Goal: Task Accomplishment & Management: Manage account settings

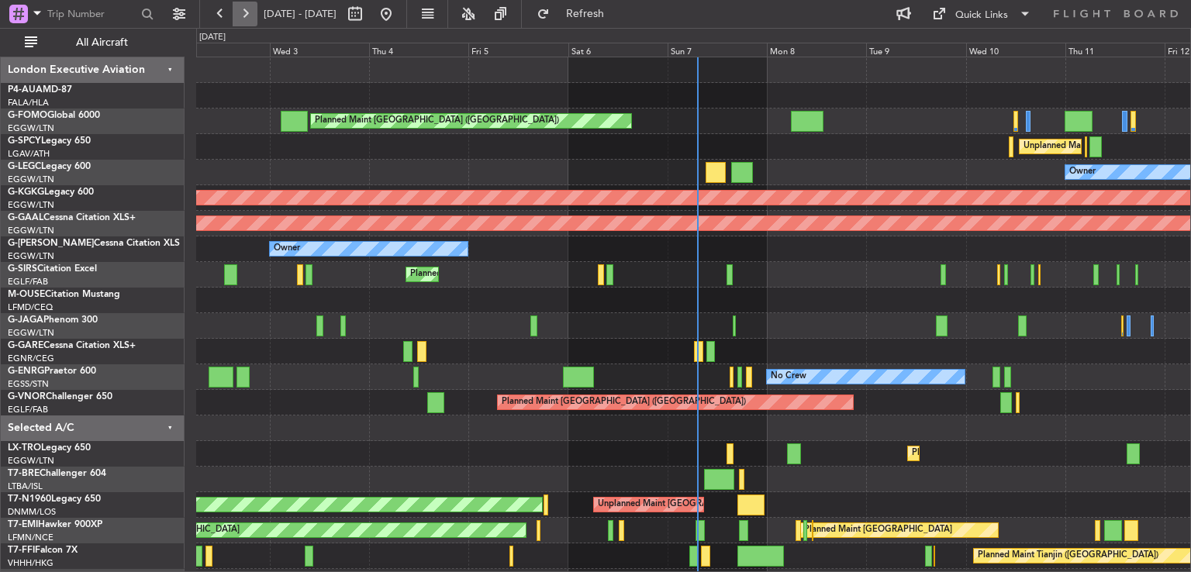
click at [242, 17] on button at bounding box center [245, 14] width 25 height 25
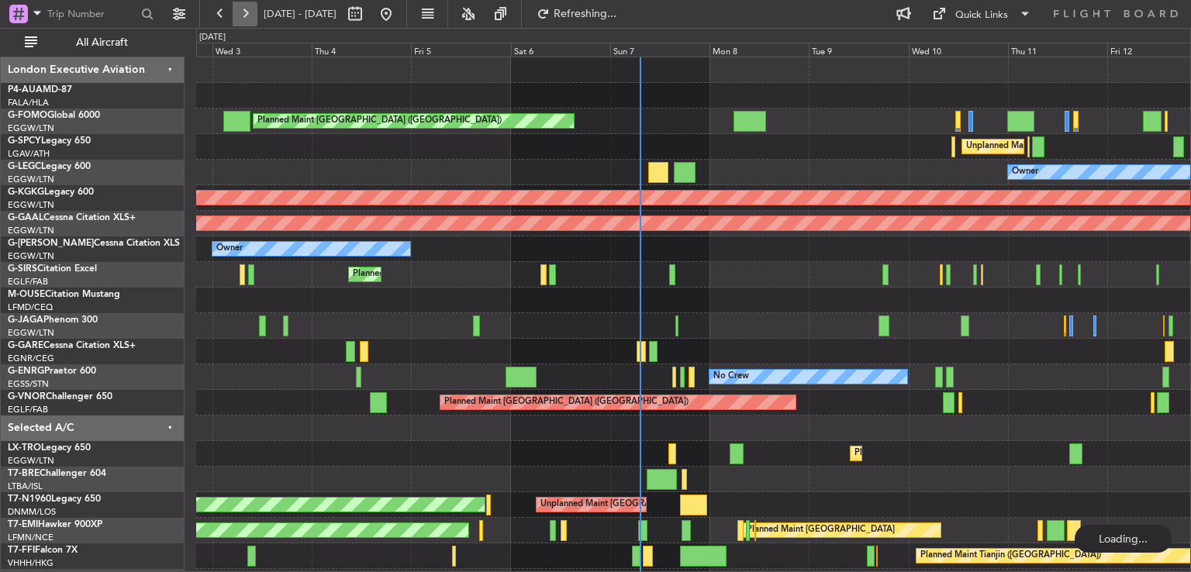
click at [242, 17] on button at bounding box center [245, 14] width 25 height 25
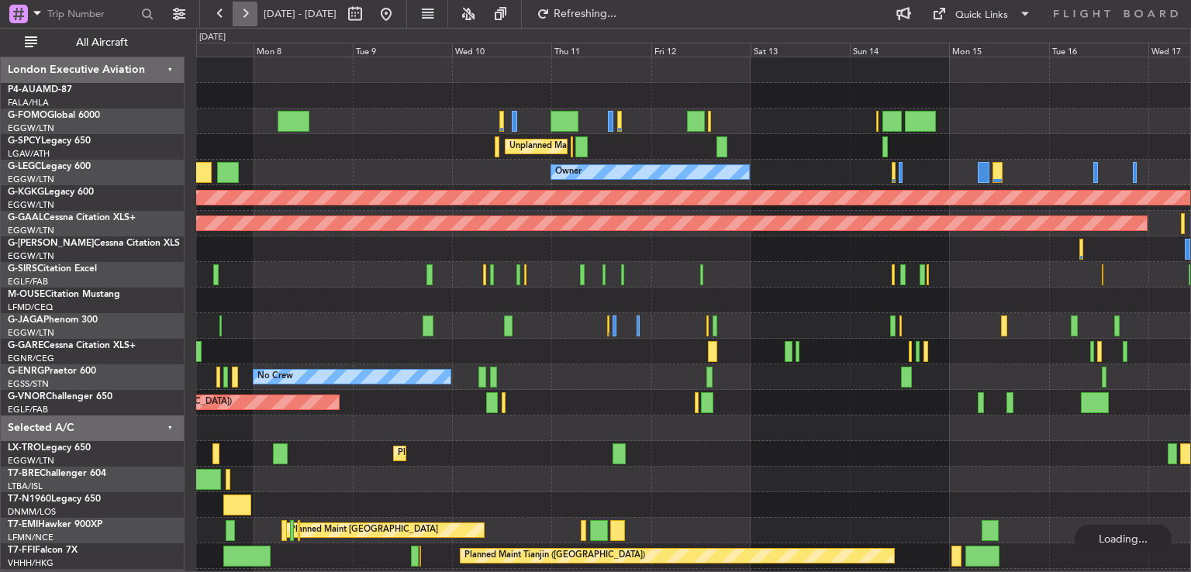
click at [242, 17] on button at bounding box center [245, 14] width 25 height 25
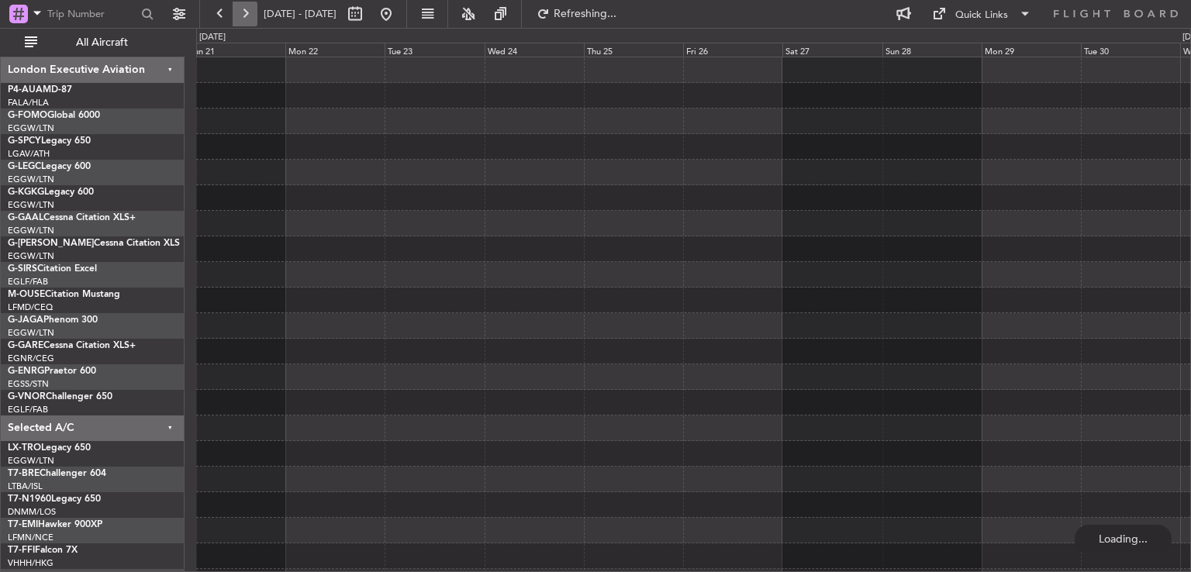
click at [242, 17] on button at bounding box center [245, 14] width 25 height 25
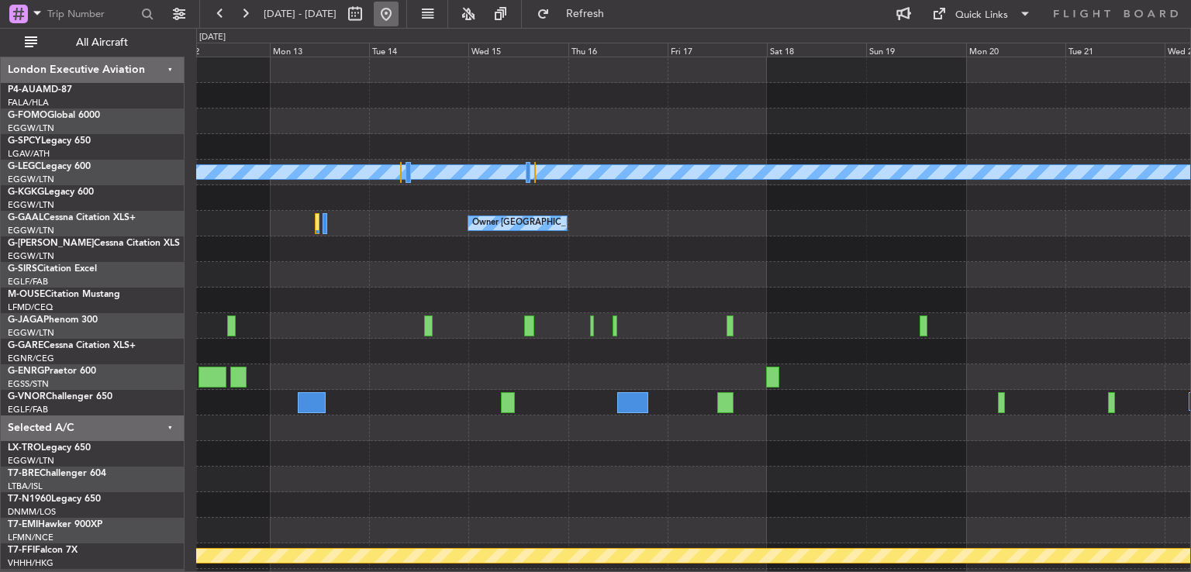
click at [399, 8] on button at bounding box center [386, 14] width 25 height 25
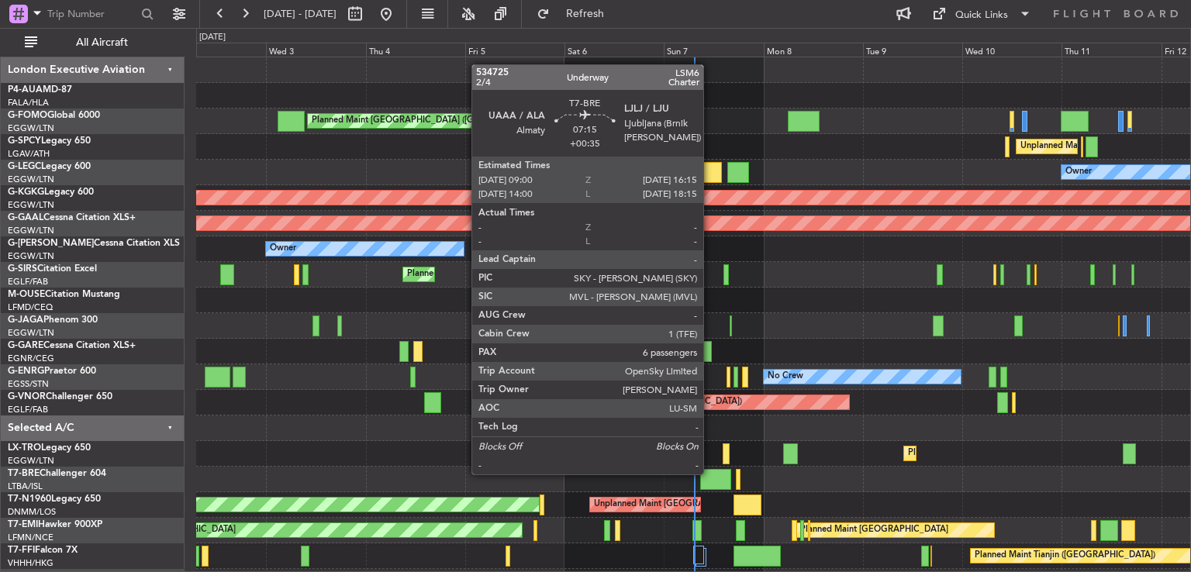
click at [710, 473] on div at bounding box center [715, 479] width 30 height 21
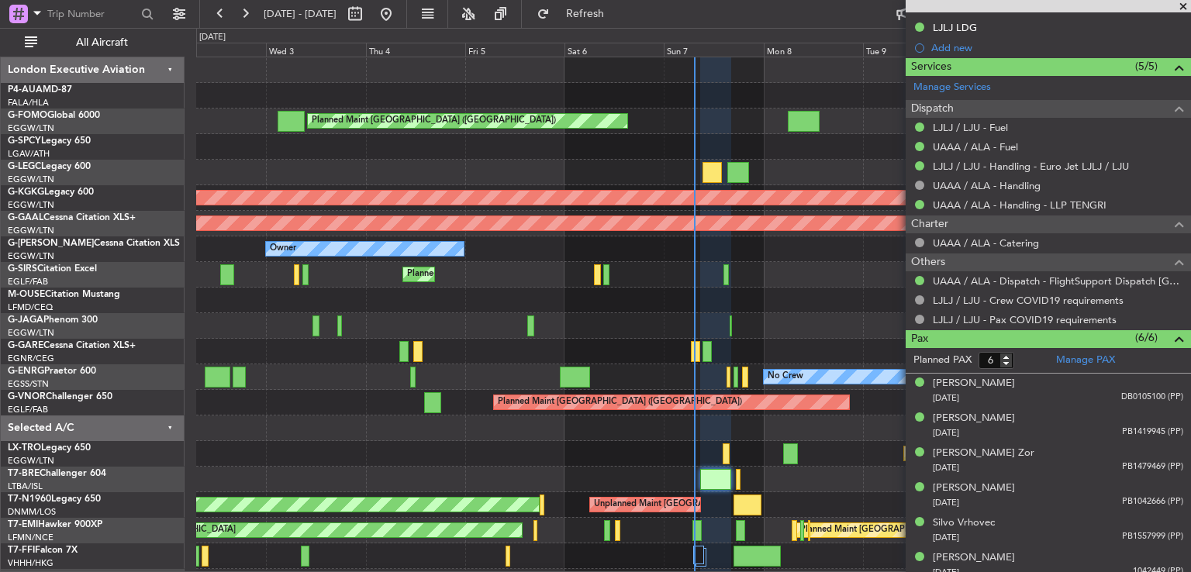
scroll to position [568, 0]
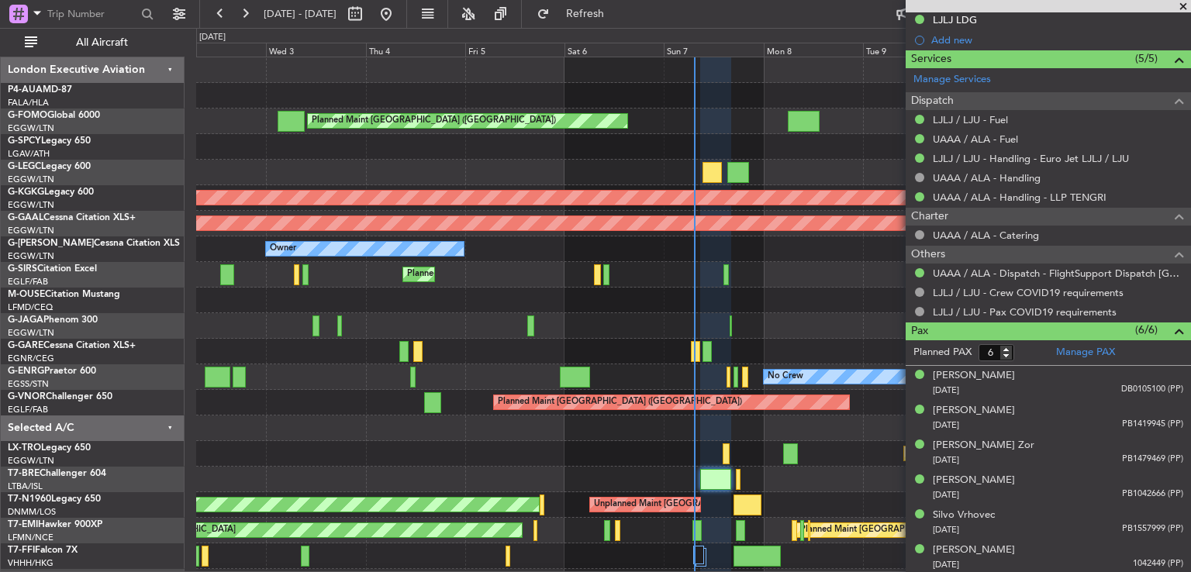
click at [1182, 6] on span at bounding box center [1184, 7] width 16 height 14
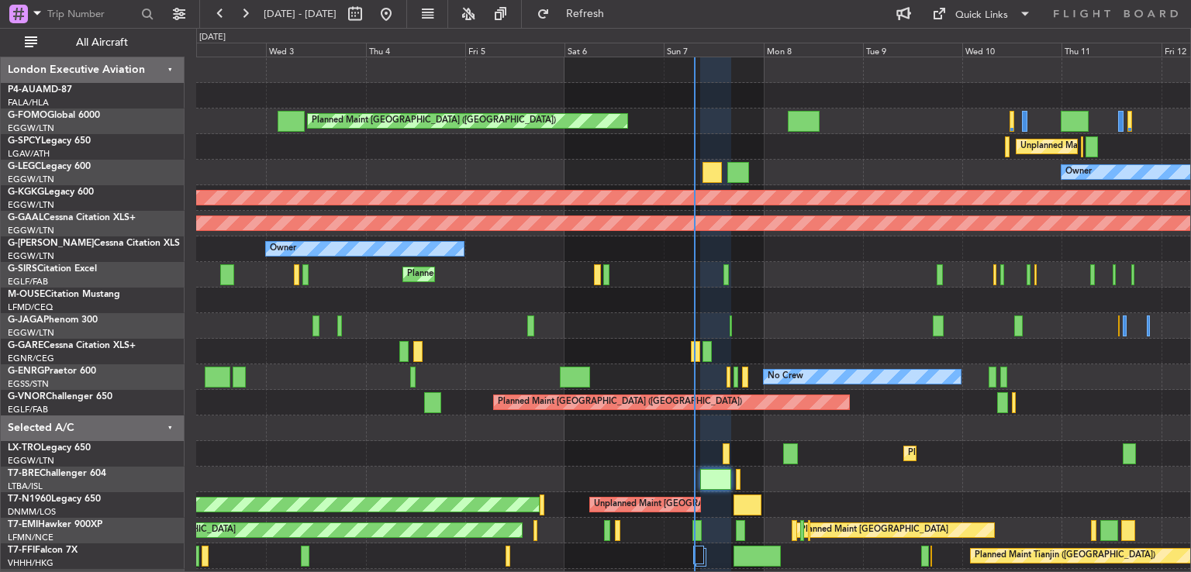
type input "0"
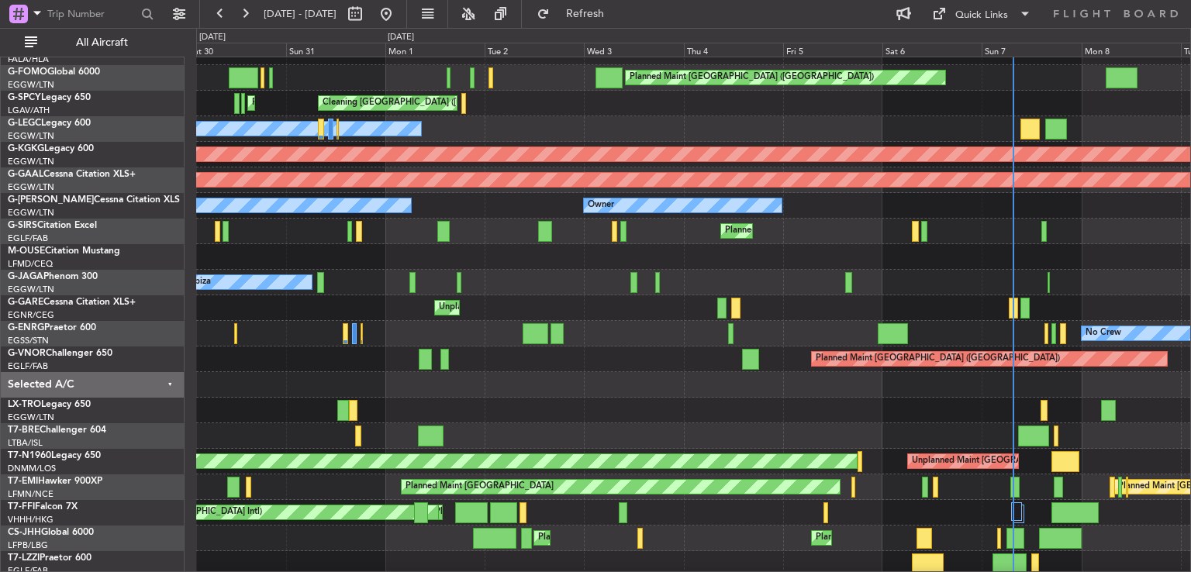
scroll to position [46, 0]
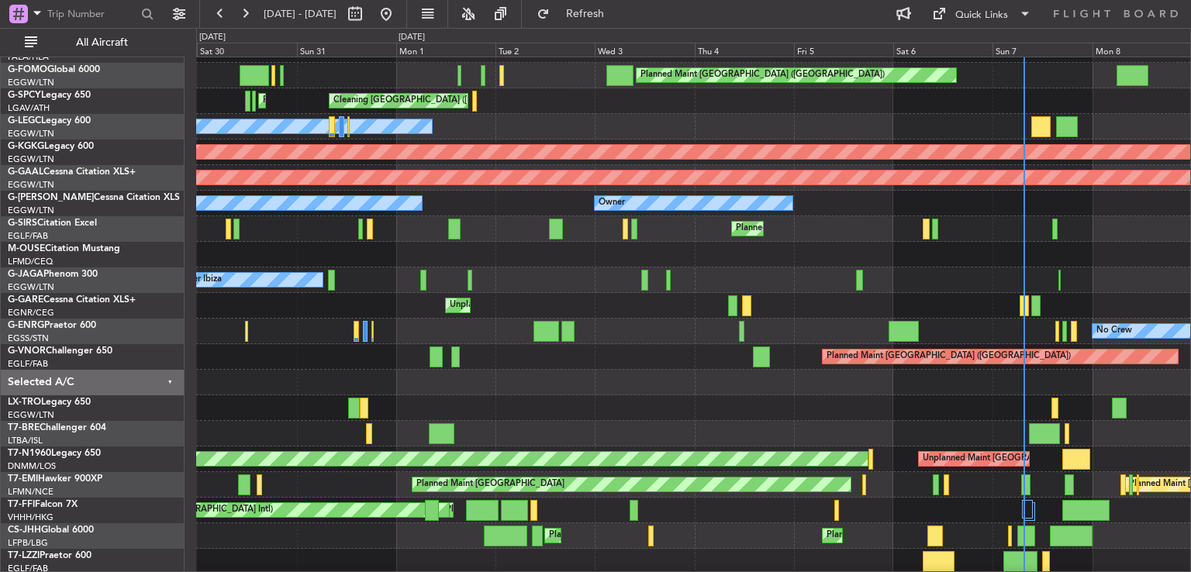
click at [844, 404] on div "Planned Maint Dusseldorf" at bounding box center [693, 408] width 994 height 26
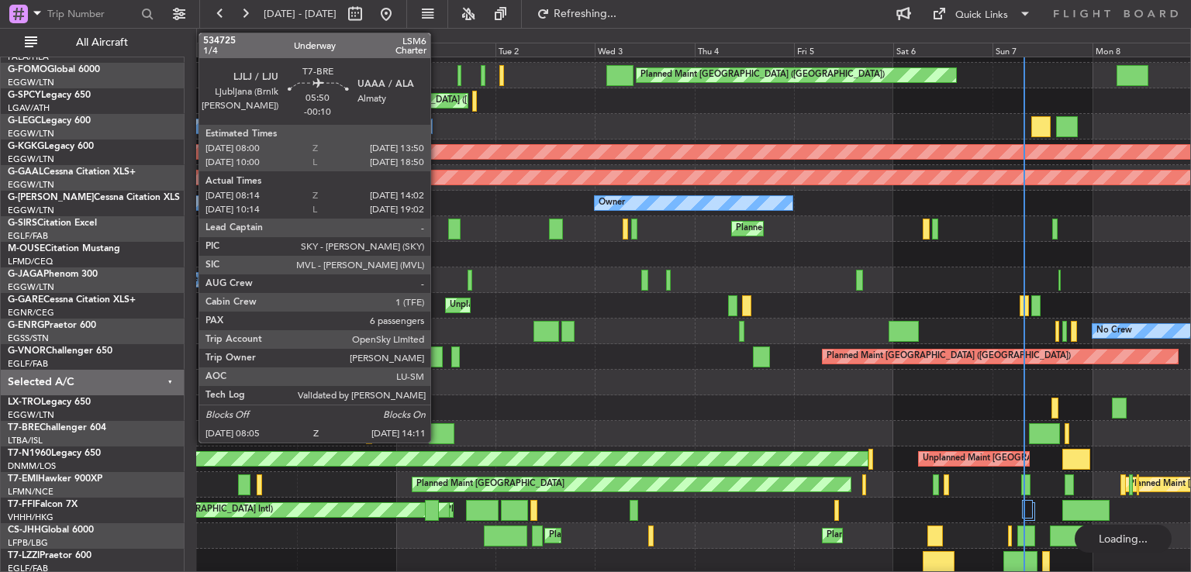
click at [437, 430] on div at bounding box center [442, 433] width 26 height 21
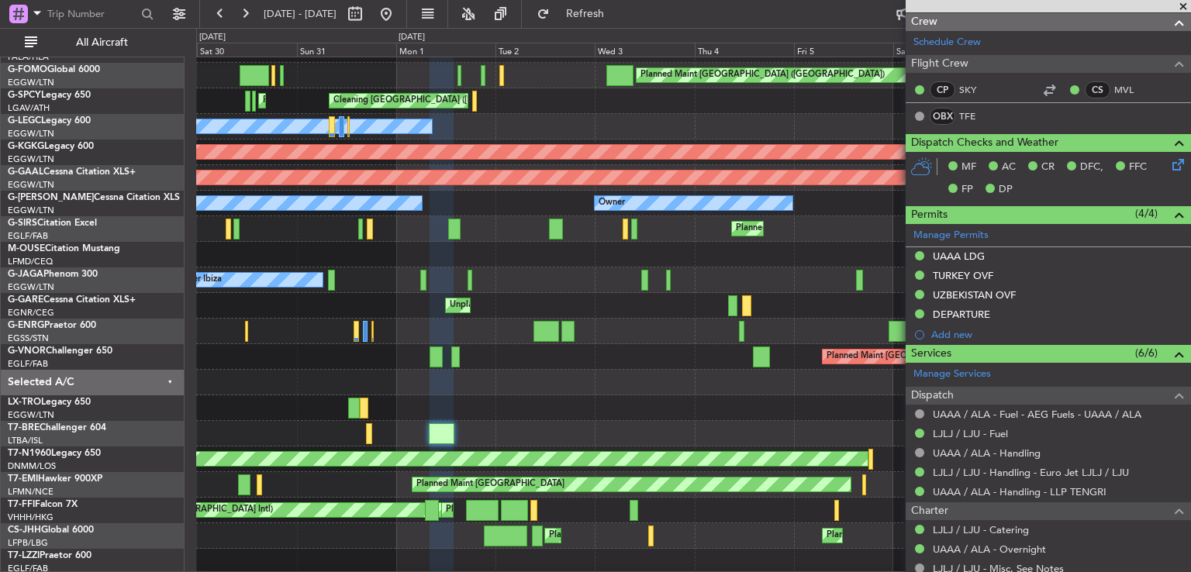
scroll to position [0, 0]
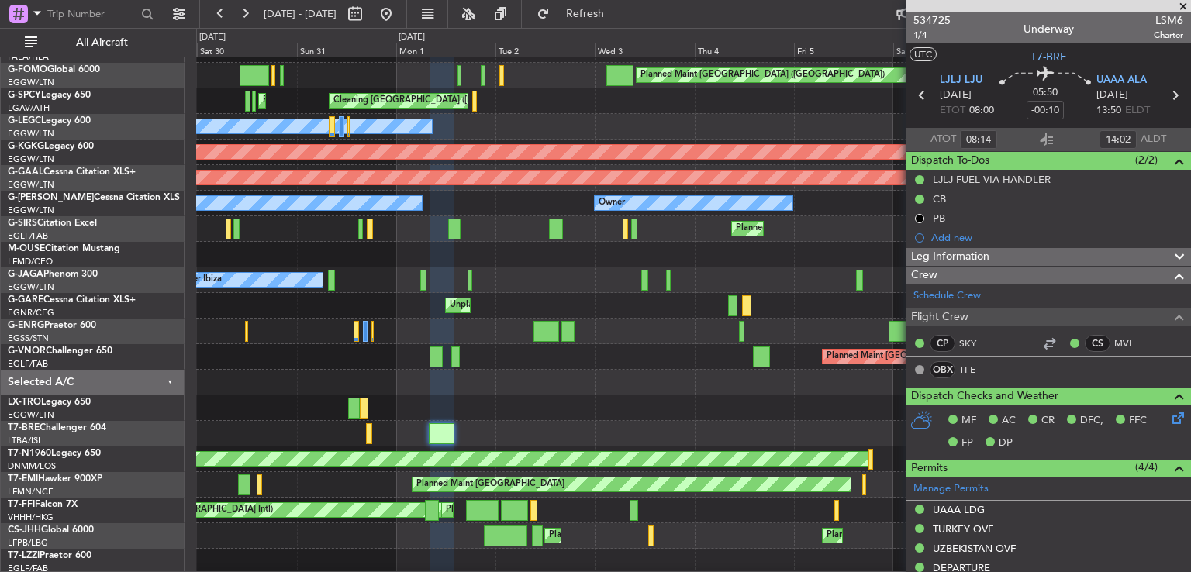
click at [1185, 9] on span at bounding box center [1184, 7] width 16 height 14
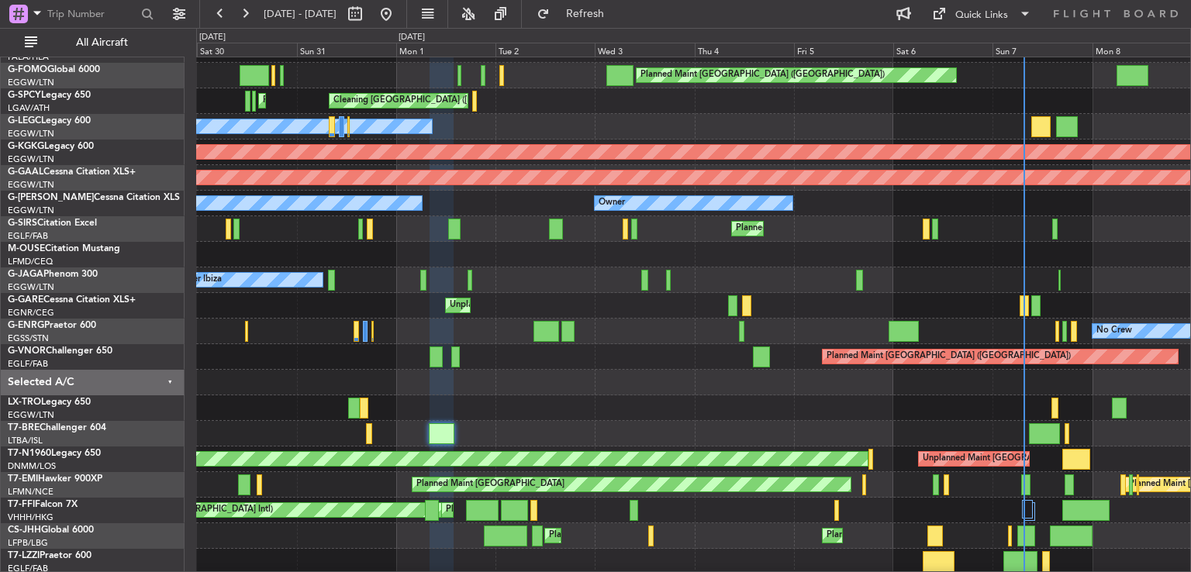
type input "0"
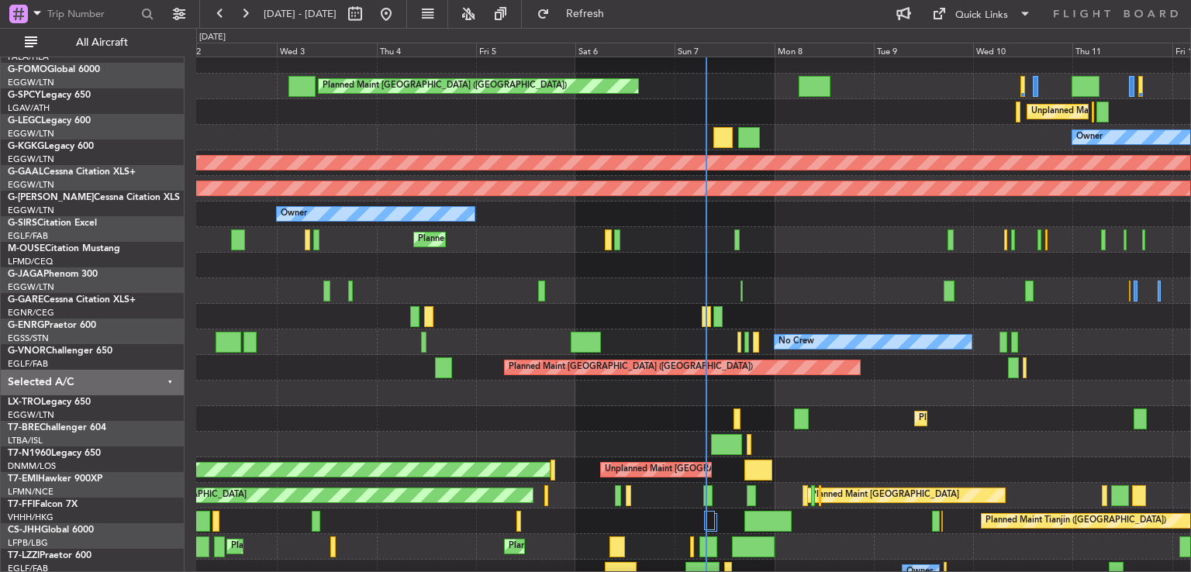
scroll to position [37, 0]
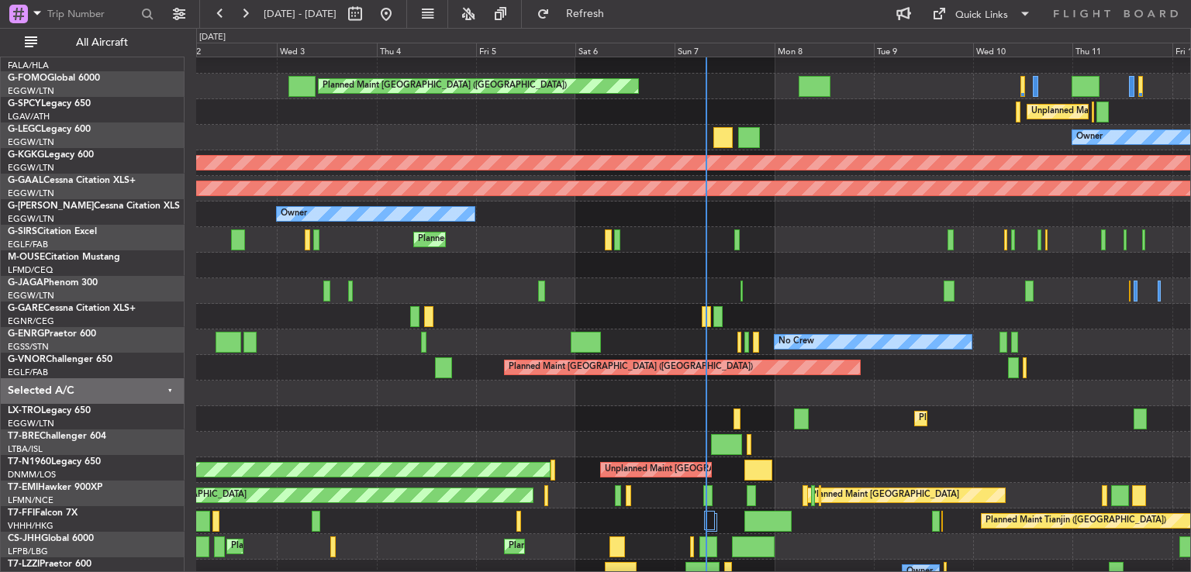
click at [709, 434] on div at bounding box center [693, 445] width 994 height 26
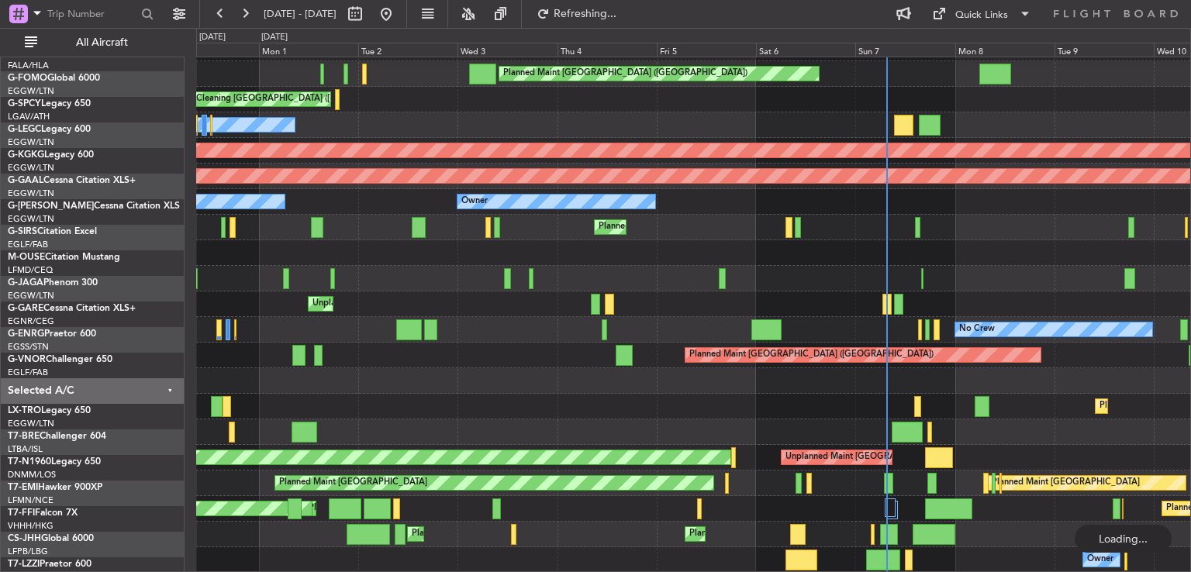
scroll to position [47, 0]
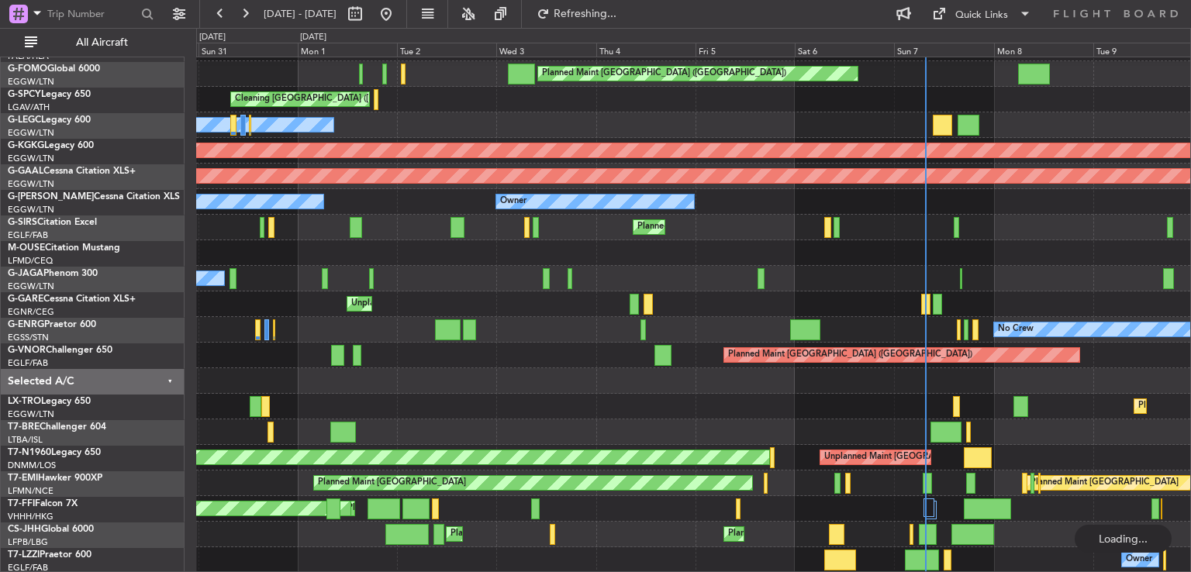
click at [639, 361] on div "Planned Maint [GEOGRAPHIC_DATA] ([GEOGRAPHIC_DATA]) Cleaning [GEOGRAPHIC_DATA] …" at bounding box center [693, 291] width 994 height 563
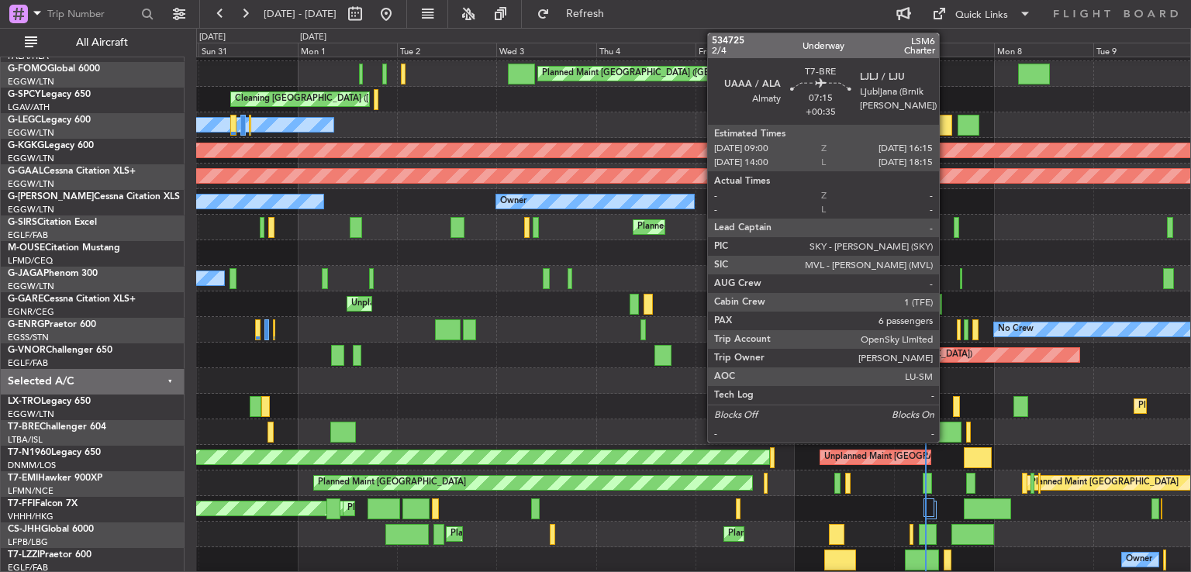
click at [946, 438] on div at bounding box center [946, 432] width 30 height 21
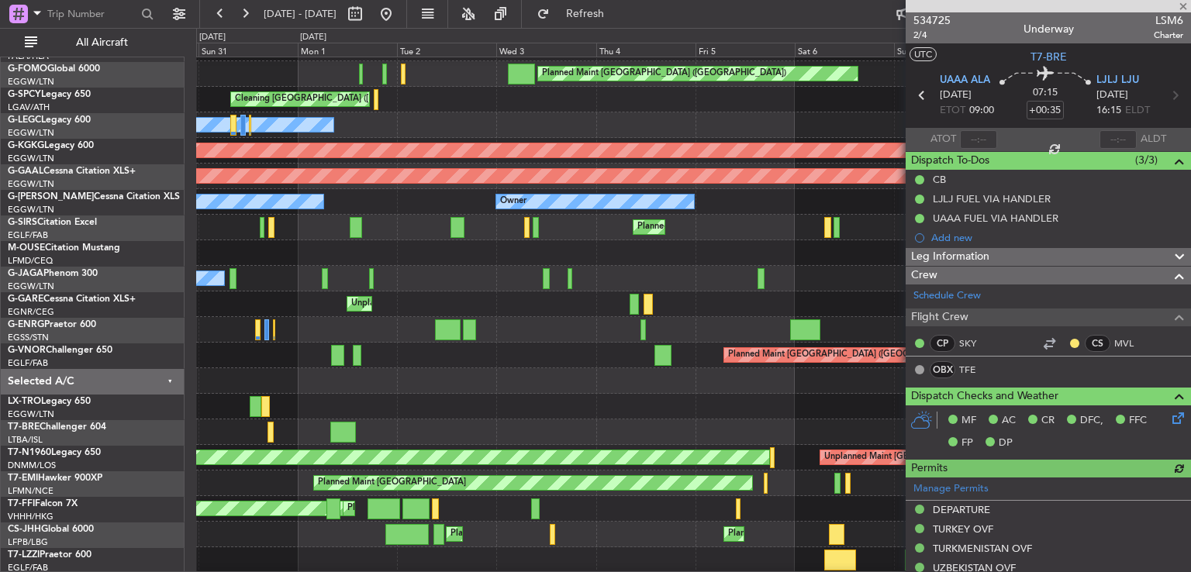
scroll to position [568, 0]
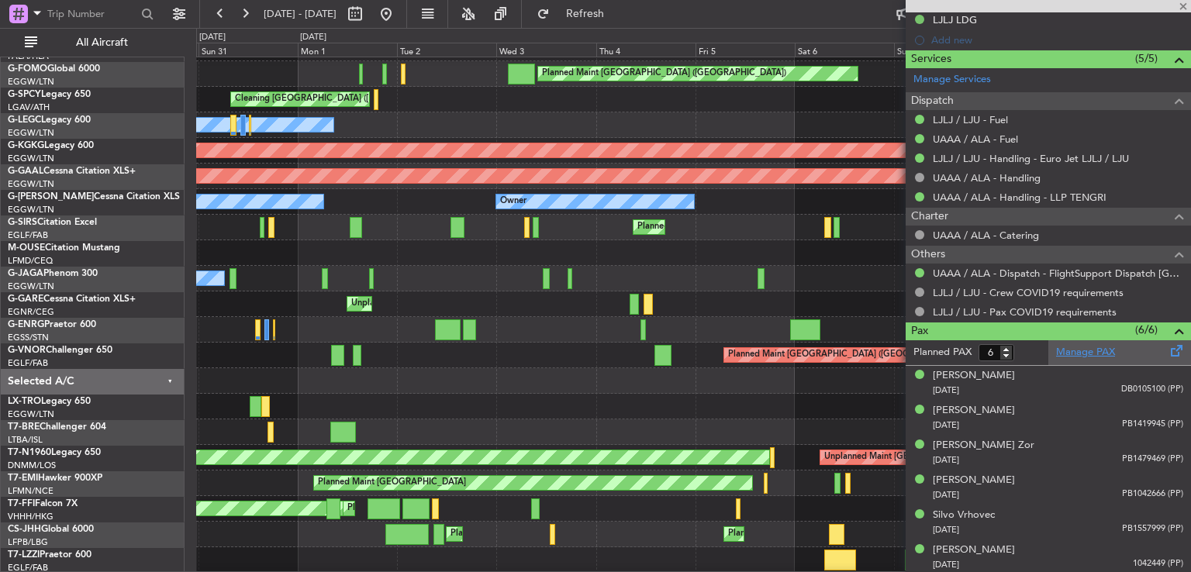
click at [1080, 350] on link "Manage PAX" at bounding box center [1085, 353] width 59 height 16
click at [1006, 356] on input "6" at bounding box center [997, 352] width 36 height 17
type input "5"
click at [1006, 353] on input "5" at bounding box center [997, 352] width 36 height 17
click at [1029, 347] on form "Planned PAX 5" at bounding box center [977, 352] width 143 height 25
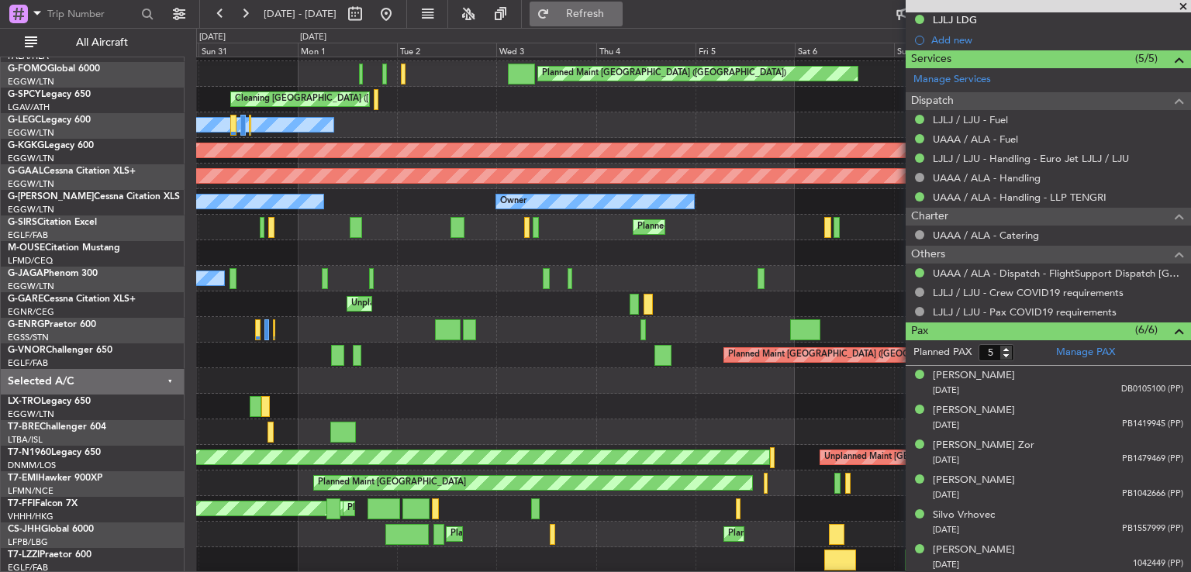
click at [616, 15] on span "Refresh" at bounding box center [585, 14] width 65 height 11
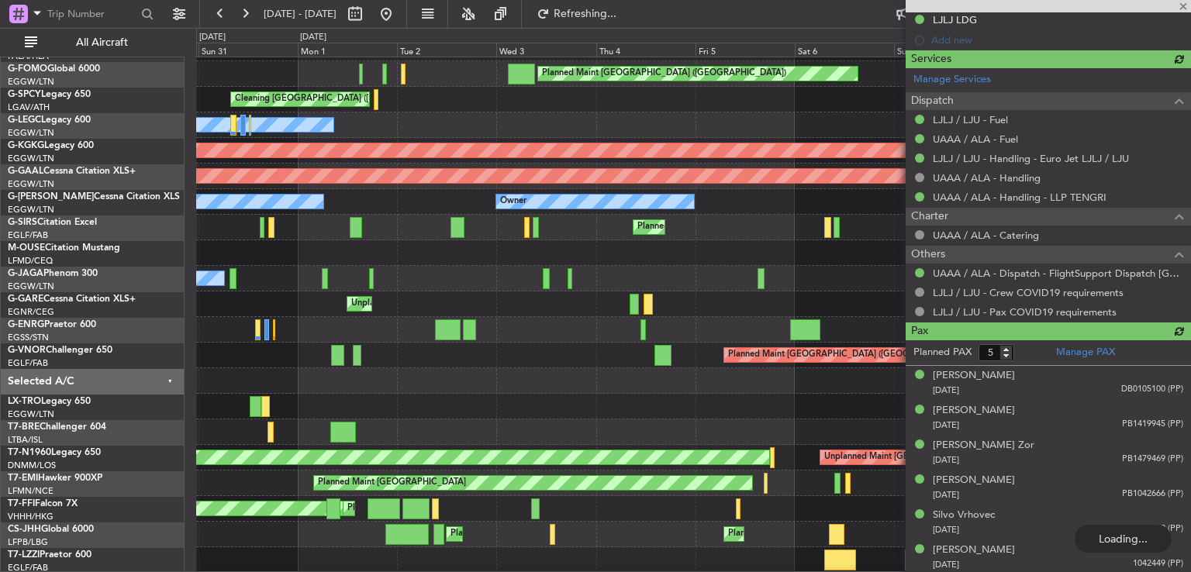
scroll to position [533, 0]
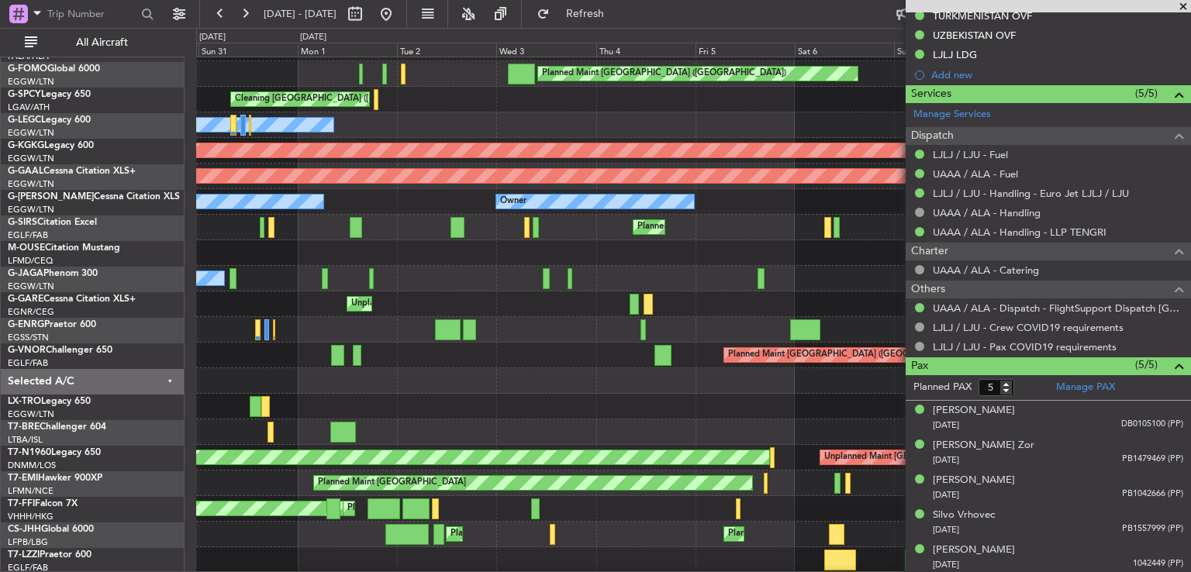
click at [1182, 7] on span at bounding box center [1184, 7] width 16 height 14
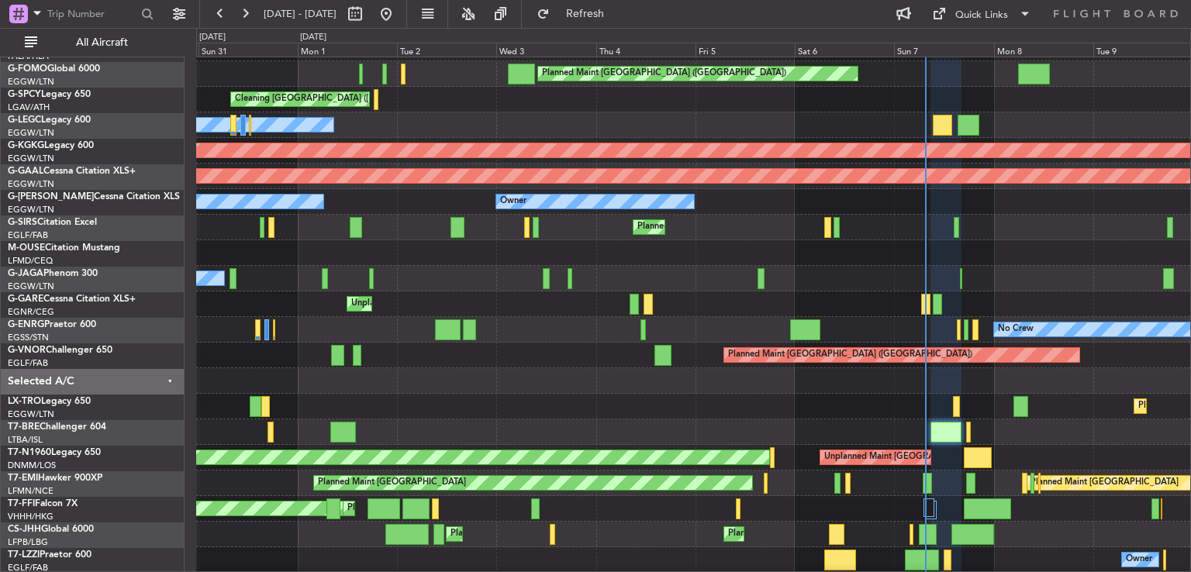
type input "0"
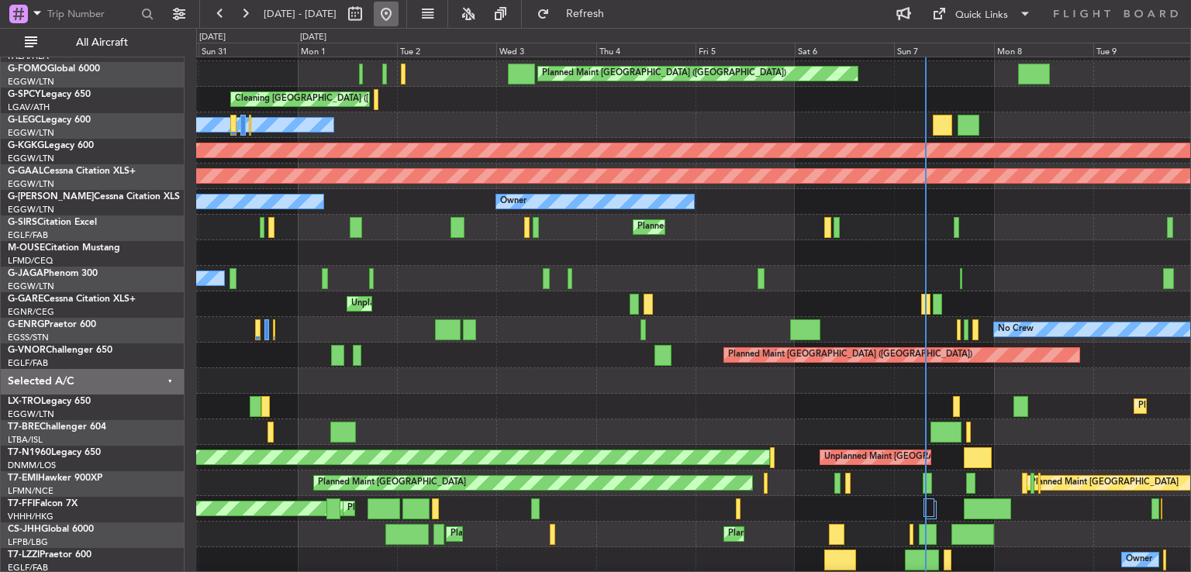
click at [399, 12] on button at bounding box center [386, 14] width 25 height 25
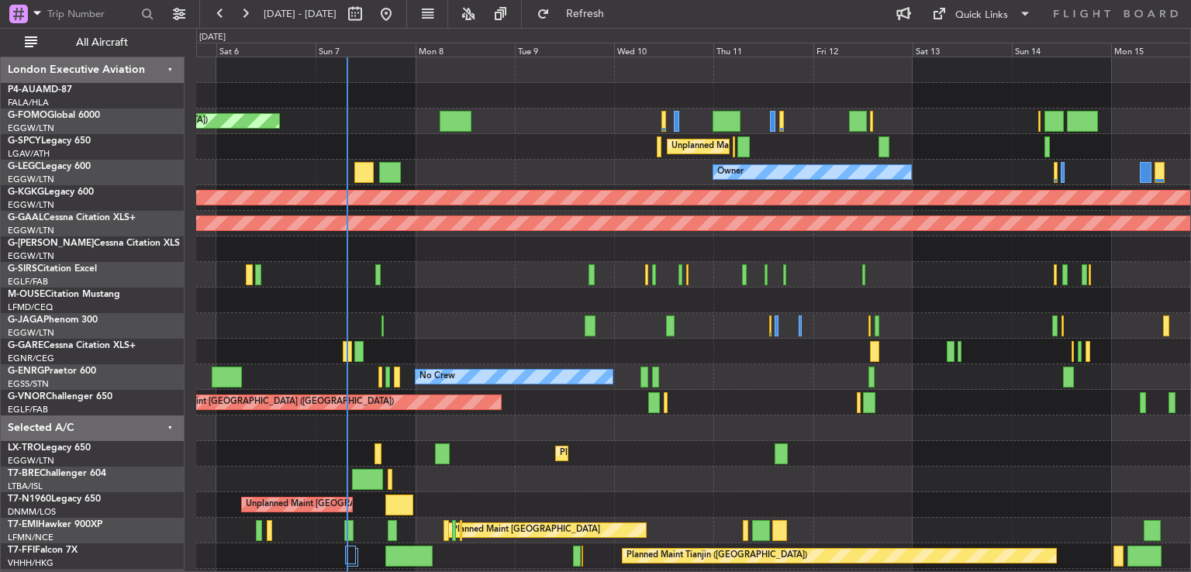
click at [285, 416] on div "Planned Maint [GEOGRAPHIC_DATA] ([GEOGRAPHIC_DATA]) Unplanned Maint [GEOGRAPHIC…" at bounding box center [693, 338] width 994 height 563
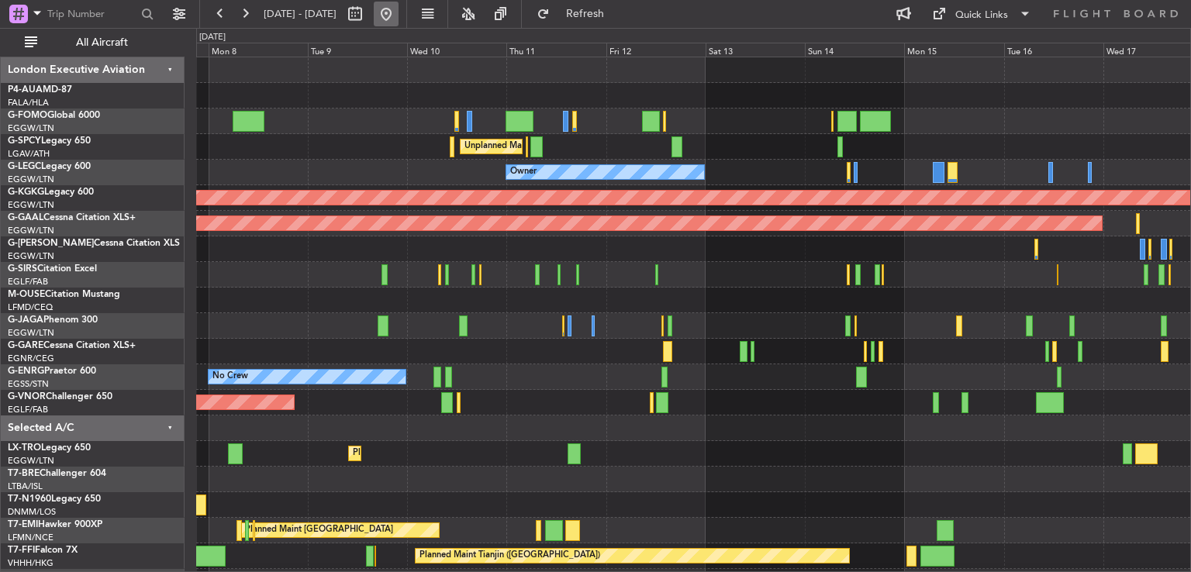
click at [399, 25] on button at bounding box center [386, 14] width 25 height 25
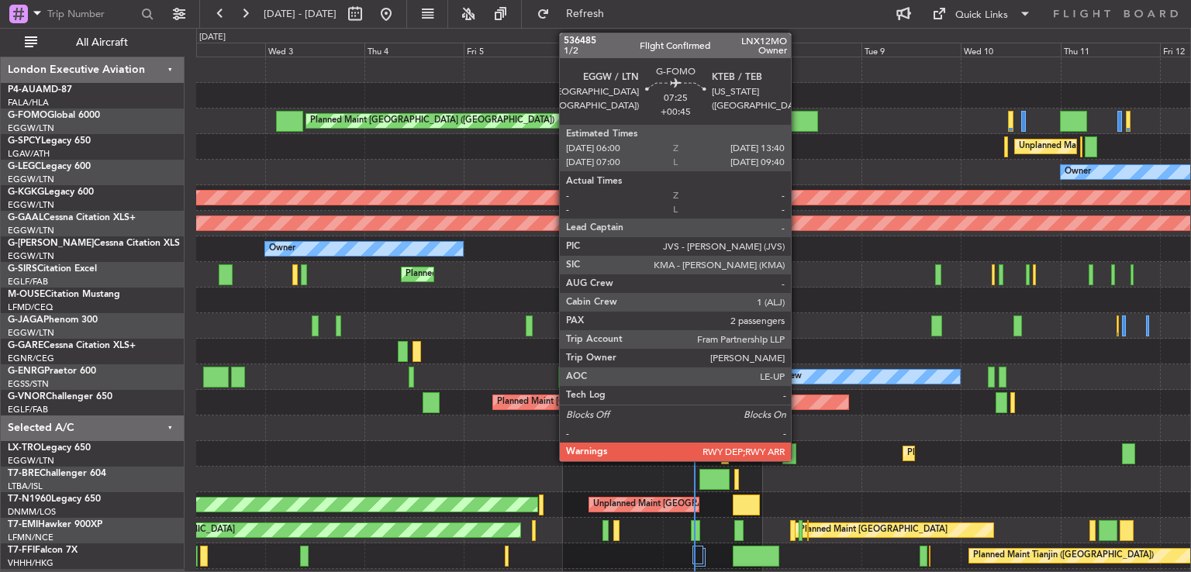
click at [798, 114] on div at bounding box center [802, 121] width 32 height 21
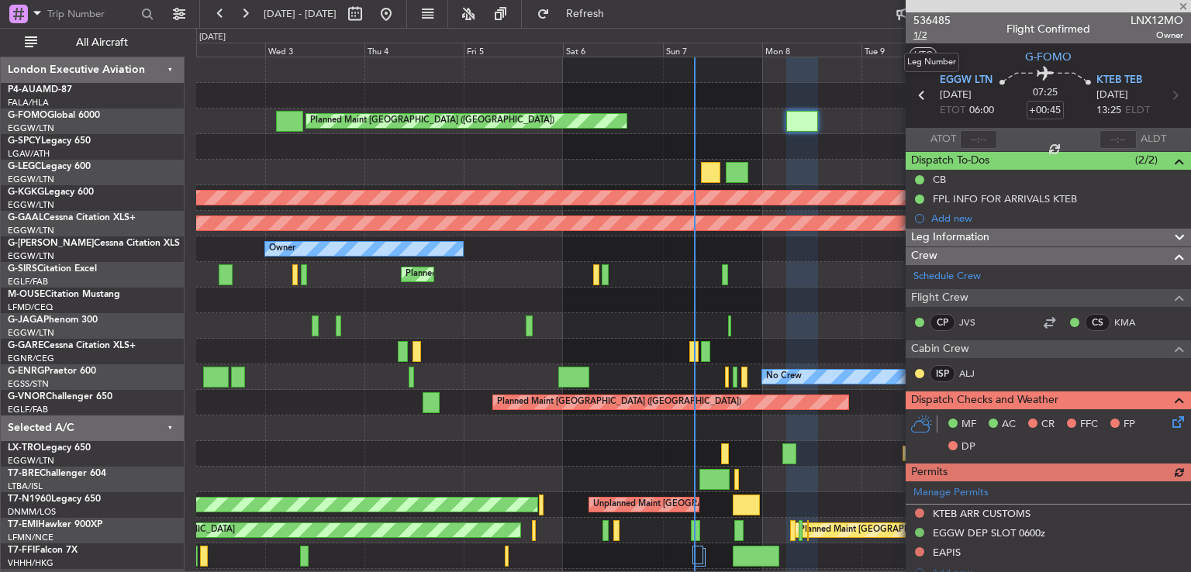
click at [924, 35] on span "1/2" at bounding box center [931, 35] width 37 height 13
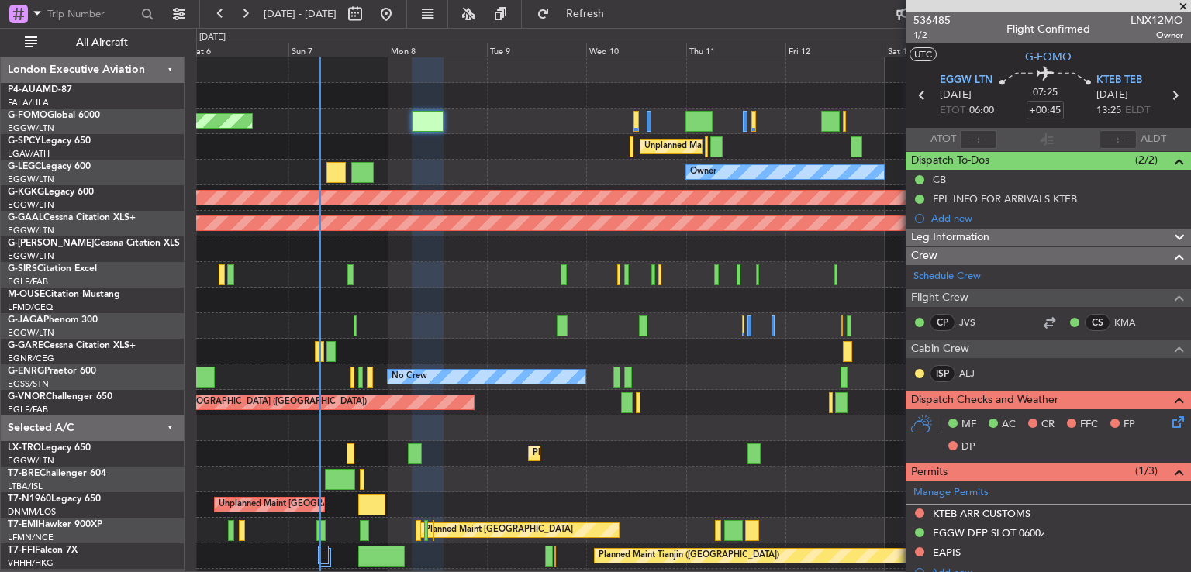
click at [507, 287] on div "Planned Maint [GEOGRAPHIC_DATA] ([GEOGRAPHIC_DATA]) Unplanned Maint [GEOGRAPHIC…" at bounding box center [693, 338] width 994 height 563
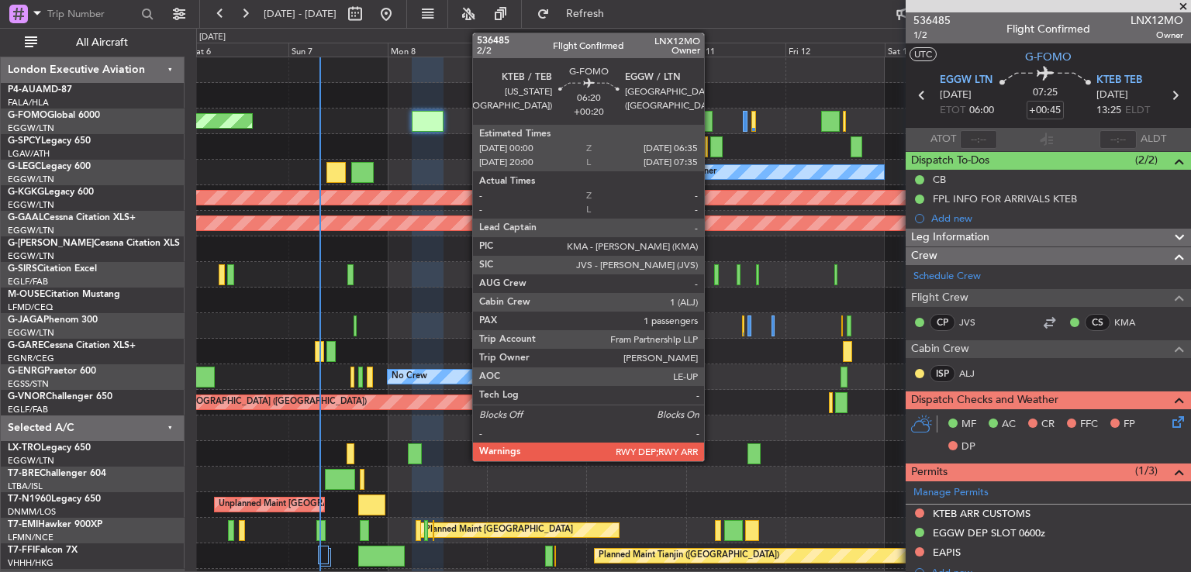
click at [711, 125] on div at bounding box center [699, 121] width 28 height 21
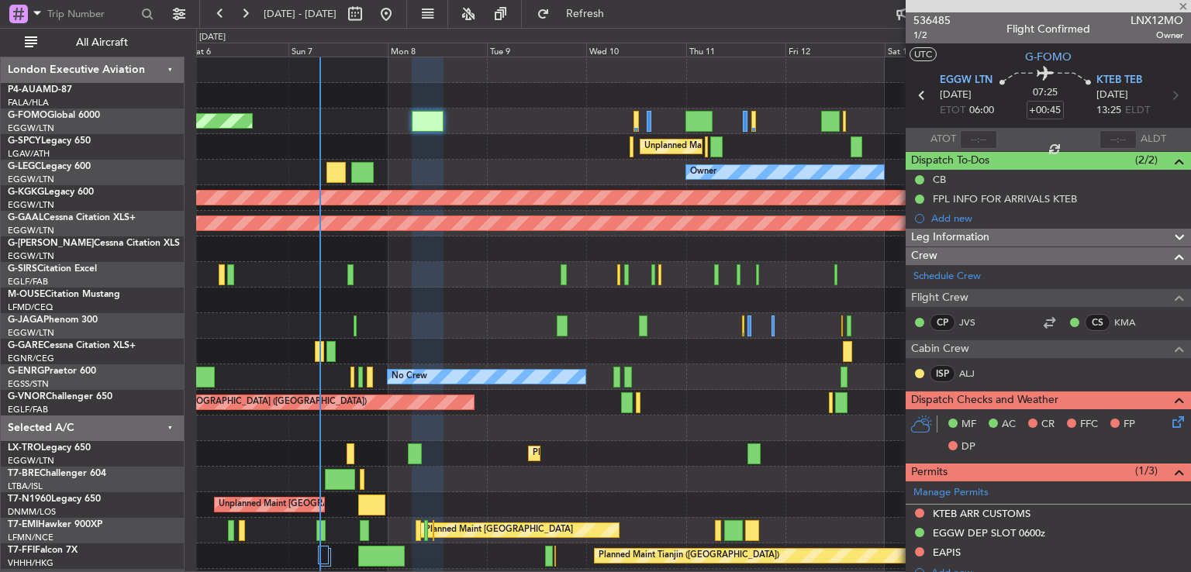
type input "+00:20"
type input "1"
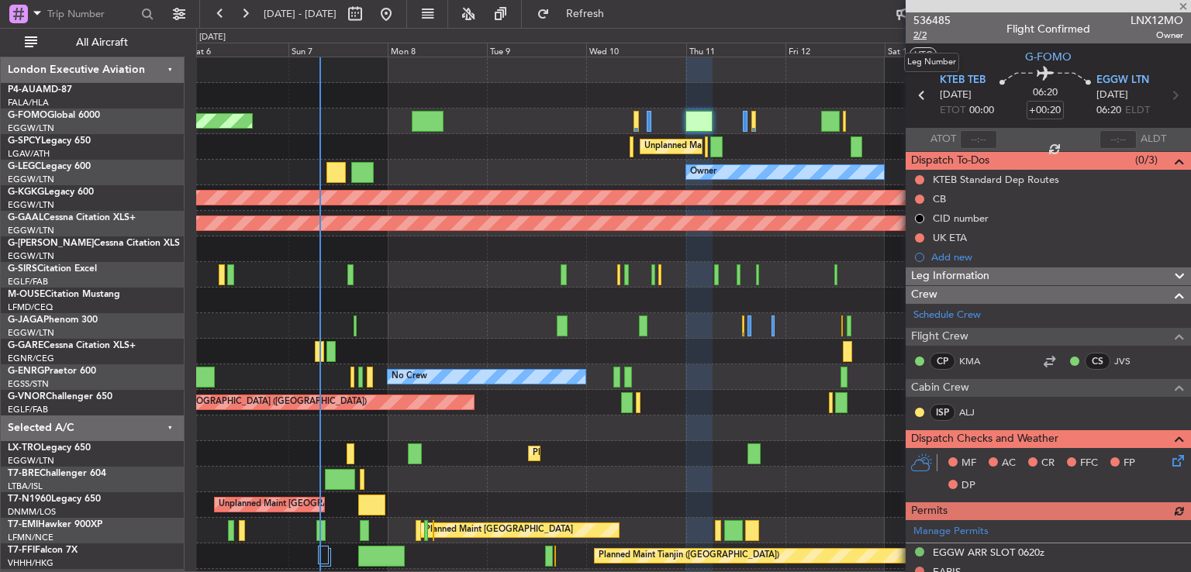
click at [922, 29] on span "2/2" at bounding box center [931, 35] width 37 height 13
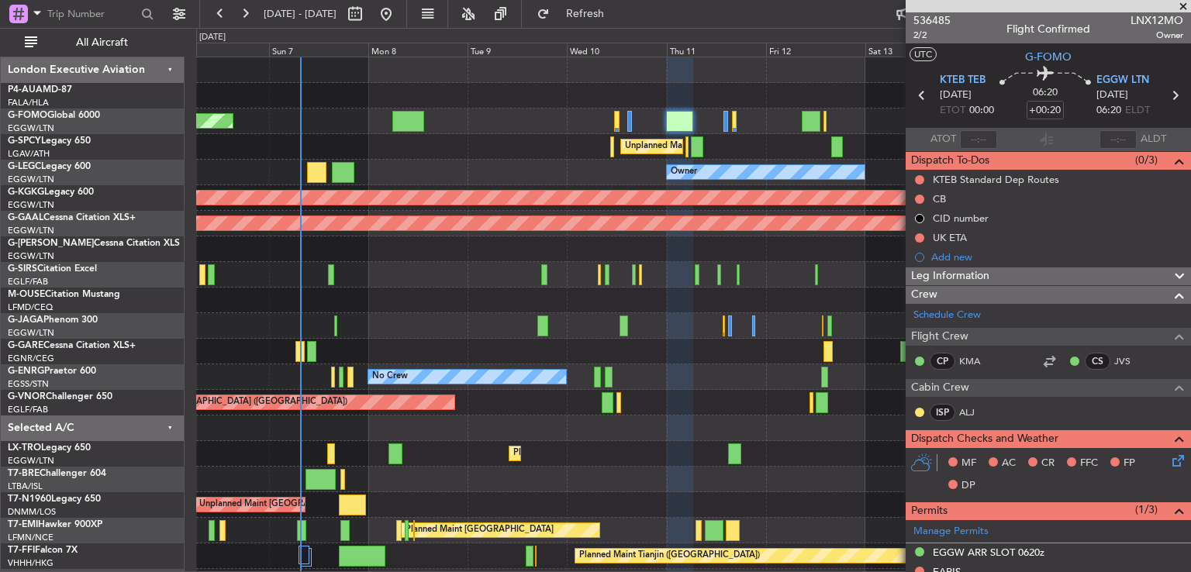
click at [513, 288] on div "Planned Maint [GEOGRAPHIC_DATA] ([GEOGRAPHIC_DATA]) Unplanned Maint [GEOGRAPHIC…" at bounding box center [693, 364] width 994 height 614
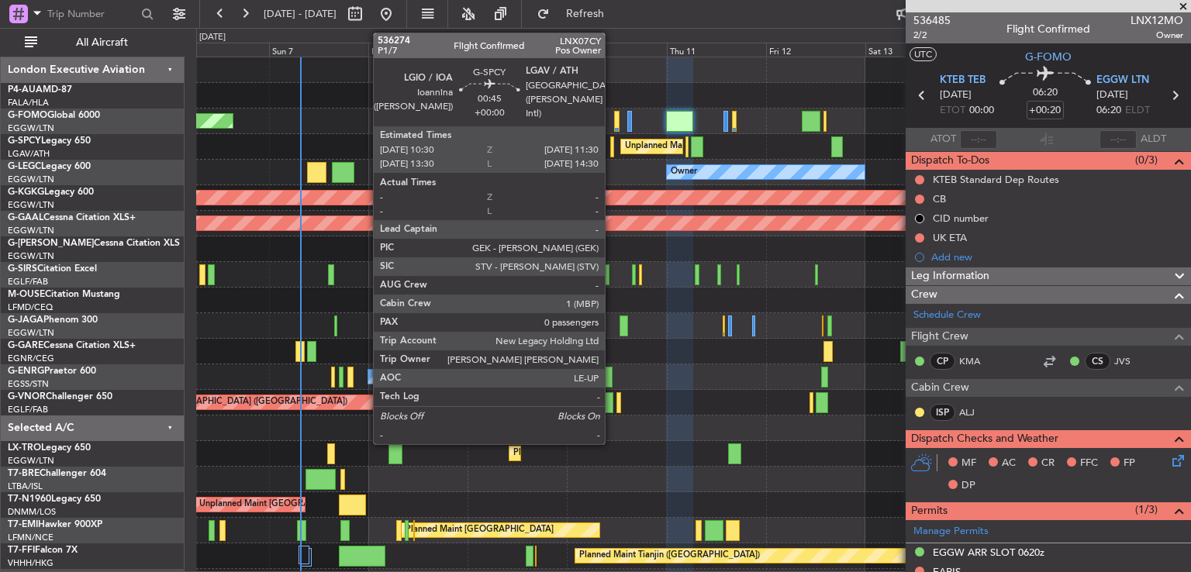
click at [612, 150] on div at bounding box center [612, 146] width 5 height 21
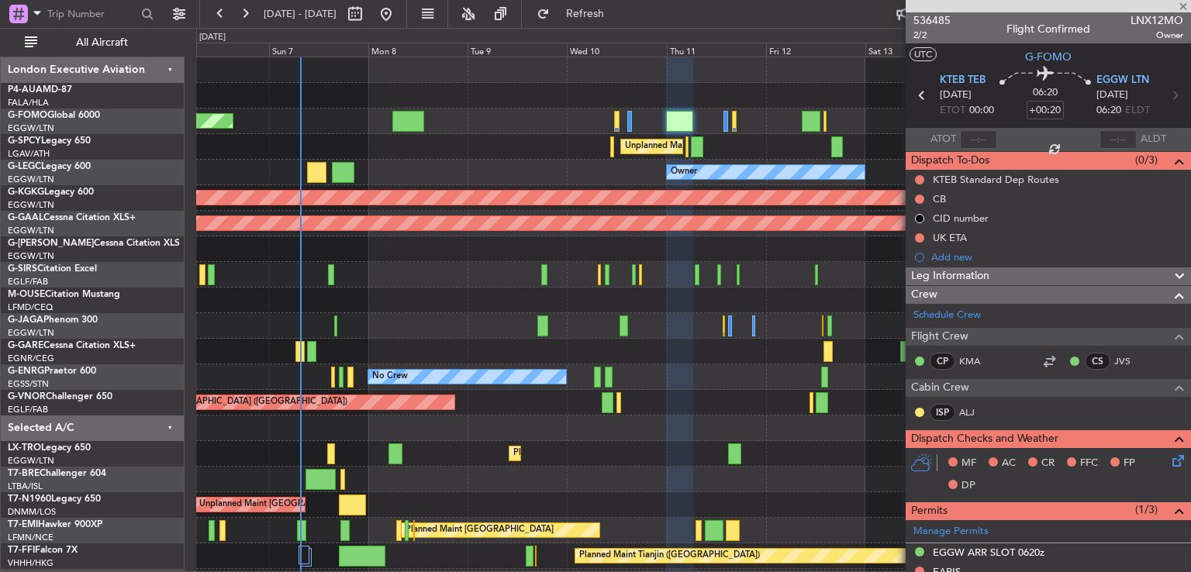
type input "0"
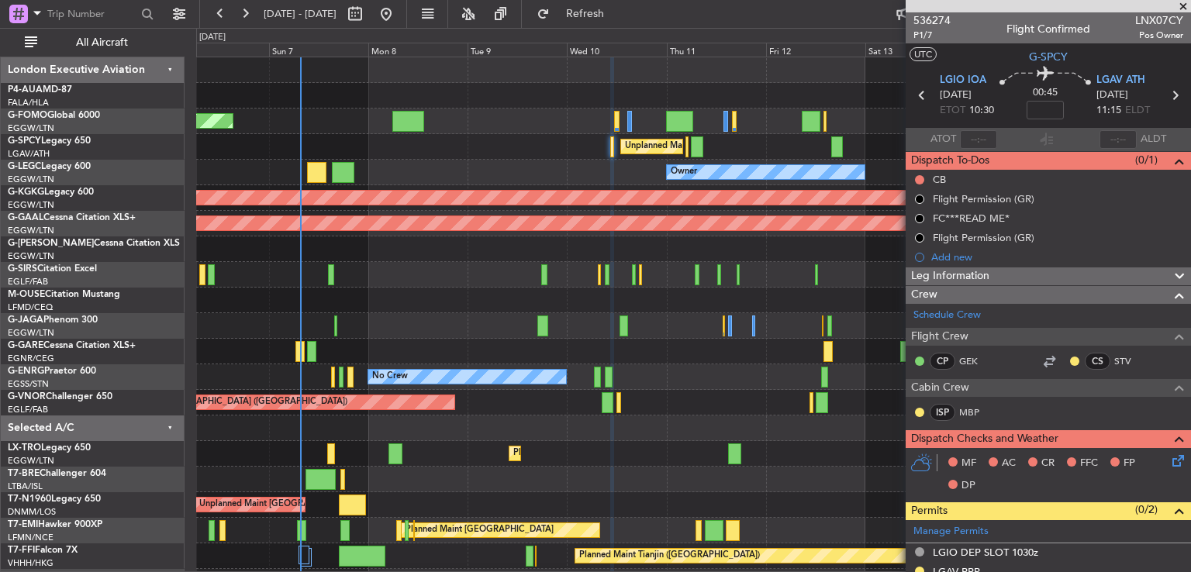
click at [1185, 9] on span at bounding box center [1184, 7] width 16 height 14
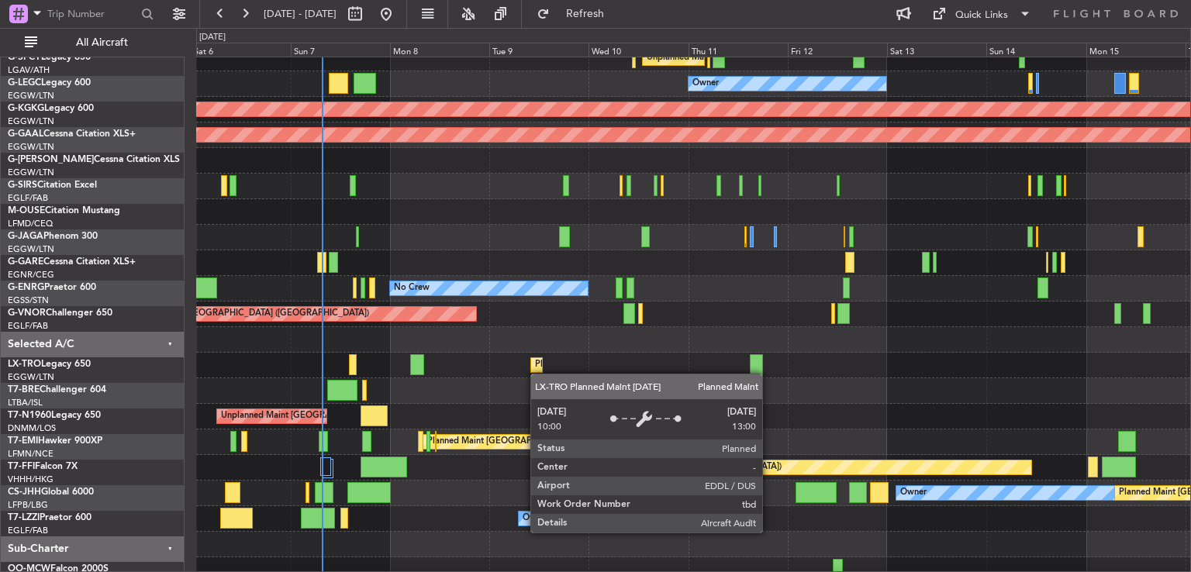
scroll to position [98, 0]
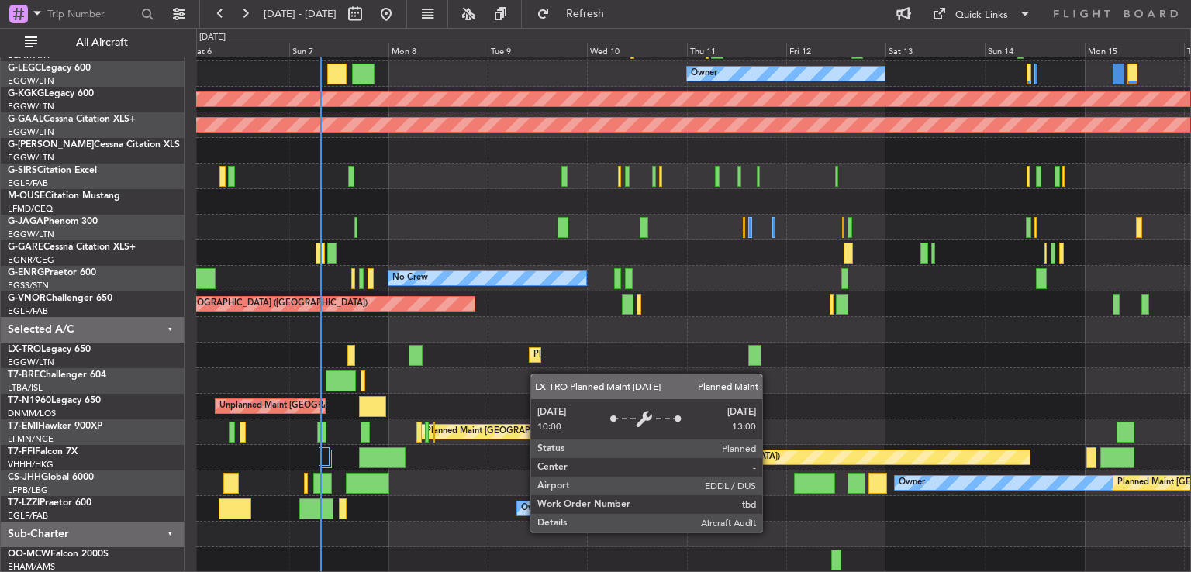
click at [537, 352] on div "Planned Maint Dusseldorf" at bounding box center [693, 356] width 994 height 26
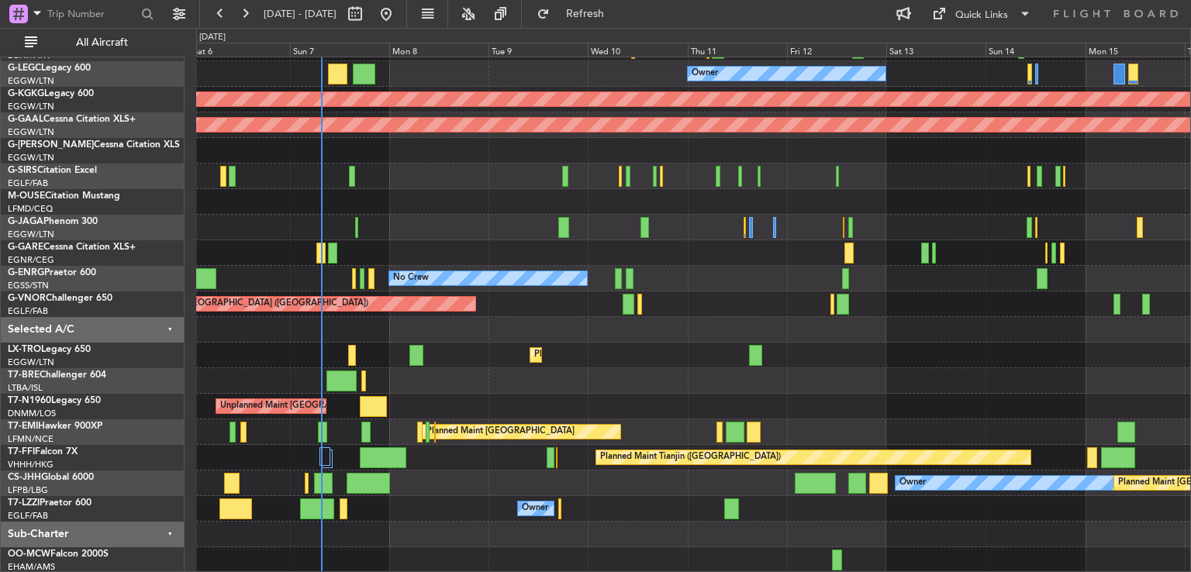
click at [529, 235] on div "Unplanned Maint [GEOGRAPHIC_DATA] ([PERSON_NAME] Intl) Owner AOG Maint [GEOGRAP…" at bounding box center [693, 266] width 994 height 614
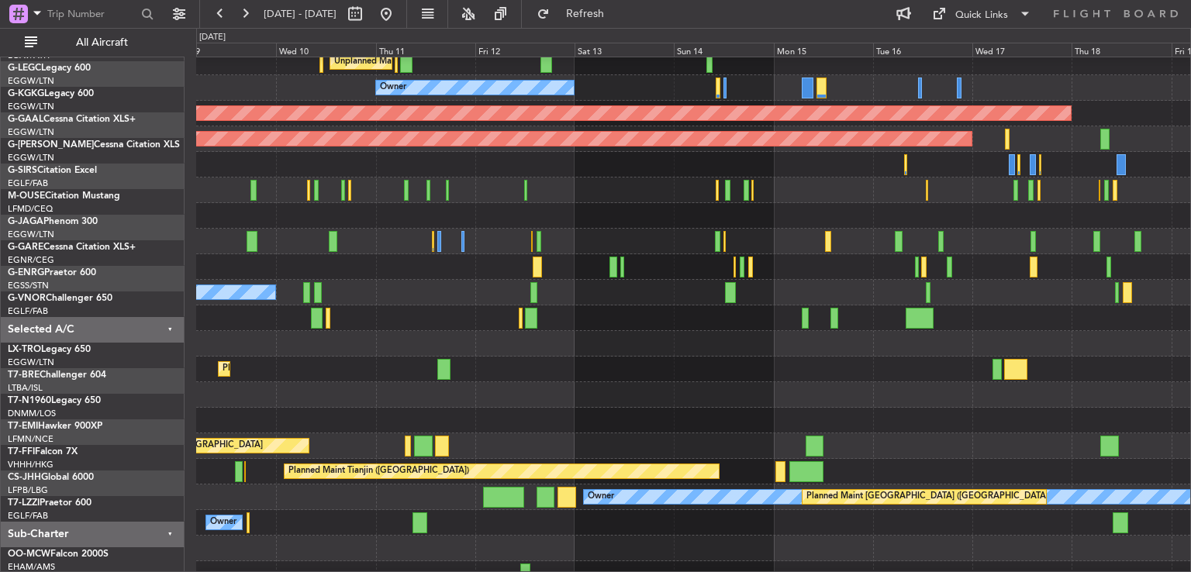
scroll to position [84, 0]
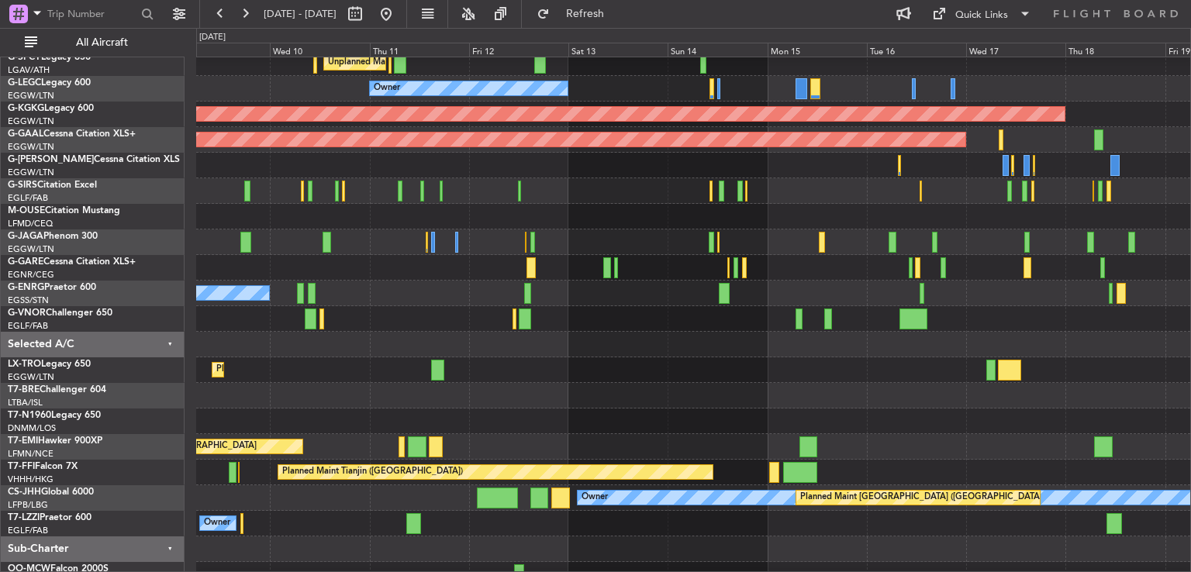
click at [618, 385] on div at bounding box center [693, 396] width 994 height 26
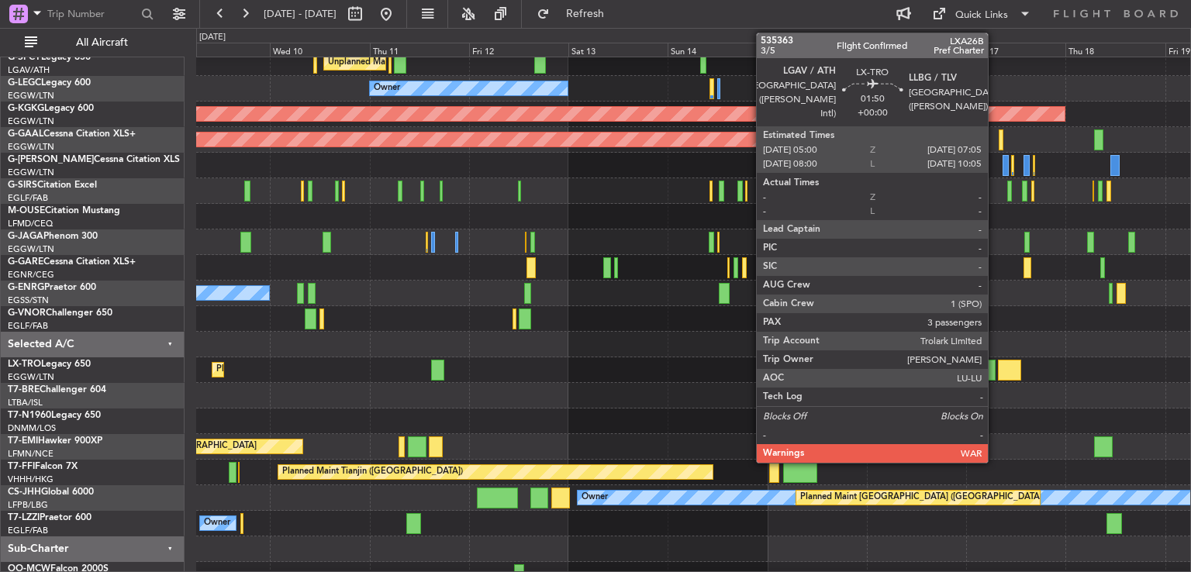
click at [995, 373] on div at bounding box center [990, 370] width 9 height 21
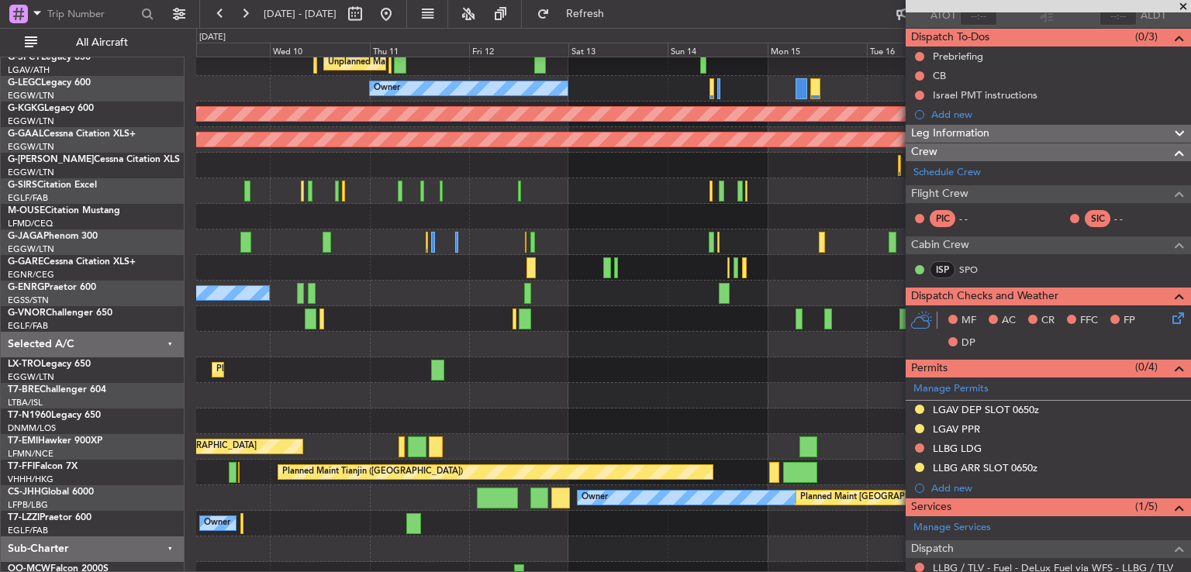
scroll to position [122, 0]
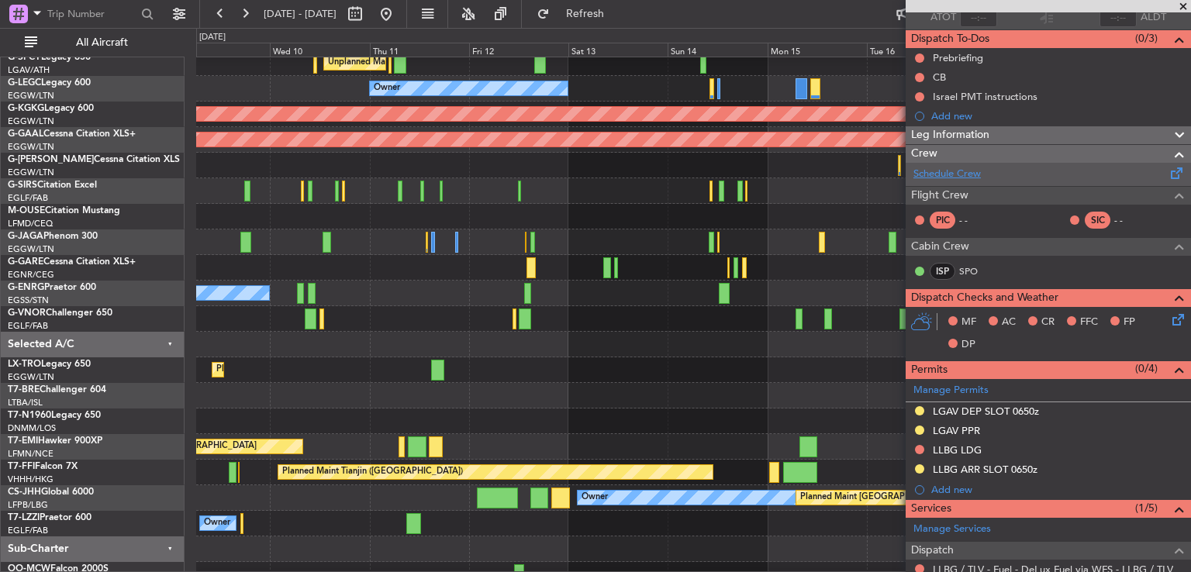
click at [969, 172] on link "Schedule Crew" at bounding box center [946, 175] width 67 height 16
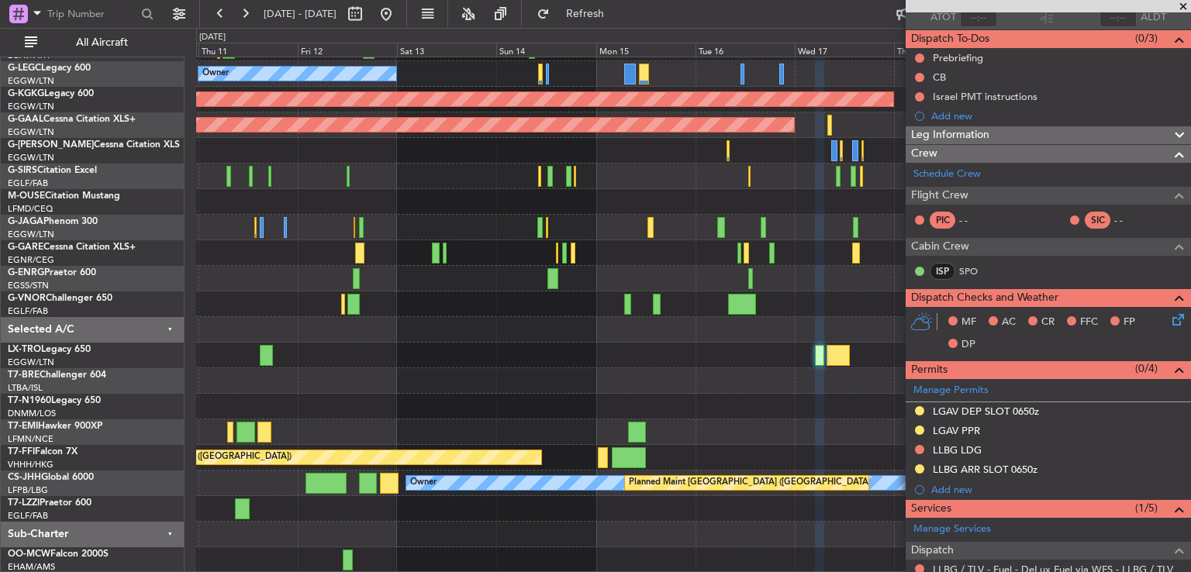
click at [577, 353] on div "Planned Maint Dusseldorf" at bounding box center [693, 356] width 994 height 26
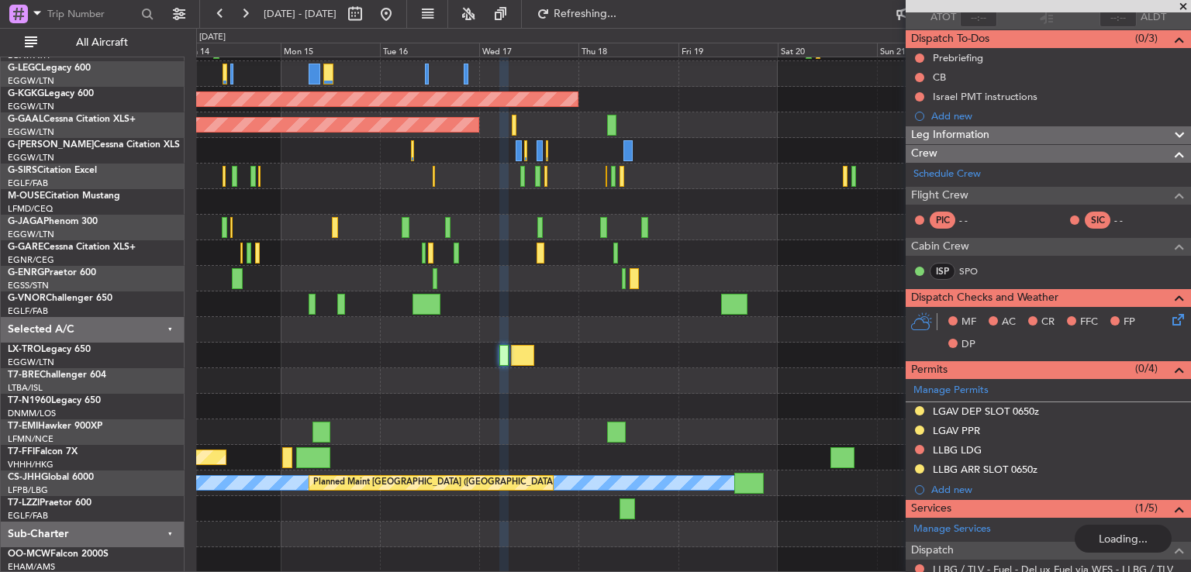
click at [430, 336] on div "A/C Unavailable [GEOGRAPHIC_DATA] ([GEOGRAPHIC_DATA]) Owner AOG Maint [GEOGRAPH…" at bounding box center [693, 266] width 994 height 614
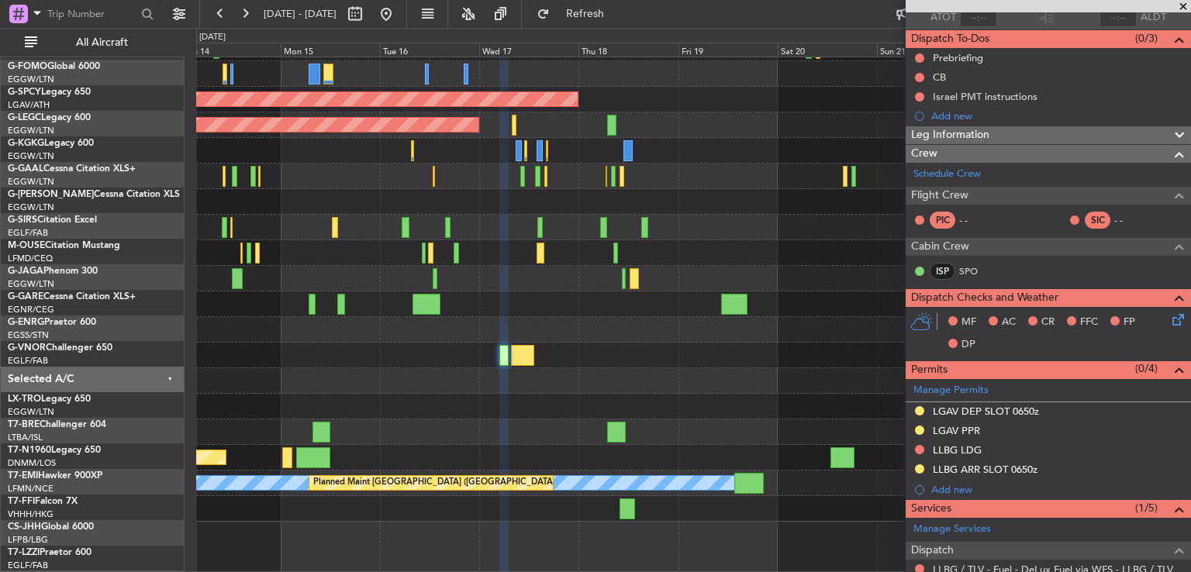
scroll to position [47, 0]
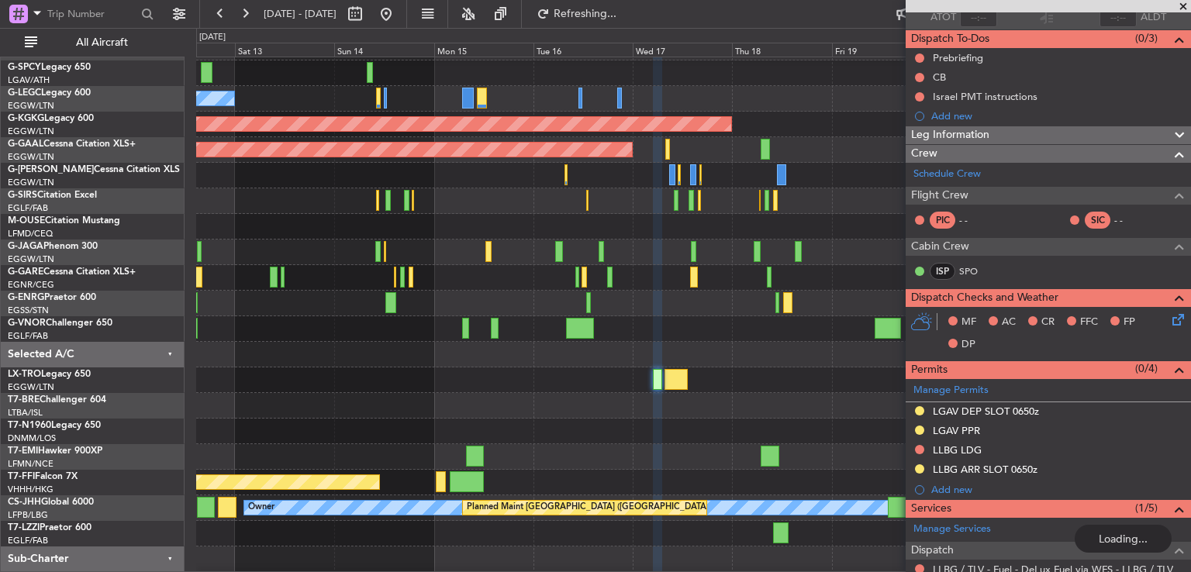
click at [504, 388] on div at bounding box center [693, 381] width 994 height 26
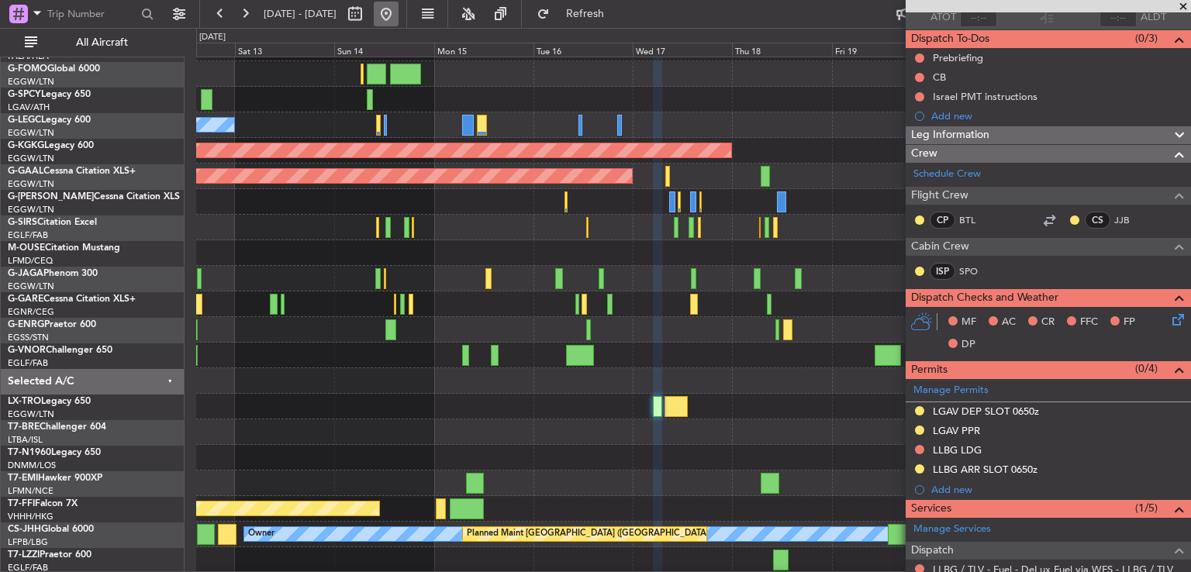
click at [399, 12] on button at bounding box center [386, 14] width 25 height 25
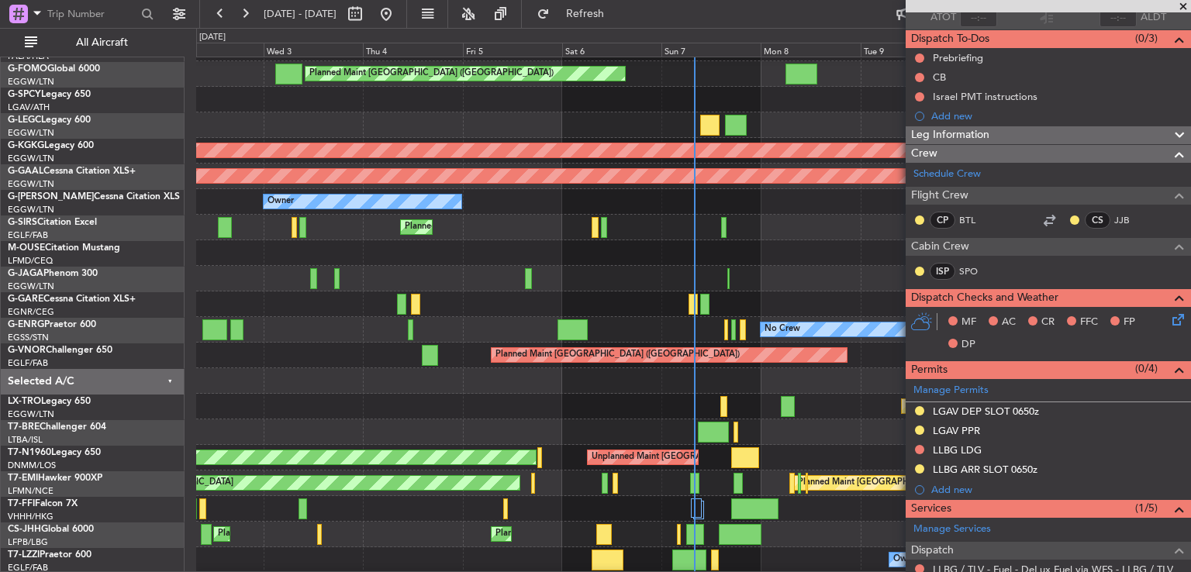
click at [1186, 5] on span at bounding box center [1184, 7] width 16 height 14
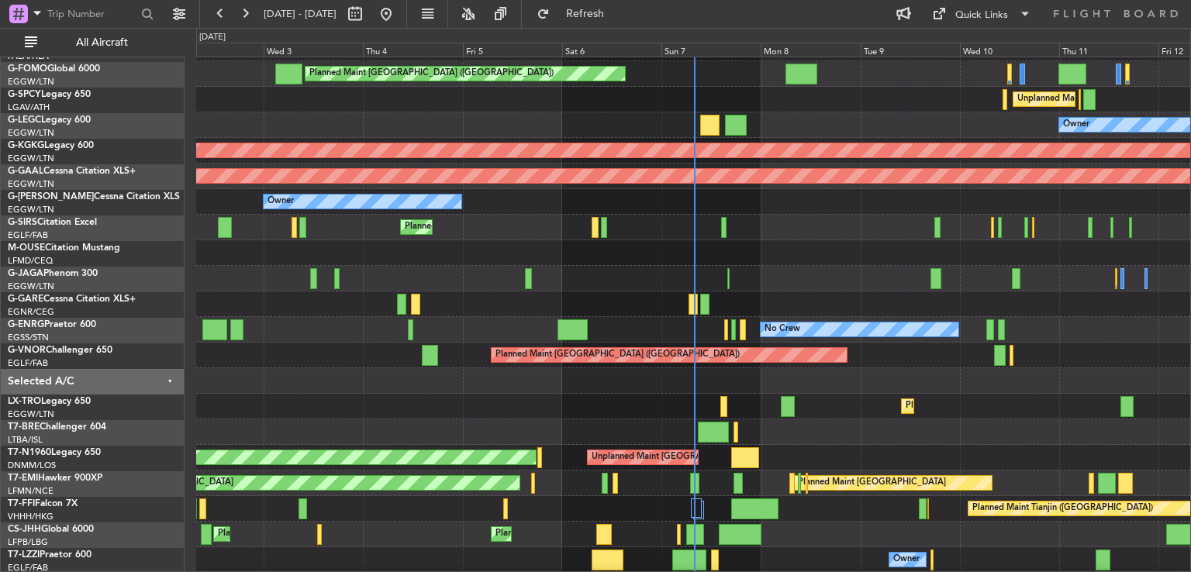
type input "0"
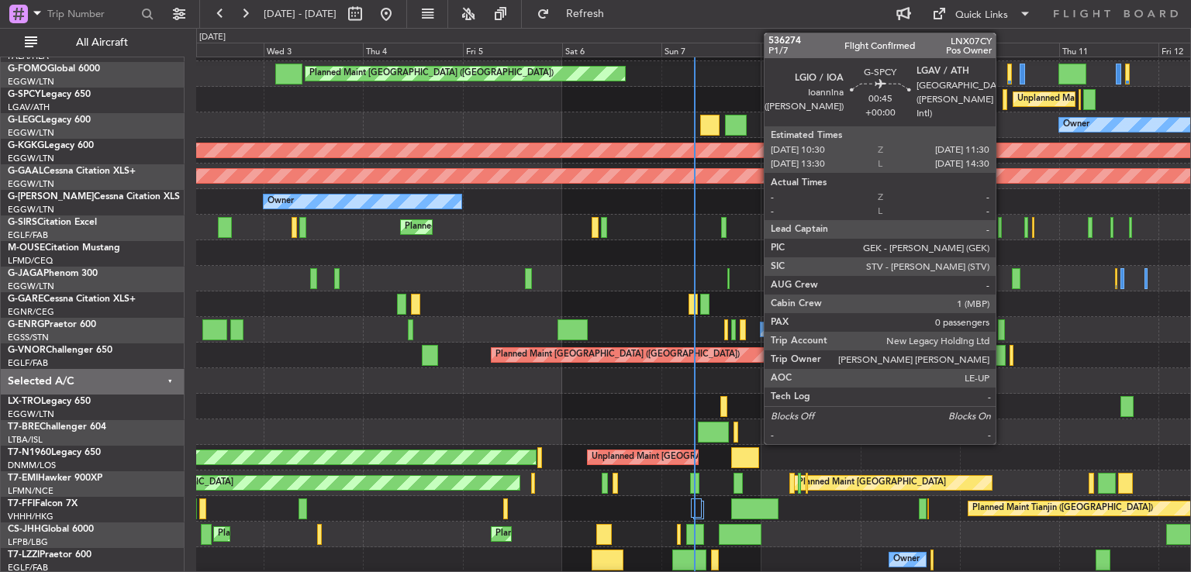
click at [1003, 99] on div at bounding box center [1005, 99] width 5 height 21
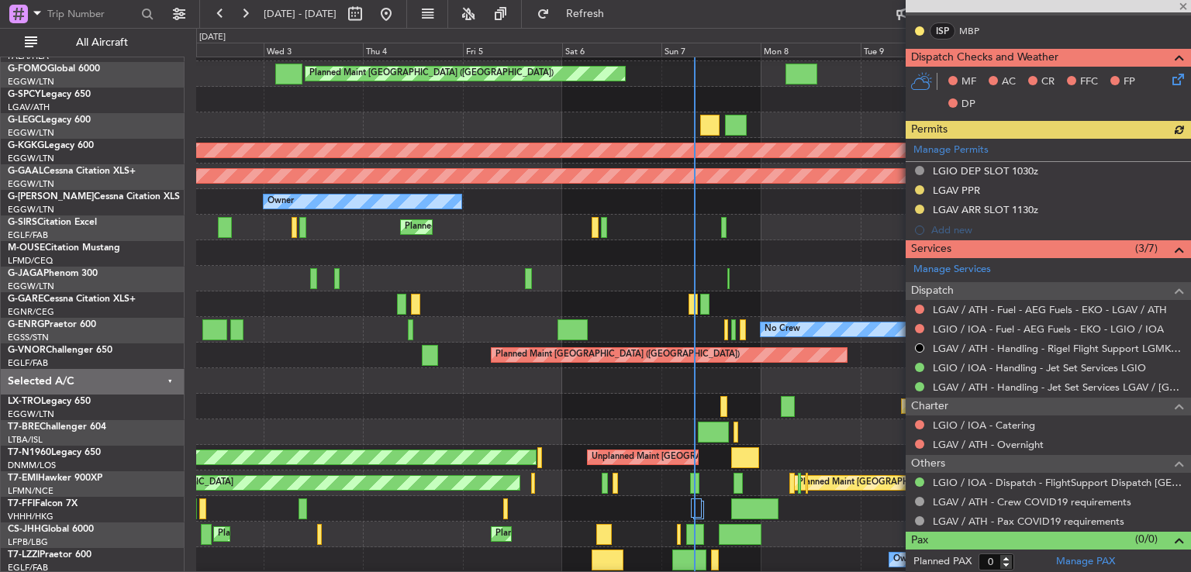
scroll to position [199, 0]
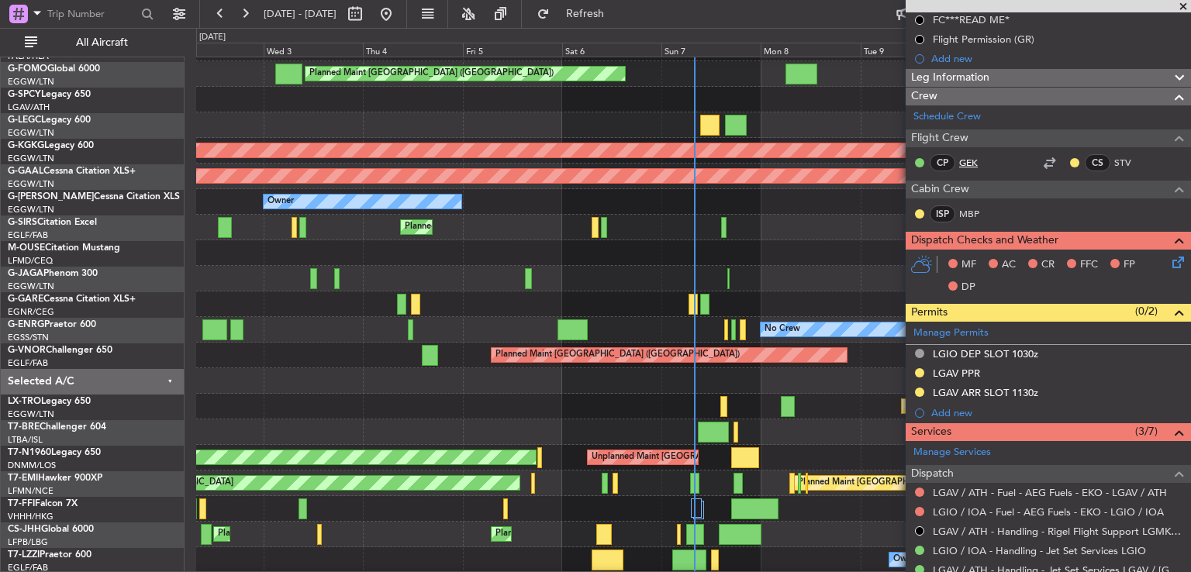
click at [972, 159] on link "GEK" at bounding box center [976, 163] width 35 height 14
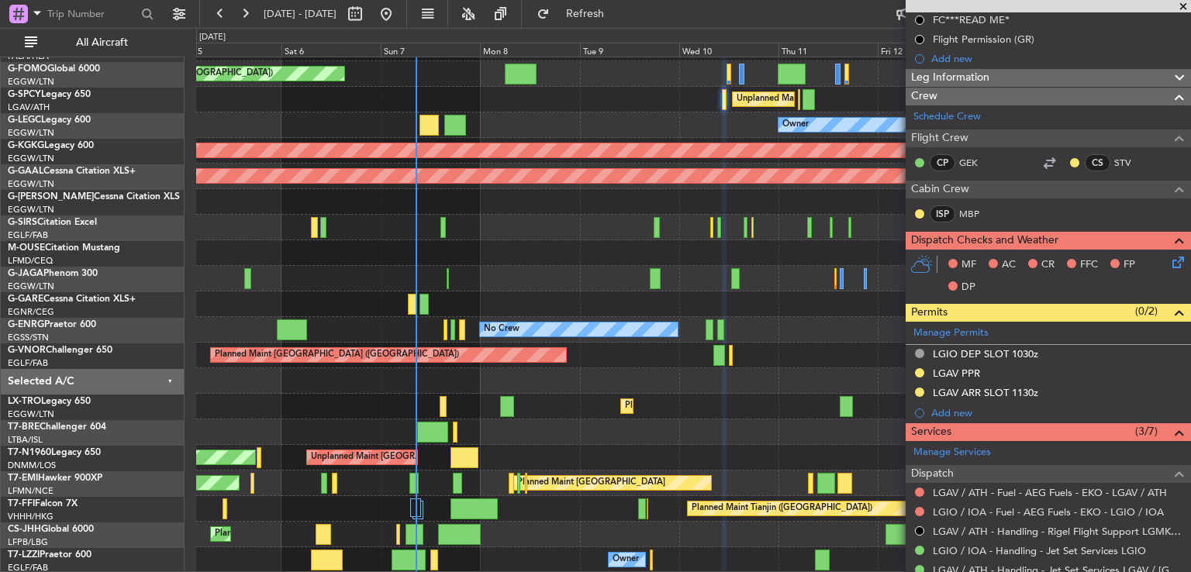
click at [451, 263] on div at bounding box center [693, 253] width 994 height 26
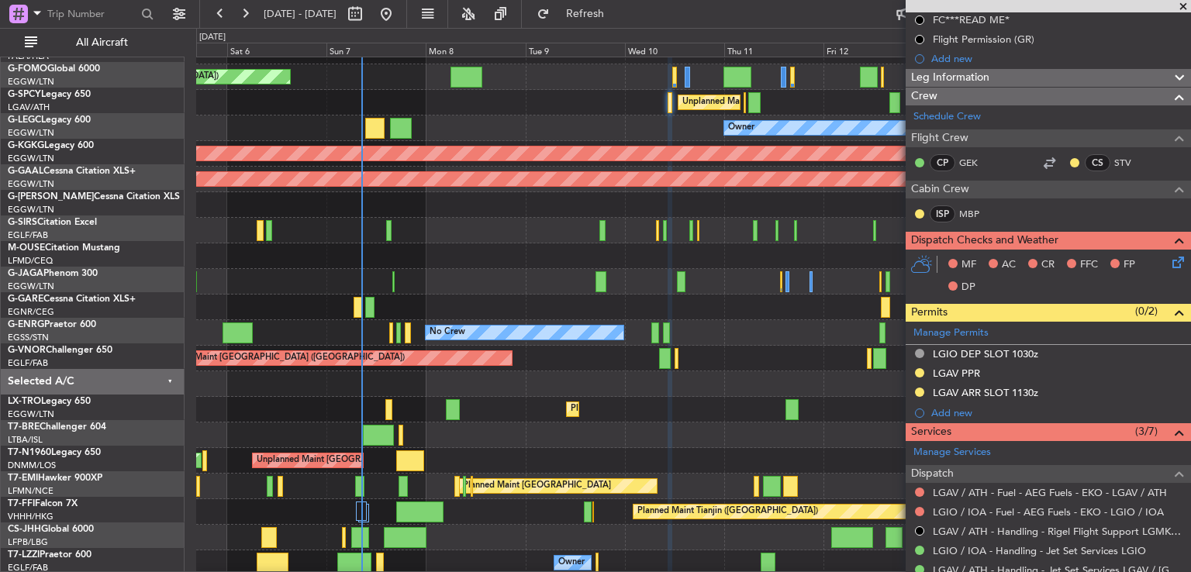
scroll to position [43, 0]
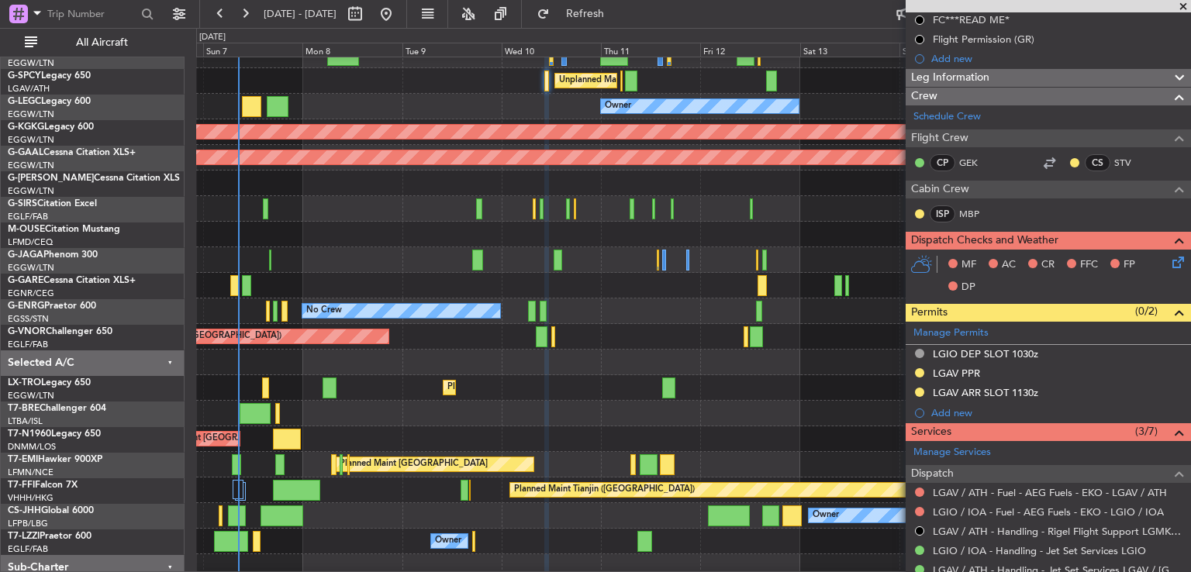
click at [589, 304] on div "No Crew" at bounding box center [693, 312] width 994 height 26
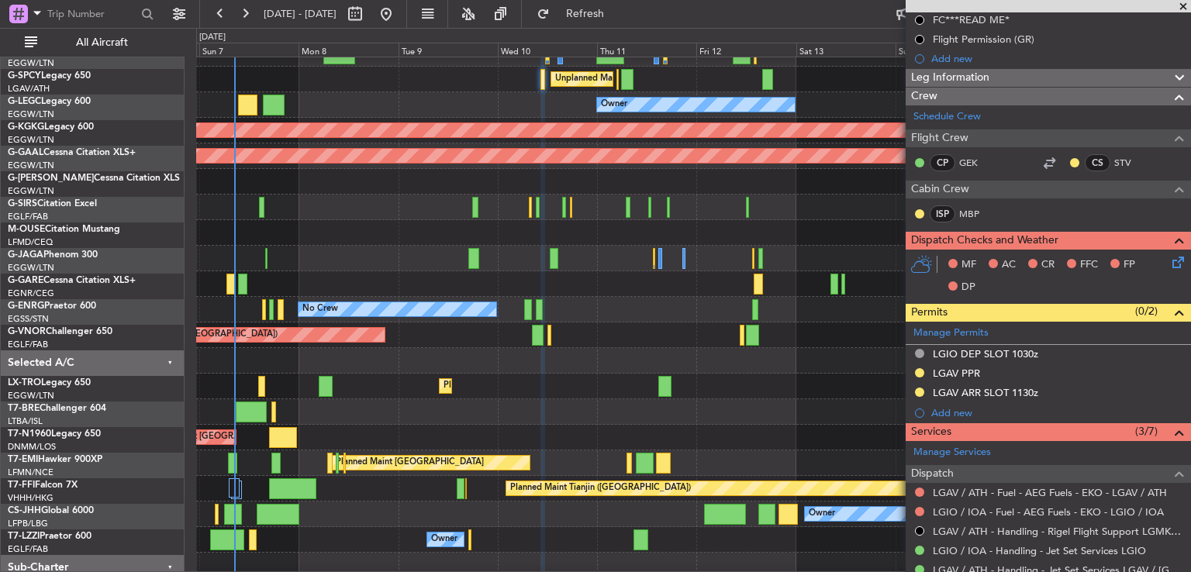
scroll to position [67, 0]
click at [248, 19] on button at bounding box center [245, 14] width 25 height 25
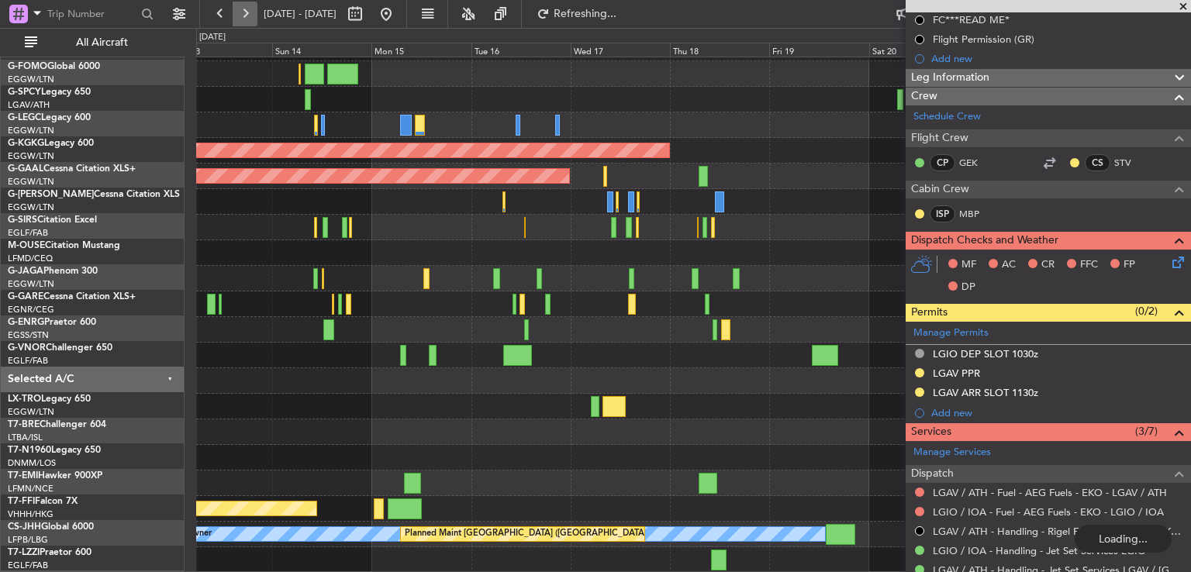
scroll to position [47, 0]
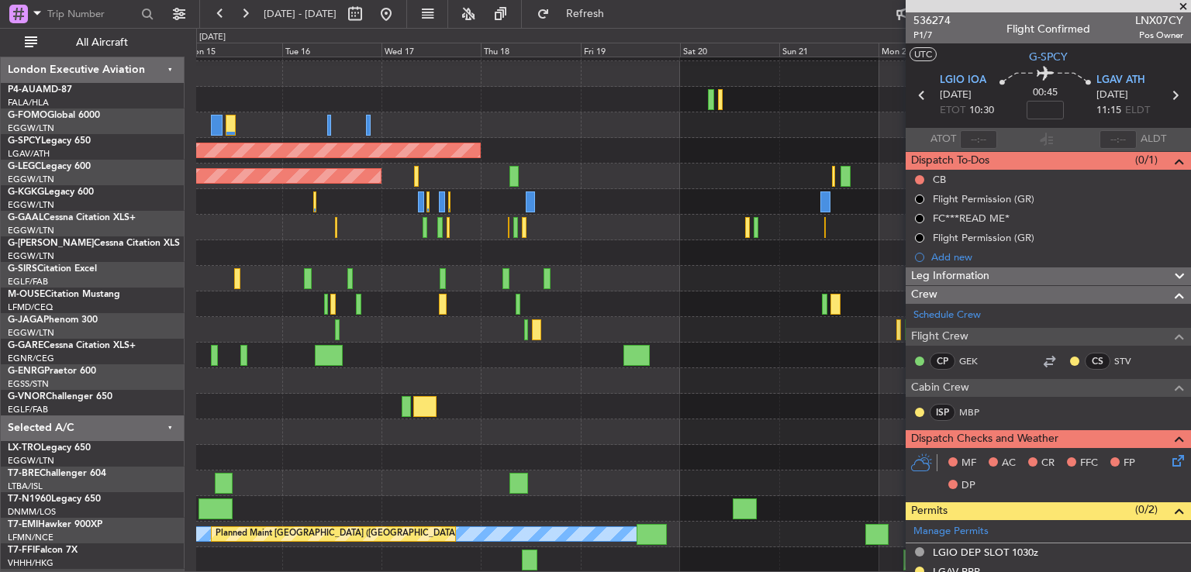
scroll to position [199, 0]
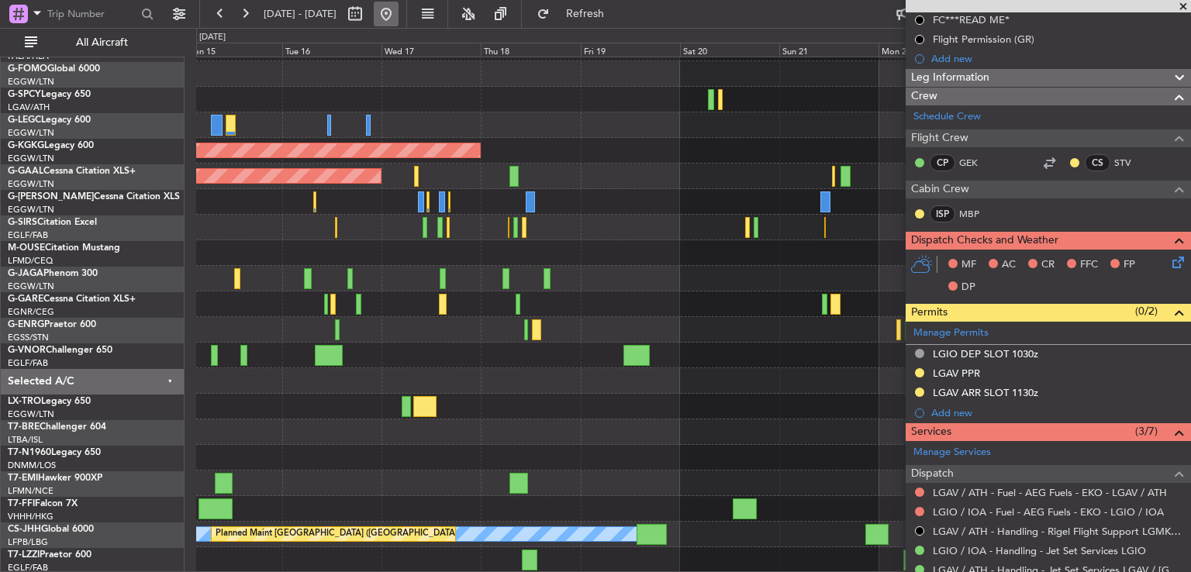
click at [399, 19] on button at bounding box center [386, 14] width 25 height 25
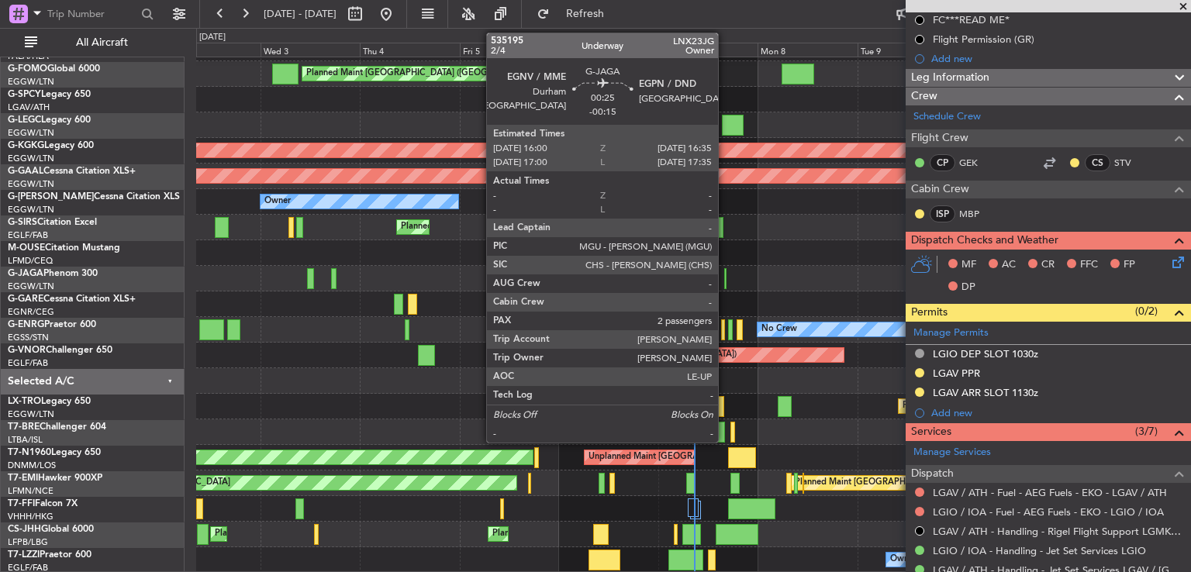
click at [725, 281] on div at bounding box center [725, 278] width 3 height 21
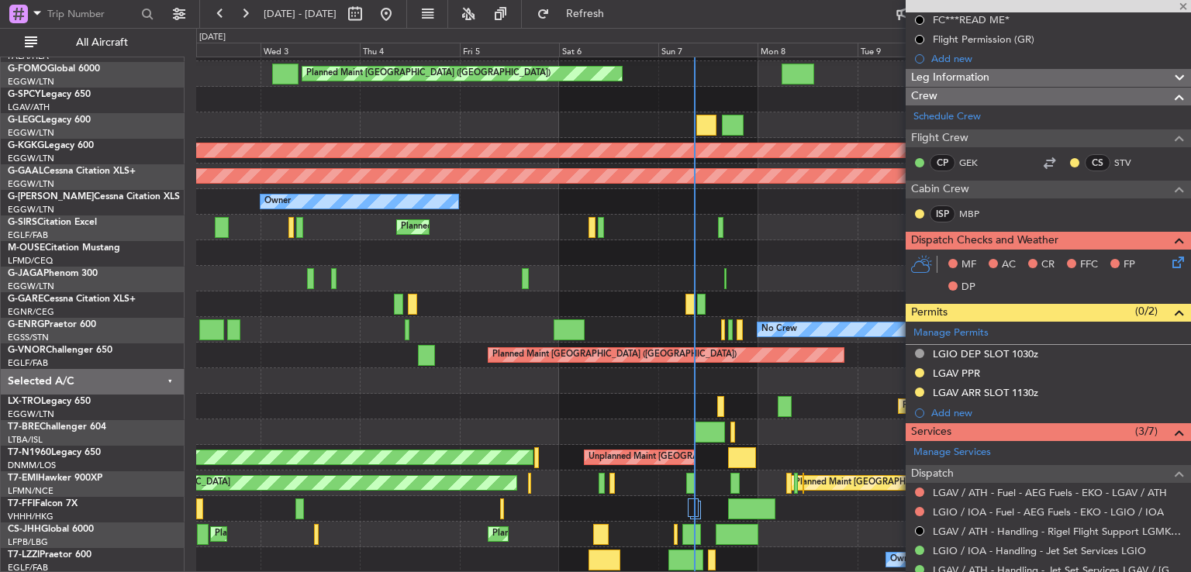
type input "-00:15"
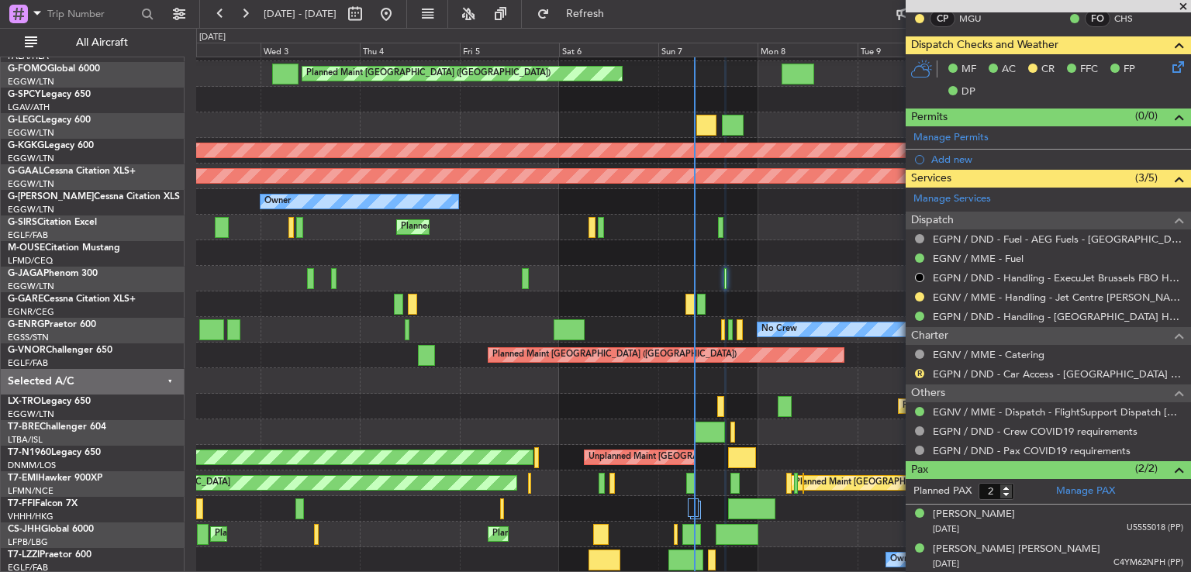
scroll to position [0, 0]
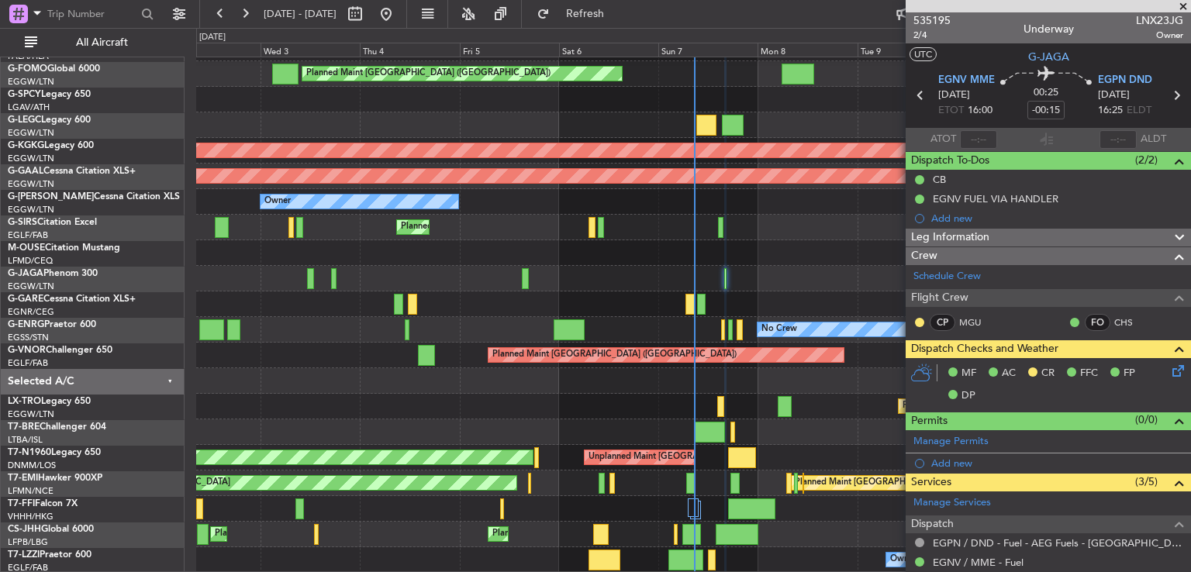
click at [1183, 9] on span at bounding box center [1184, 7] width 16 height 14
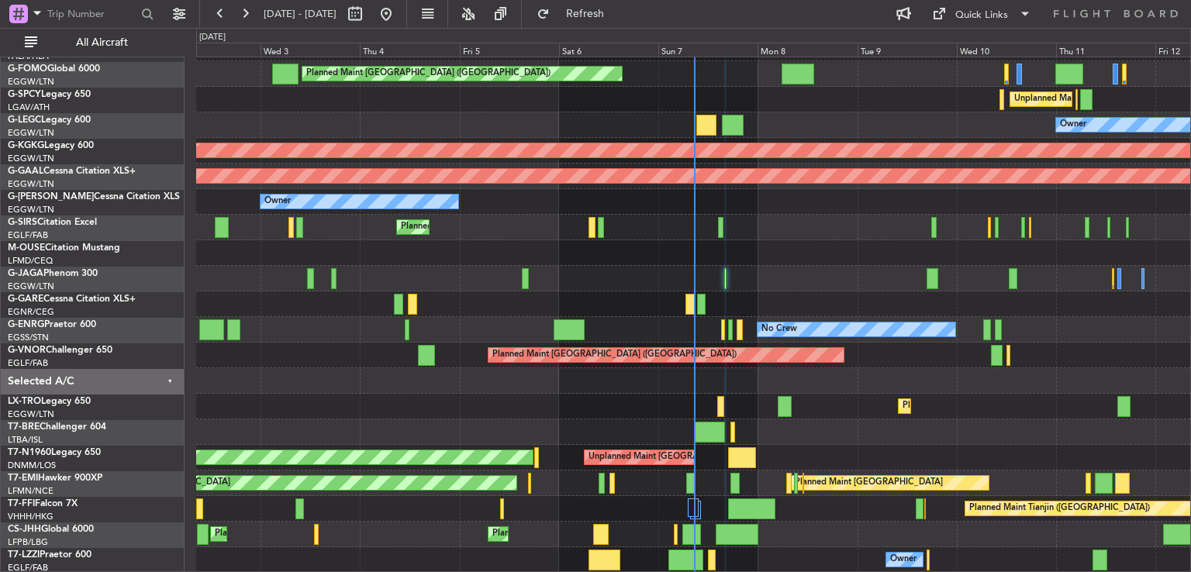
type input "0"
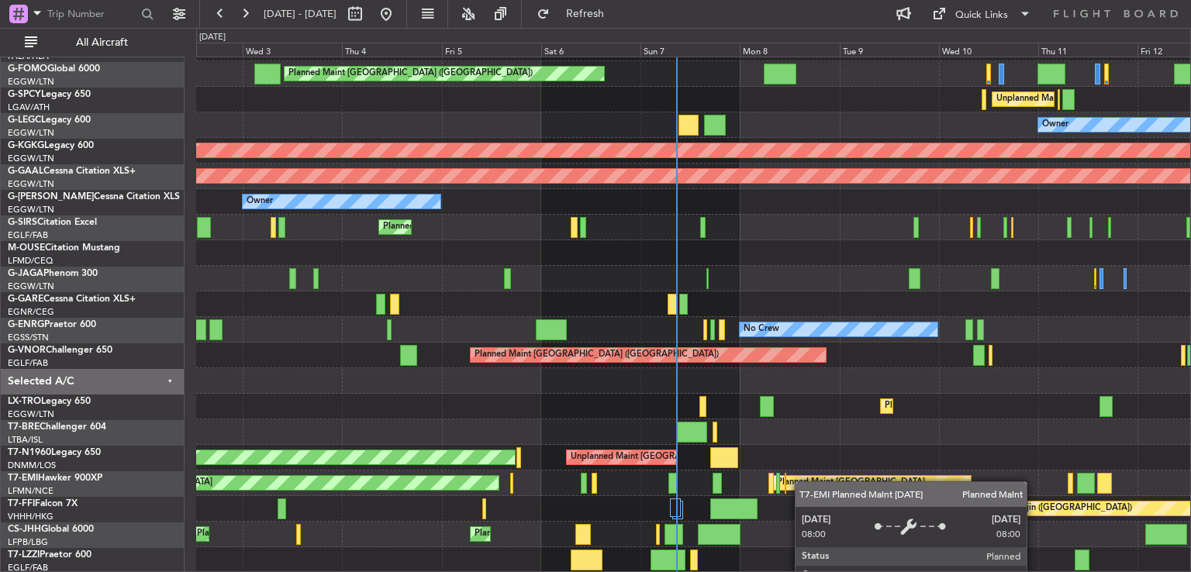
click at [803, 477] on div "Planned Maint London (Luton) Unplanned Maint Athens (Eleftherios Venizelos Intl…" at bounding box center [693, 291] width 994 height 563
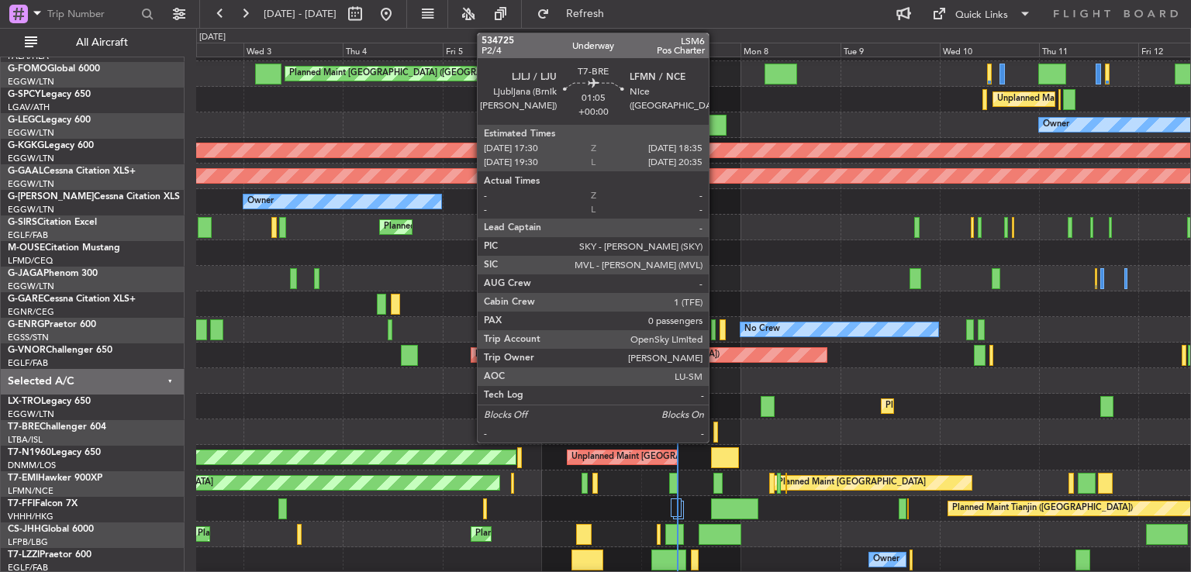
click at [716, 432] on div at bounding box center [715, 432] width 5 height 21
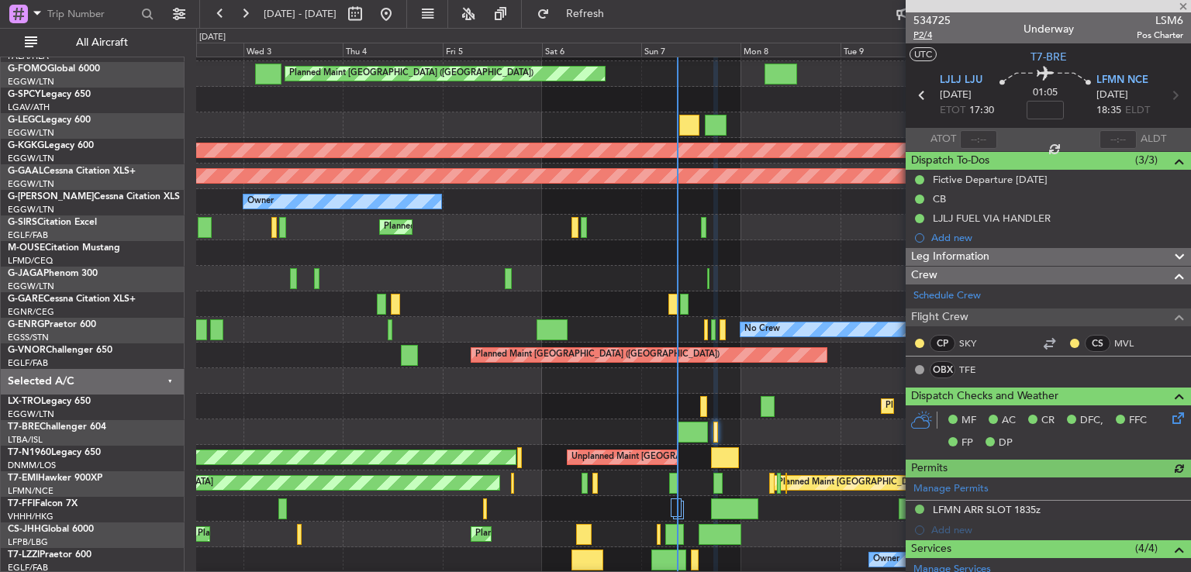
click at [926, 39] on span "P2/4" at bounding box center [931, 35] width 37 height 13
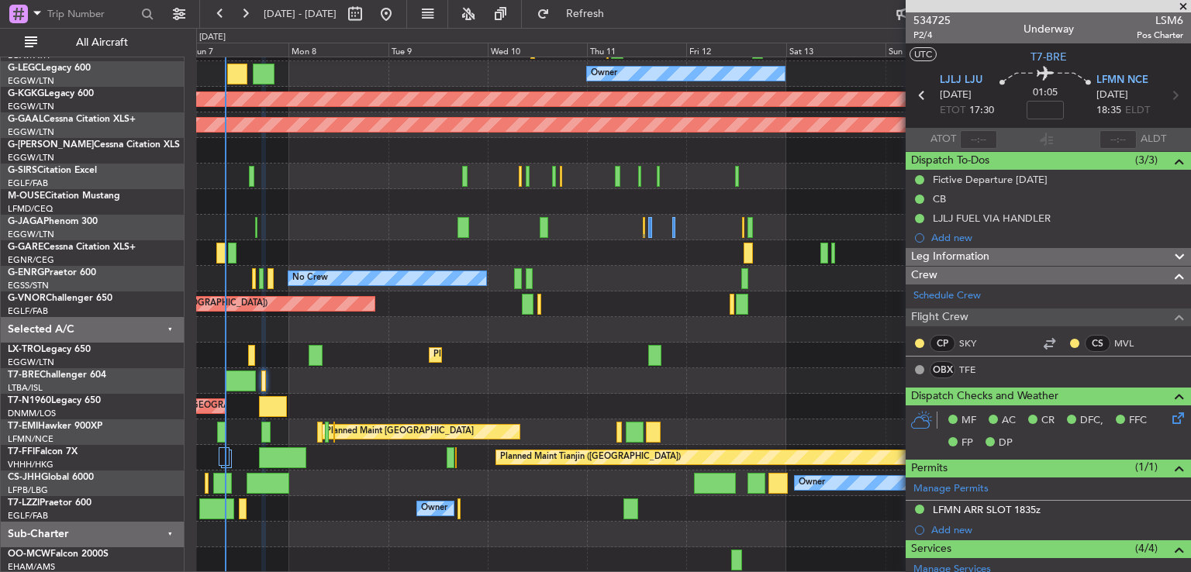
click at [207, 268] on div "Unplanned Maint [GEOGRAPHIC_DATA] ([PERSON_NAME] Intl) Owner AOG Maint [GEOGRAP…" at bounding box center [693, 266] width 994 height 614
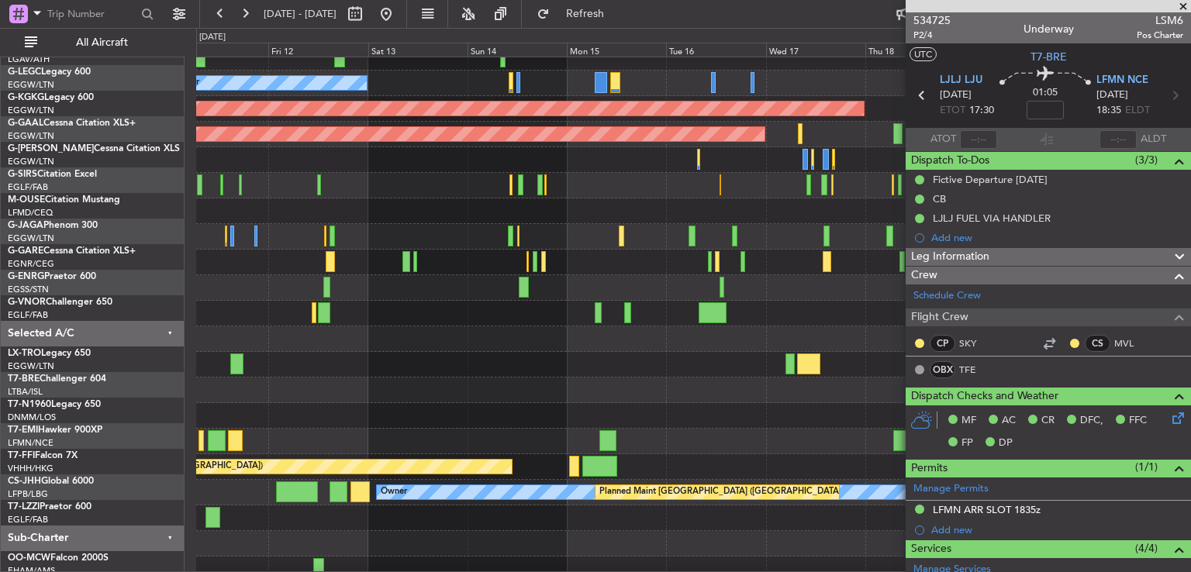
scroll to position [89, 0]
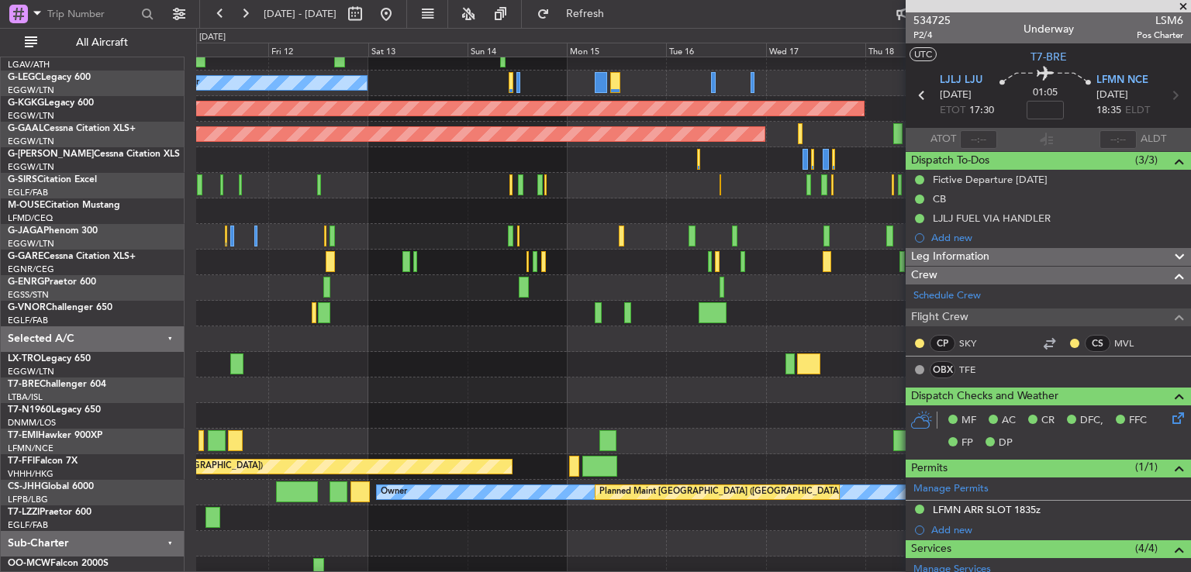
click at [499, 420] on div at bounding box center [693, 416] width 994 height 26
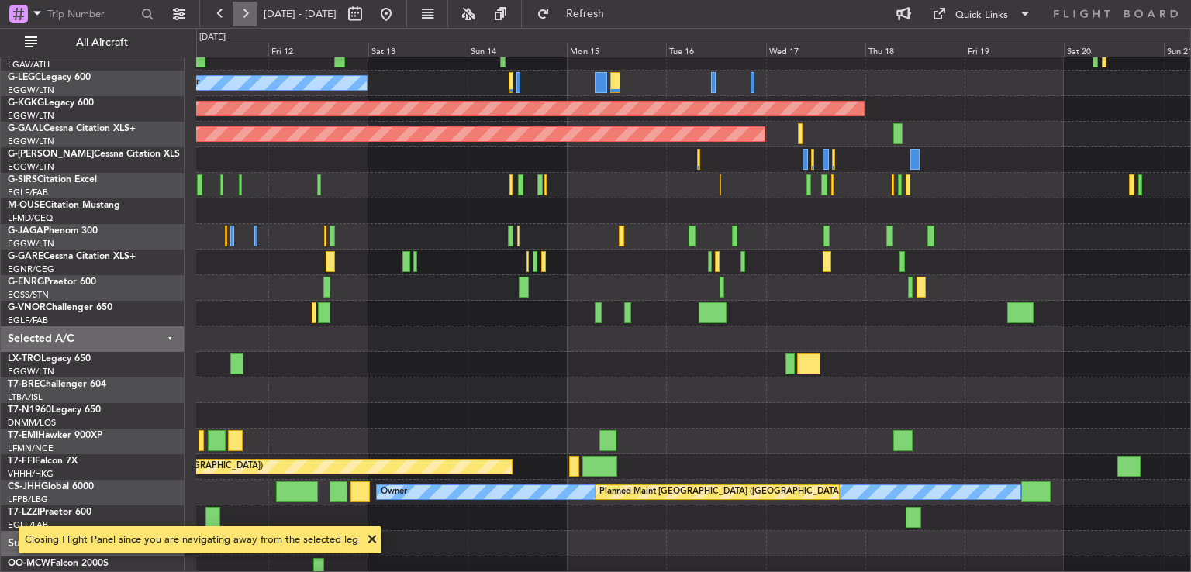
click at [248, 16] on button at bounding box center [245, 14] width 25 height 25
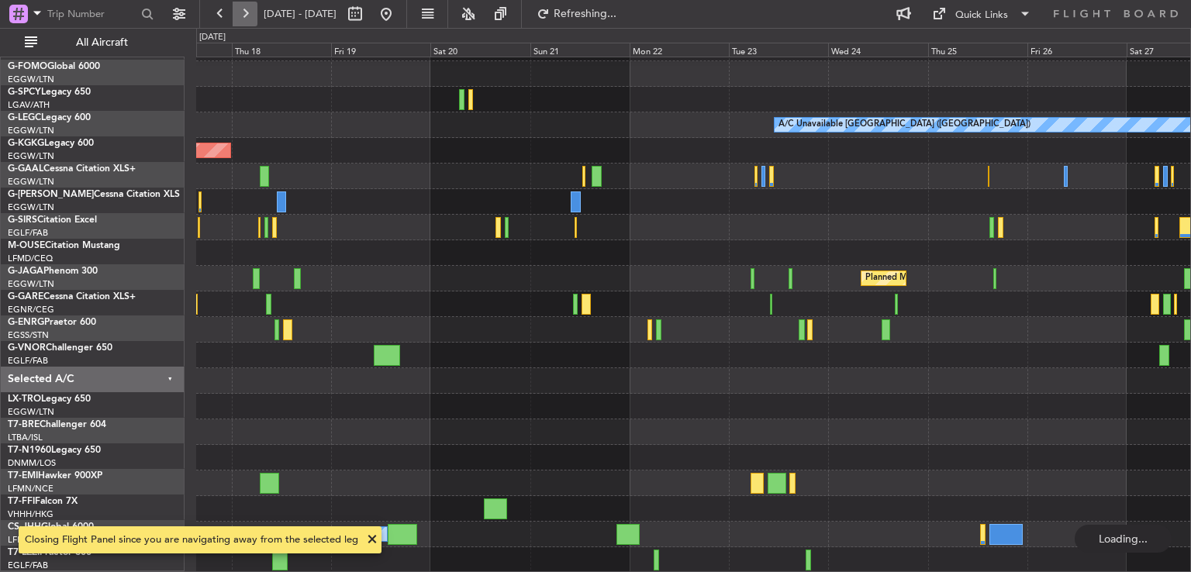
scroll to position [47, 0]
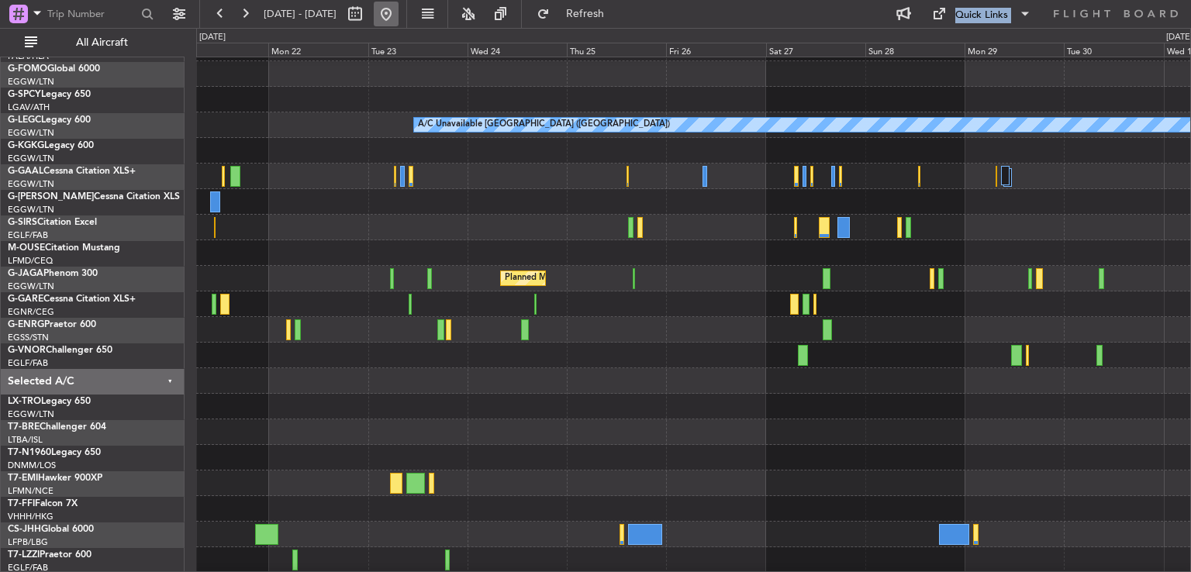
click at [399, 22] on button at bounding box center [386, 14] width 25 height 25
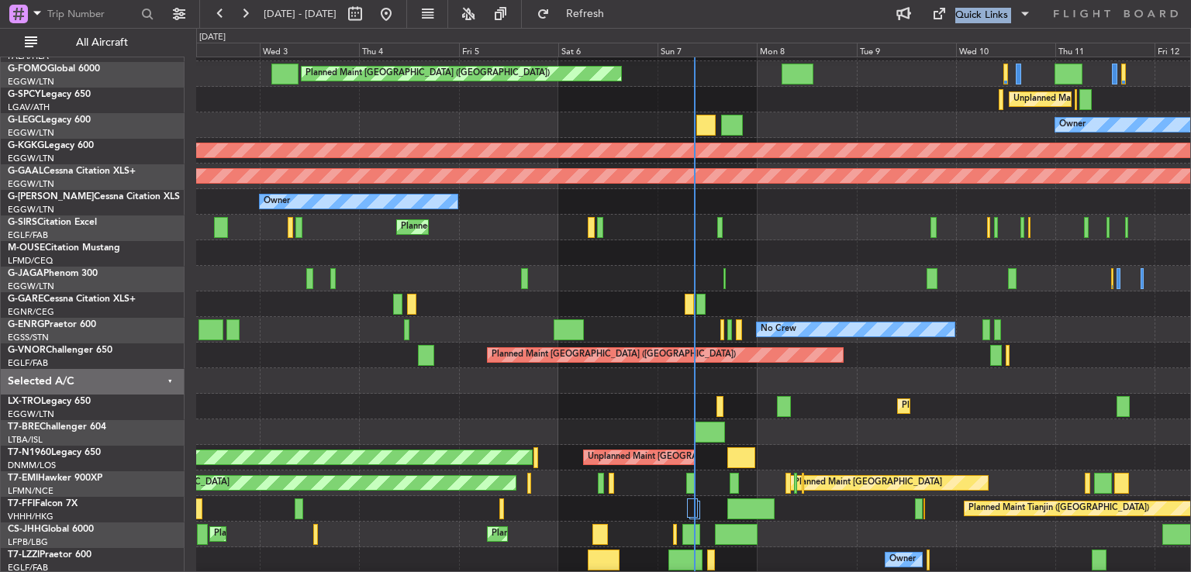
click at [971, 522] on div "Planned Maint London (Luton) Planned Maint Paris (Le Bourget) Owner" at bounding box center [693, 535] width 994 height 26
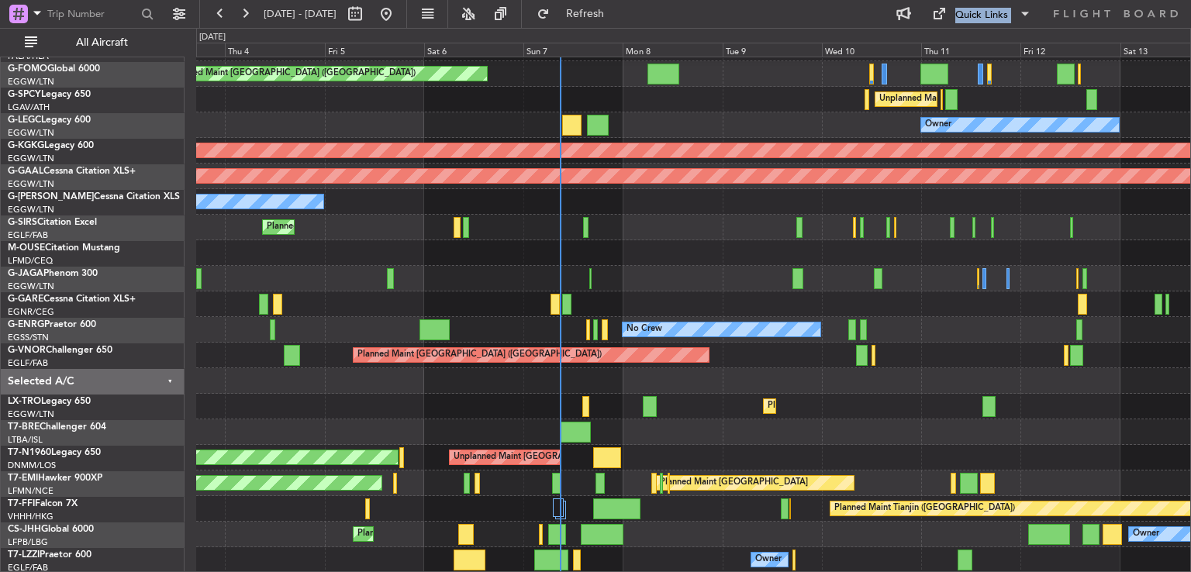
click at [699, 445] on div "Planned Maint London (Luton) Unplanned Maint Athens (Eleftherios Venizelos Intl…" at bounding box center [693, 291] width 994 height 563
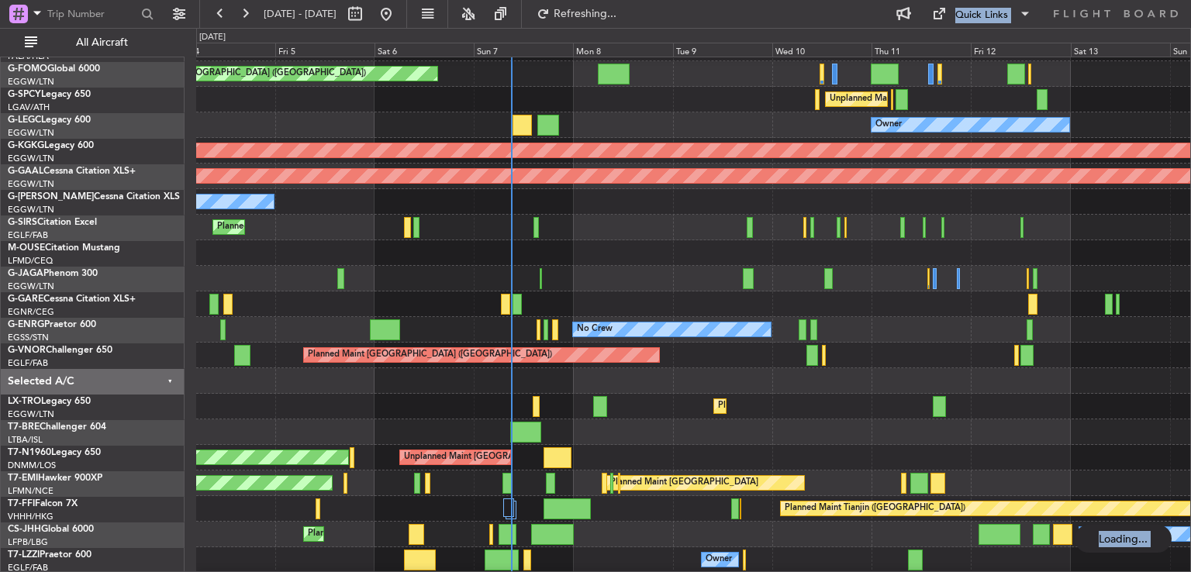
scroll to position [98, 0]
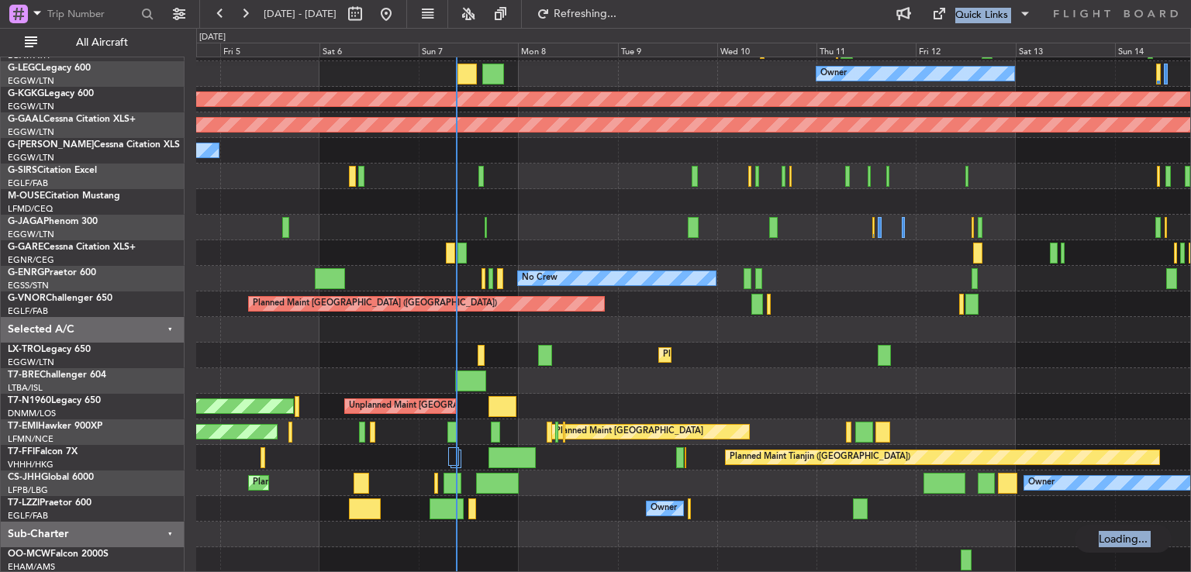
click at [639, 385] on div "Unplanned Maint Athens (Eleftherios Venizelos Intl) Owner AOG Maint Istanbul (A…" at bounding box center [693, 266] width 994 height 614
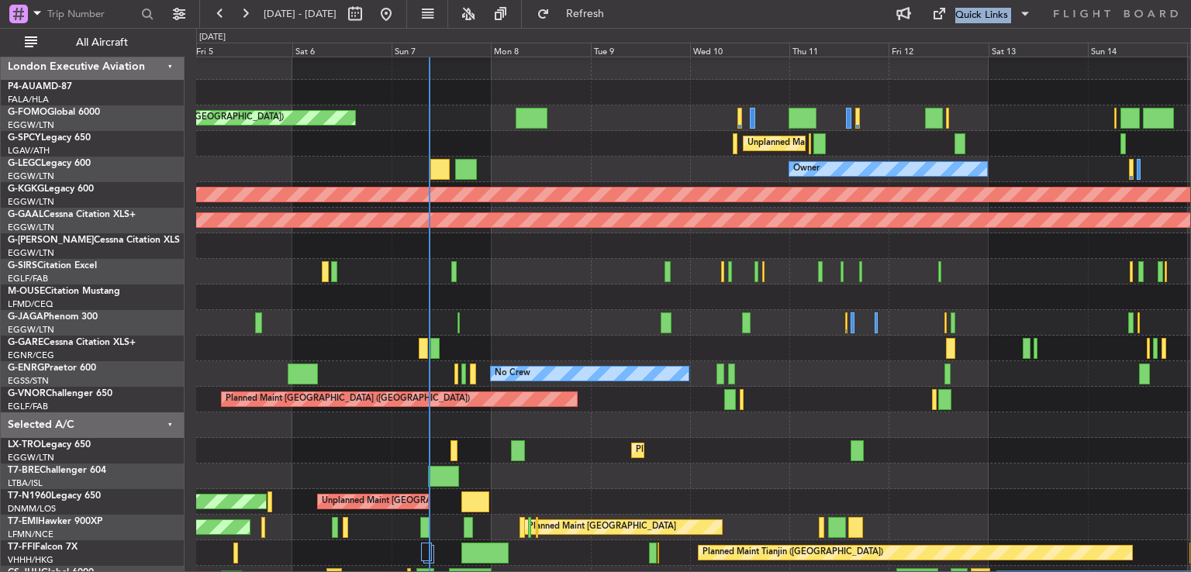
scroll to position [3, 0]
click at [563, 271] on div "Planned Maint [GEOGRAPHIC_DATA] ([GEOGRAPHIC_DATA])" at bounding box center [693, 272] width 994 height 26
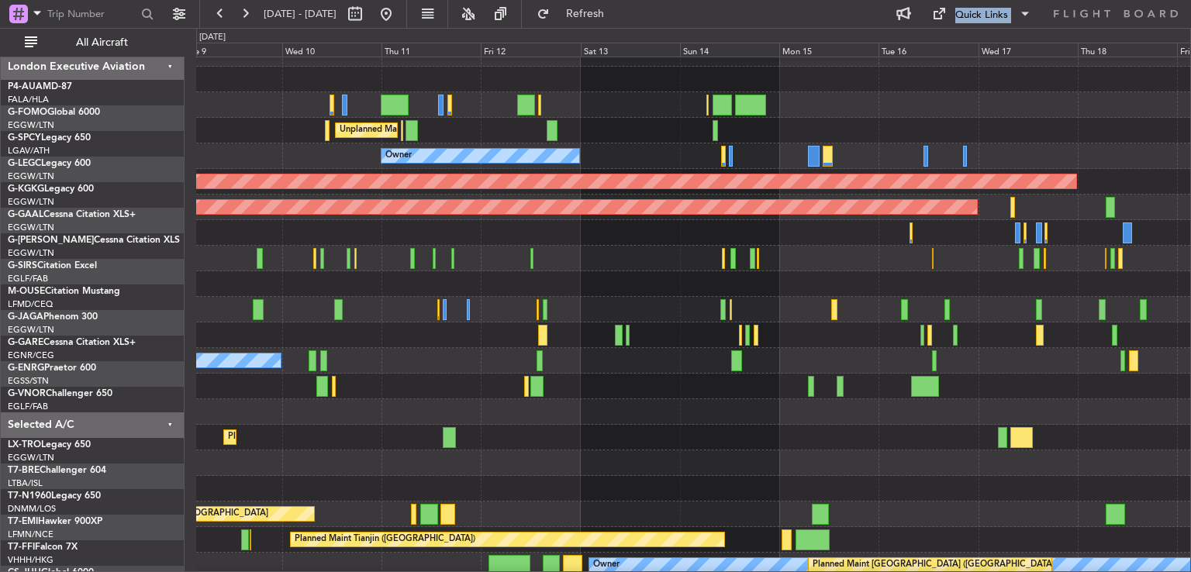
scroll to position [16, 0]
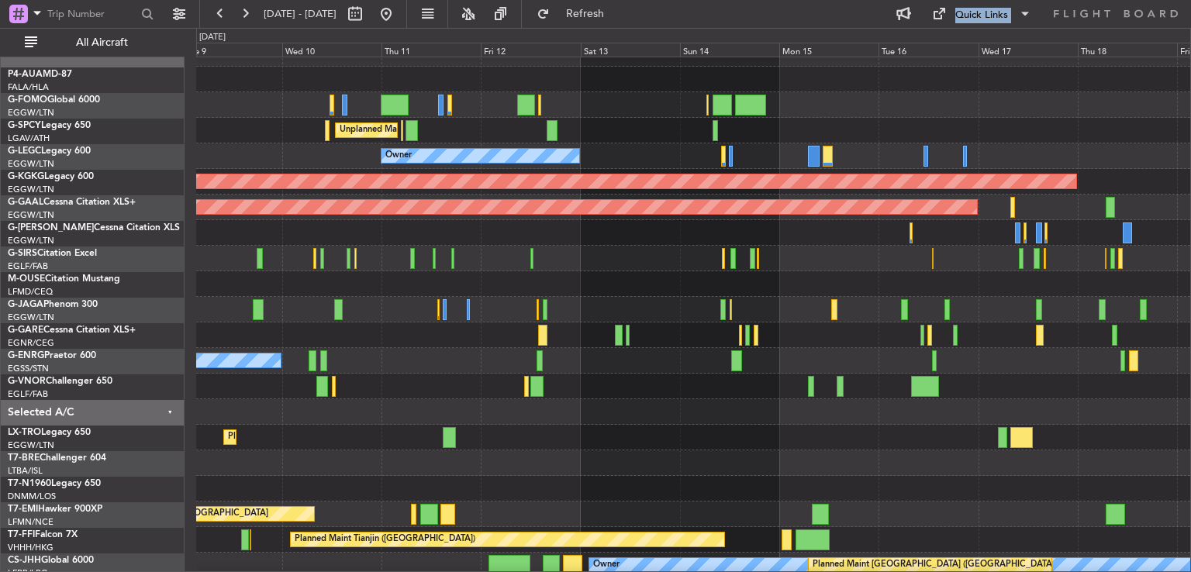
click at [524, 377] on div at bounding box center [526, 386] width 4 height 21
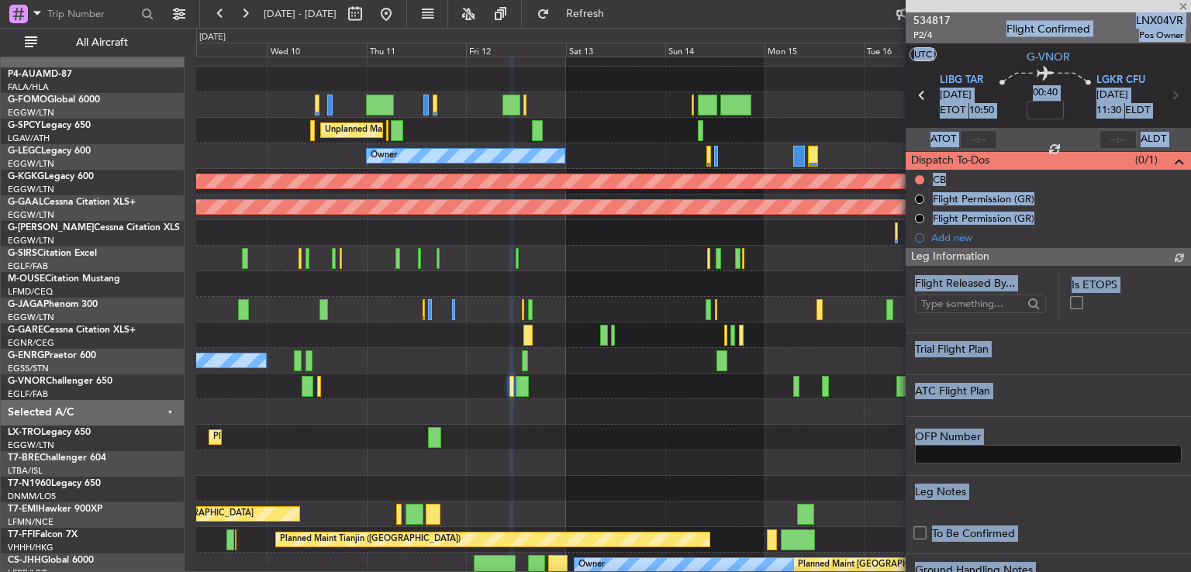
click at [1179, 5] on div at bounding box center [1048, 6] width 285 height 12
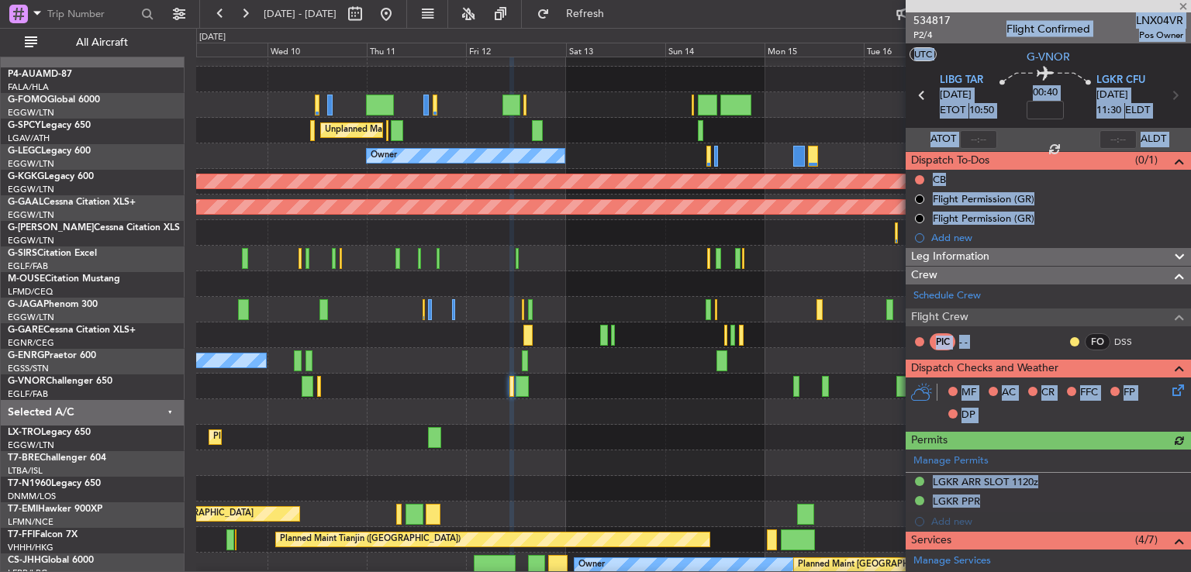
click at [1182, 7] on div at bounding box center [1048, 6] width 285 height 12
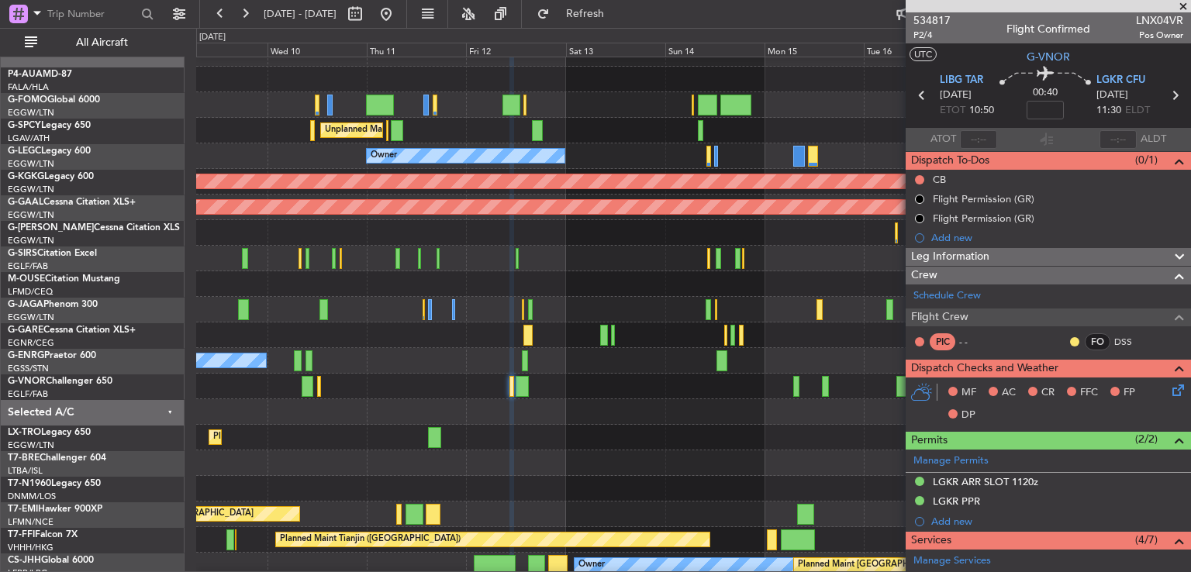
click at [1183, 9] on span at bounding box center [1184, 7] width 16 height 14
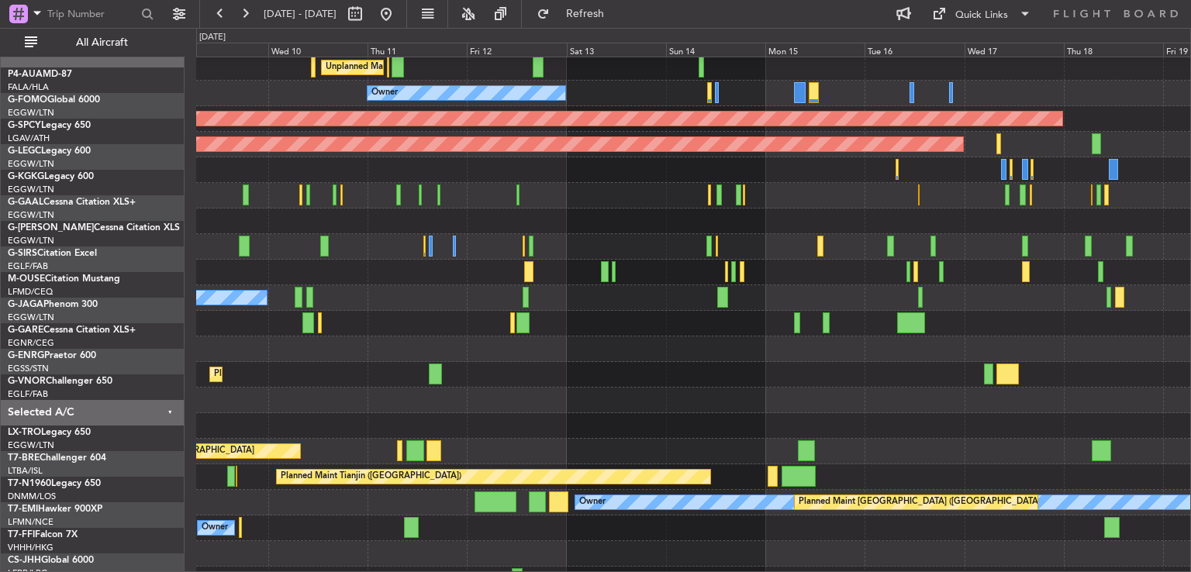
scroll to position [98, 0]
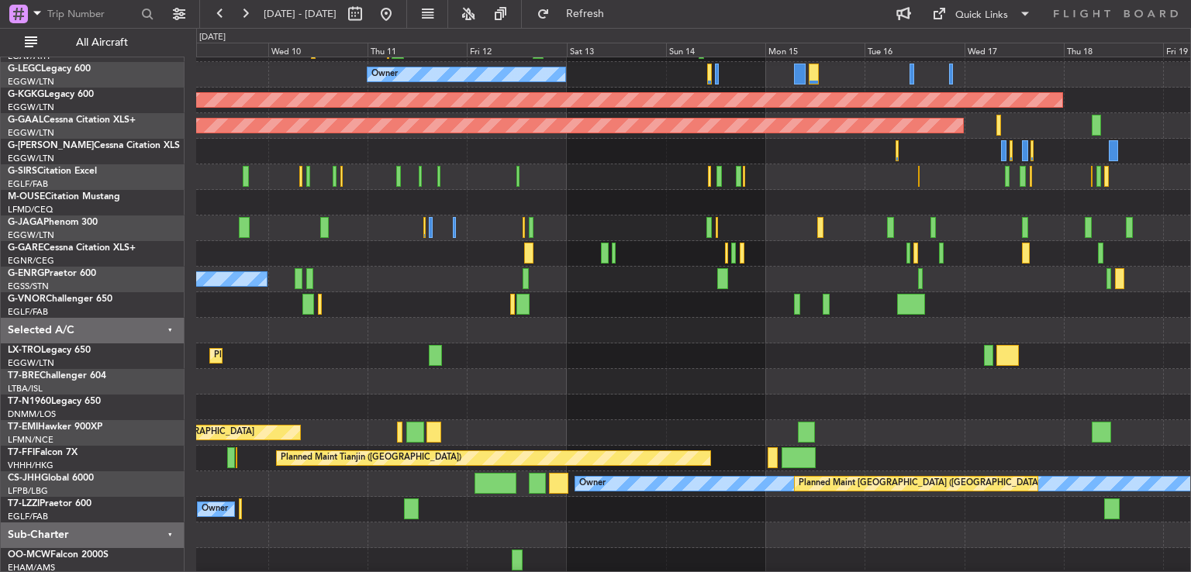
click at [624, 401] on div "Unplanned Maint [GEOGRAPHIC_DATA] ([GEOGRAPHIC_DATA])" at bounding box center [693, 408] width 994 height 26
click at [399, 17] on button at bounding box center [386, 14] width 25 height 25
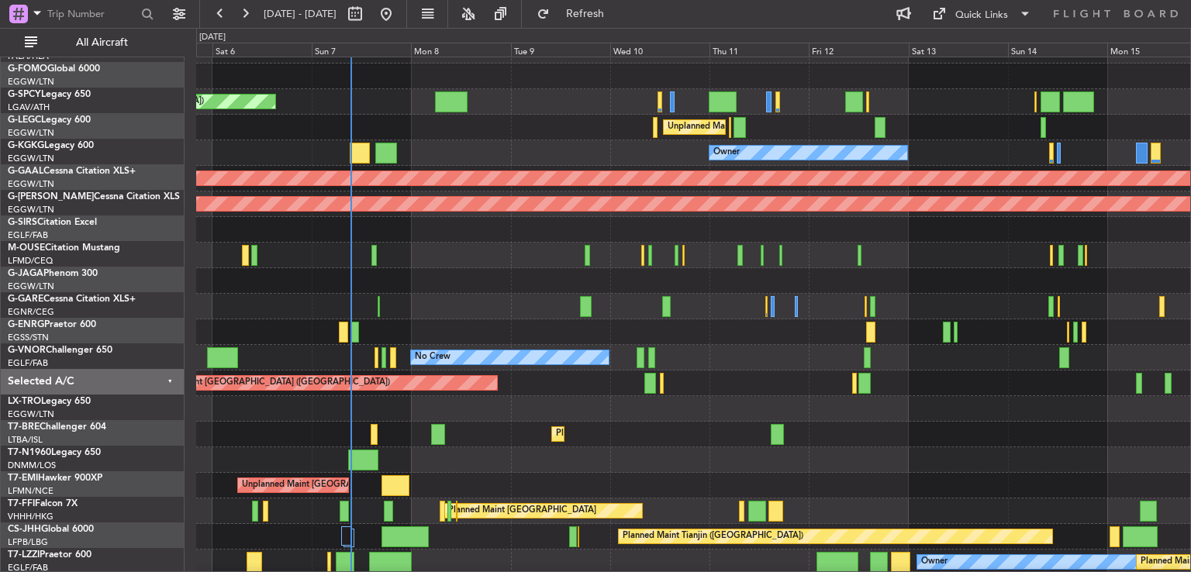
scroll to position [25, 0]
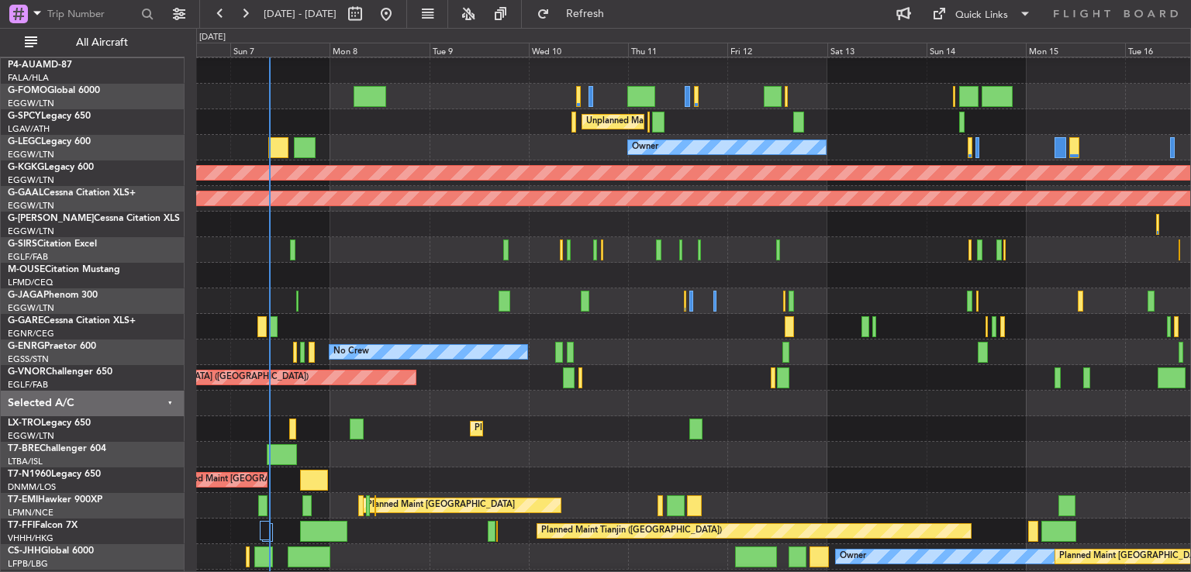
click at [675, 358] on div "No Crew" at bounding box center [693, 353] width 994 height 26
click at [247, 16] on button at bounding box center [245, 14] width 25 height 25
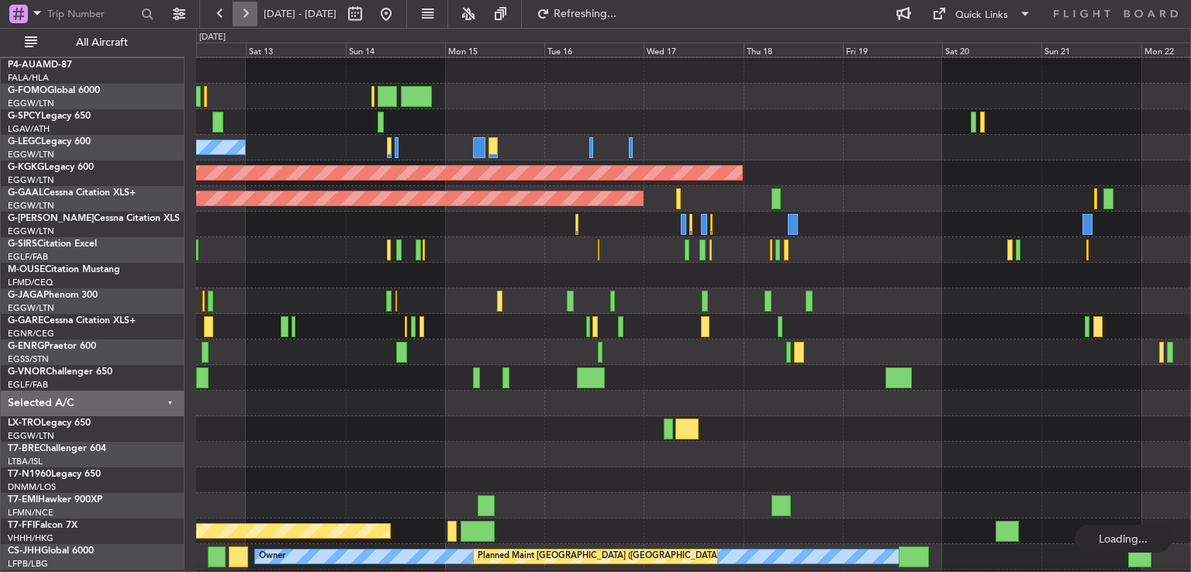
click at [247, 16] on button at bounding box center [245, 14] width 25 height 25
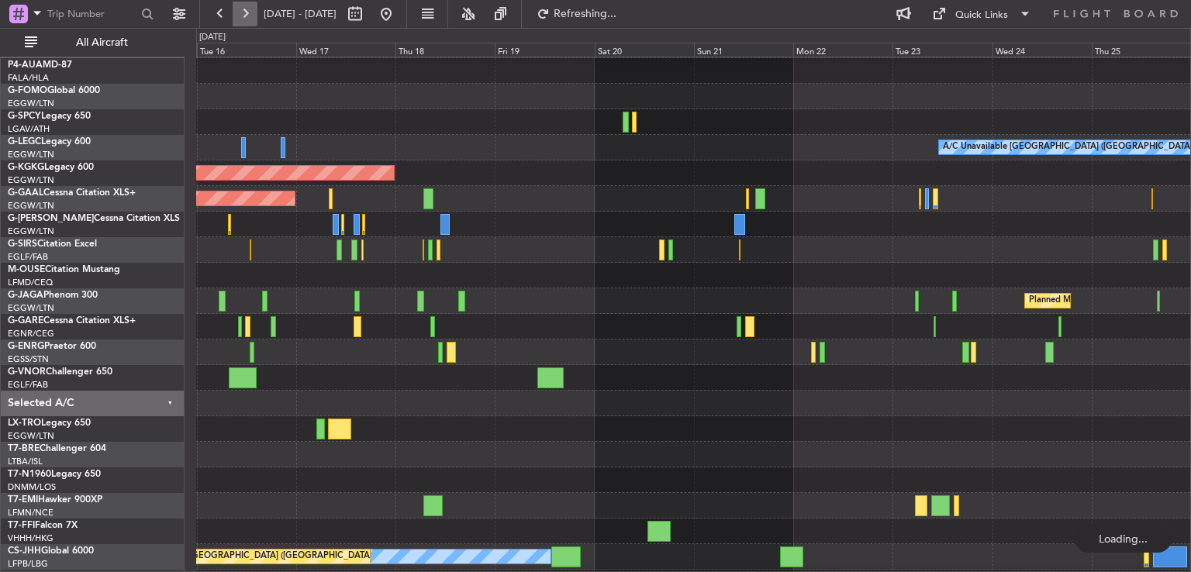
click at [247, 16] on button at bounding box center [245, 14] width 25 height 25
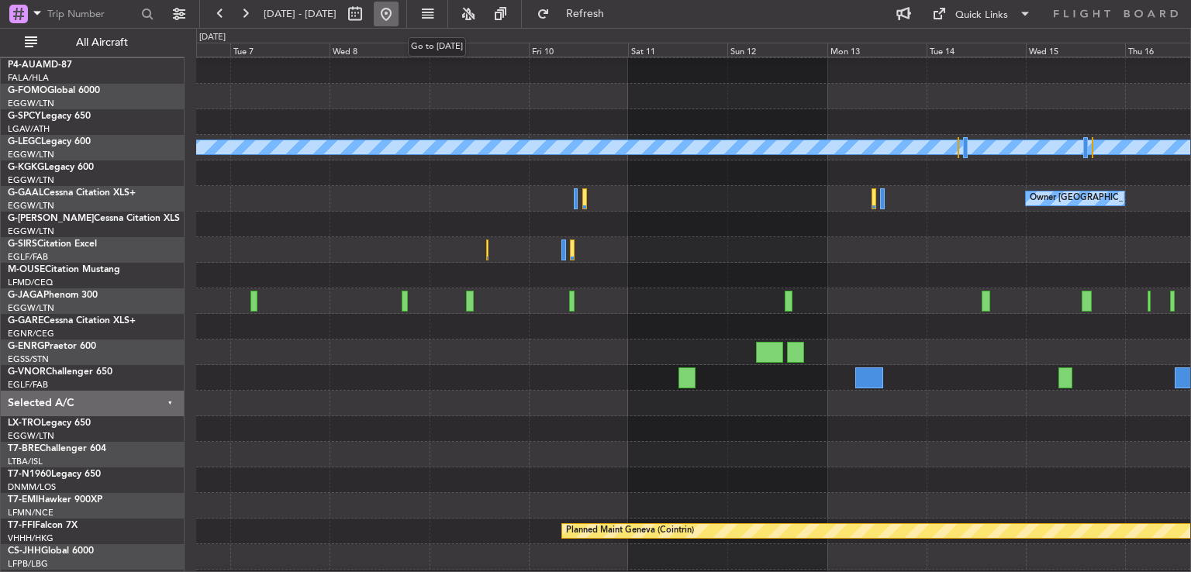
click at [399, 18] on button at bounding box center [386, 14] width 25 height 25
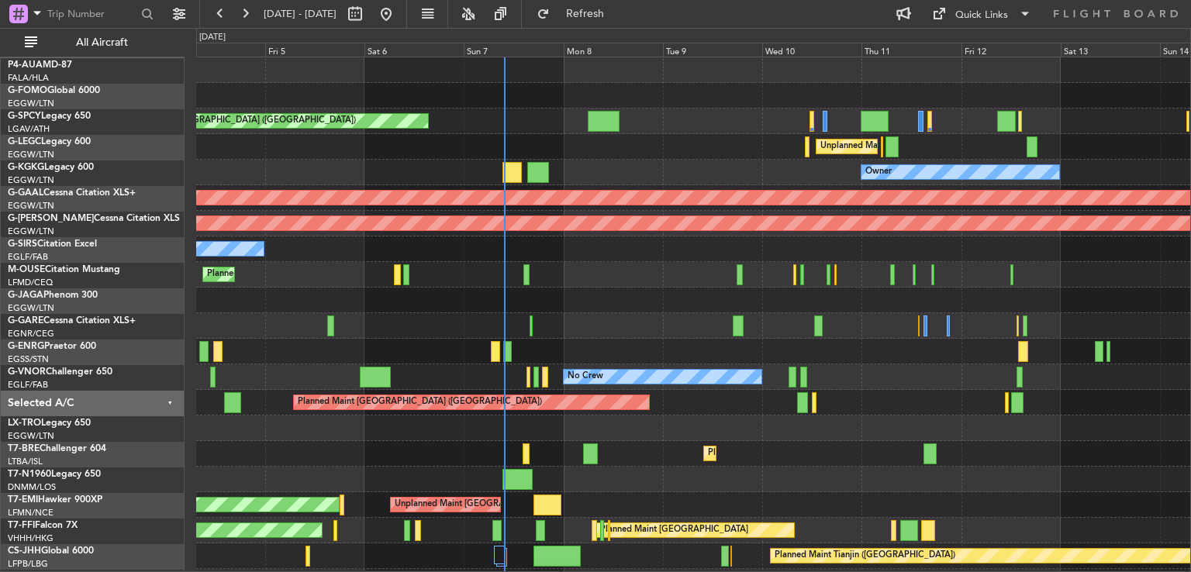
scroll to position [0, 0]
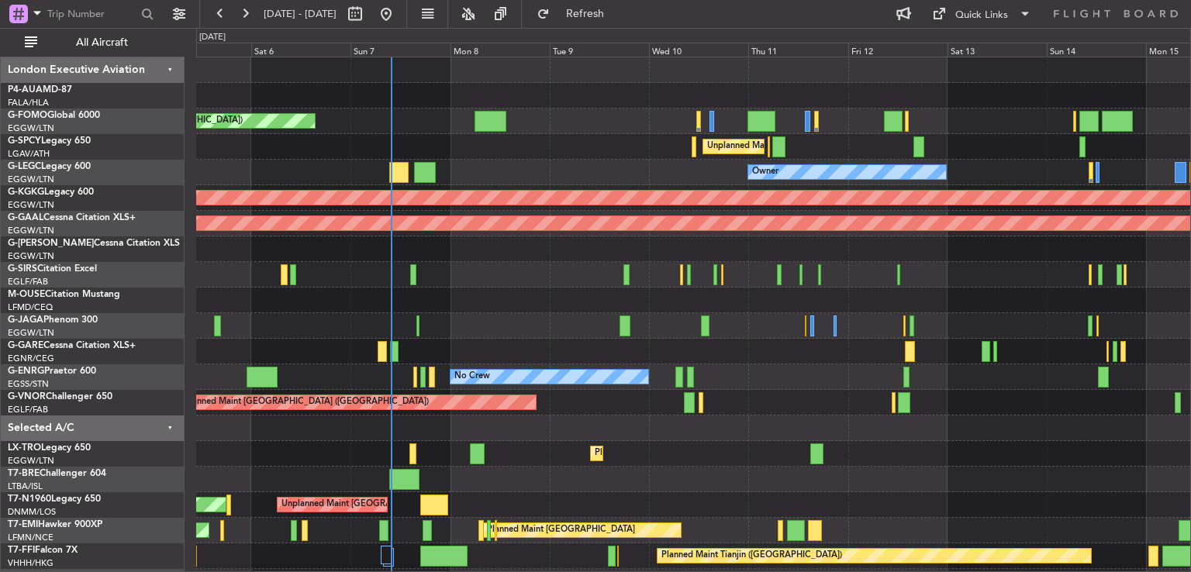
click at [561, 350] on div at bounding box center [693, 352] width 994 height 26
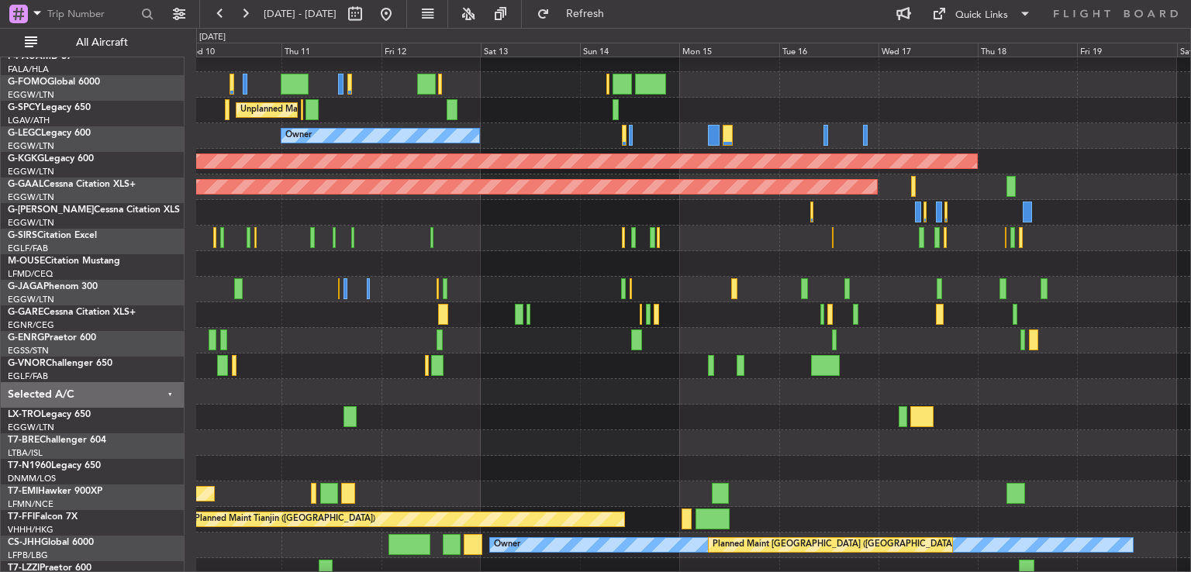
scroll to position [36, 0]
click at [493, 437] on div at bounding box center [693, 443] width 994 height 26
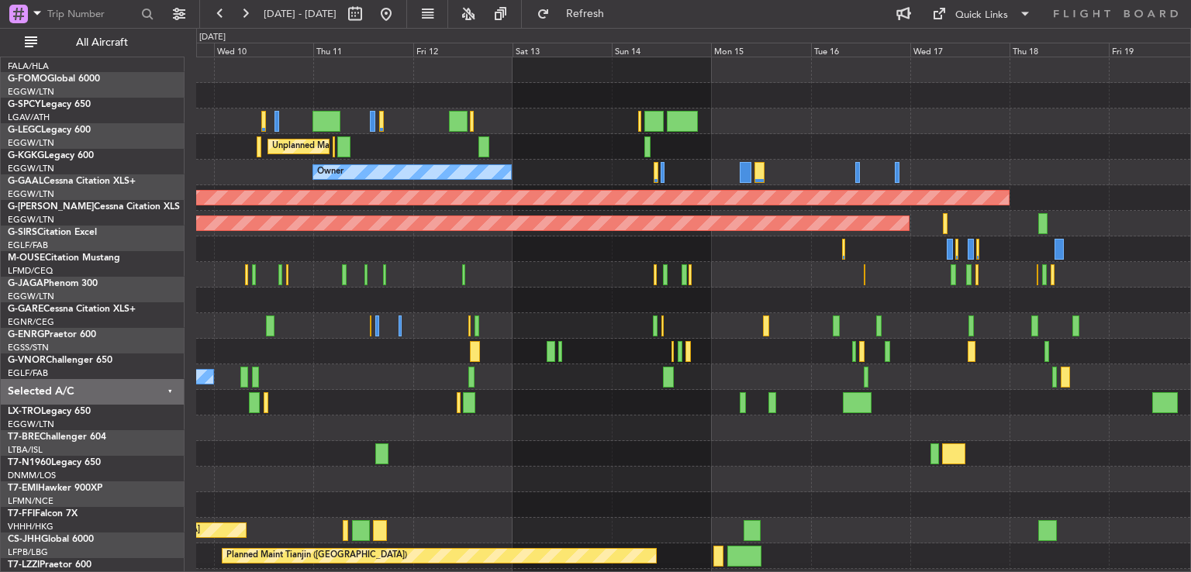
scroll to position [0, 0]
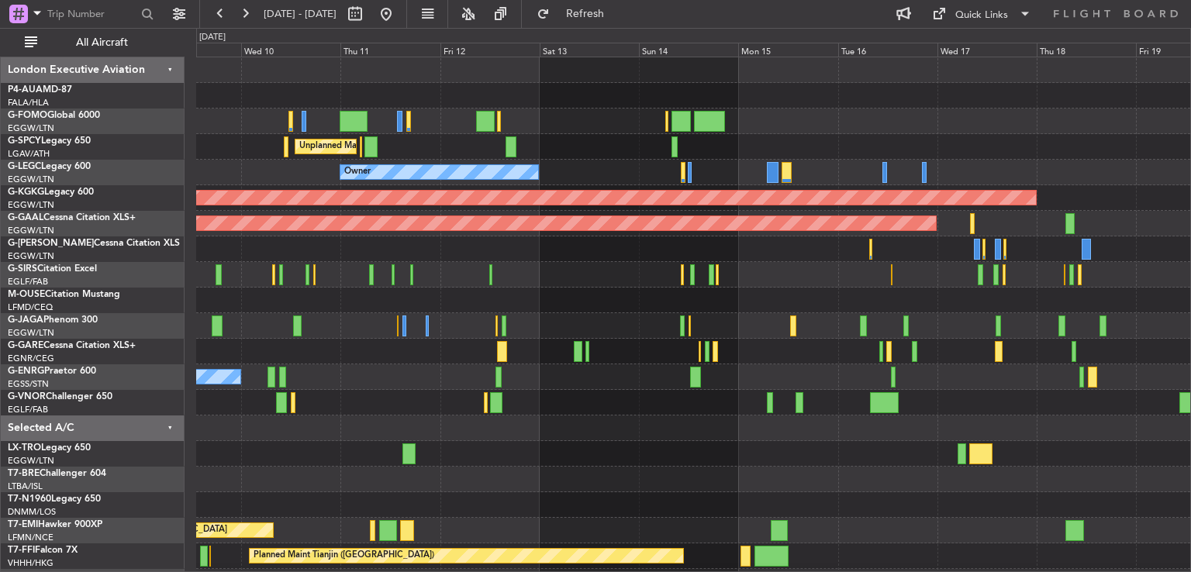
click at [620, 336] on div "Unplanned Maint Athens (Eleftherios Venizelos Intl) Owner AOG Maint Istanbul (A…" at bounding box center [693, 364] width 994 height 614
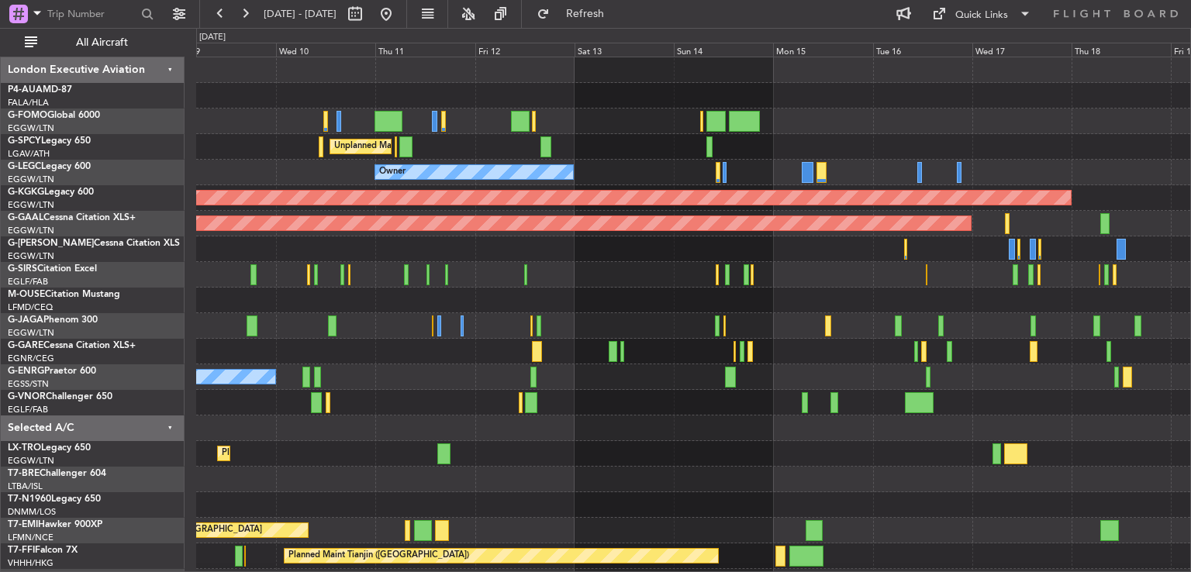
click at [631, 275] on div "Unplanned Maint Athens (Eleftherios Venizelos Intl) Owner AOG Maint Istanbul (A…" at bounding box center [693, 364] width 994 height 614
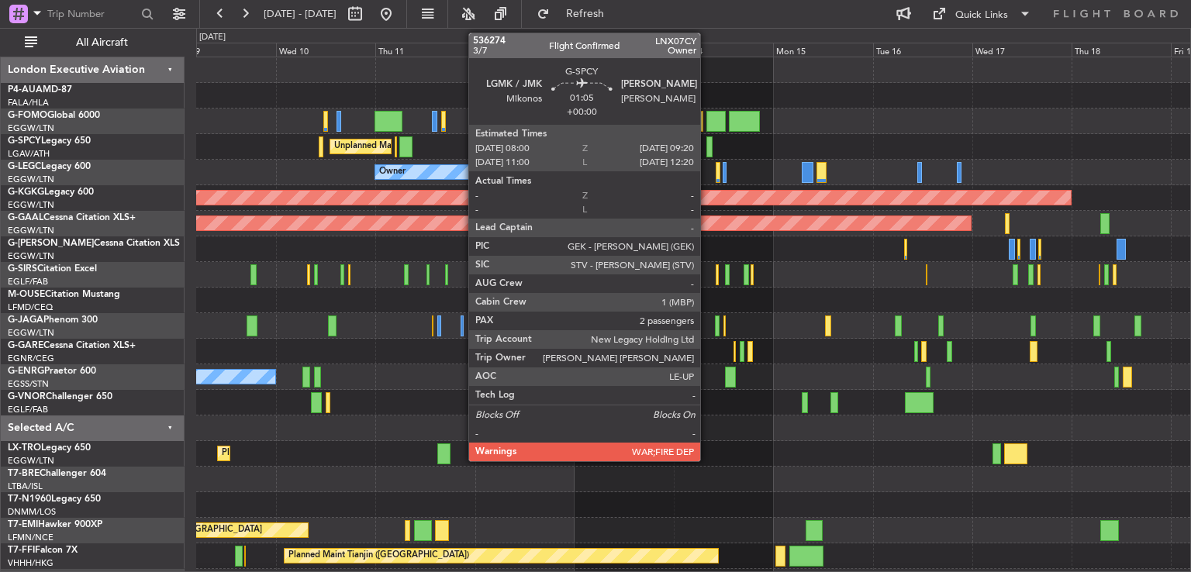
click at [707, 154] on div at bounding box center [709, 146] width 6 height 21
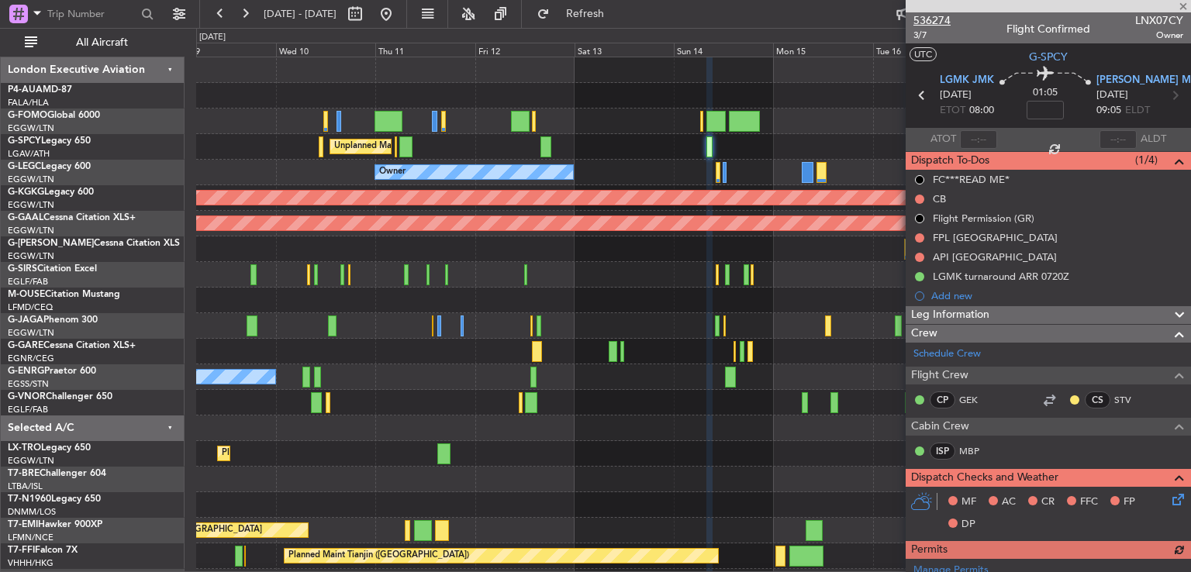
click at [942, 16] on span "536274" at bounding box center [931, 20] width 37 height 16
click at [1183, 7] on span at bounding box center [1184, 7] width 16 height 14
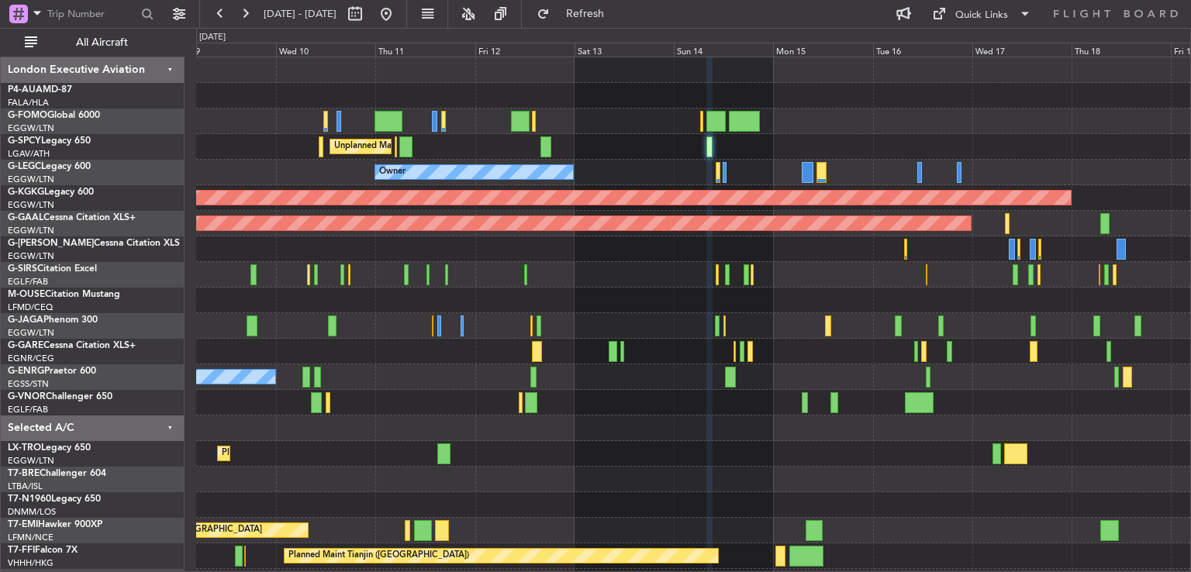
type input "0"
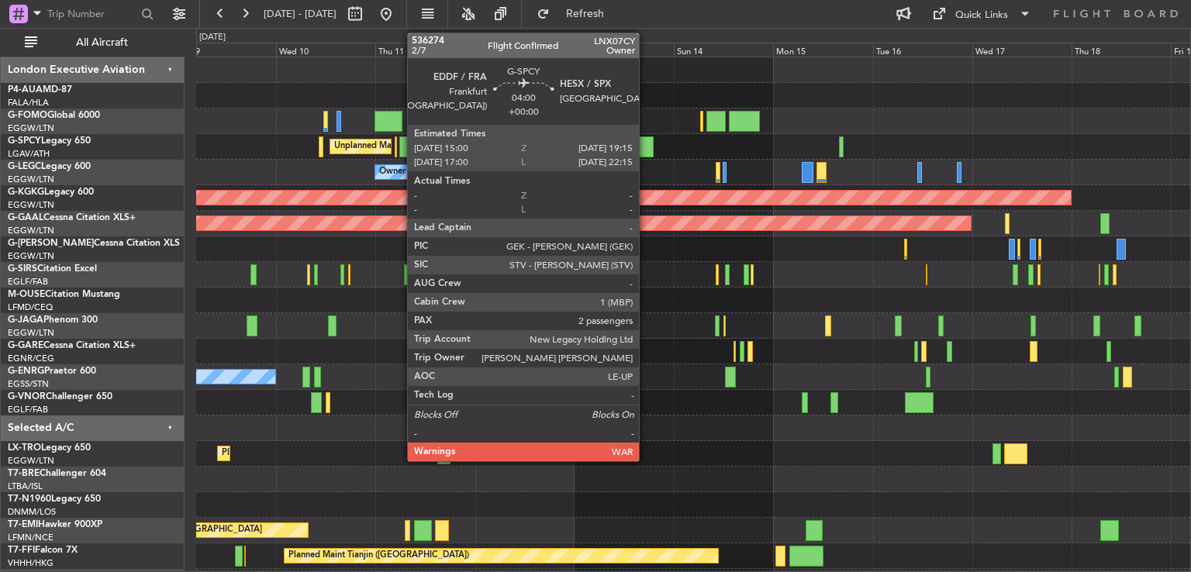
click at [646, 147] on div at bounding box center [645, 146] width 18 height 21
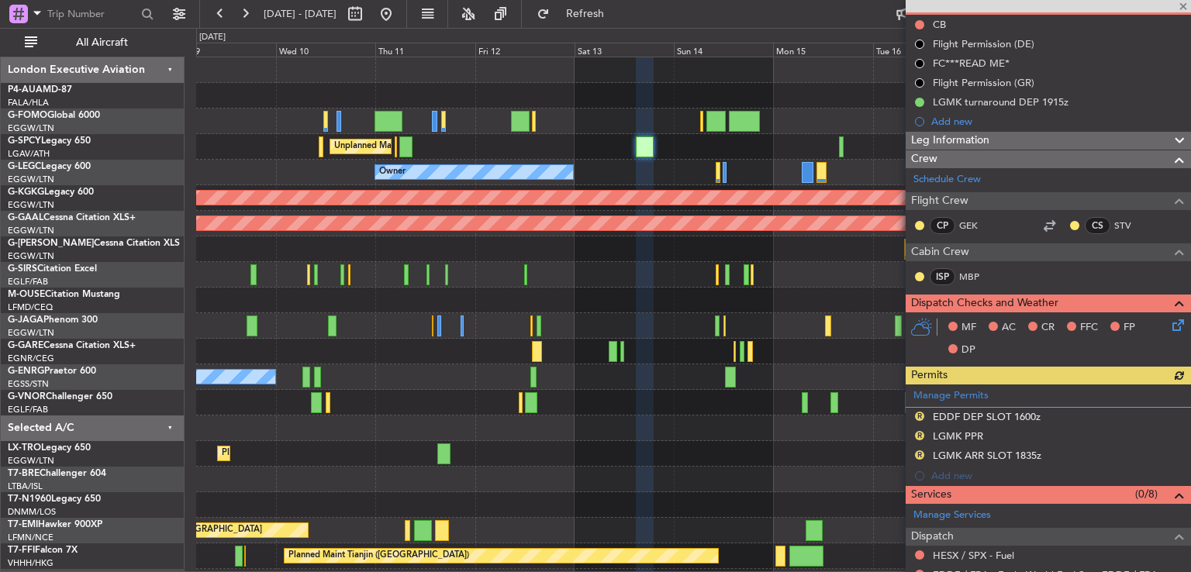
scroll to position [451, 0]
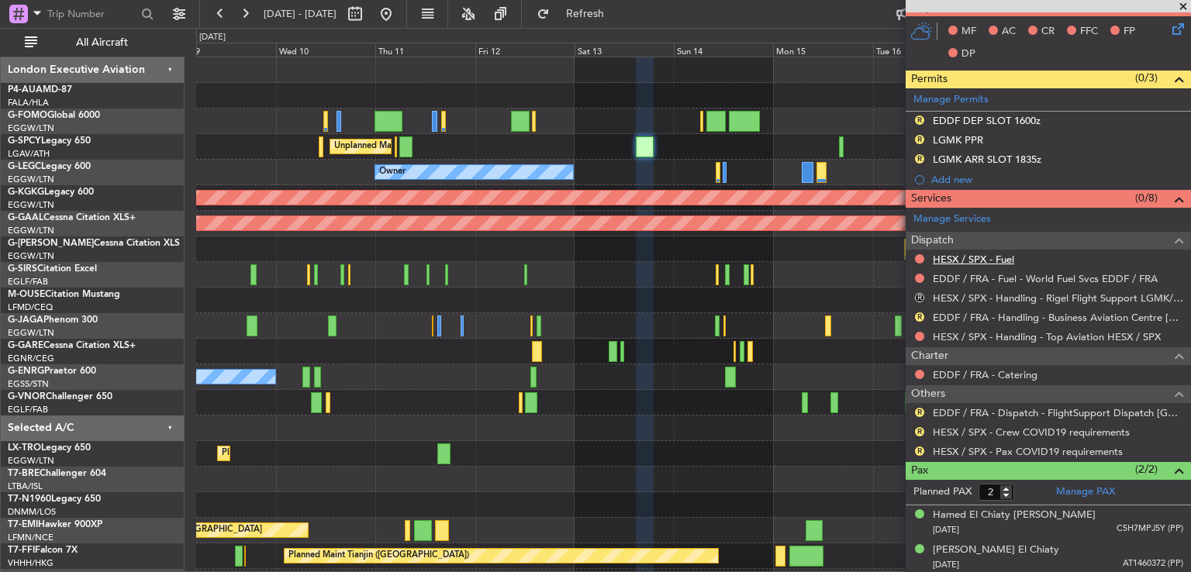
click at [995, 258] on link "HESX / SPX - Fuel" at bounding box center [973, 259] width 81 height 13
click at [618, 19] on span "Refresh" at bounding box center [585, 14] width 65 height 11
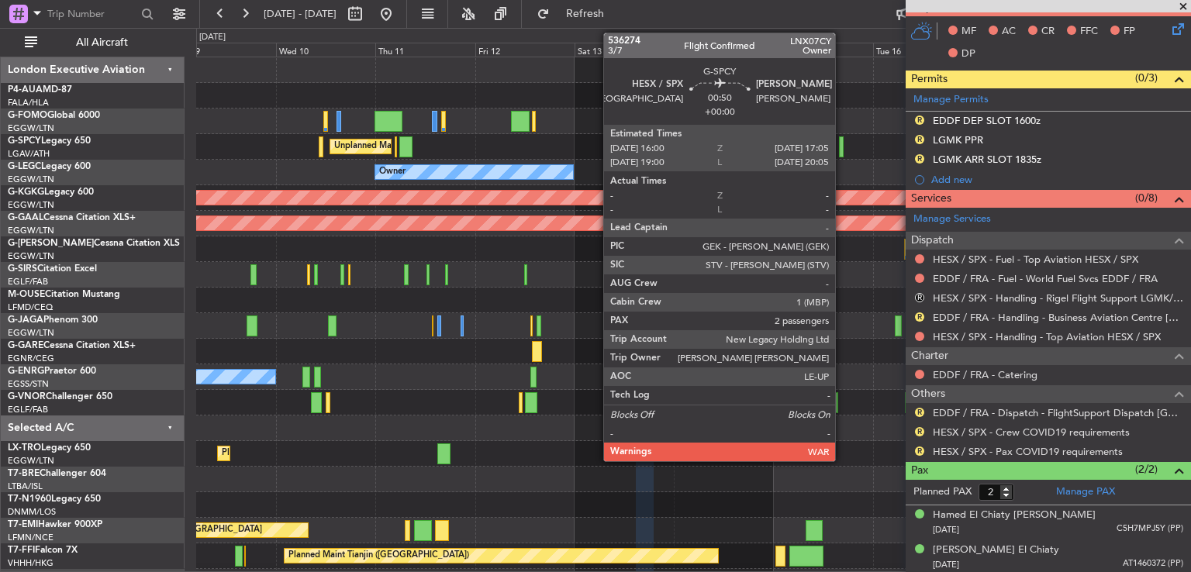
click at [842, 144] on div at bounding box center [841, 146] width 5 height 21
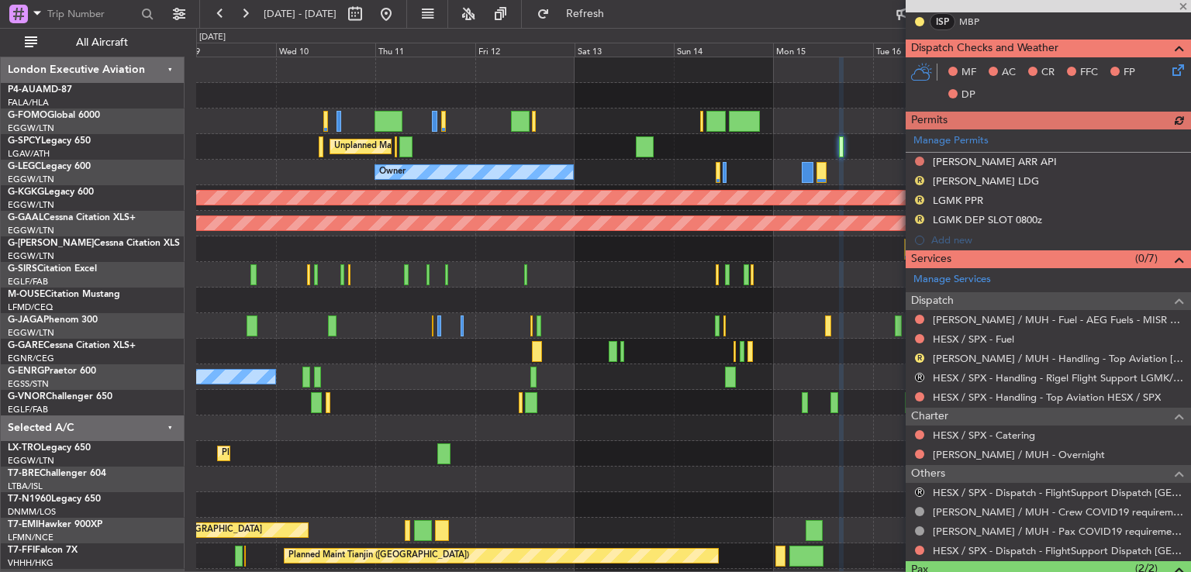
scroll to position [441, 0]
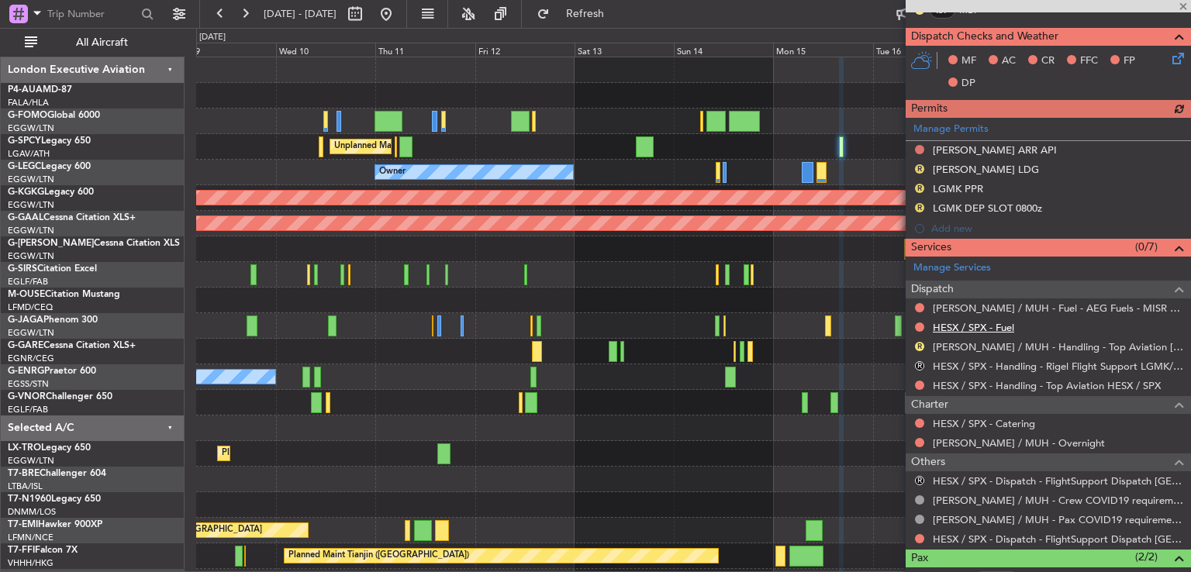
click at [993, 321] on link "HESX / SPX - Fuel" at bounding box center [973, 327] width 81 height 13
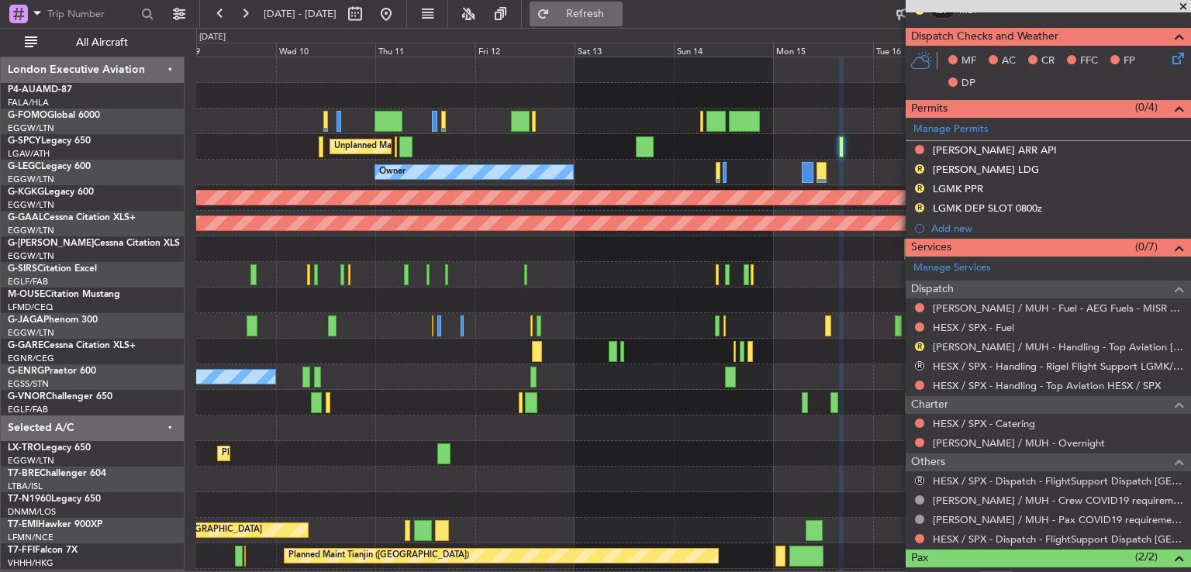
click at [618, 9] on span "Refresh" at bounding box center [585, 14] width 65 height 11
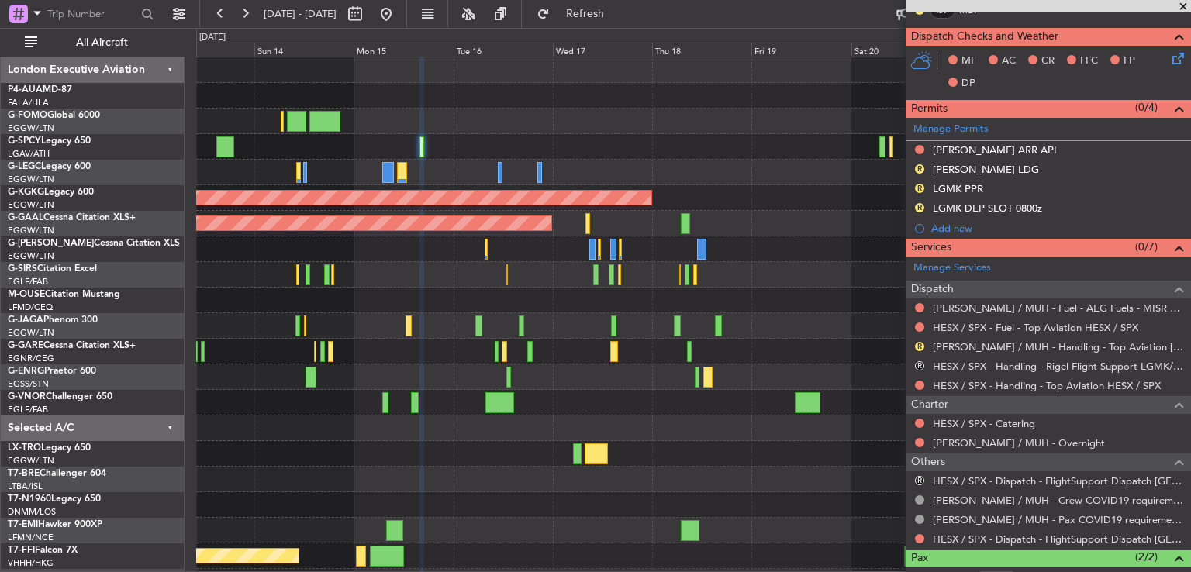
scroll to position [0, 0]
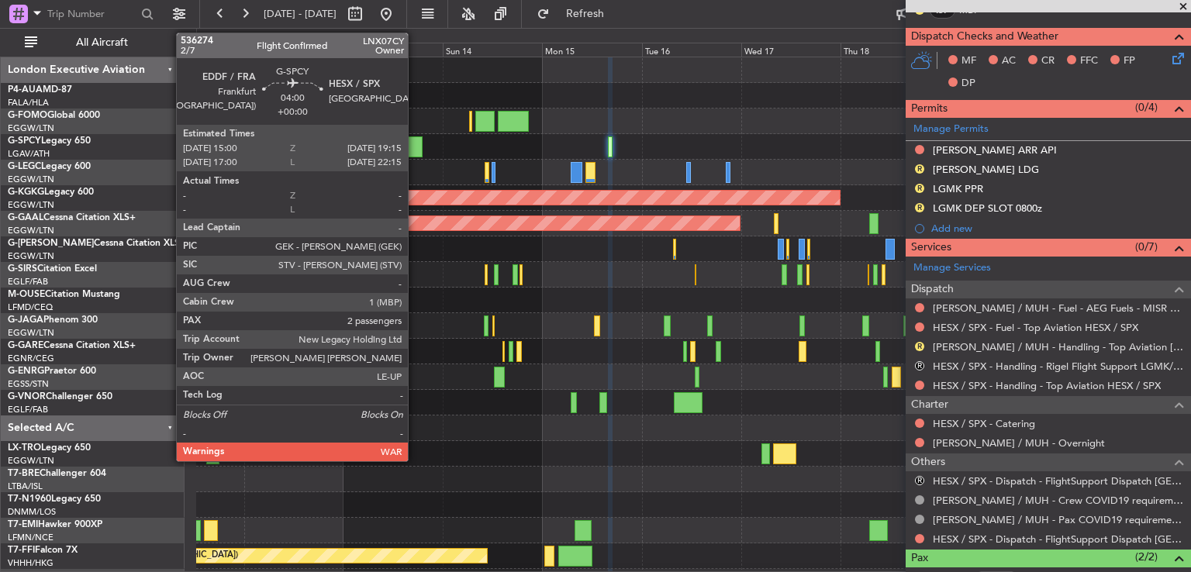
click at [415, 150] on div at bounding box center [414, 146] width 18 height 21
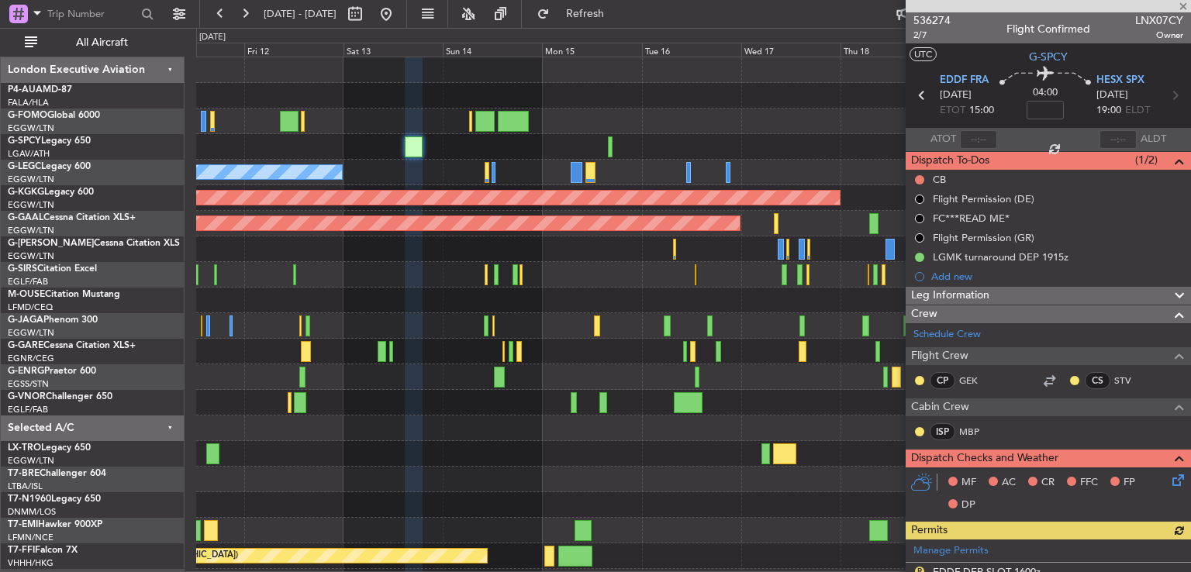
scroll to position [451, 0]
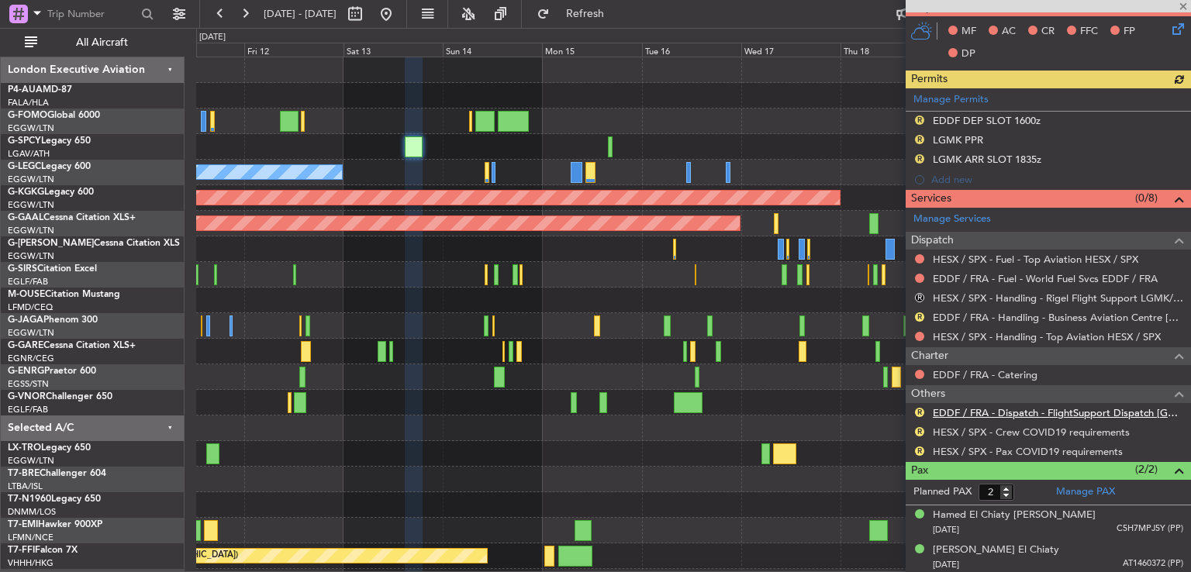
click at [1042, 416] on link "EDDF / FRA - Dispatch - FlightSupport Dispatch UK" at bounding box center [1058, 412] width 250 height 13
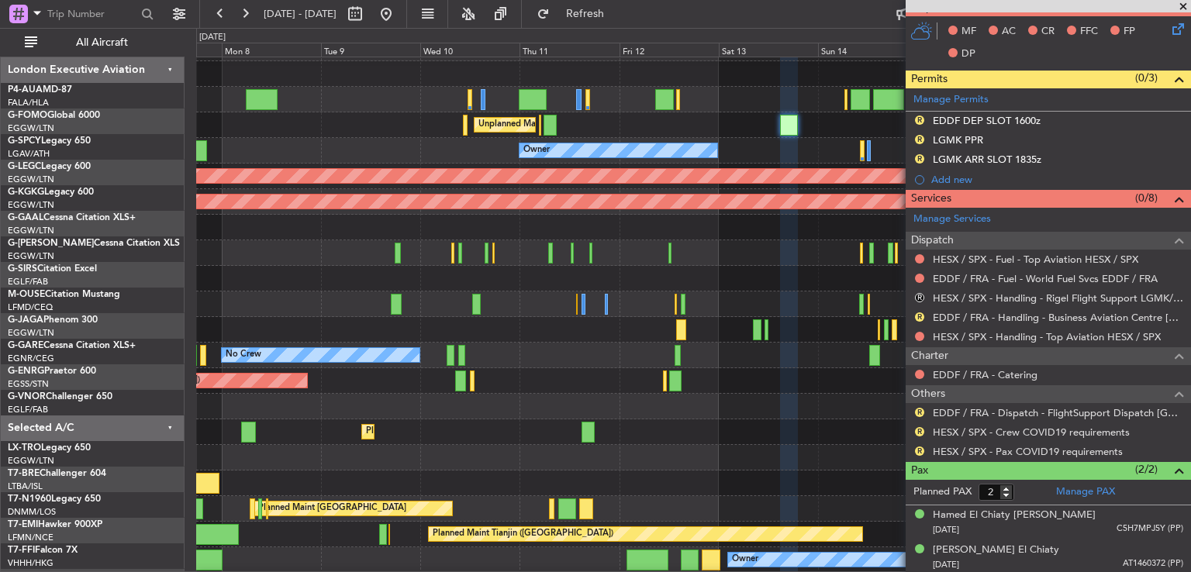
scroll to position [21, 0]
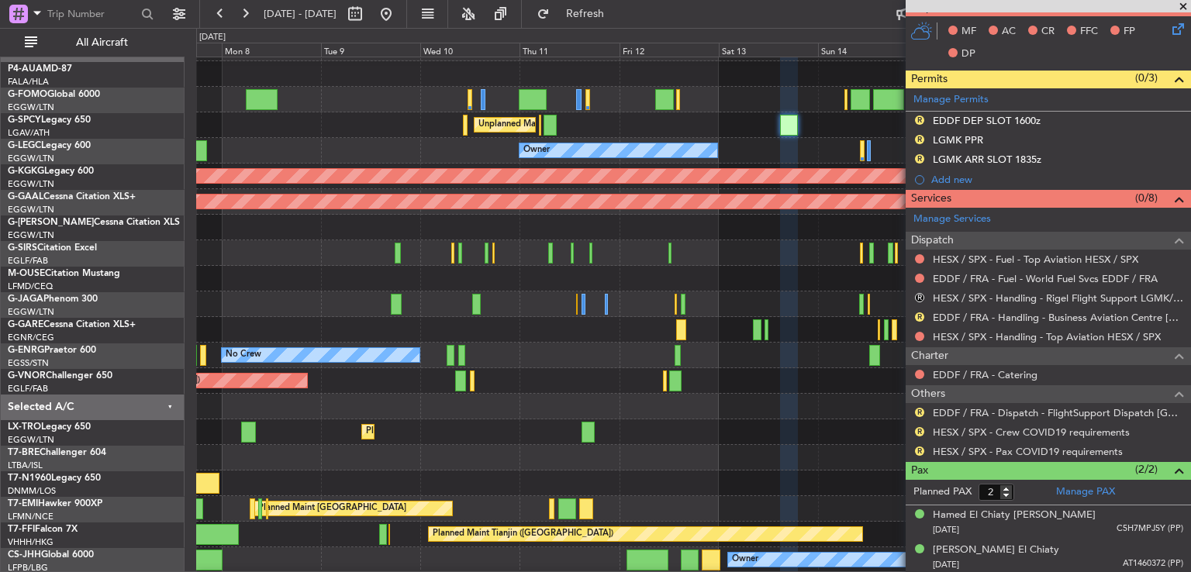
click at [711, 464] on div at bounding box center [693, 458] width 994 height 26
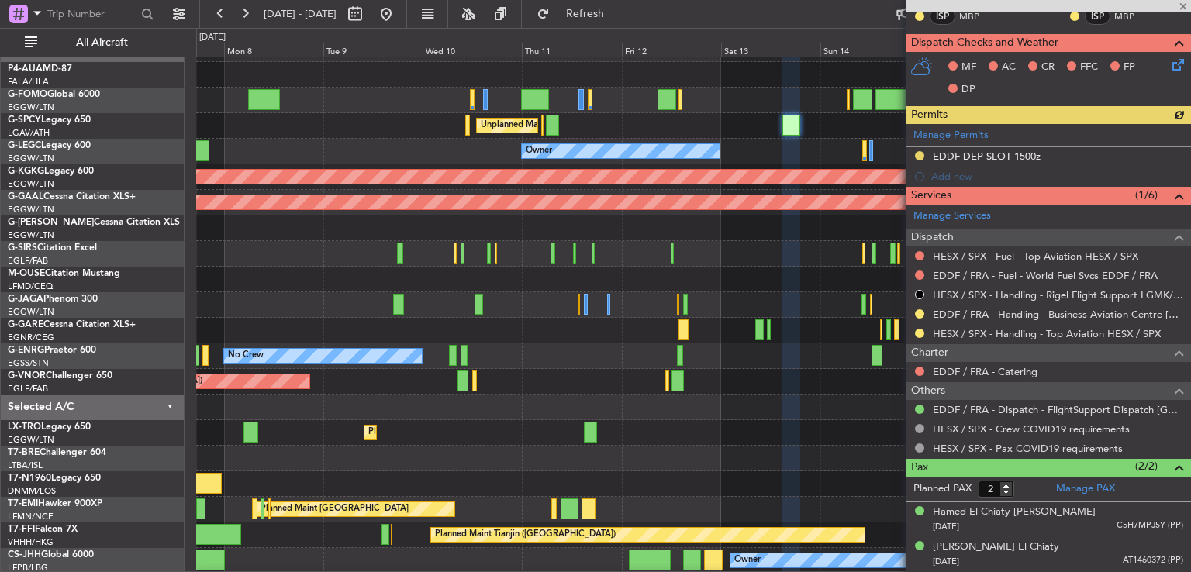
type input "-00:15"
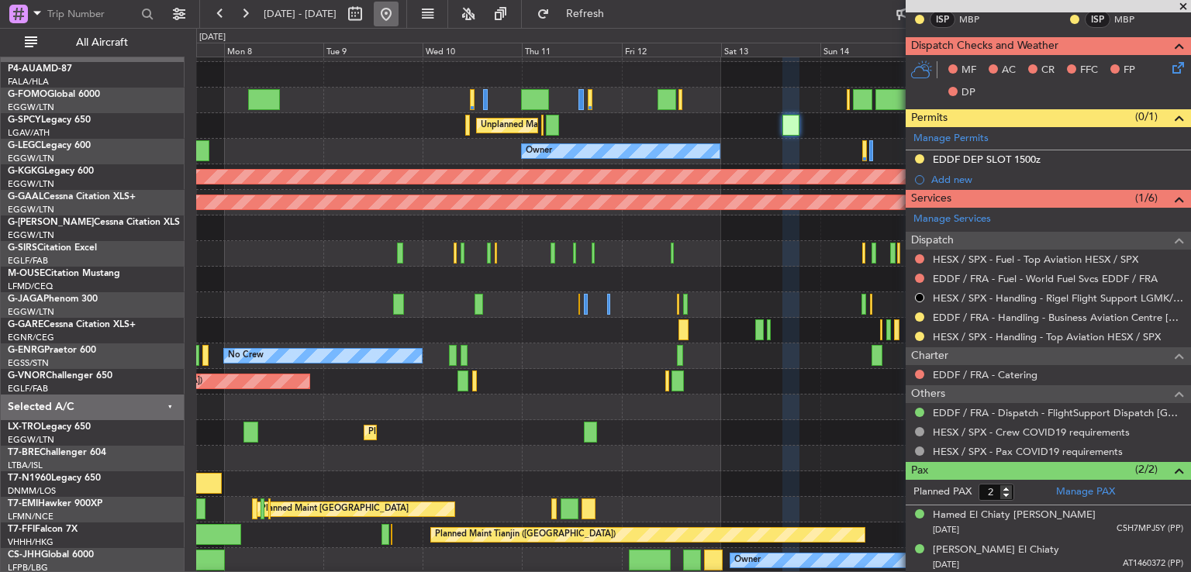
click at [399, 9] on button at bounding box center [386, 14] width 25 height 25
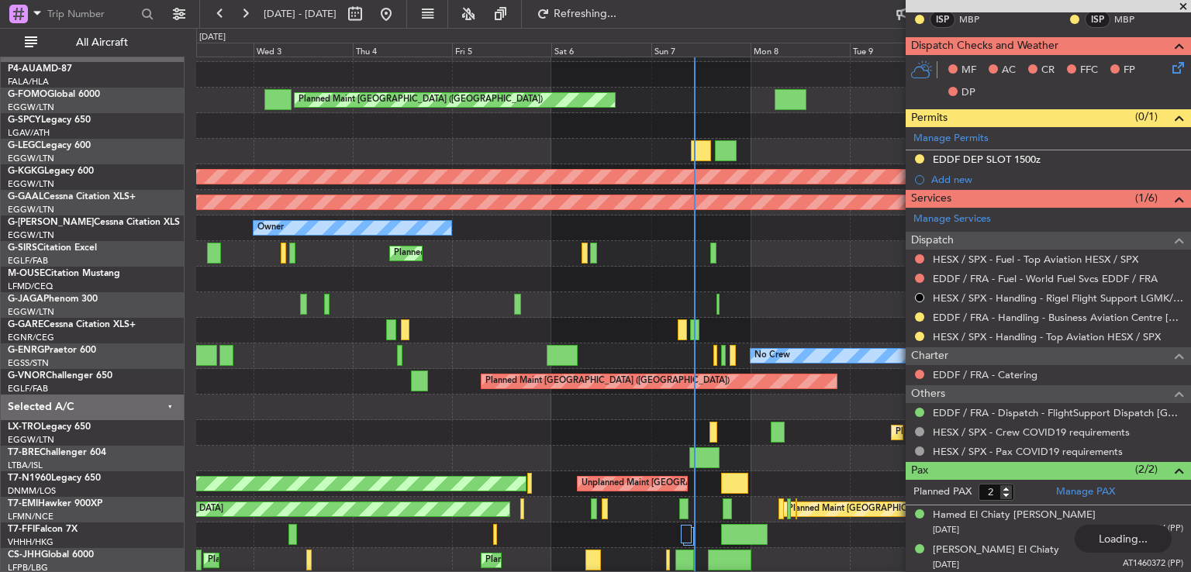
click at [1181, 5] on span at bounding box center [1184, 7] width 16 height 14
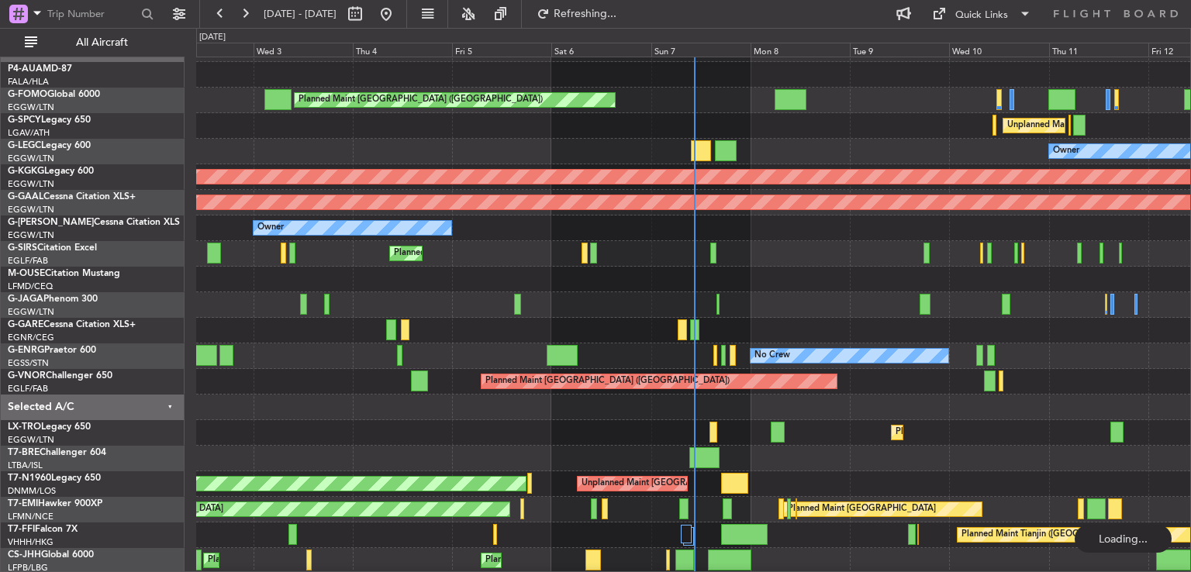
type input "0"
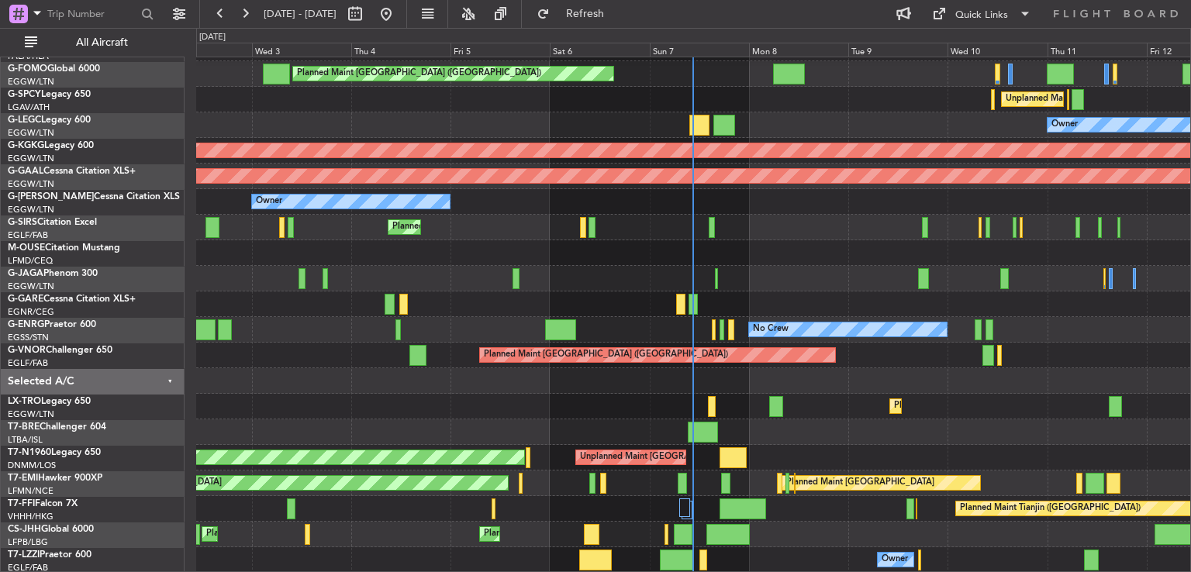
click at [703, 414] on div "Planned Maint London (Luton) Unplanned Maint Athens (Eleftherios Venizelos Intl…" at bounding box center [693, 291] width 994 height 563
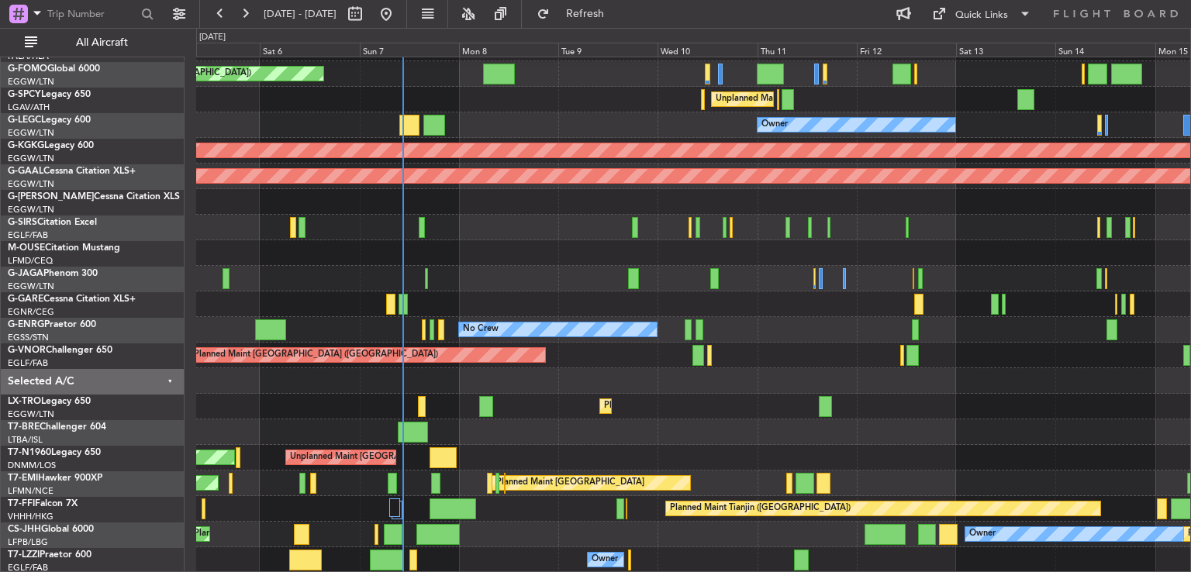
click at [516, 250] on div "Planned Maint London (Luton) Unplanned Maint Athens (Eleftherios Venizelos Intl…" at bounding box center [693, 291] width 994 height 563
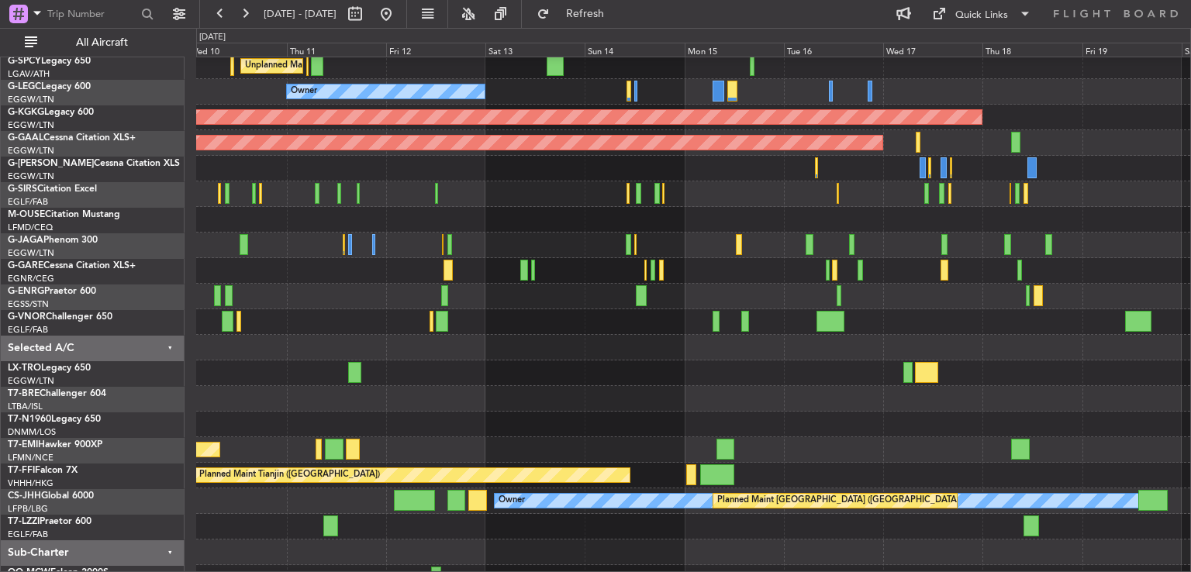
scroll to position [81, 0]
click at [524, 391] on div at bounding box center [693, 399] width 994 height 26
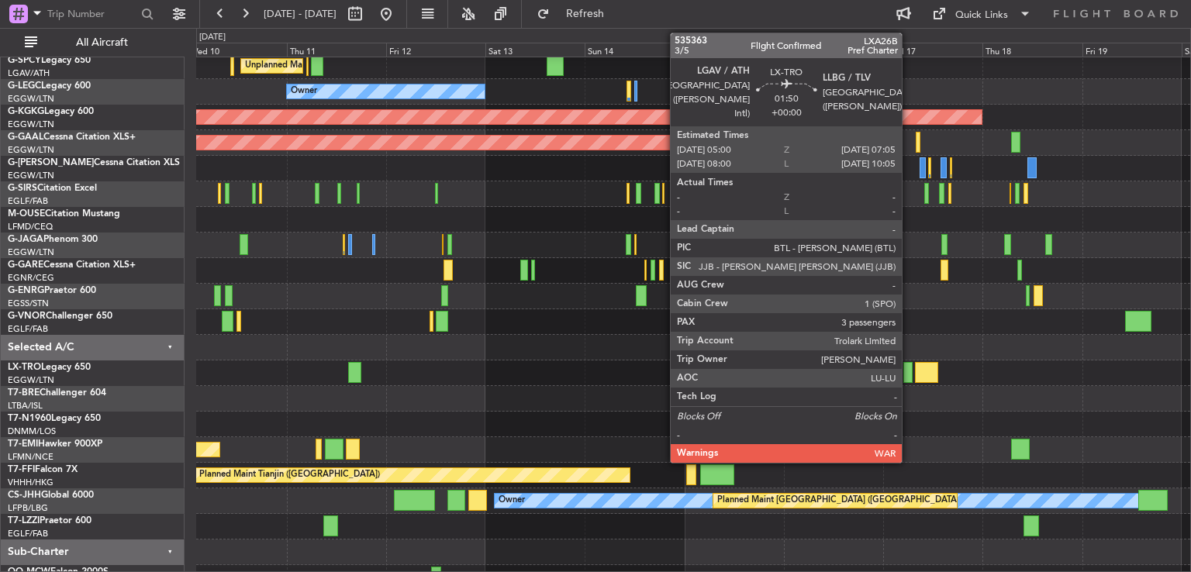
click at [909, 372] on div at bounding box center [907, 372] width 9 height 21
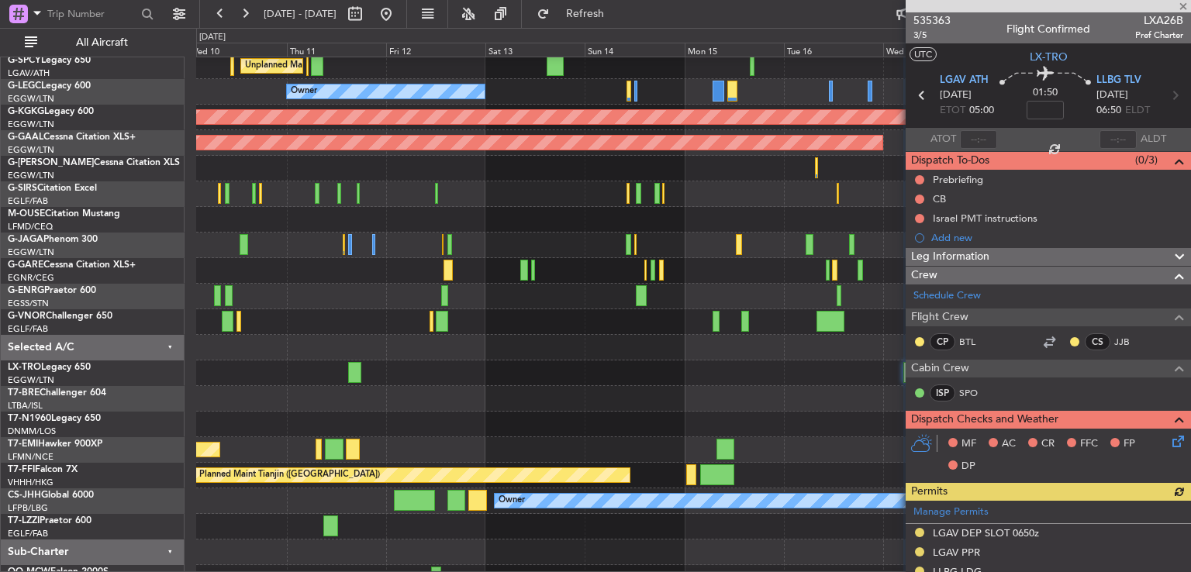
scroll to position [409, 0]
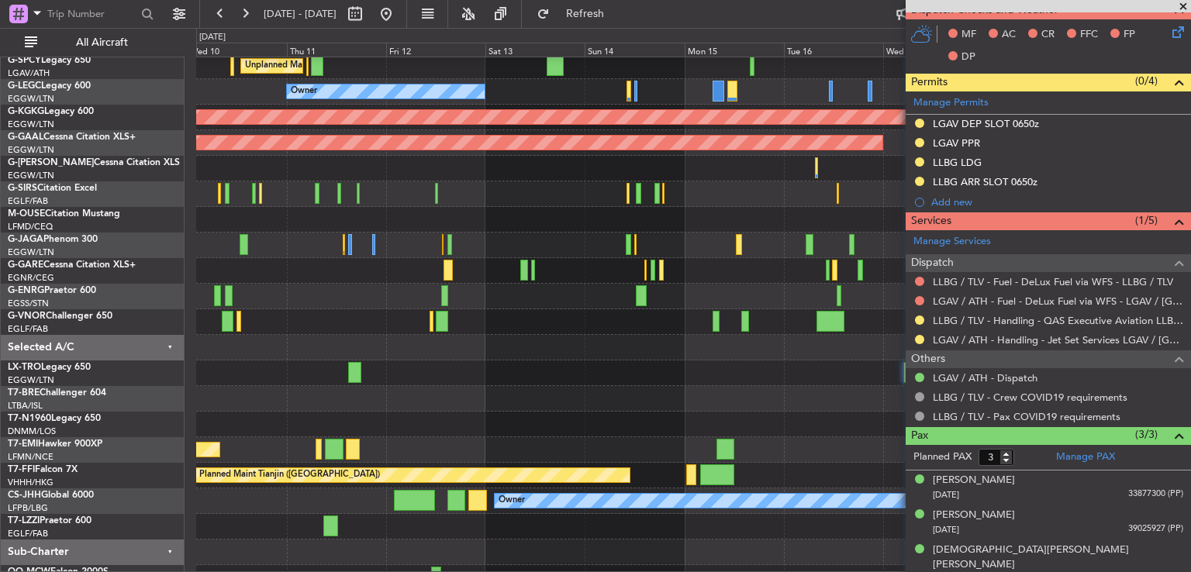
click at [1186, 4] on span at bounding box center [1184, 7] width 16 height 14
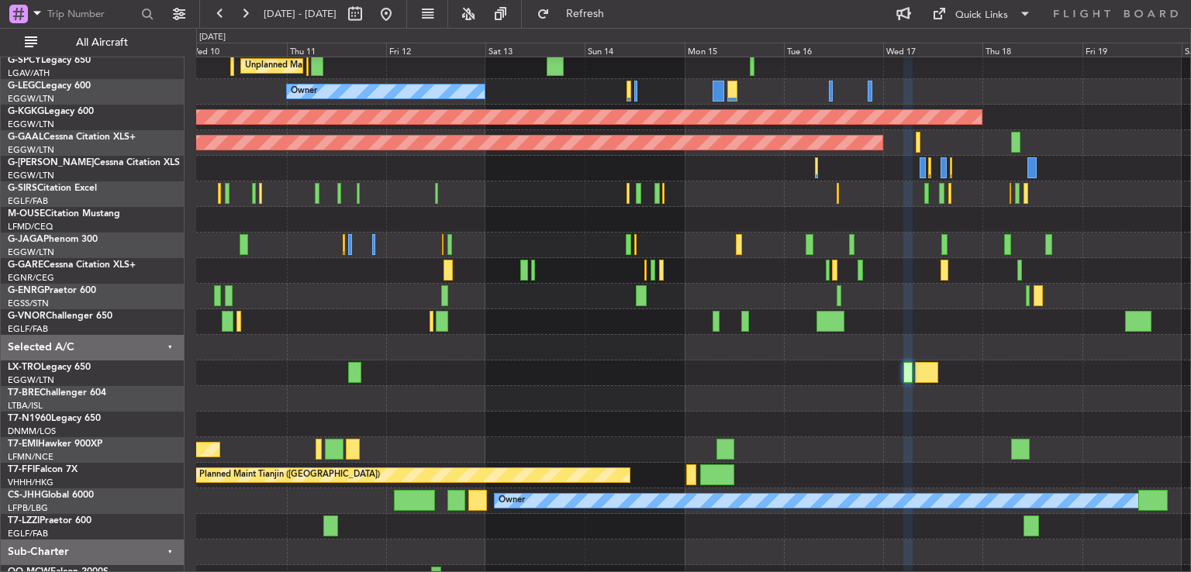
type input "0"
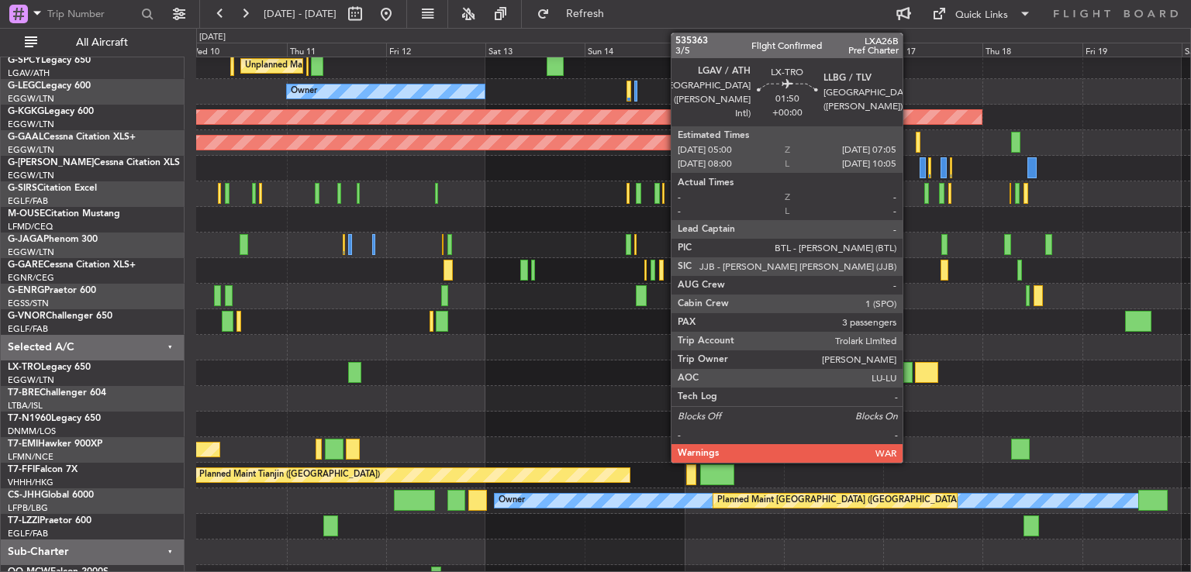
click at [910, 368] on div at bounding box center [907, 372] width 9 height 21
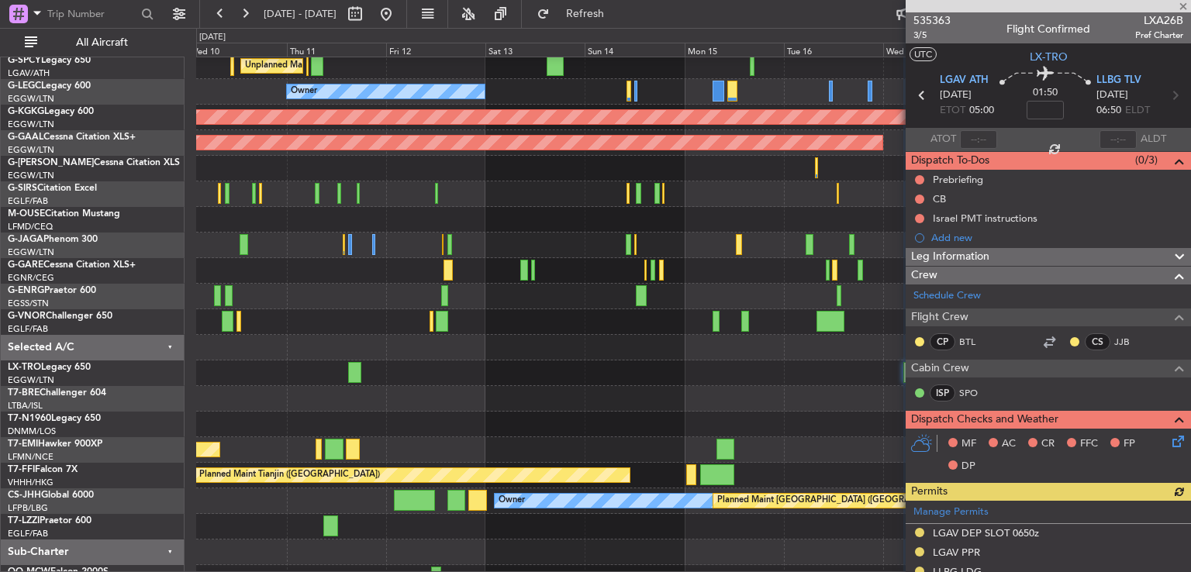
scroll to position [409, 0]
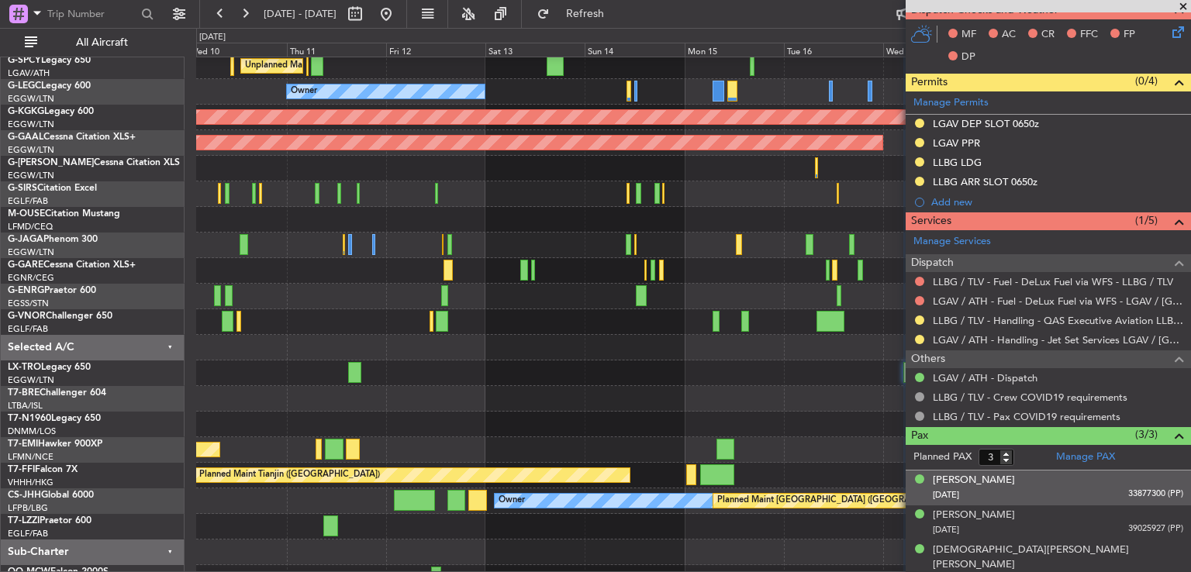
click at [1047, 479] on div "Marina Edry 13/05/1959 33877300 (PP)" at bounding box center [1058, 488] width 250 height 30
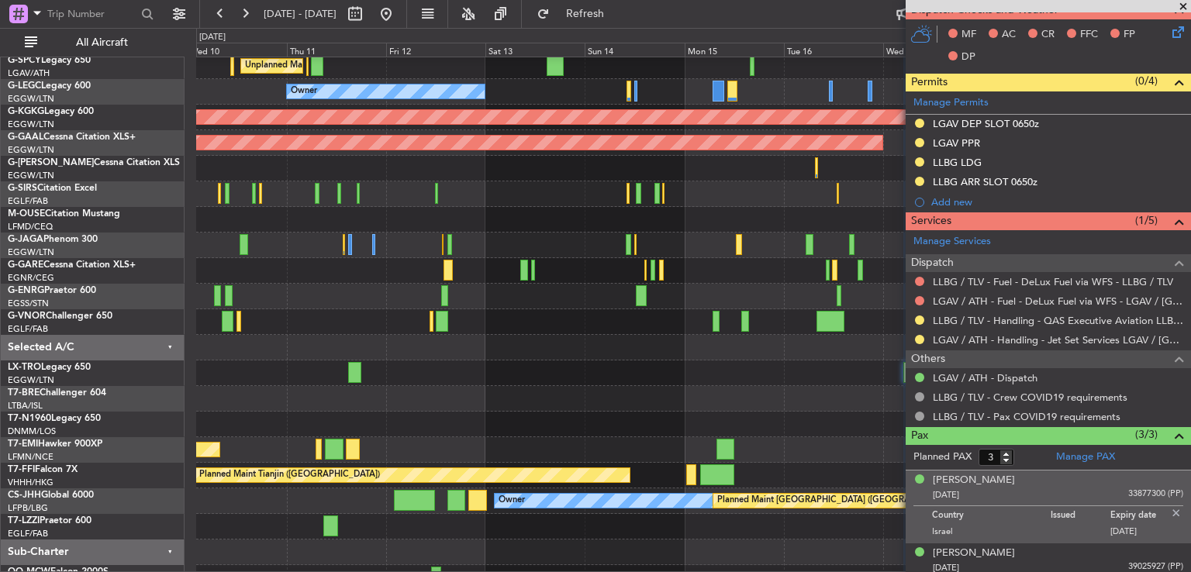
click at [1183, 5] on span at bounding box center [1184, 7] width 16 height 14
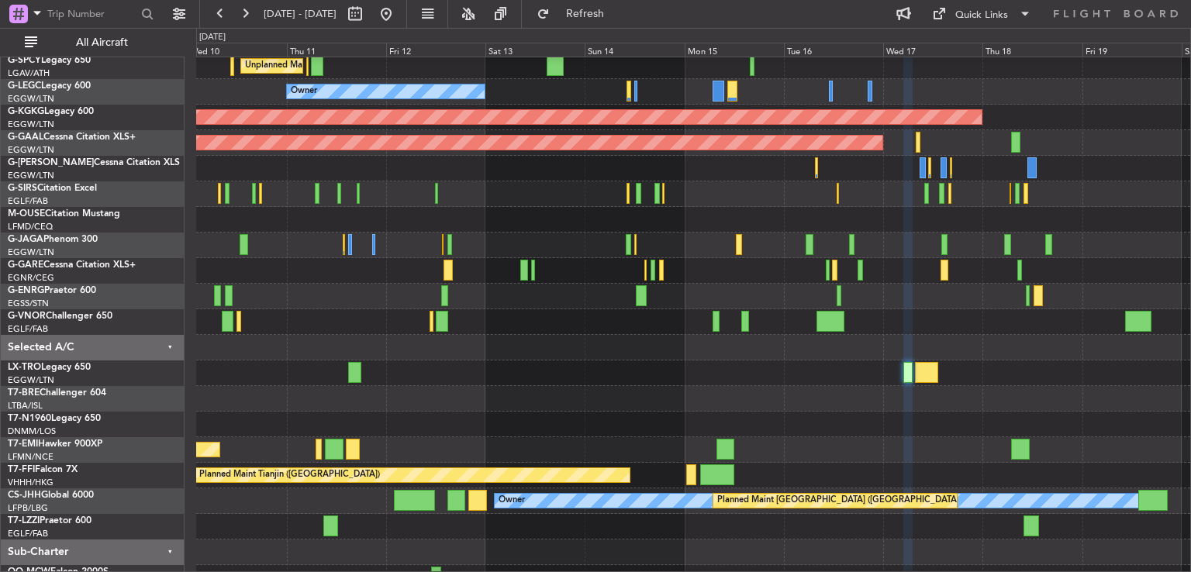
type input "0"
click at [246, 10] on button at bounding box center [245, 14] width 25 height 25
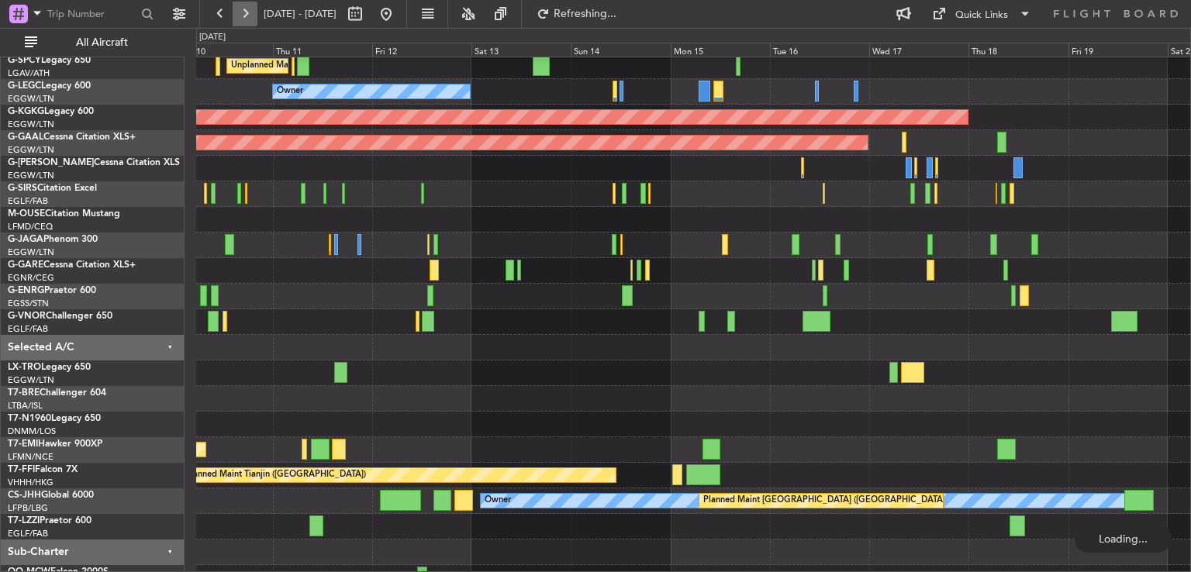
scroll to position [47, 0]
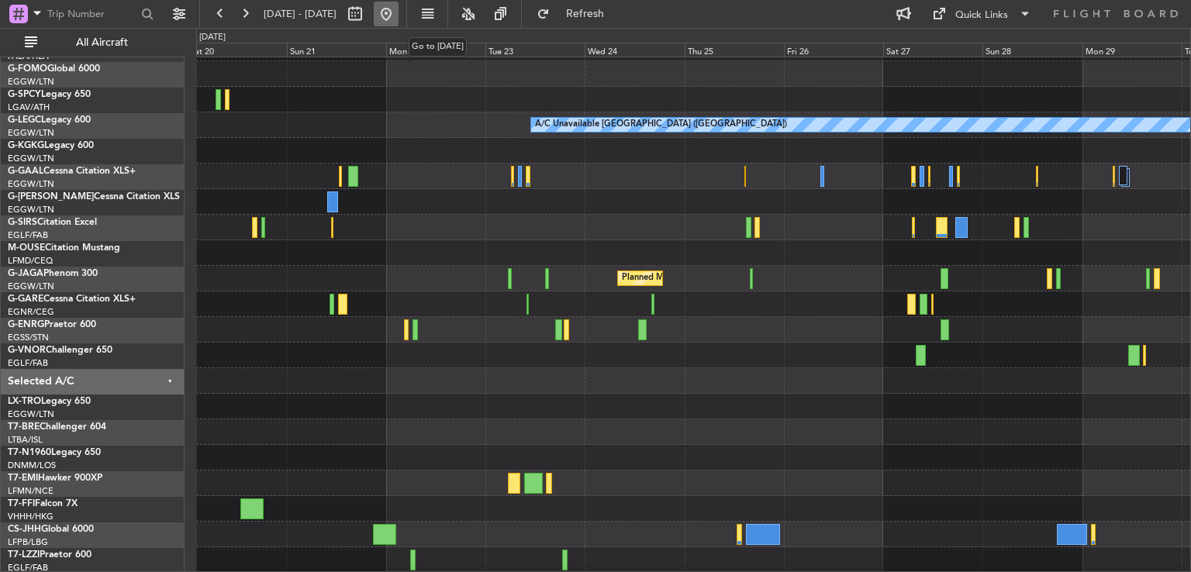
click at [399, 20] on button at bounding box center [386, 14] width 25 height 25
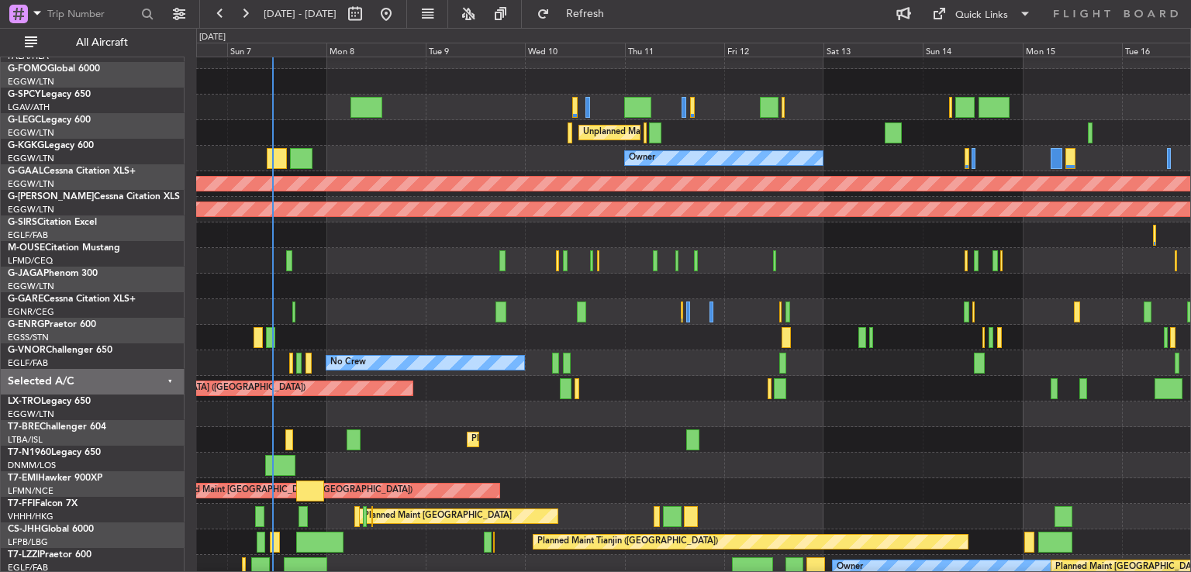
click at [522, 343] on div "Planned Maint London (Luton) Unplanned Maint Athens (Eleftherios Venizelos Intl…" at bounding box center [693, 324] width 994 height 563
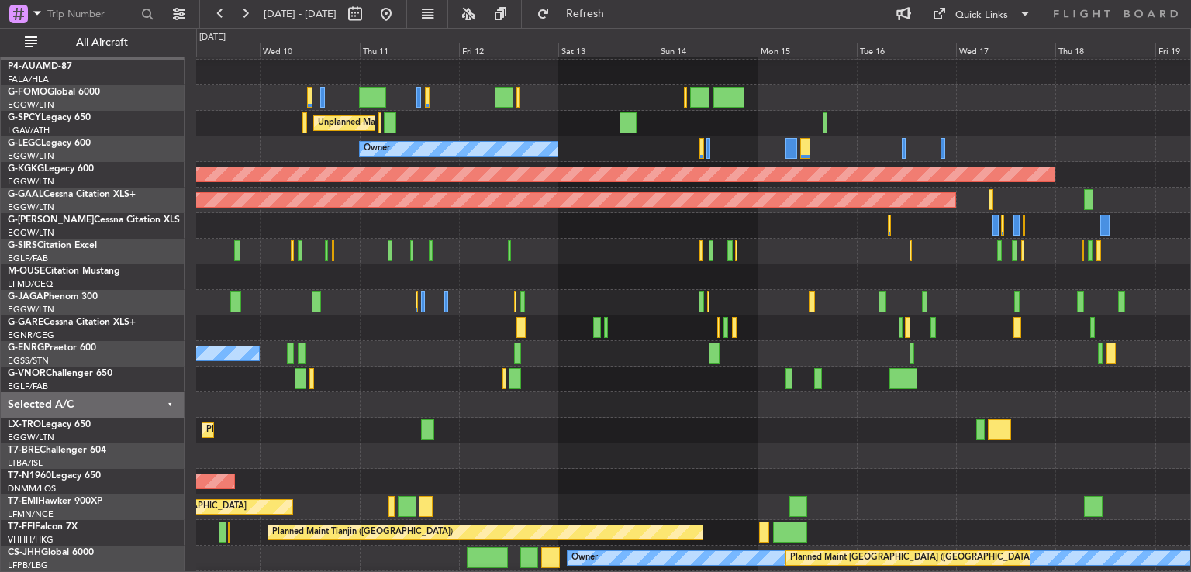
scroll to position [25, 0]
click at [561, 464] on div at bounding box center [693, 457] width 994 height 26
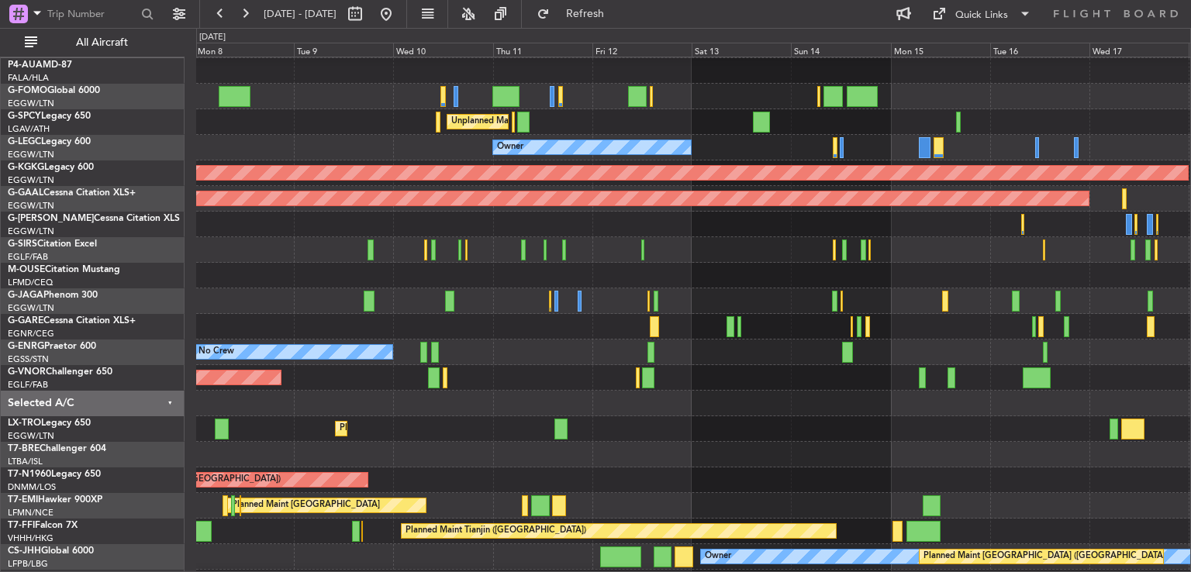
click at [871, 454] on div at bounding box center [693, 455] width 994 height 26
click at [684, 311] on div "Planned Maint London (Luton) Unplanned Maint Athens (Eleftherios Venizelos Intl…" at bounding box center [693, 340] width 994 height 614
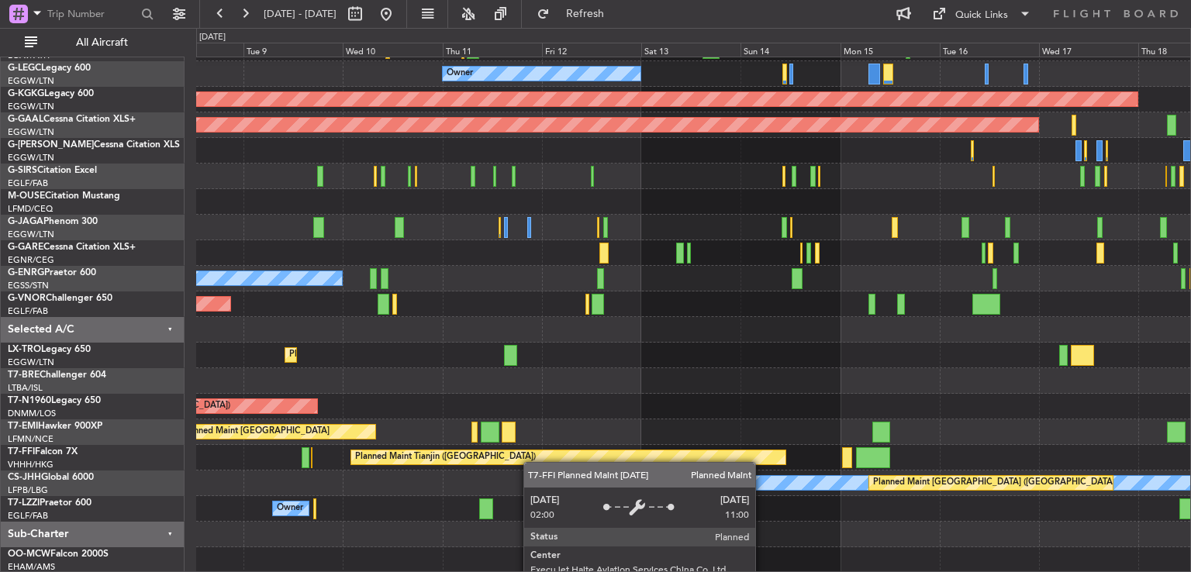
click at [372, 451] on div "Unplanned Maint Athens (Eleftherios Venizelos Intl) Owner AOG Maint Istanbul (A…" at bounding box center [693, 266] width 994 height 614
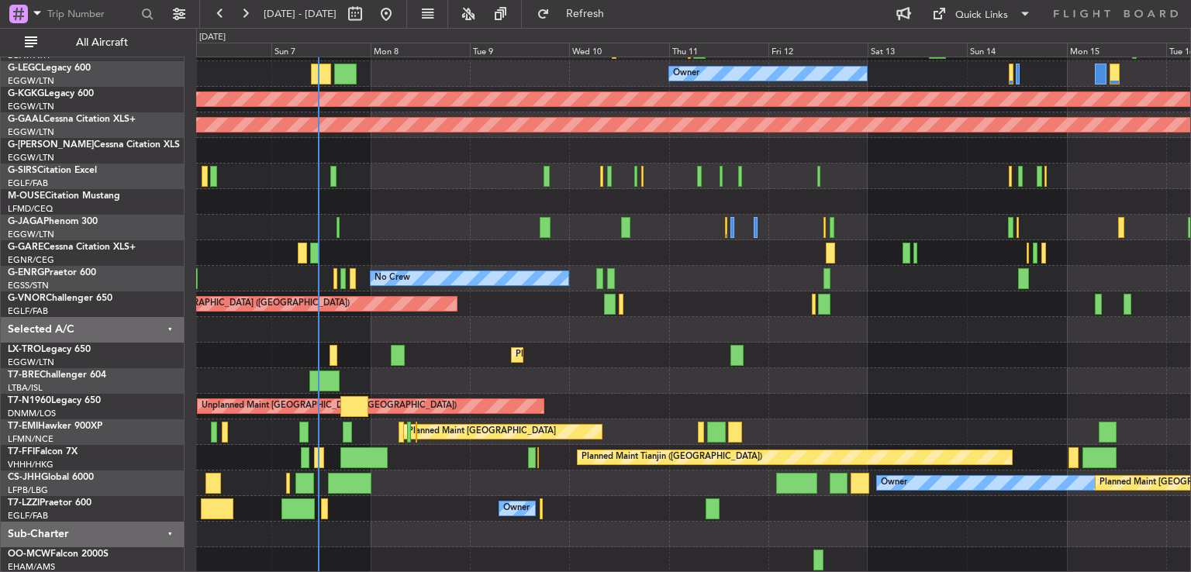
click at [633, 394] on div "Unplanned Maint London (Stansted) Planned Maint London (Stansted)" at bounding box center [693, 407] width 994 height 26
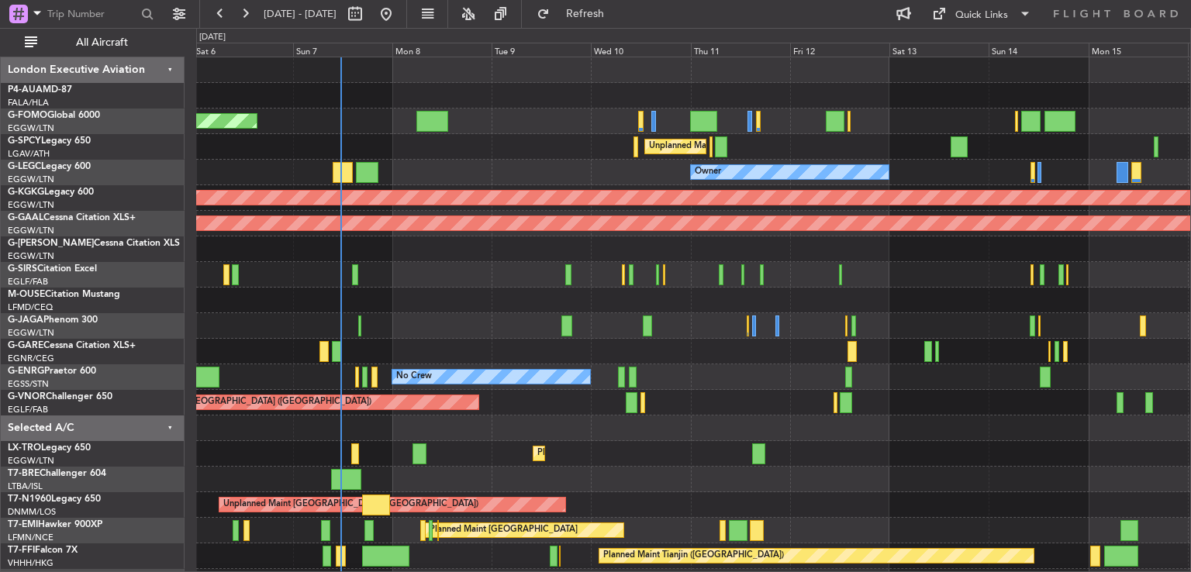
click at [480, 458] on div "Planned Maint London (Luton) Unplanned Maint Athens (Eleftherios Venizelos Intl…" at bounding box center [693, 364] width 994 height 614
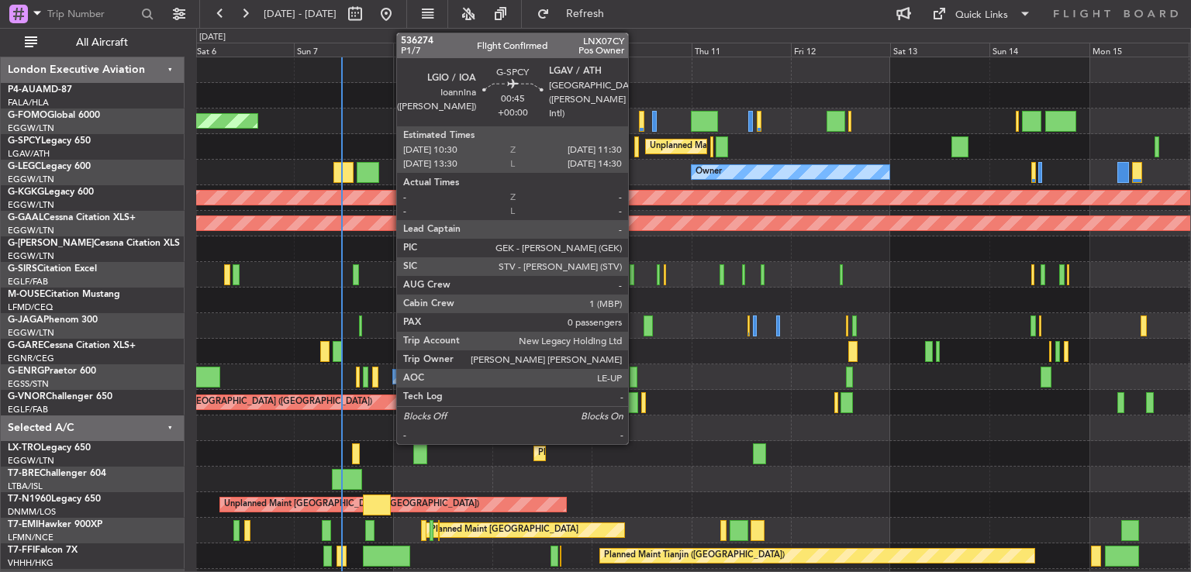
click at [635, 145] on div at bounding box center [636, 146] width 5 height 21
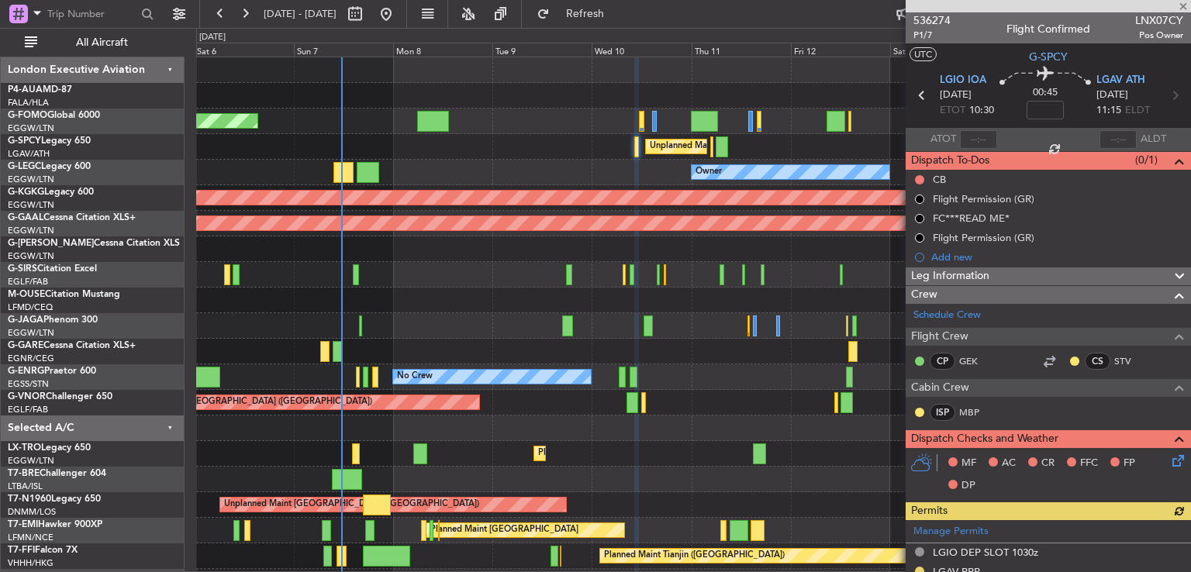
scroll to position [382, 0]
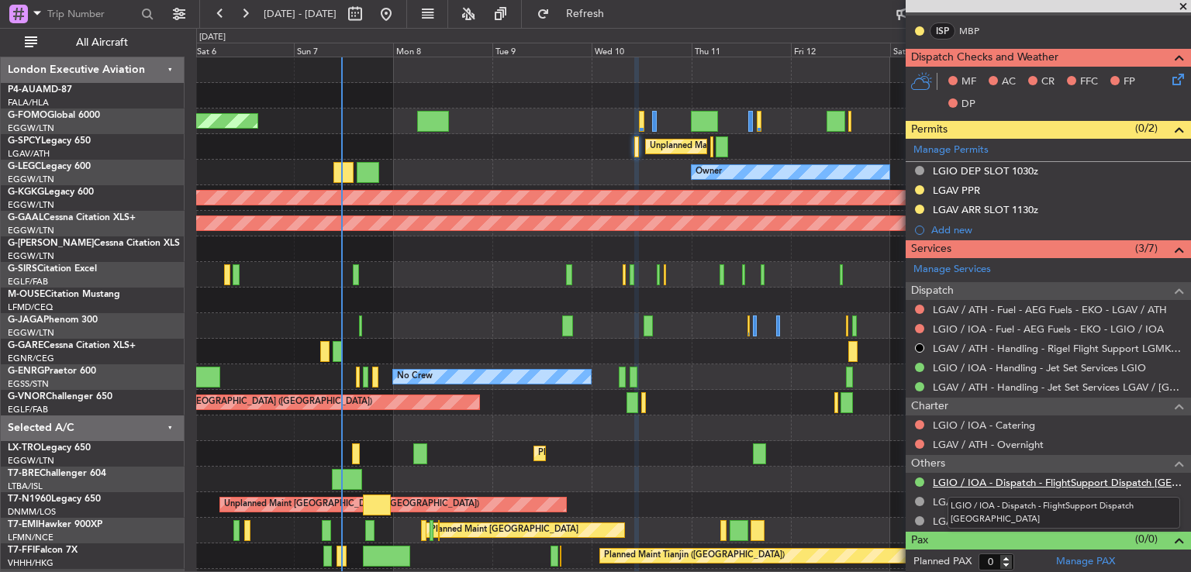
click at [1008, 484] on link "LGIO / IOA - Dispatch - FlightSupport Dispatch [GEOGRAPHIC_DATA]" at bounding box center [1058, 482] width 250 height 13
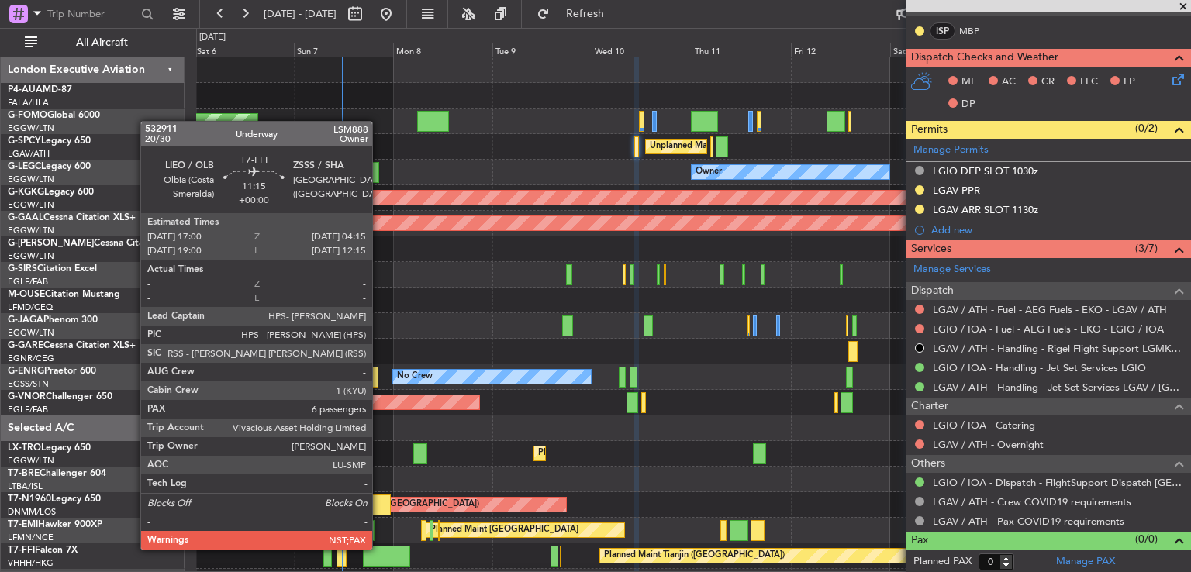
click at [379, 548] on div at bounding box center [386, 556] width 47 height 21
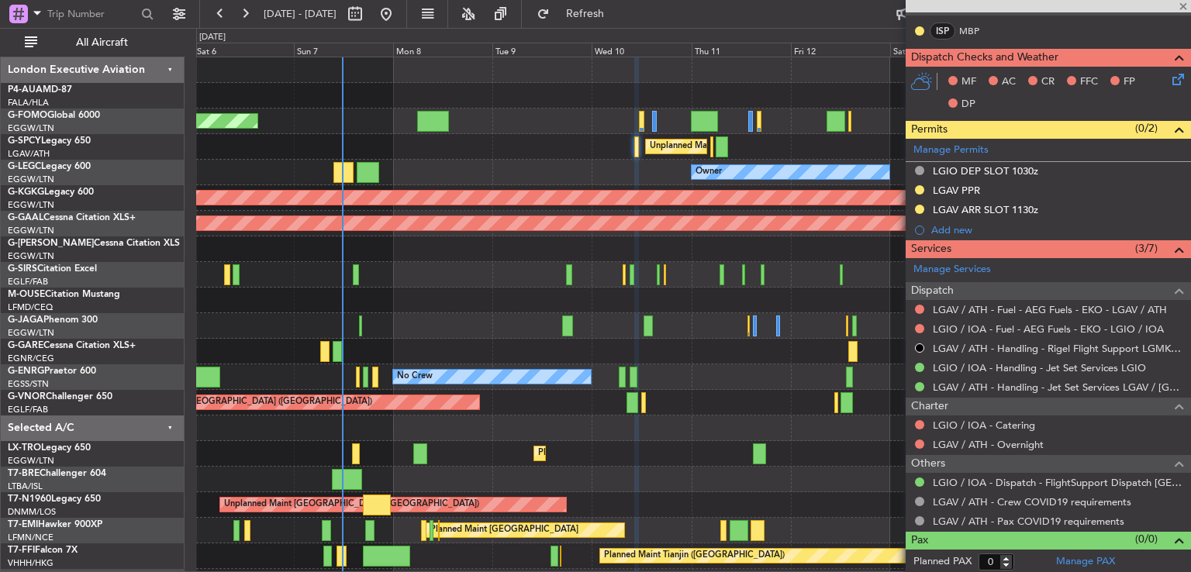
type input "6"
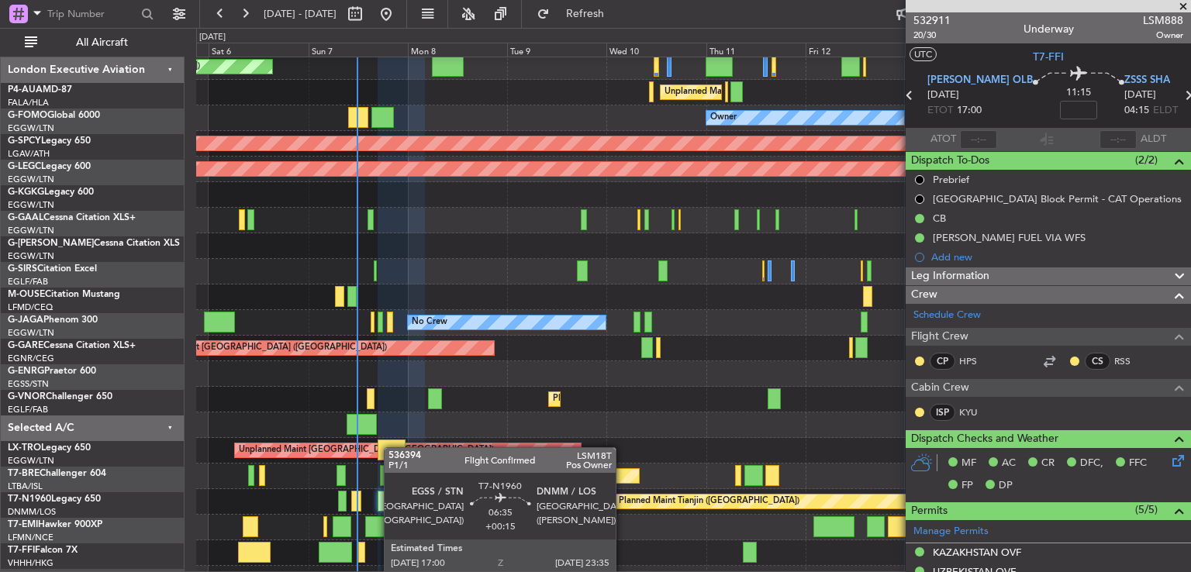
scroll to position [73, 0]
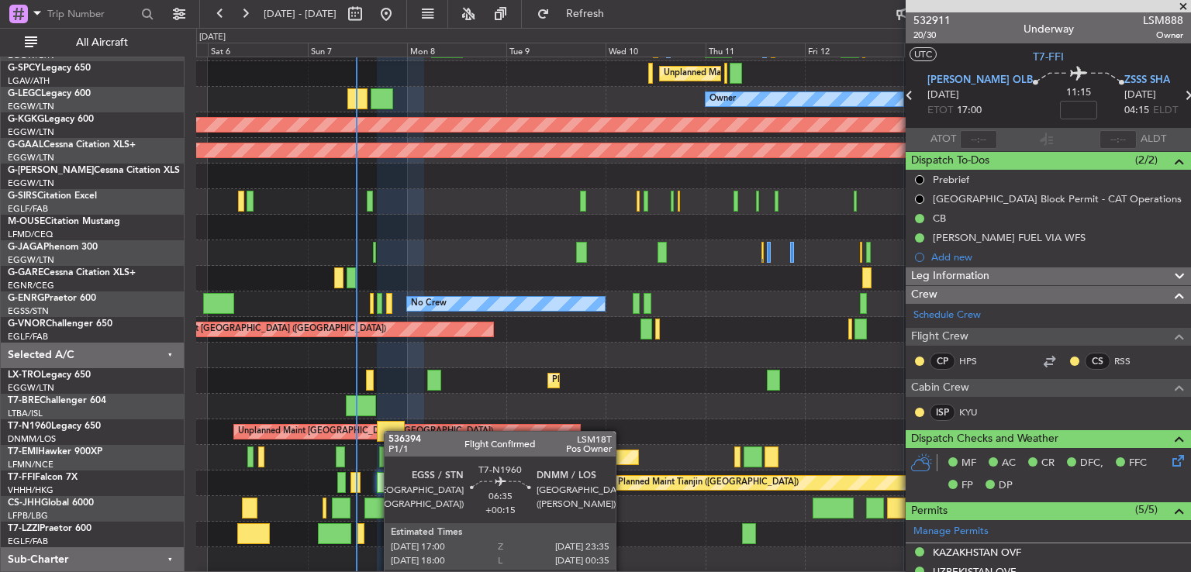
click at [391, 429] on div at bounding box center [391, 431] width 28 height 21
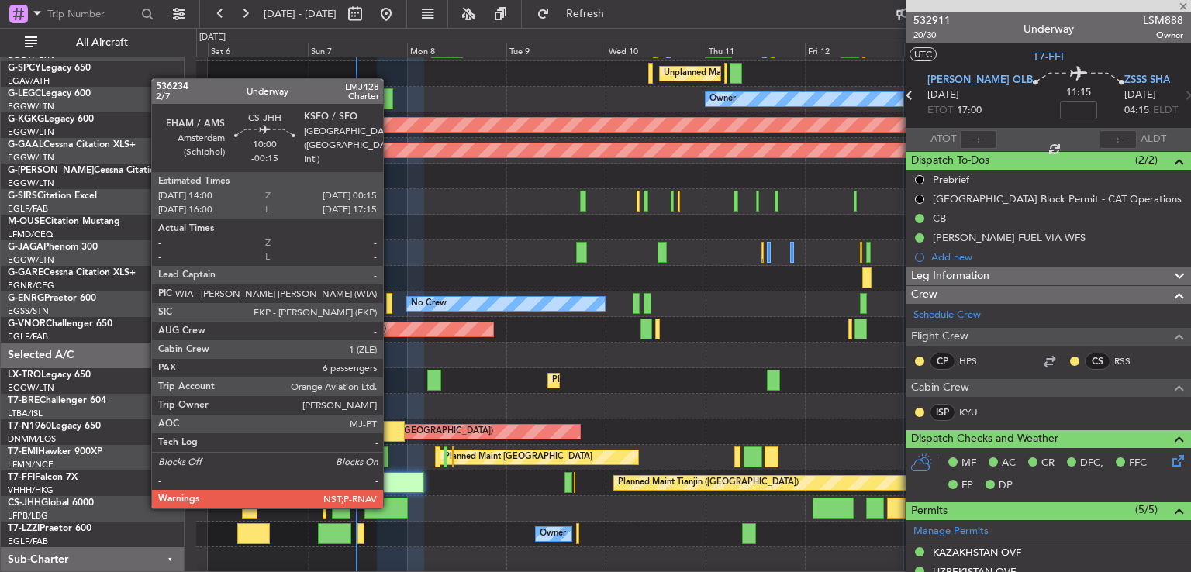
type input "+00:15"
type input "0"
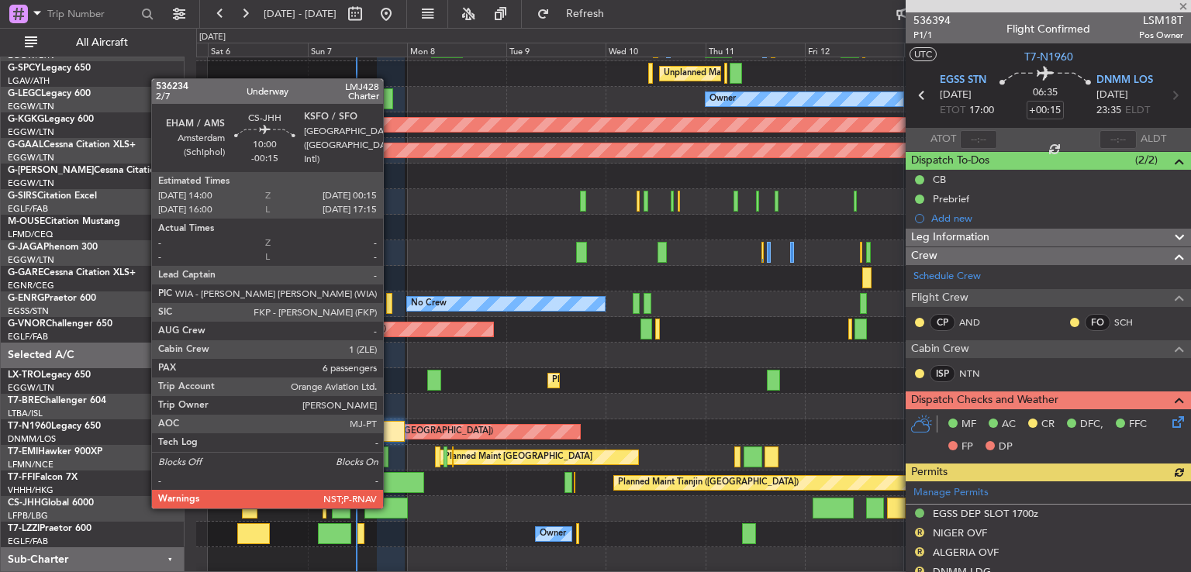
click at [390, 507] on div at bounding box center [385, 508] width 43 height 21
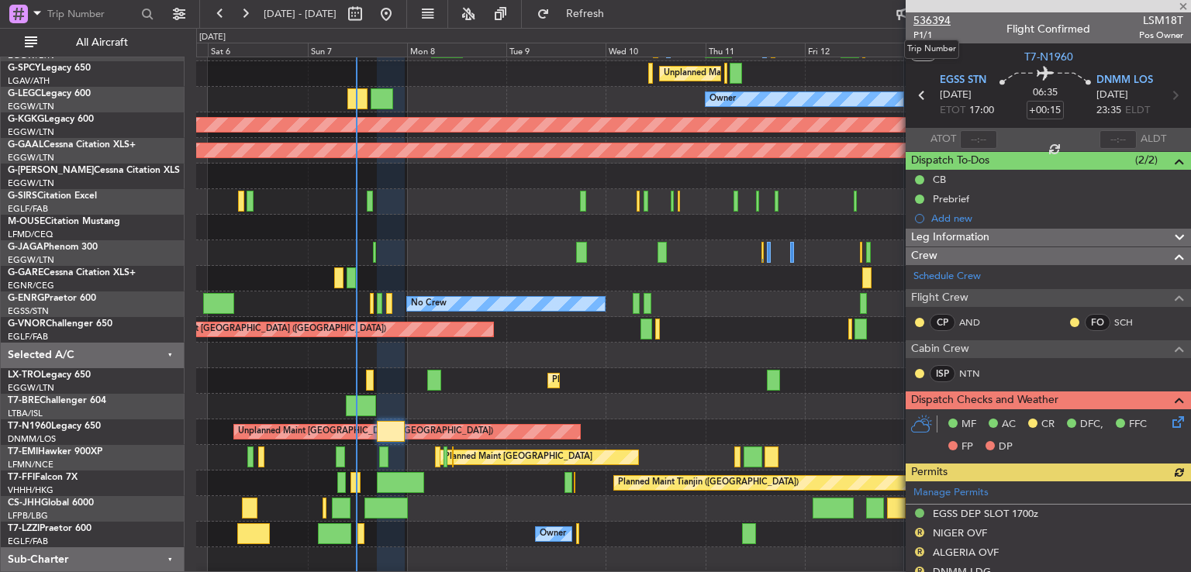
type input "-00:15"
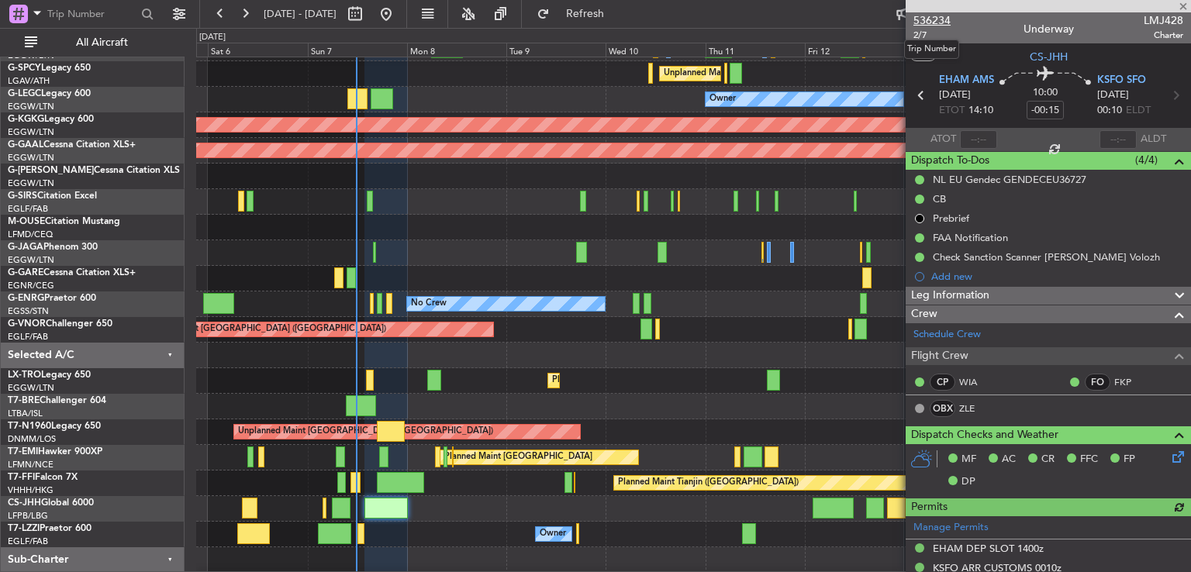
click at [937, 26] on span "536234" at bounding box center [931, 20] width 37 height 16
click at [1186, 5] on span at bounding box center [1184, 7] width 16 height 14
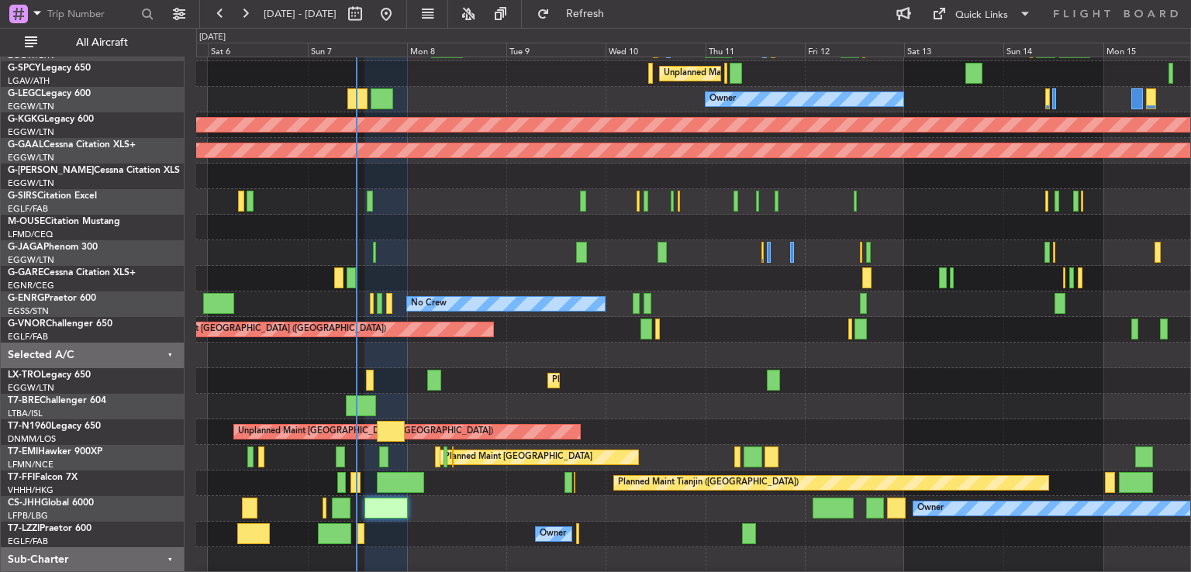
type input "0"
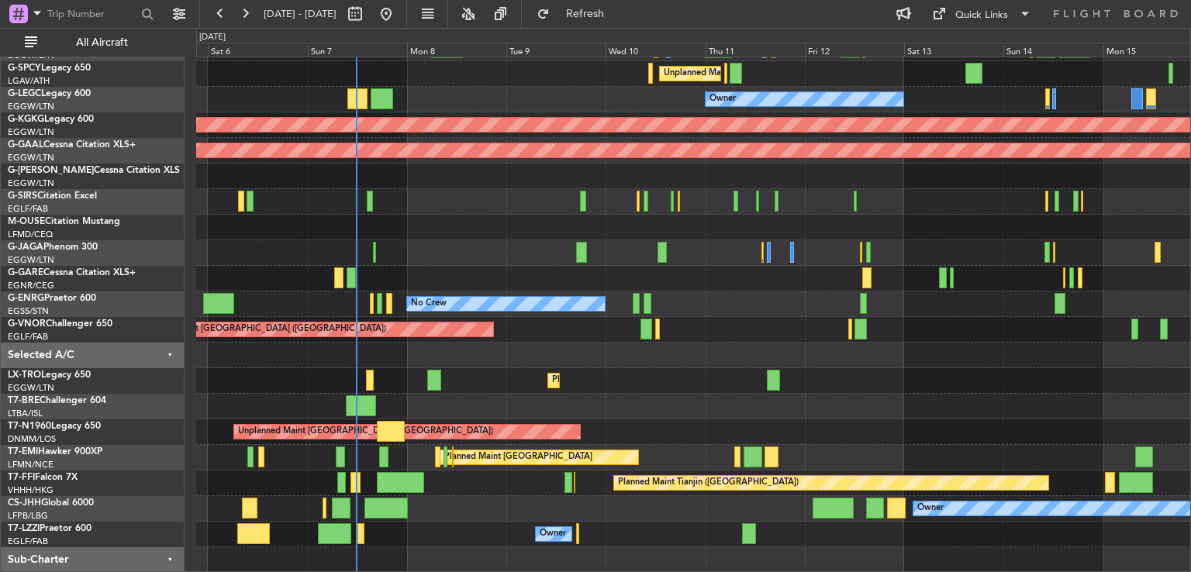
scroll to position [98, 0]
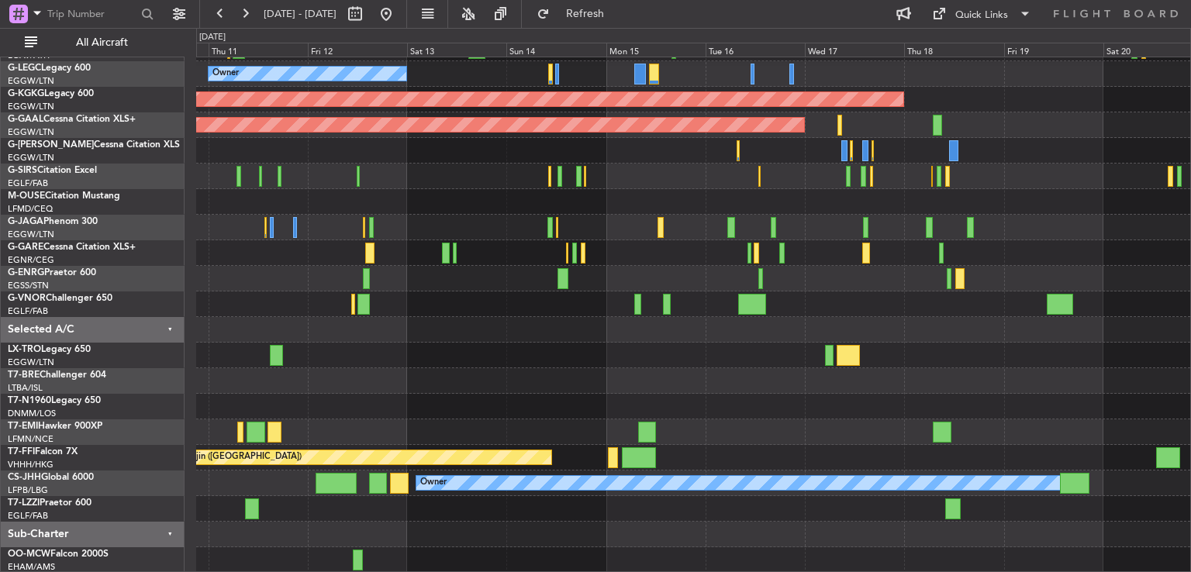
click at [430, 346] on div "Planned Maint Dusseldorf" at bounding box center [693, 356] width 994 height 26
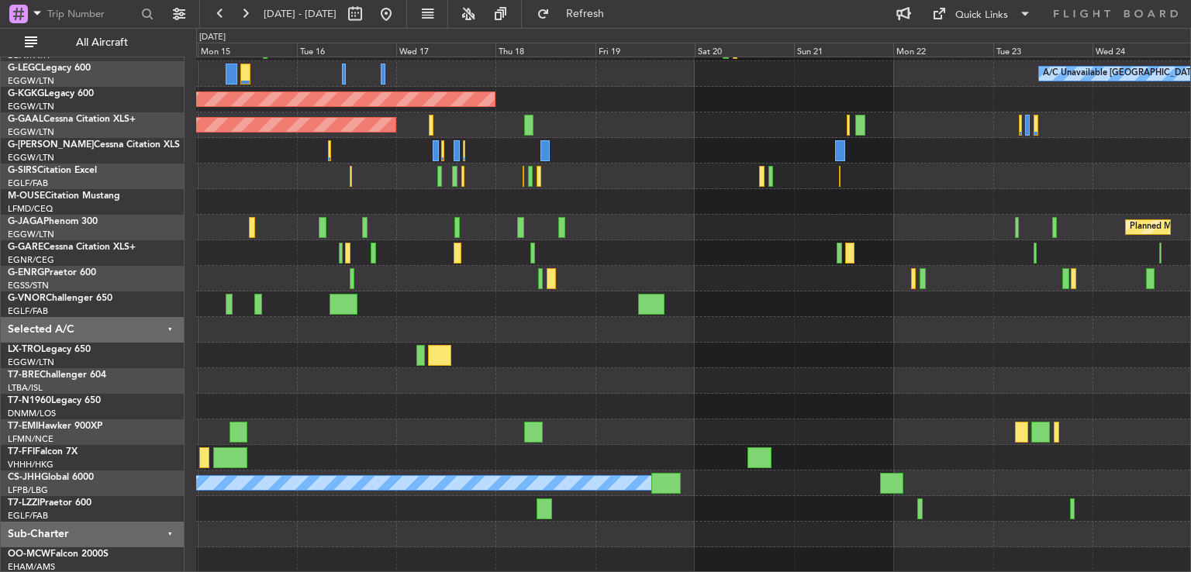
click at [447, 319] on div "A/C Unavailable London (Luton) Owner AOG Maint Istanbul (Ataturk) Planned Maint…" at bounding box center [693, 266] width 994 height 614
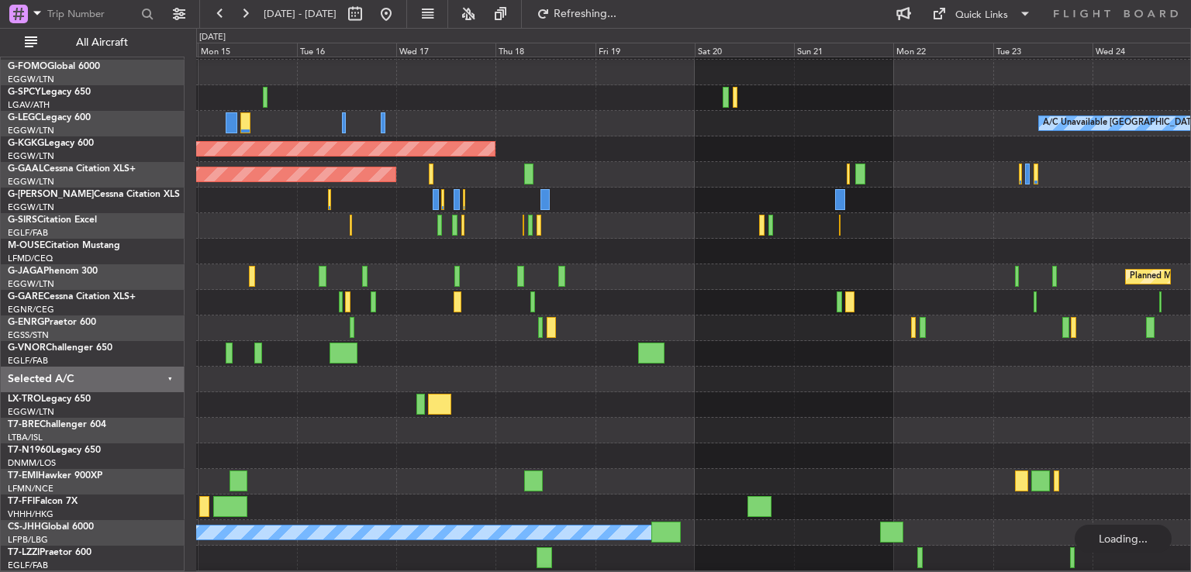
scroll to position [47, 0]
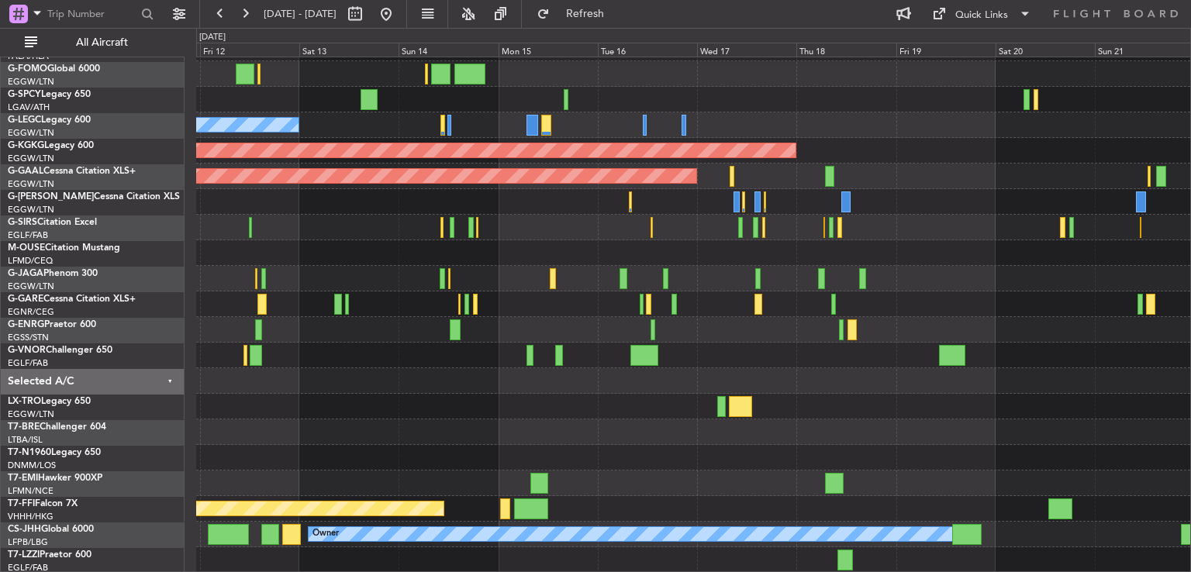
click at [765, 396] on div "Planned Maint Dusseldorf" at bounding box center [693, 407] width 994 height 26
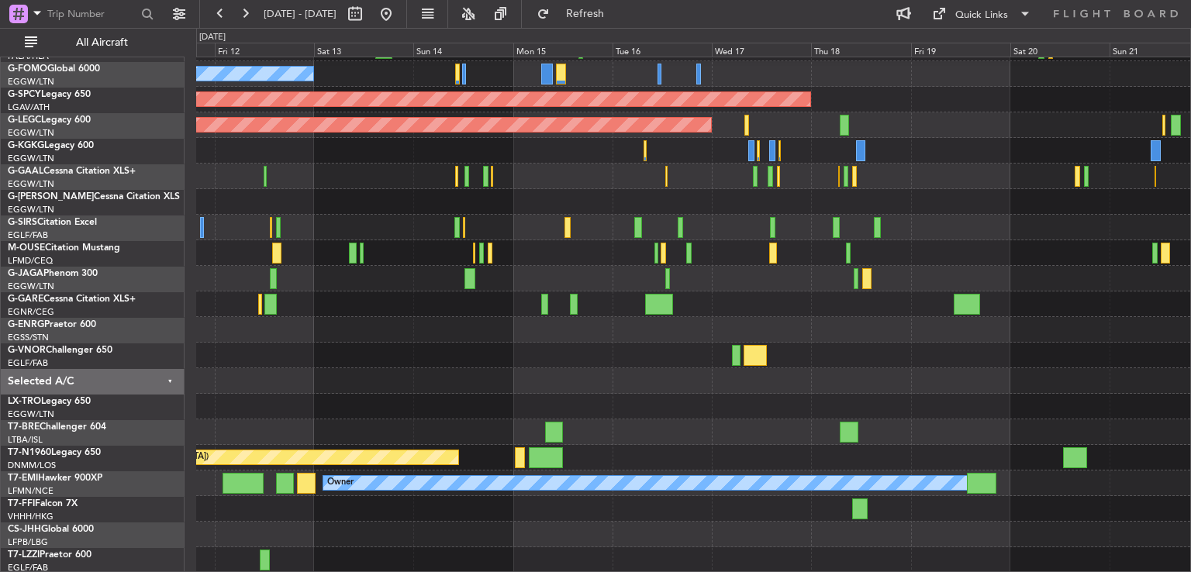
scroll to position [98, 0]
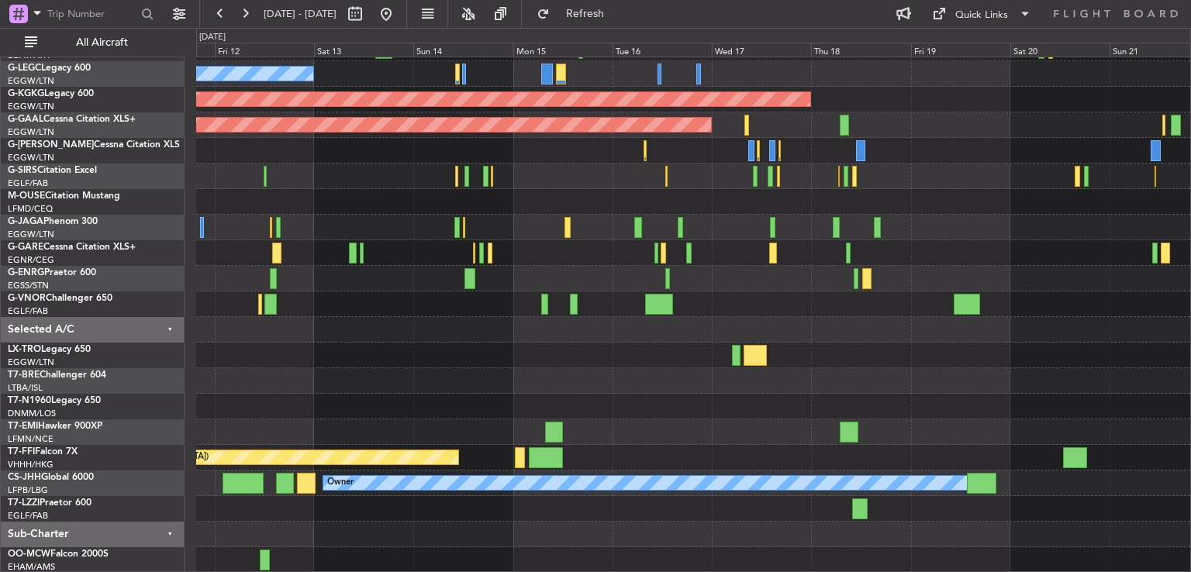
click at [485, 373] on div "Unplanned Maint Athens (Eleftherios Venizelos Intl) Owner A/C Unavailable Londo…" at bounding box center [693, 266] width 994 height 614
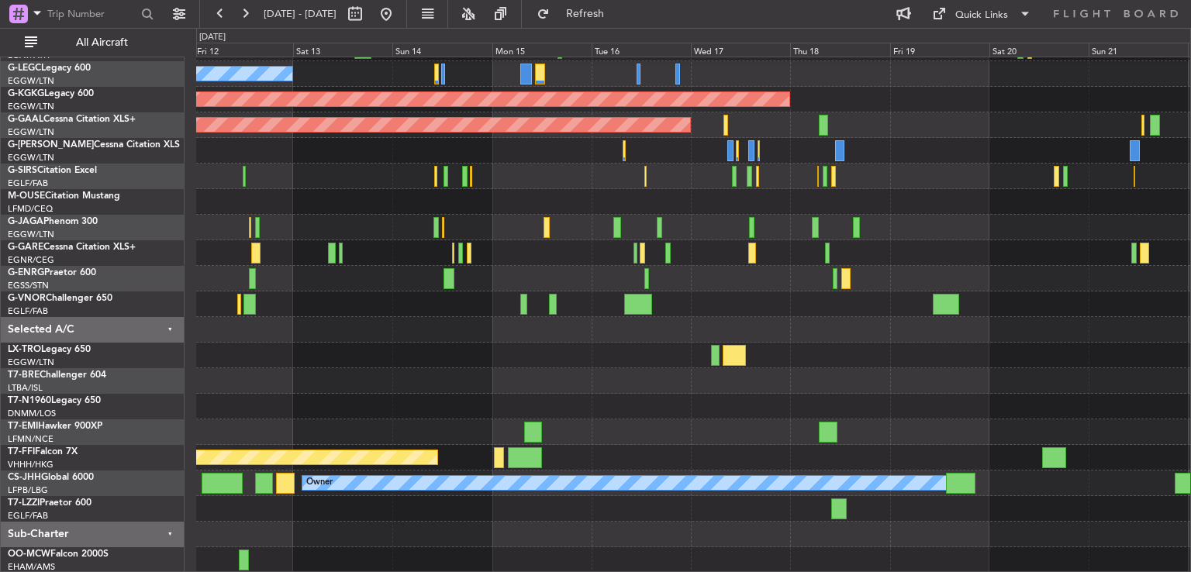
click at [528, 508] on div "Unplanned Maint Athens (Eleftherios Venizelos Intl) Owner A/C Unavailable Londo…" at bounding box center [693, 266] width 994 height 614
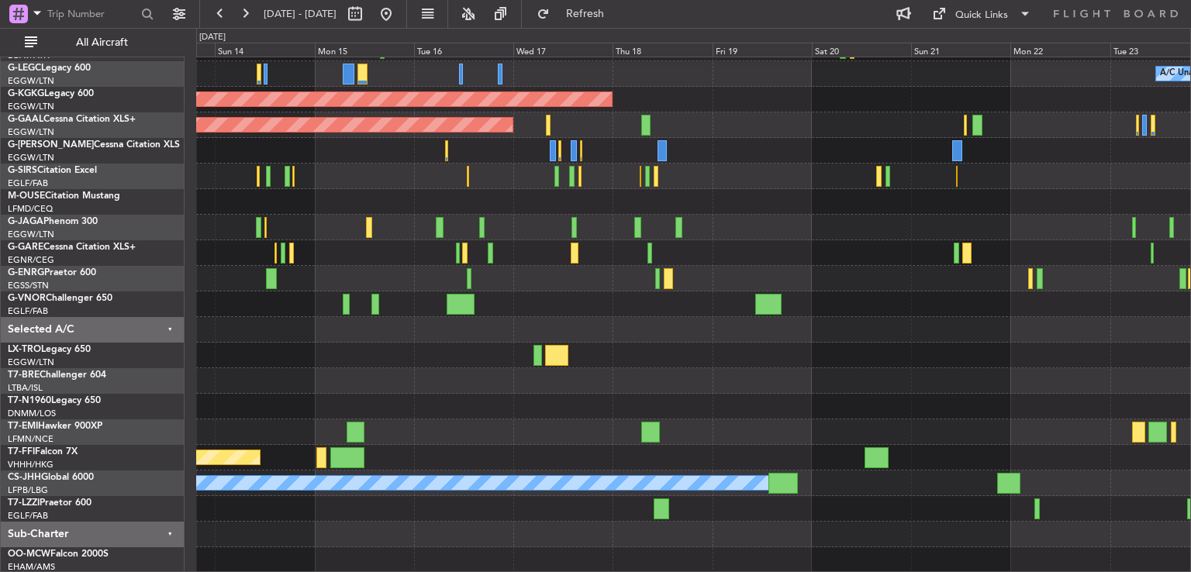
click at [346, 408] on div "A/C Unavailable London (Luton) Owner AOG Maint Istanbul (Ataturk) Planned Maint…" at bounding box center [693, 266] width 994 height 614
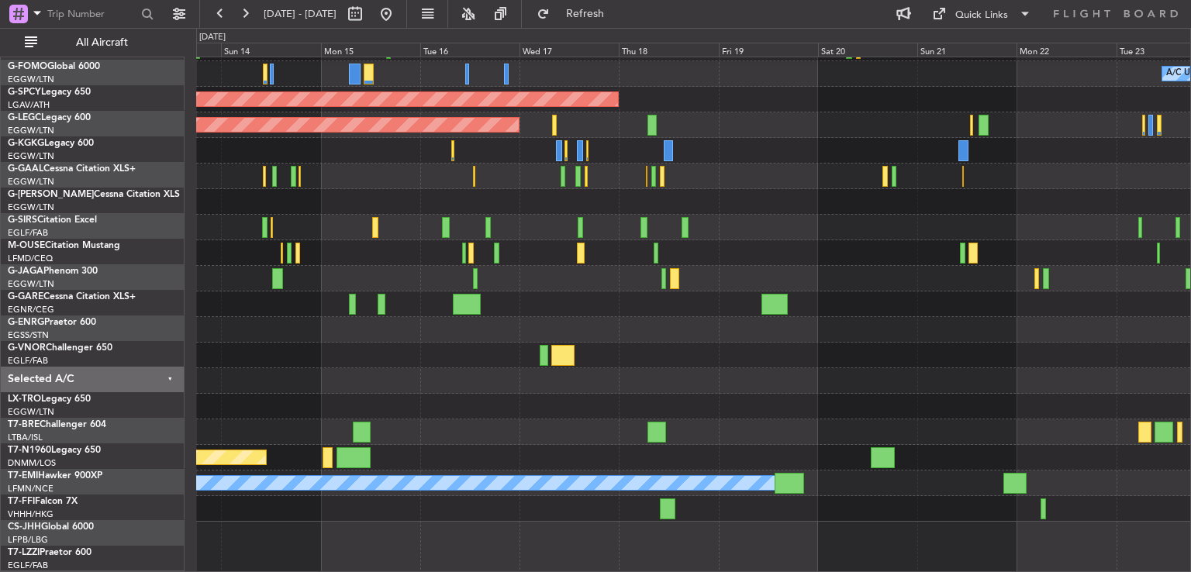
scroll to position [47, 0]
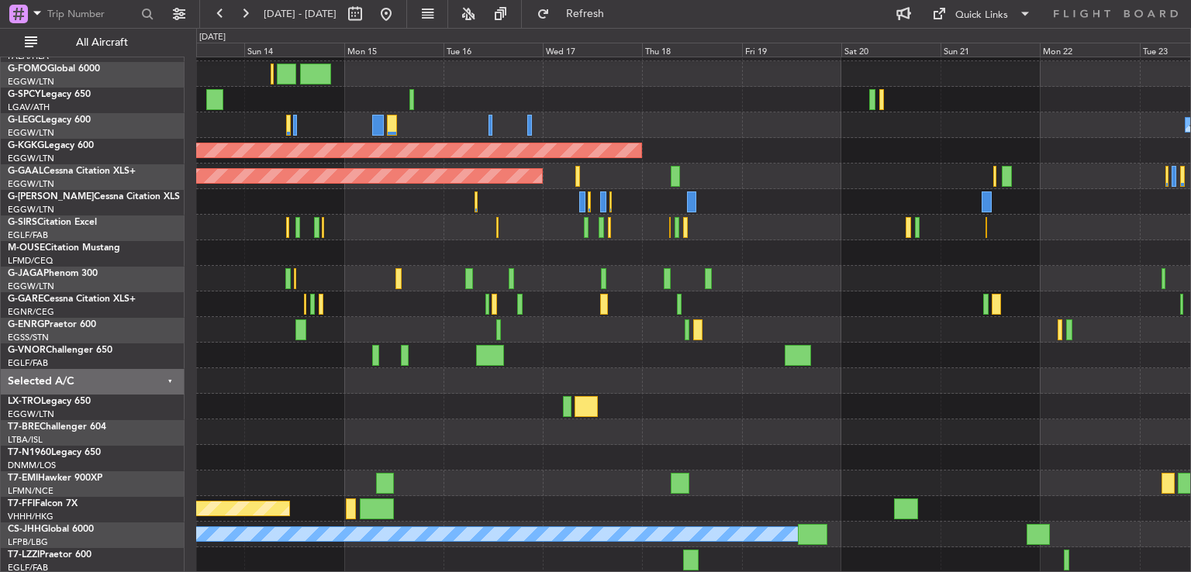
click at [478, 305] on div "Unplanned Maint Athens (Eleftherios Venizelos Intl) A/C Unavailable London (Lut…" at bounding box center [693, 291] width 994 height 563
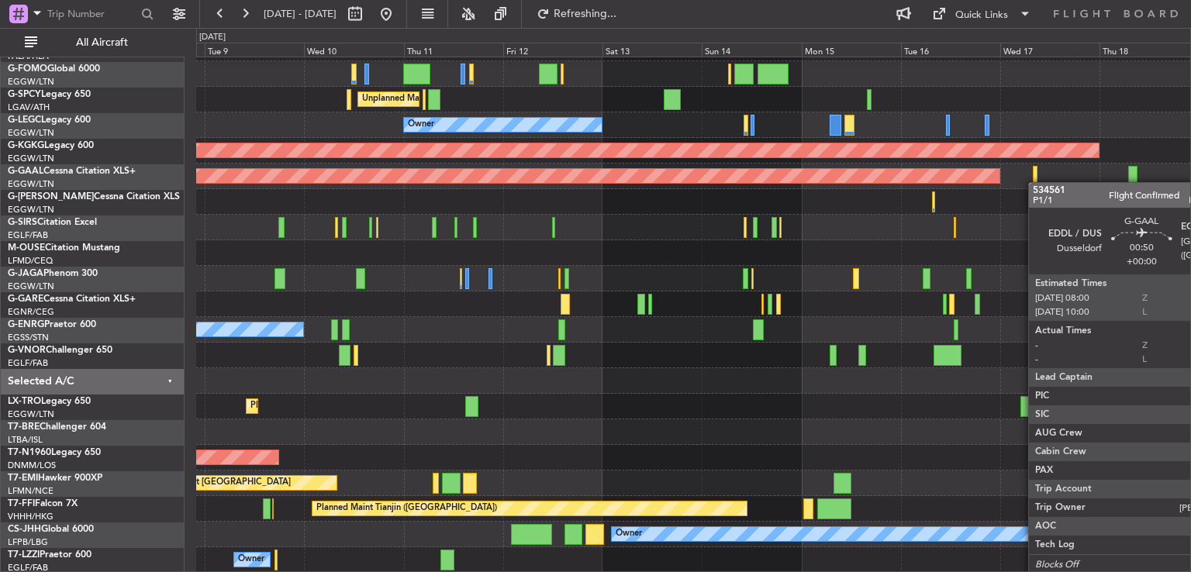
click at [1036, 182] on div "Planned Maint London (Luton) Unplanned Maint Athens (Eleftherios Venizelos Intl…" at bounding box center [693, 291] width 994 height 563
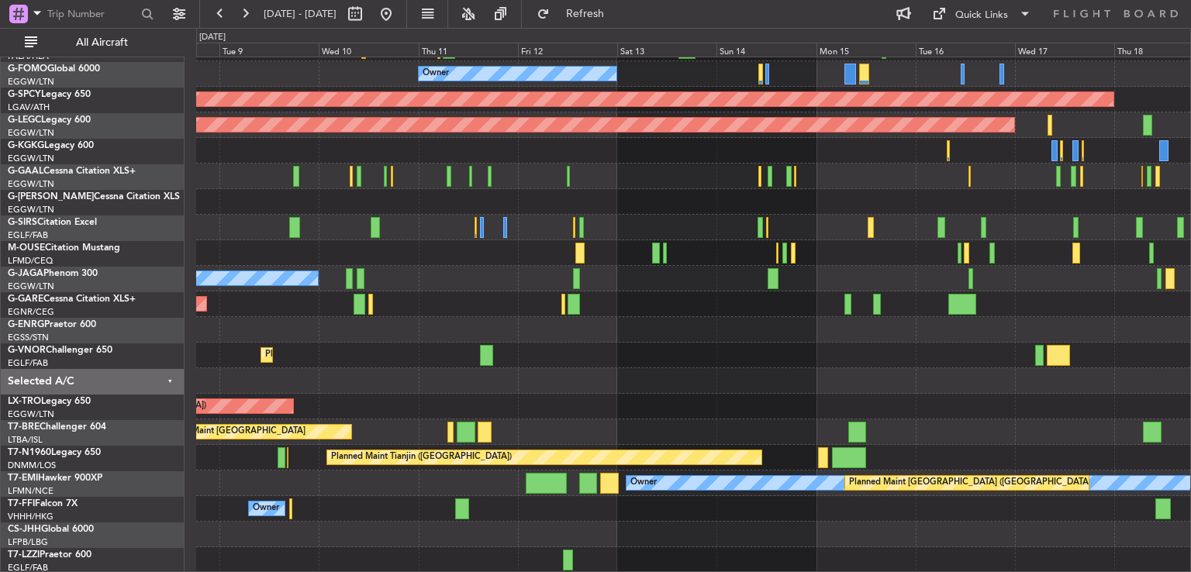
scroll to position [98, 0]
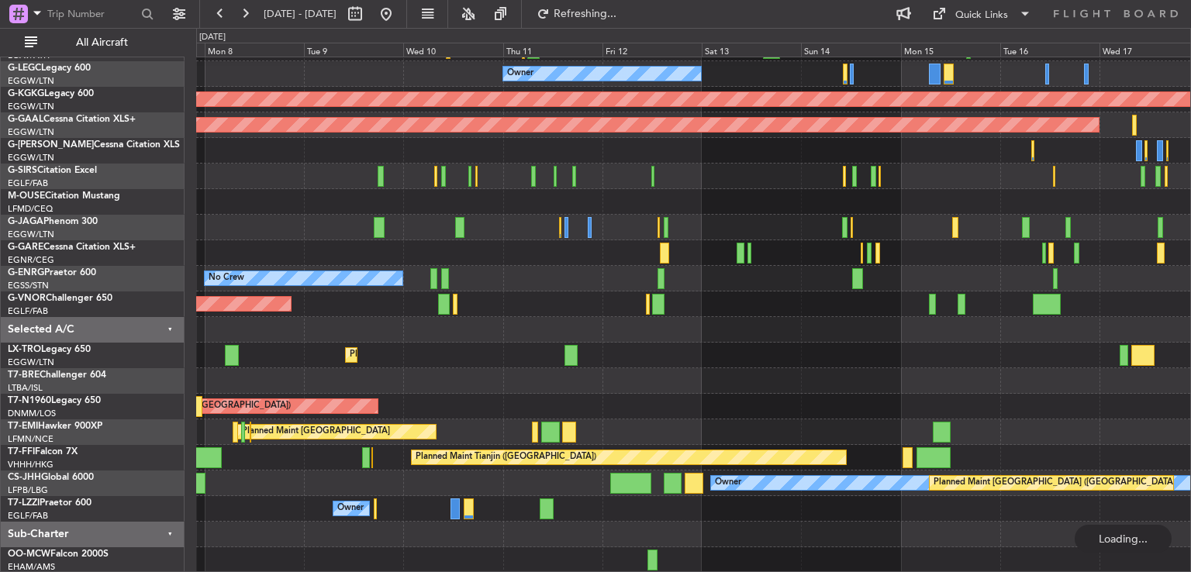
click at [586, 394] on div "Unplanned Maint Athens (Eleftherios Venizelos Intl) Owner AOG Maint Istanbul (A…" at bounding box center [693, 266] width 994 height 614
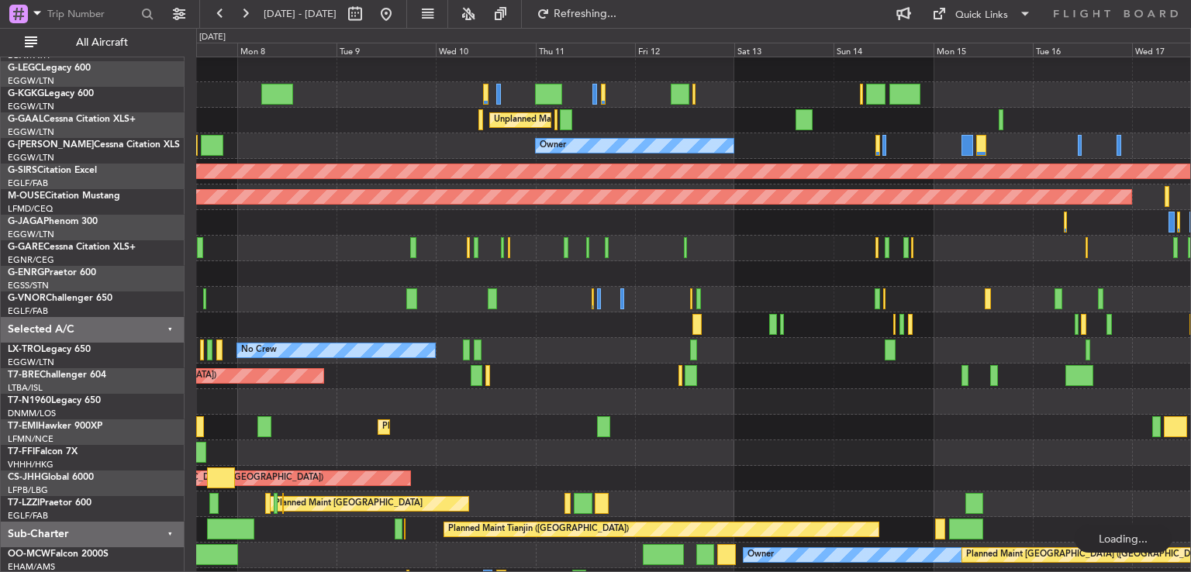
scroll to position [26, 0]
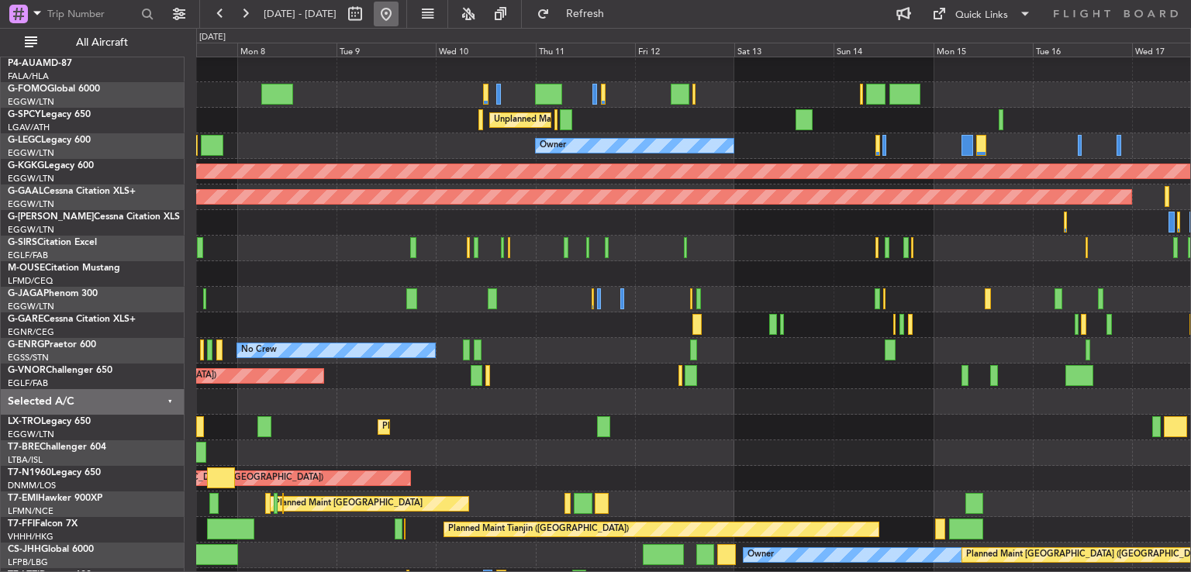
click at [399, 10] on button at bounding box center [386, 14] width 25 height 25
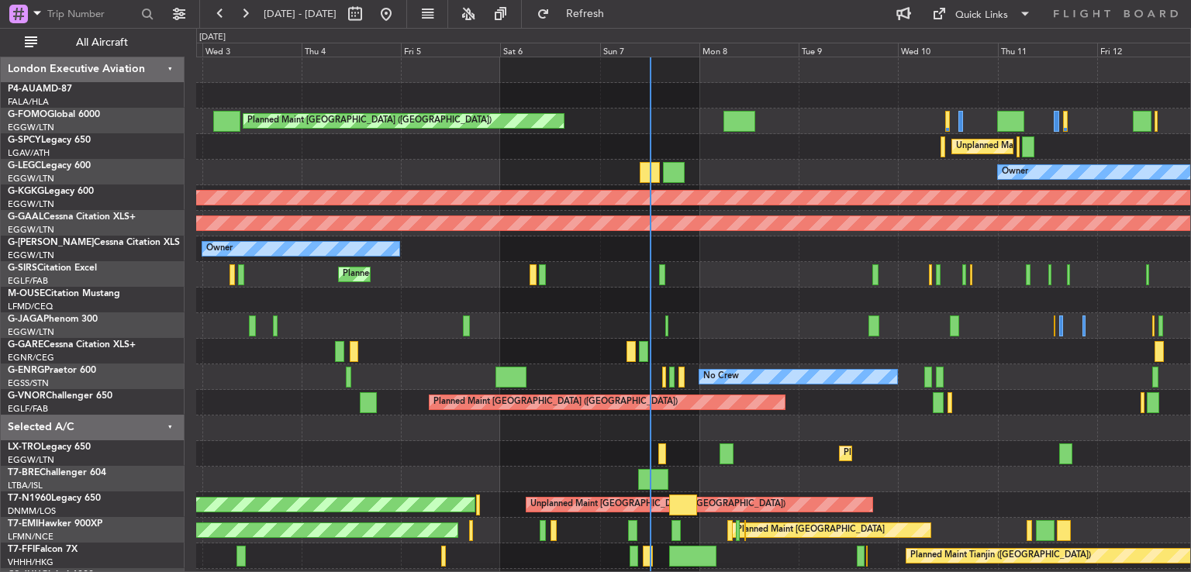
scroll to position [0, 0]
click at [910, 164] on div "Owner Owner" at bounding box center [693, 173] width 994 height 26
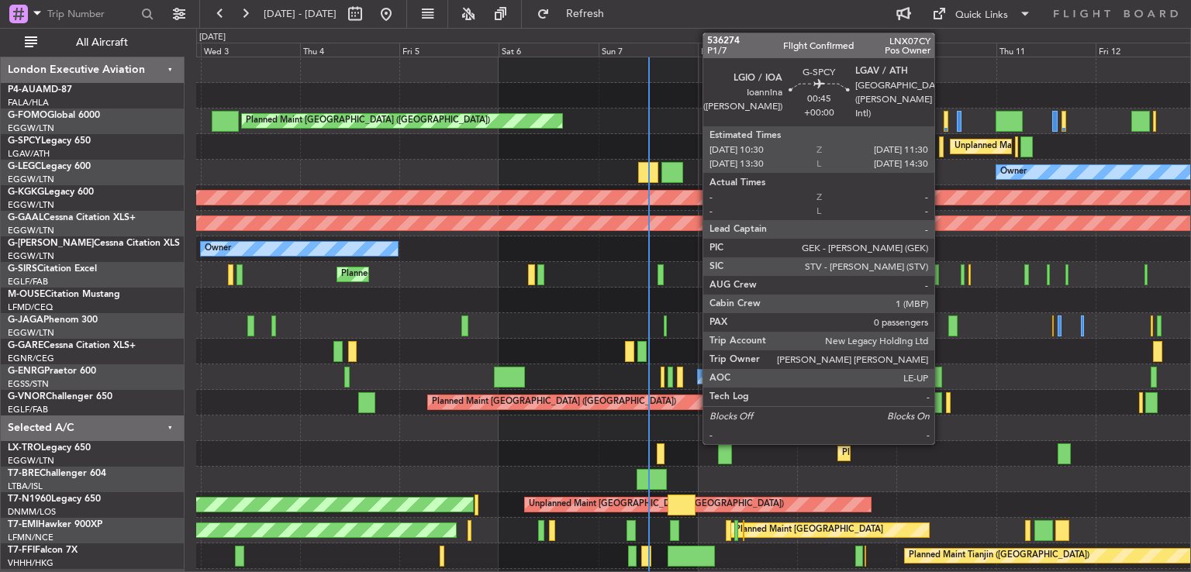
click at [941, 147] on div at bounding box center [941, 146] width 5 height 21
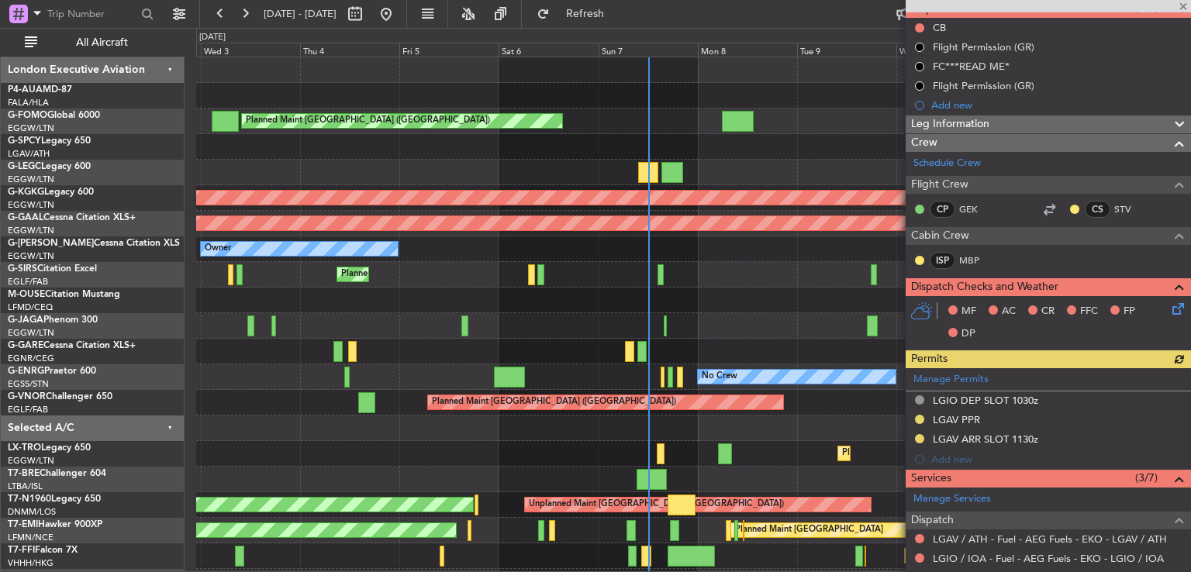
scroll to position [150, 0]
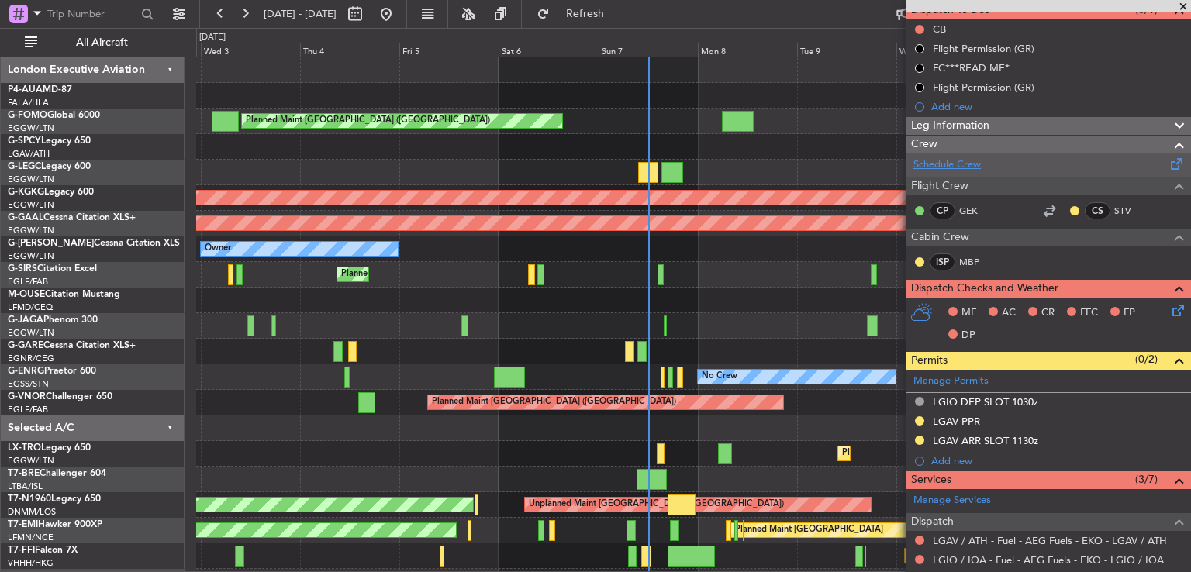
click at [973, 161] on link "Schedule Crew" at bounding box center [946, 165] width 67 height 16
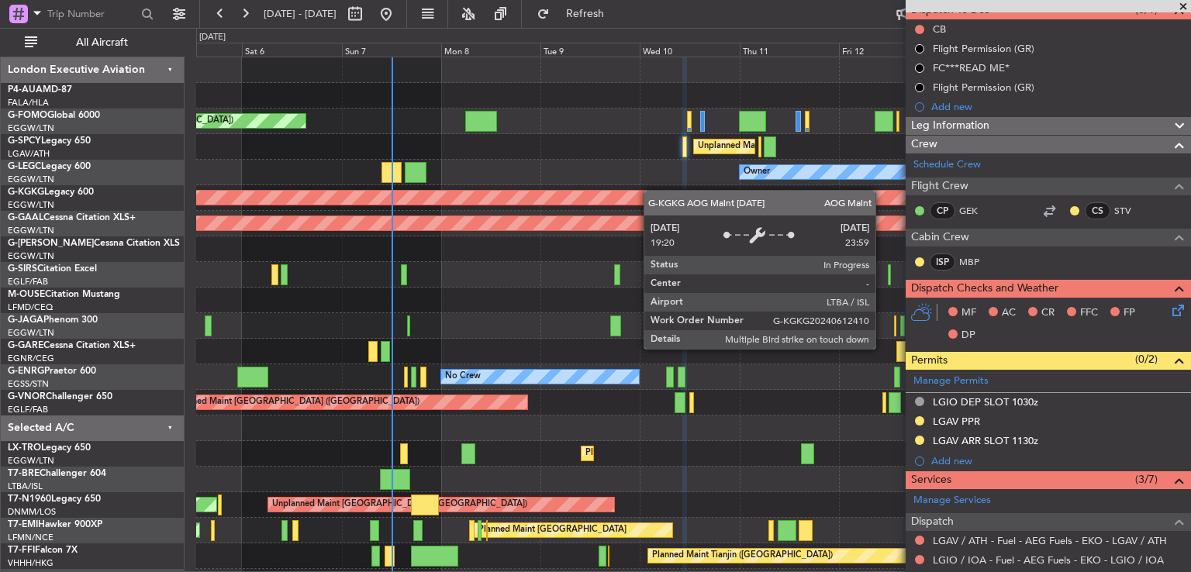
click at [524, 194] on div "Planned Maint London (Luton) Unplanned Maint Athens (Eleftherios Venizelos Intl…" at bounding box center [693, 364] width 994 height 614
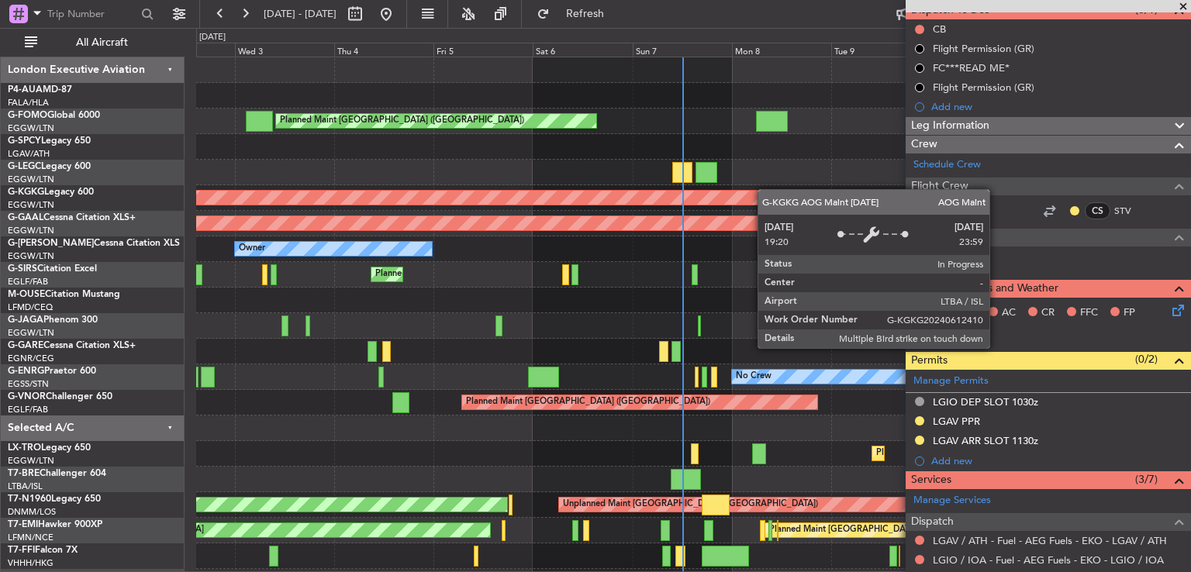
click at [852, 195] on div "Planned Maint London (Luton) Unplanned Maint Athens (Eleftherios Venizelos Intl…" at bounding box center [693, 364] width 994 height 614
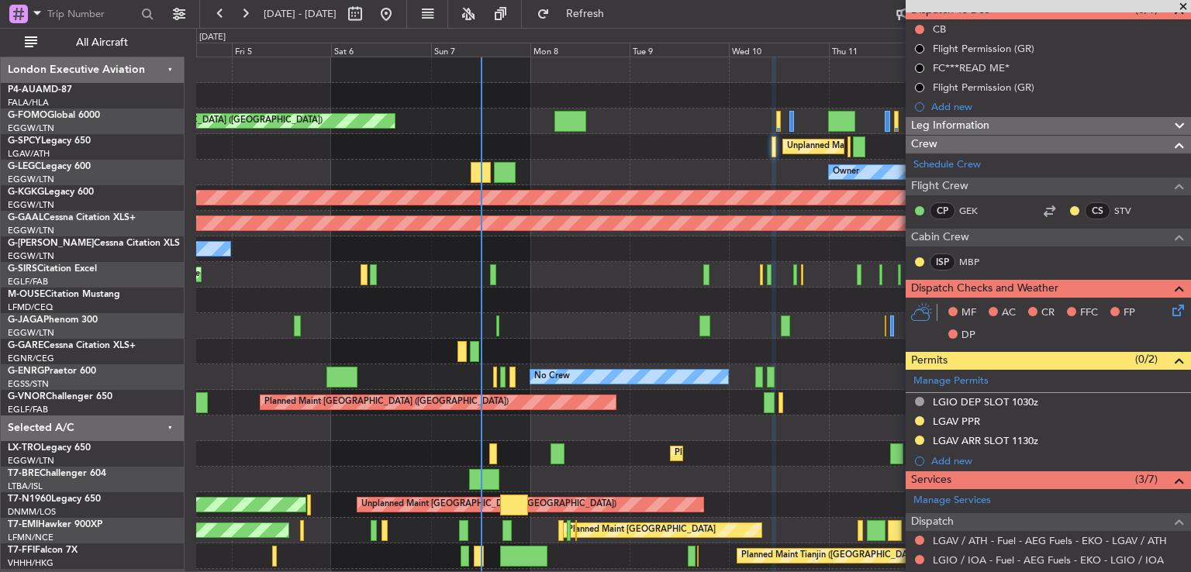
click at [174, 226] on div "Planned Maint London (Luton) Unplanned Maint Athens (Eleftherios Venizelos Intl…" at bounding box center [595, 300] width 1191 height 544
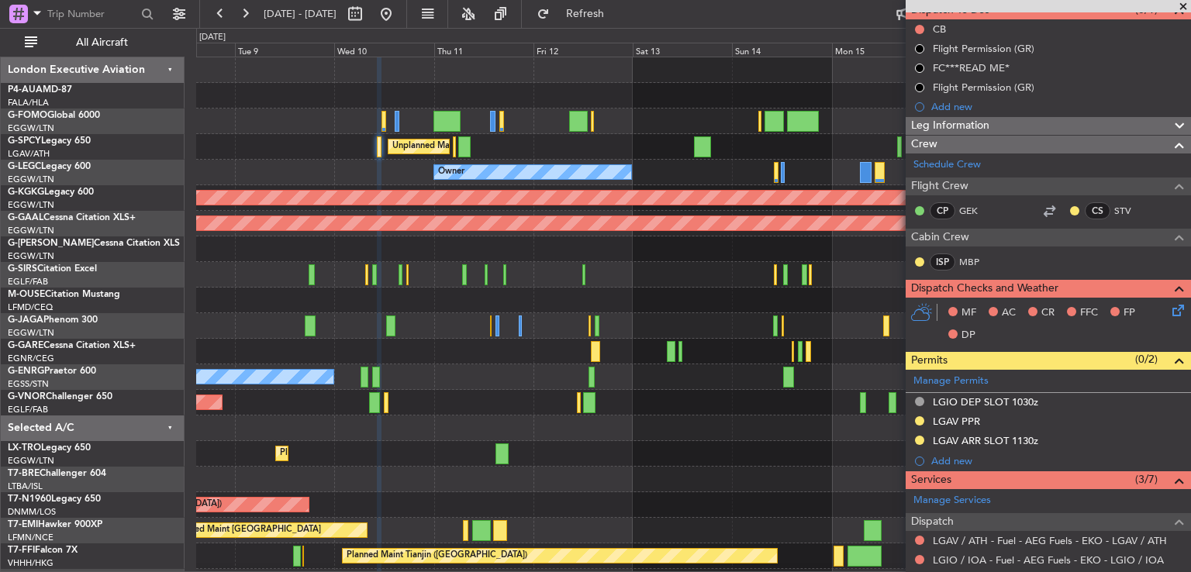
click at [299, 335] on div at bounding box center [693, 326] width 994 height 26
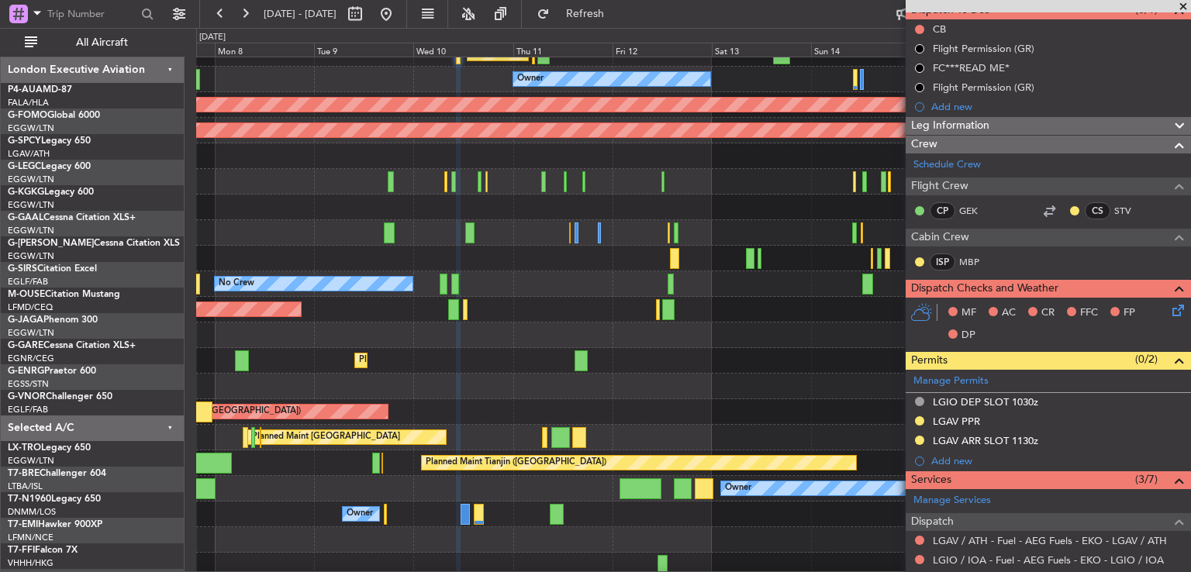
click at [493, 381] on div at bounding box center [693, 387] width 994 height 26
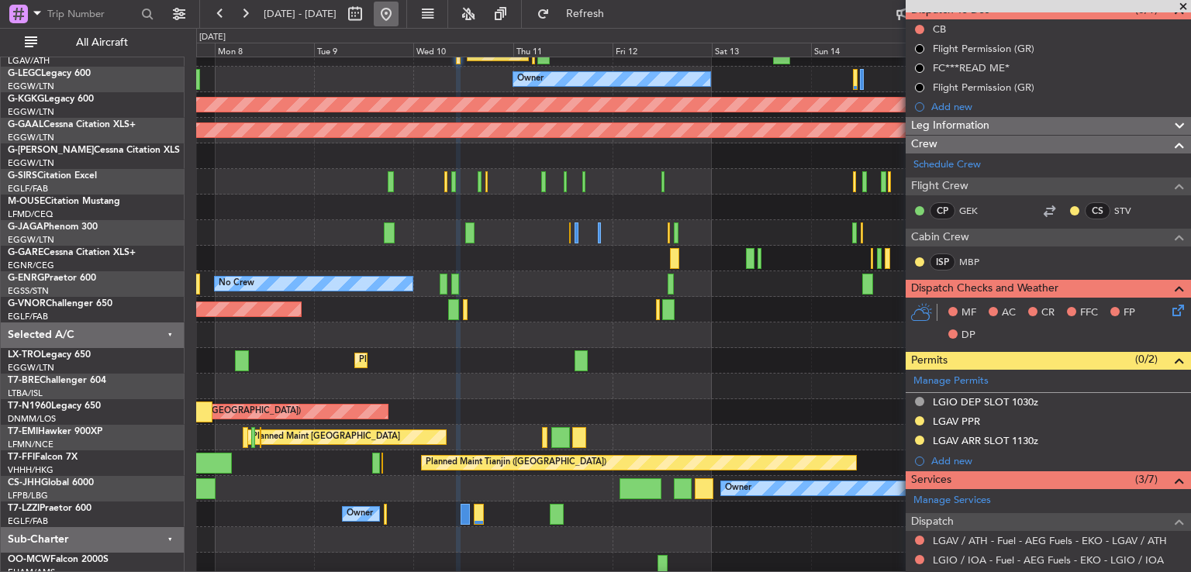
click at [399, 16] on button at bounding box center [386, 14] width 25 height 25
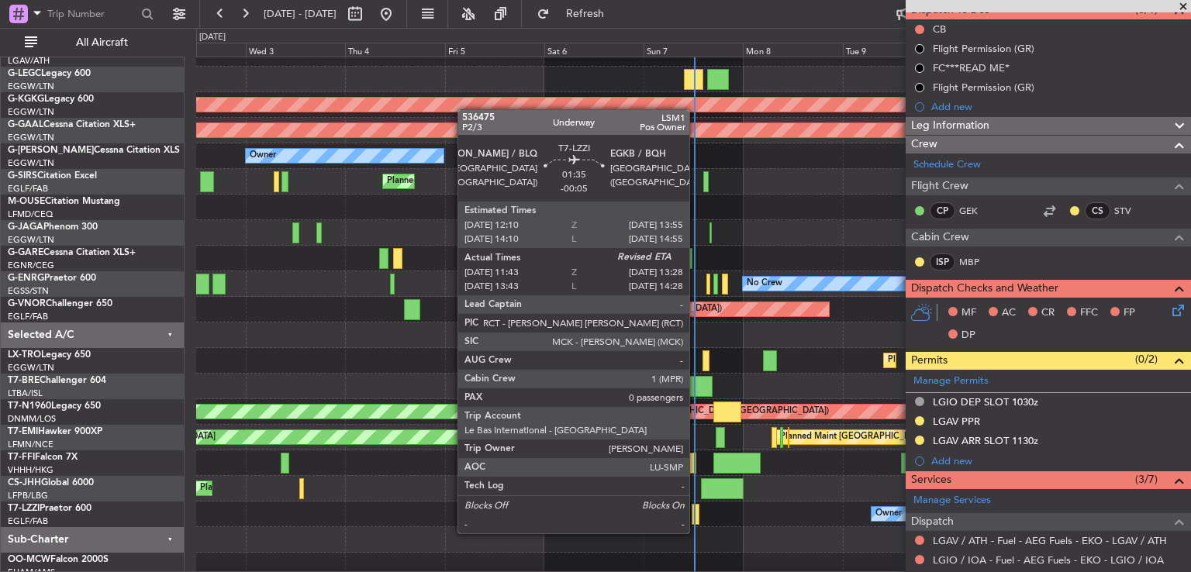
click at [696, 518] on div at bounding box center [696, 514] width 8 height 21
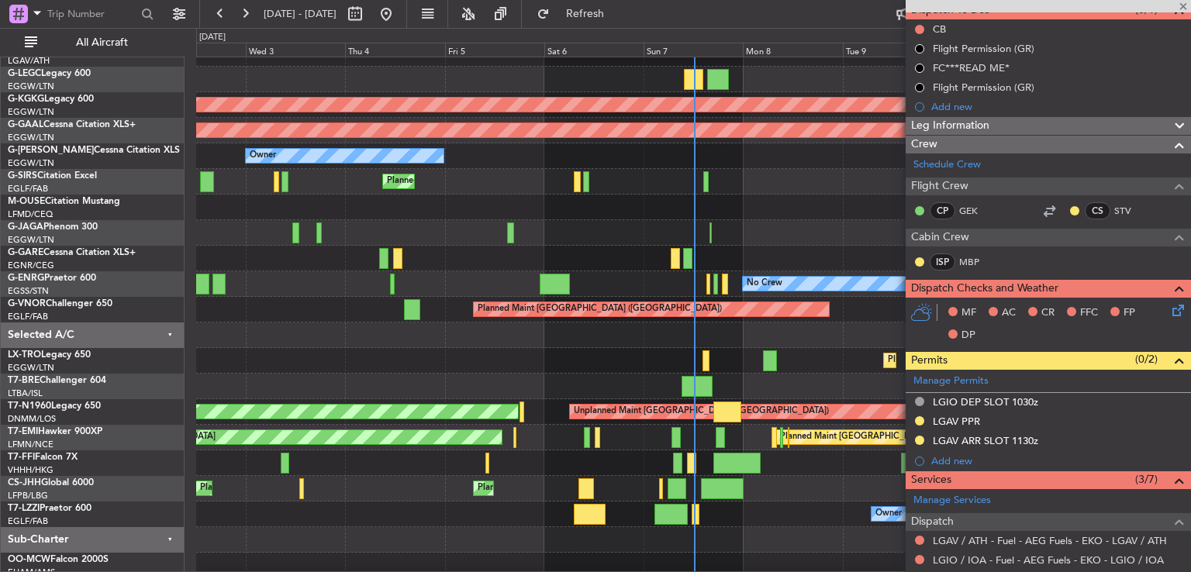
type input "-00:05"
type input "11:53"
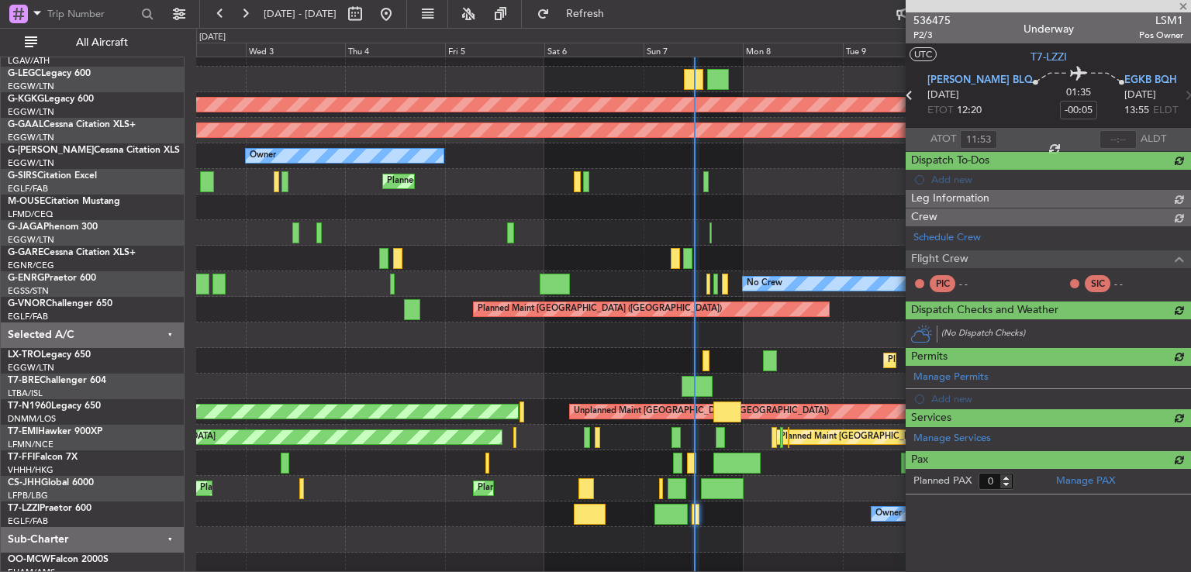
scroll to position [0, 0]
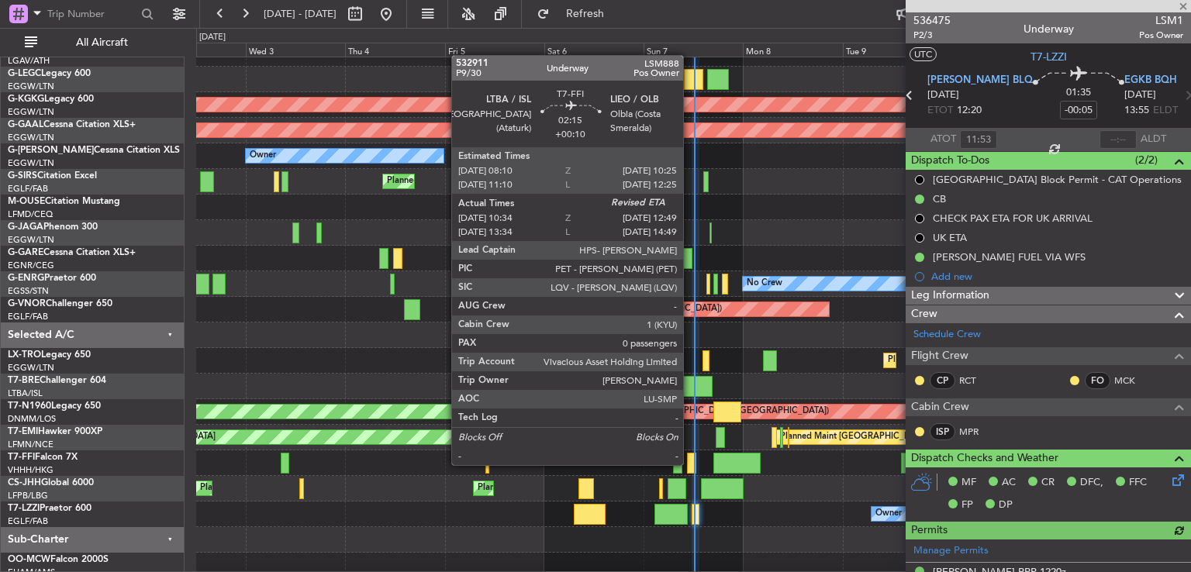
click at [690, 464] on div at bounding box center [692, 463] width 10 height 21
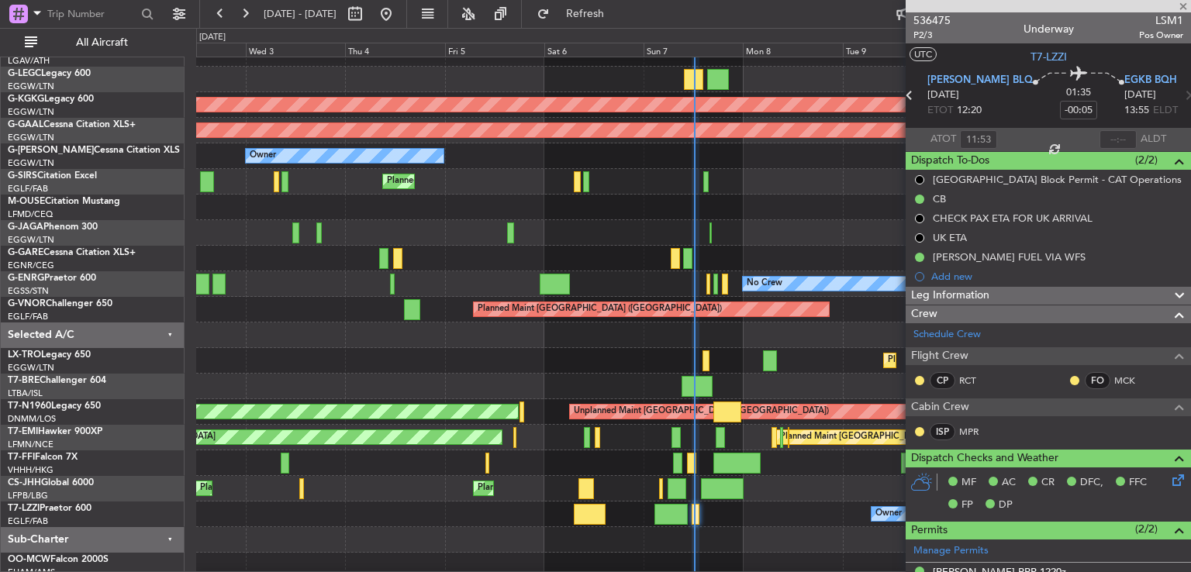
type input "+00:10"
type input "10:34"
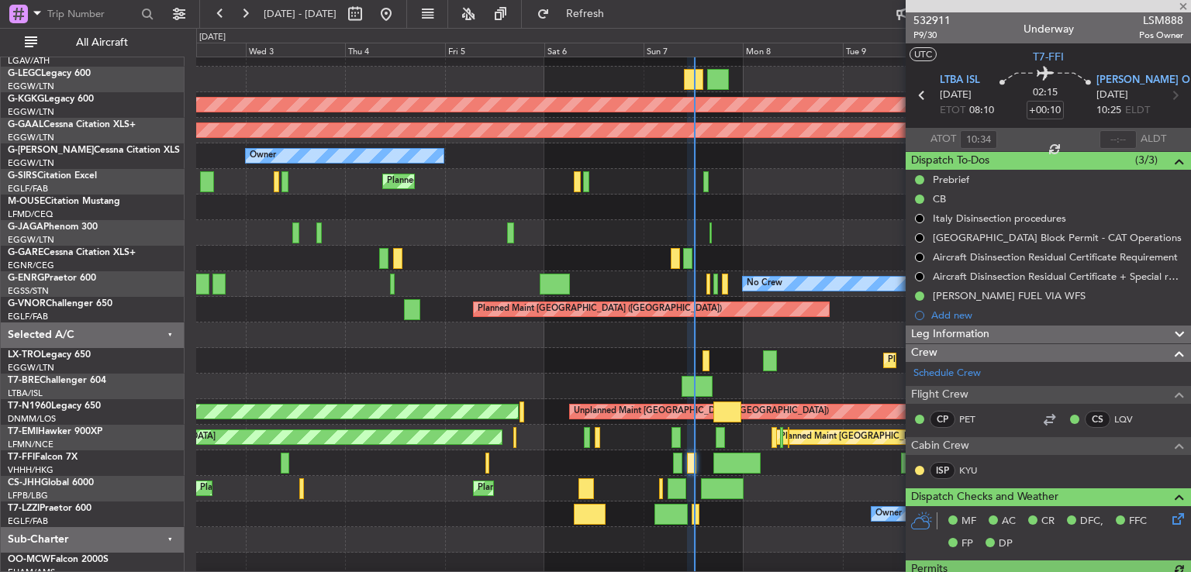
scroll to position [382, 0]
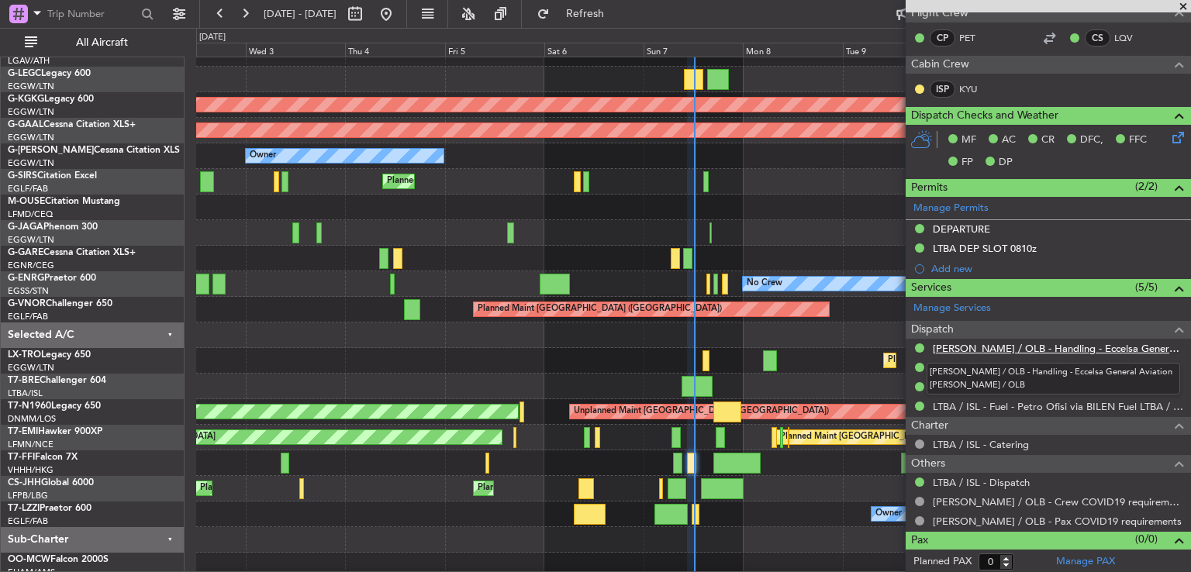
click at [1017, 345] on link "LIEO / OLB - Handling - Eccelsa General Aviation LIEO / OLB" at bounding box center [1058, 348] width 250 height 13
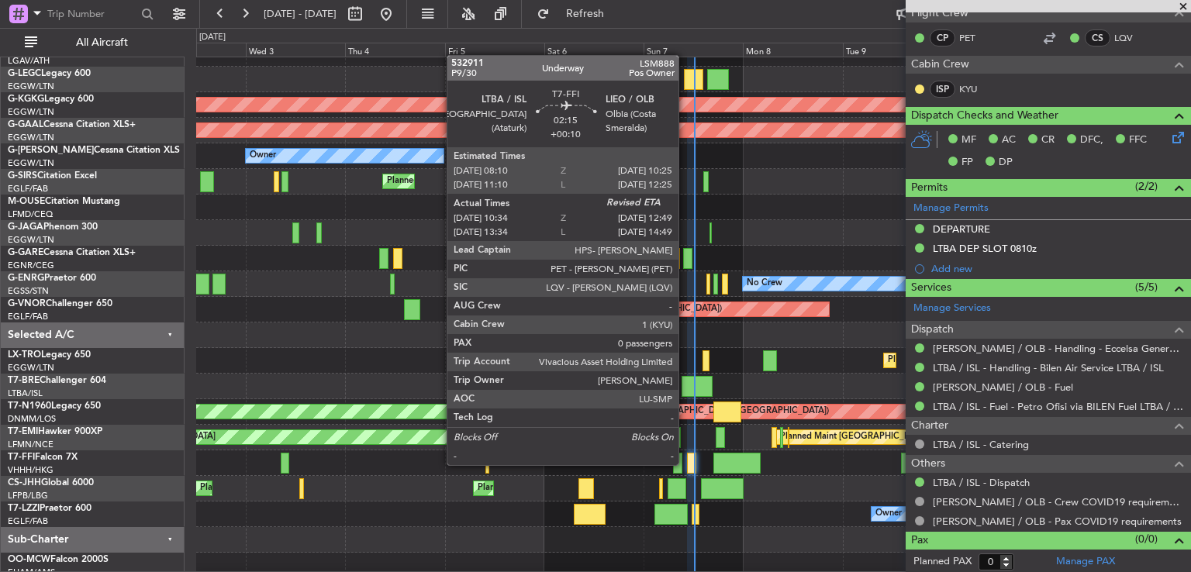
click at [687, 464] on div at bounding box center [692, 463] width 10 height 21
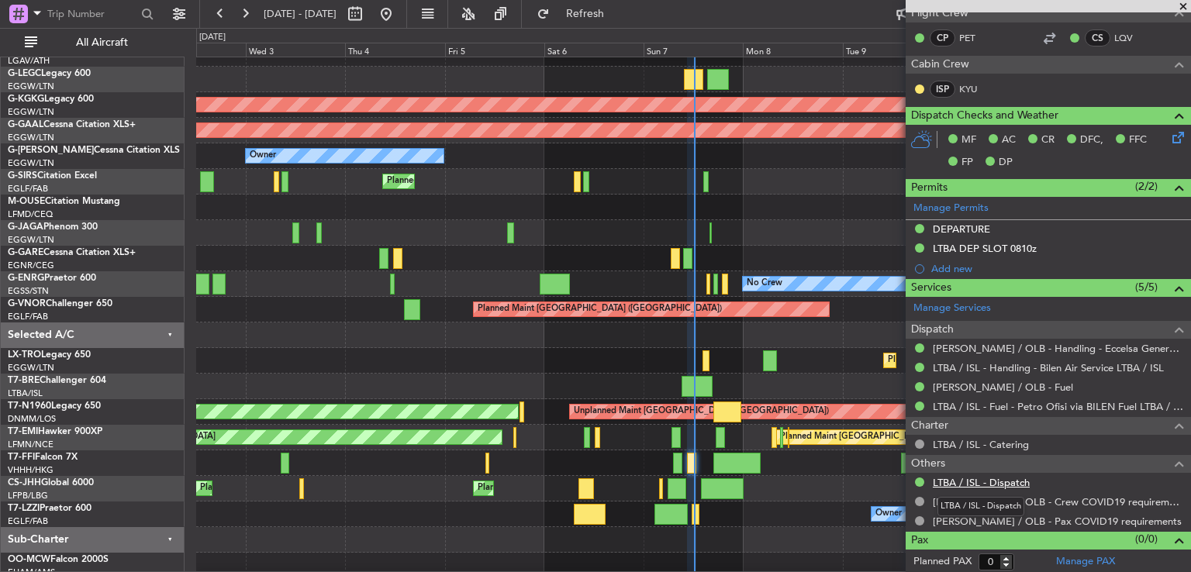
click at [979, 482] on link "LTBA / ISL - Dispatch" at bounding box center [981, 482] width 97 height 13
click at [1184, 4] on span at bounding box center [1184, 7] width 16 height 14
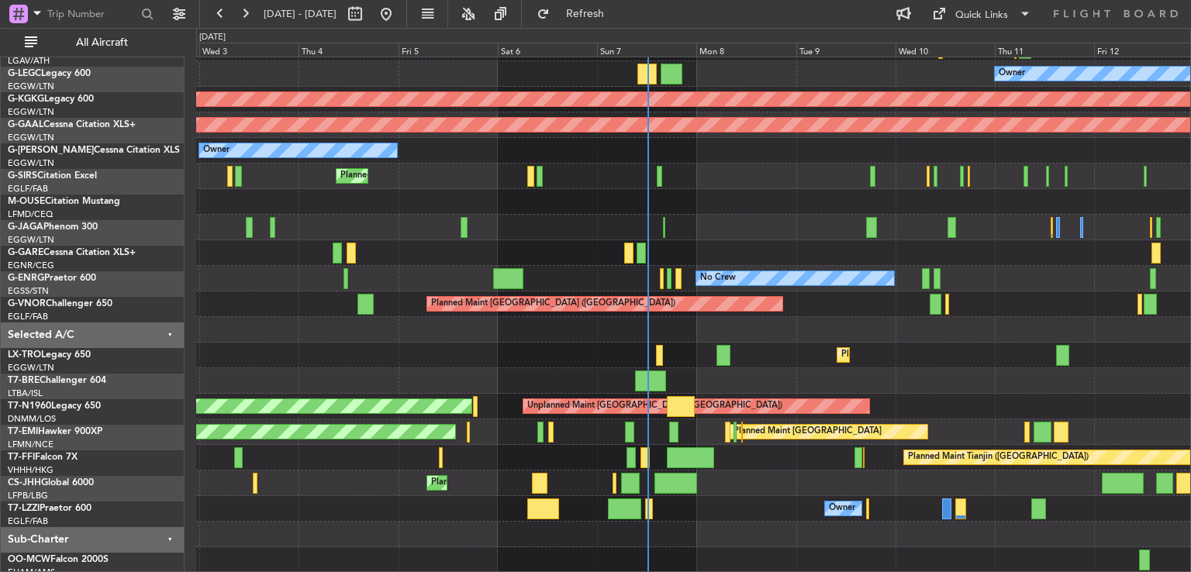
scroll to position [98, 0]
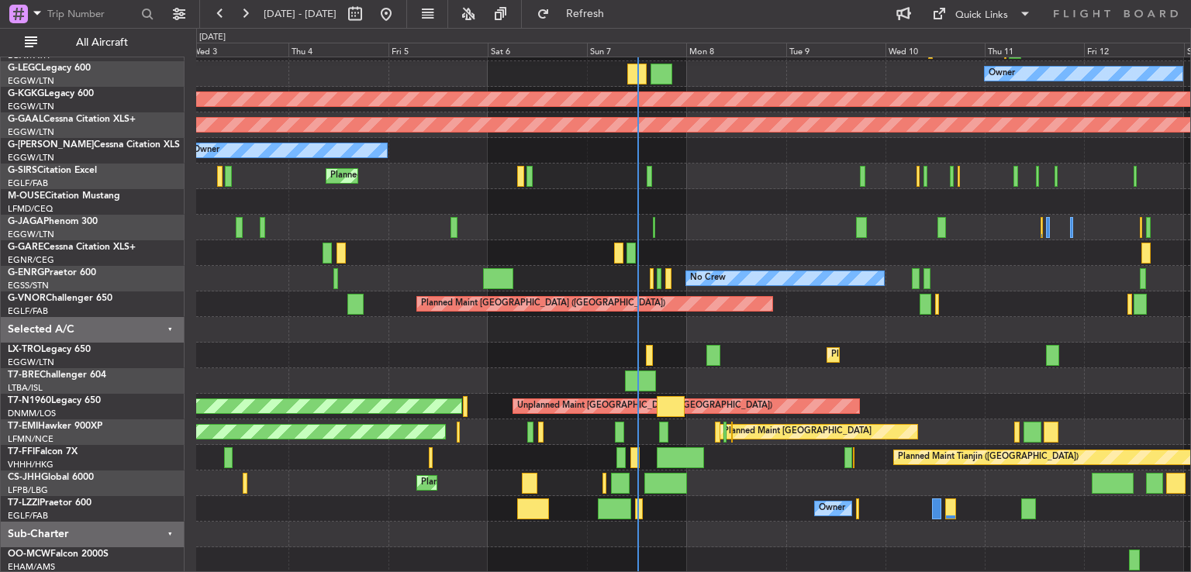
click at [727, 478] on div "Unplanned Maint Athens (Eleftherios Venizelos Intl) Cleaning Athens (Eleftherio…" at bounding box center [693, 266] width 994 height 614
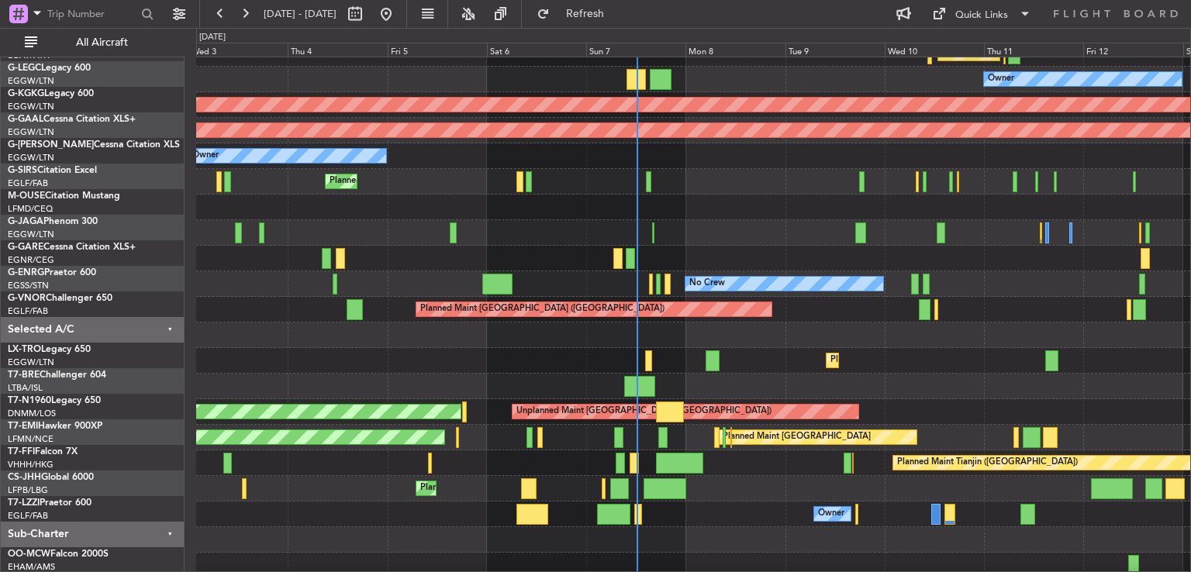
scroll to position [93, 0]
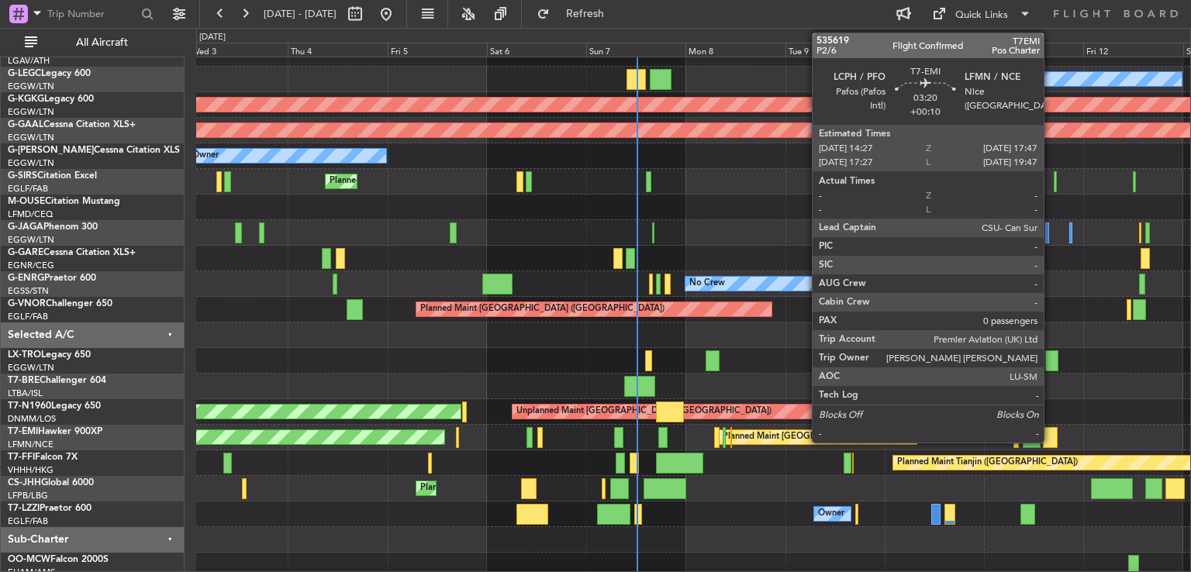
click at [1051, 436] on div at bounding box center [1050, 437] width 14 height 21
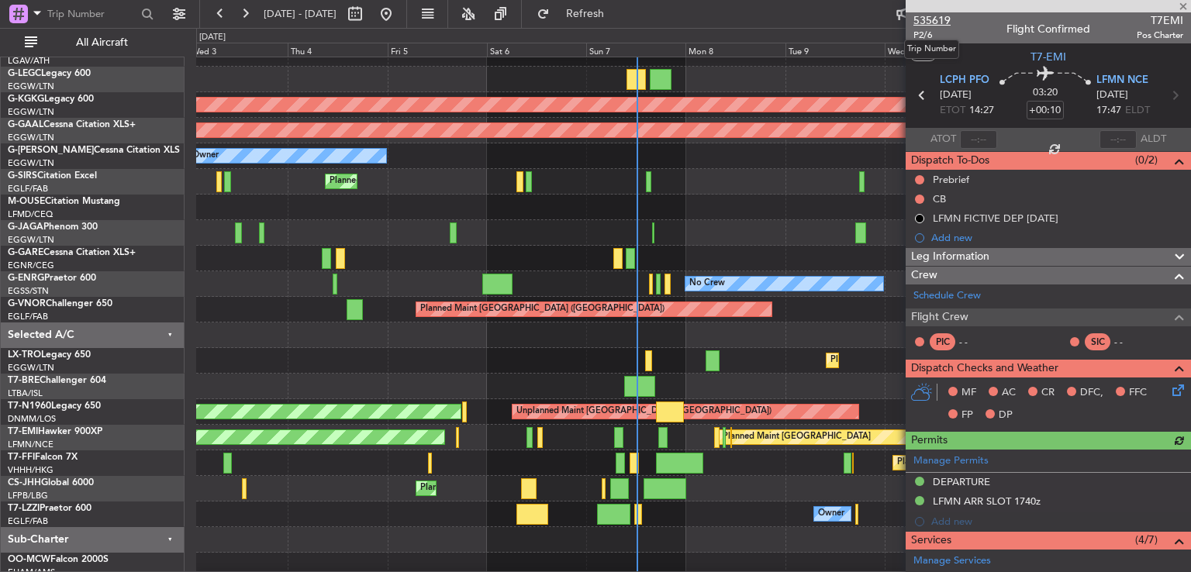
click at [931, 22] on span "535619" at bounding box center [931, 20] width 37 height 16
click at [334, 401] on div "Unplanned Maint London (Stansted) Planned Maint London (Stansted)" at bounding box center [693, 412] width 994 height 26
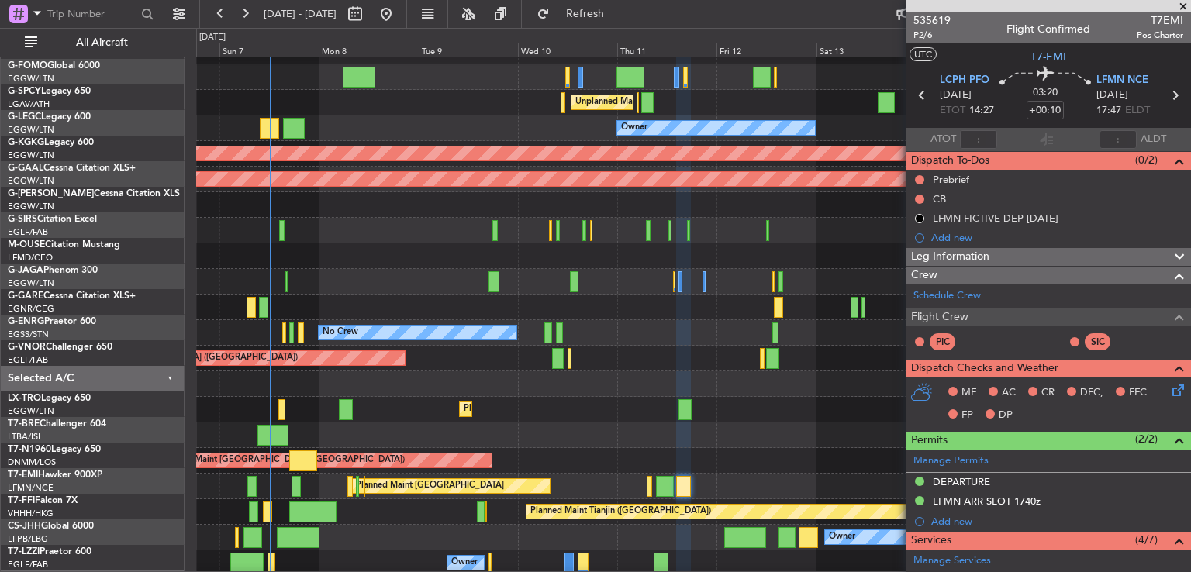
click at [330, 404] on div "Planned Maint Dusseldorf" at bounding box center [693, 410] width 994 height 26
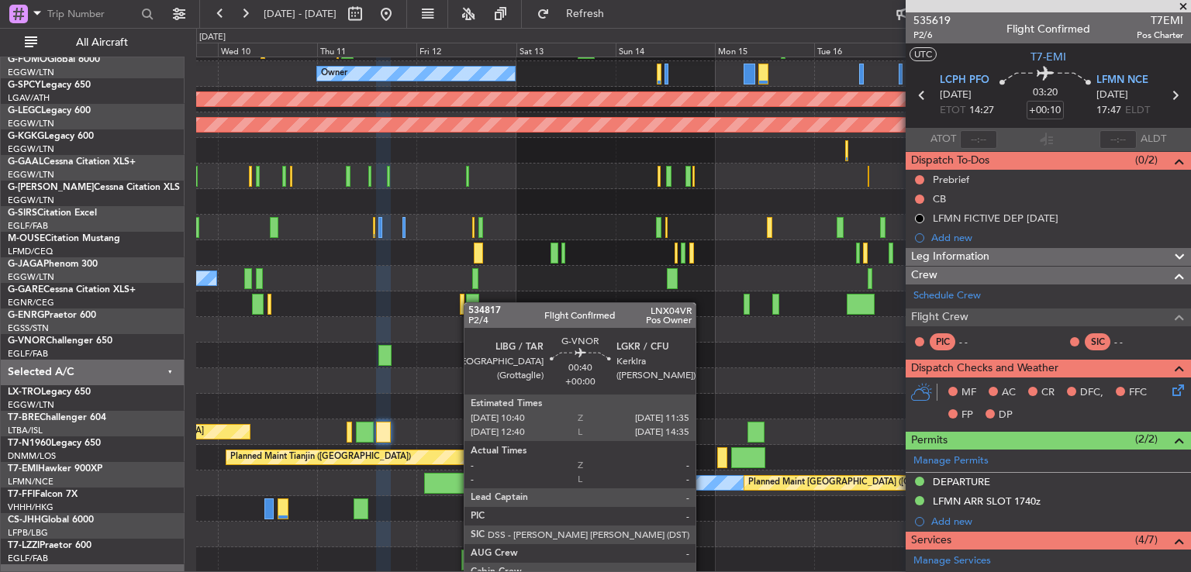
scroll to position [98, 0]
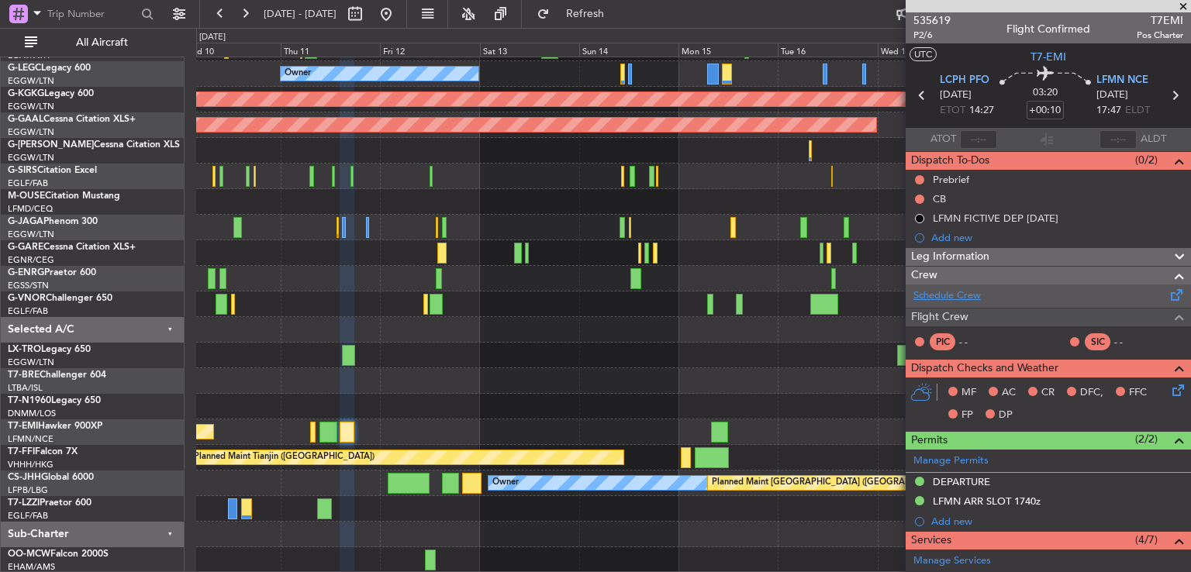
click at [964, 291] on link "Schedule Crew" at bounding box center [946, 296] width 67 height 16
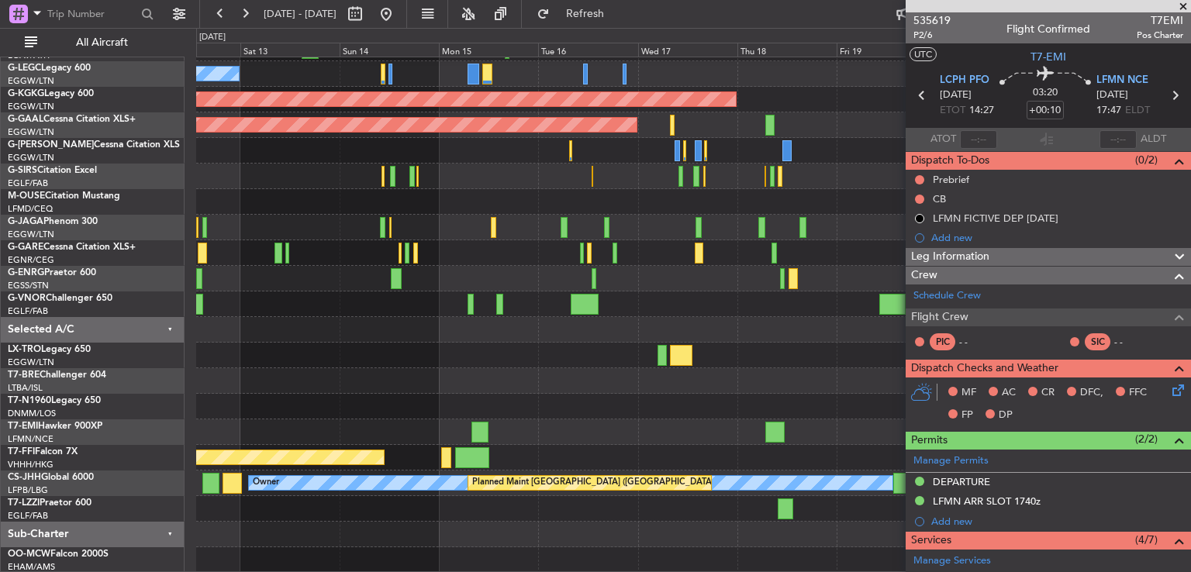
click at [552, 388] on div "Unplanned Maint Athens (Eleftherios Venizelos Intl) Owner A/C Unavailable Londo…" at bounding box center [693, 266] width 994 height 614
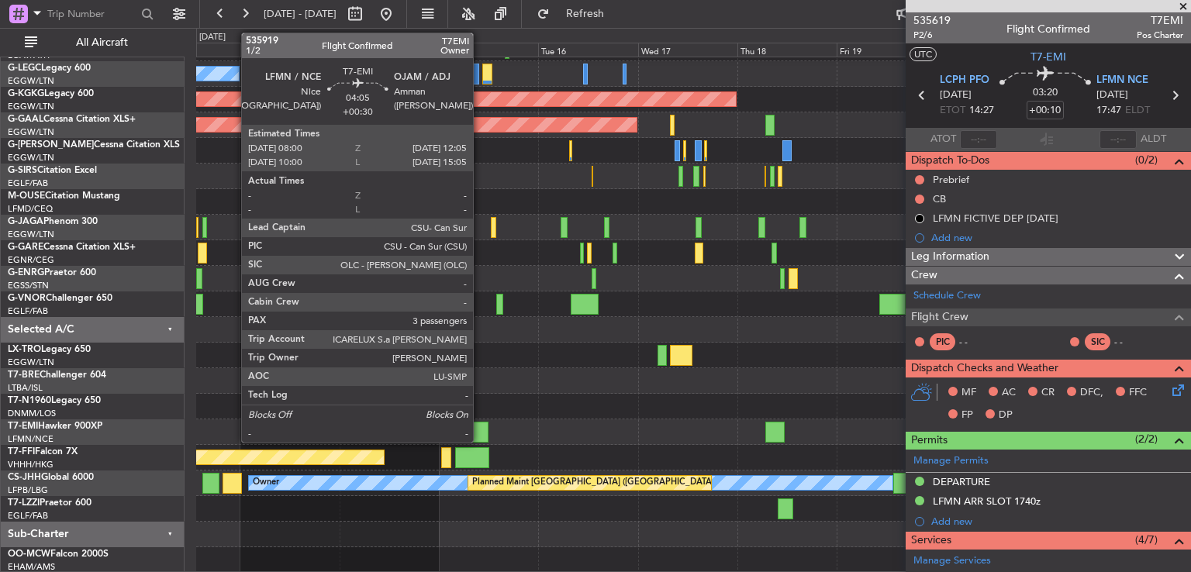
scroll to position [47, 0]
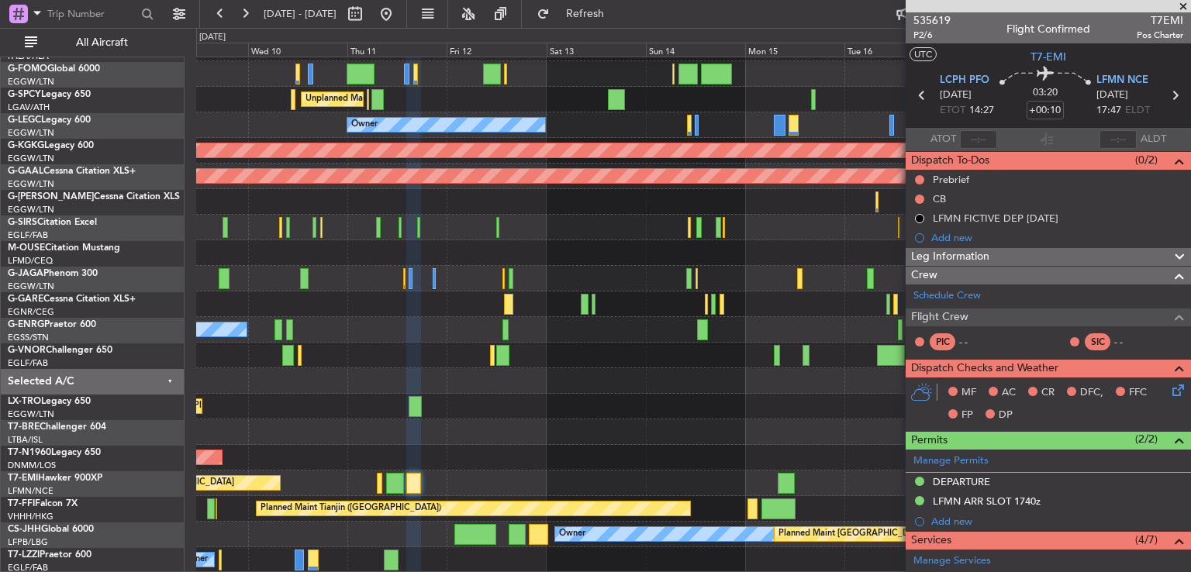
click at [648, 416] on div "Unplanned Maint Athens (Eleftherios Venizelos Intl) Owner AOG Maint Istanbul (A…" at bounding box center [693, 291] width 994 height 563
click at [614, 7] on button "Refresh" at bounding box center [576, 14] width 93 height 25
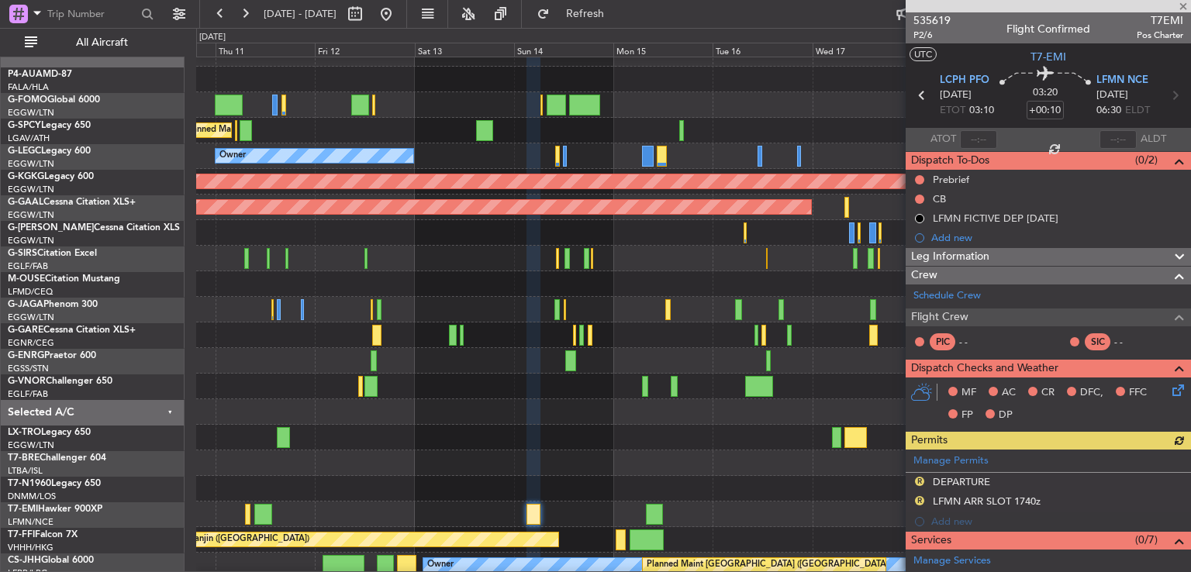
scroll to position [28, 0]
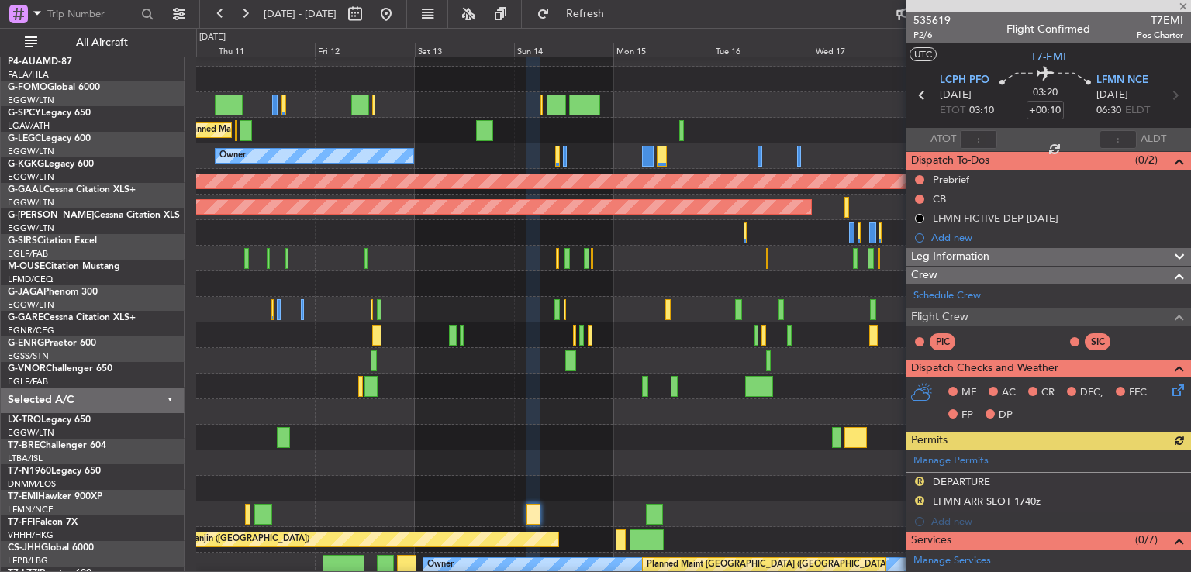
click at [695, 451] on div at bounding box center [693, 464] width 994 height 26
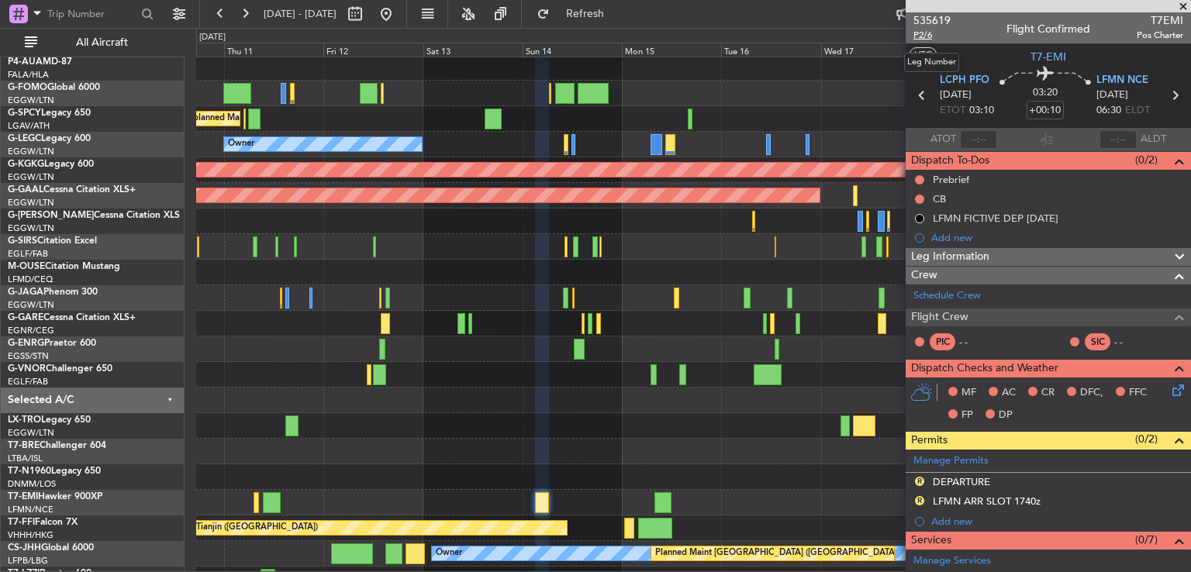
click at [919, 35] on span "P2/6" at bounding box center [931, 35] width 37 height 13
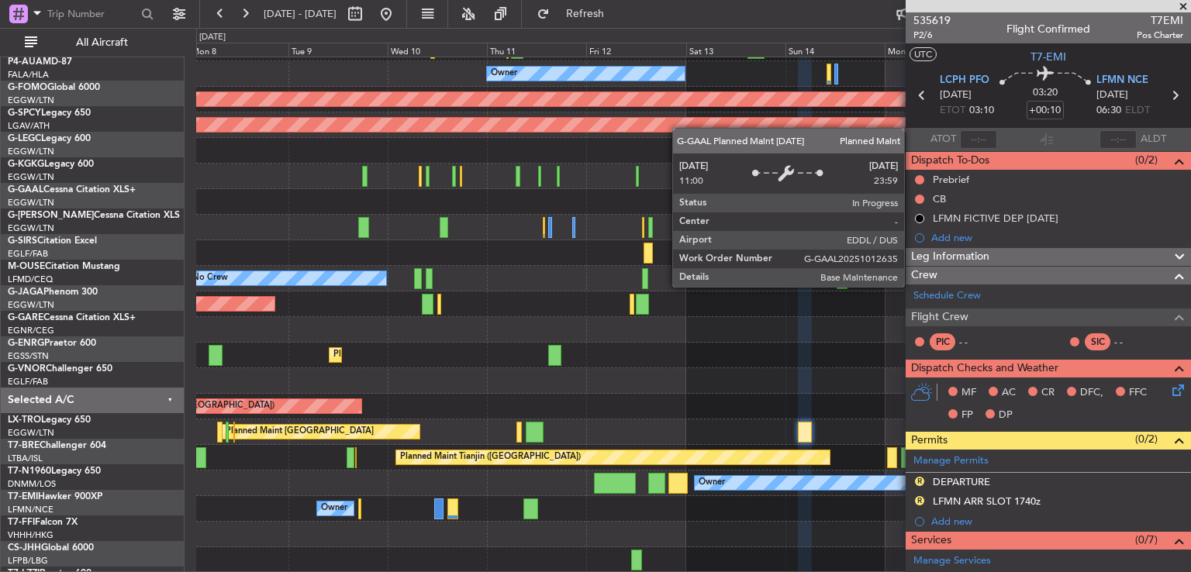
scroll to position [98, 0]
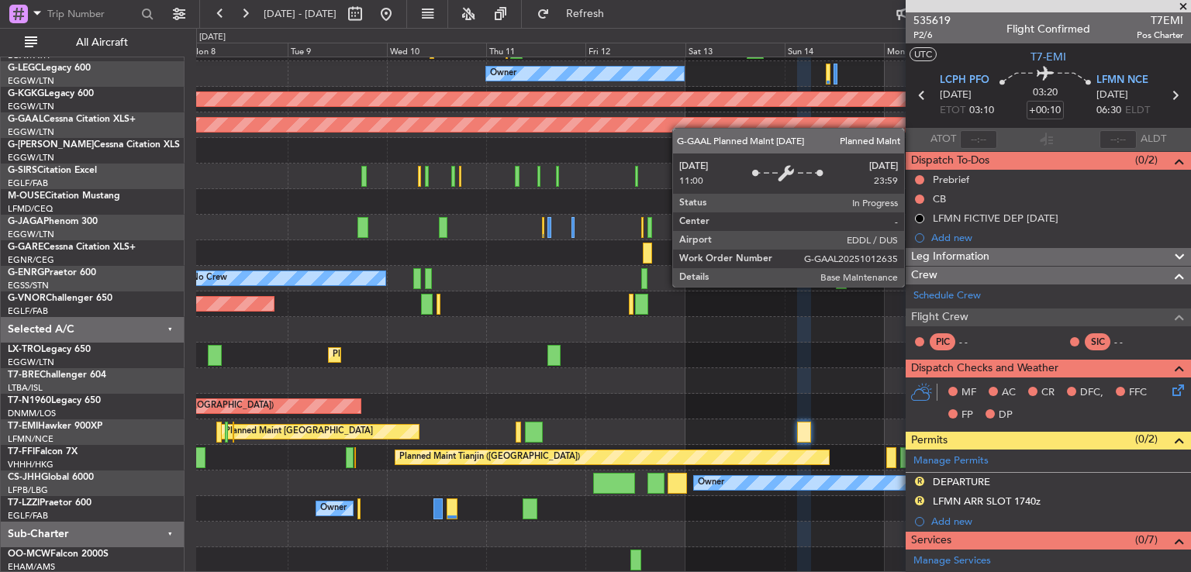
click at [679, 127] on div "Unplanned Maint Athens (Eleftherios Venizelos Intl) Owner AOG Maint Istanbul (A…" at bounding box center [693, 266] width 994 height 614
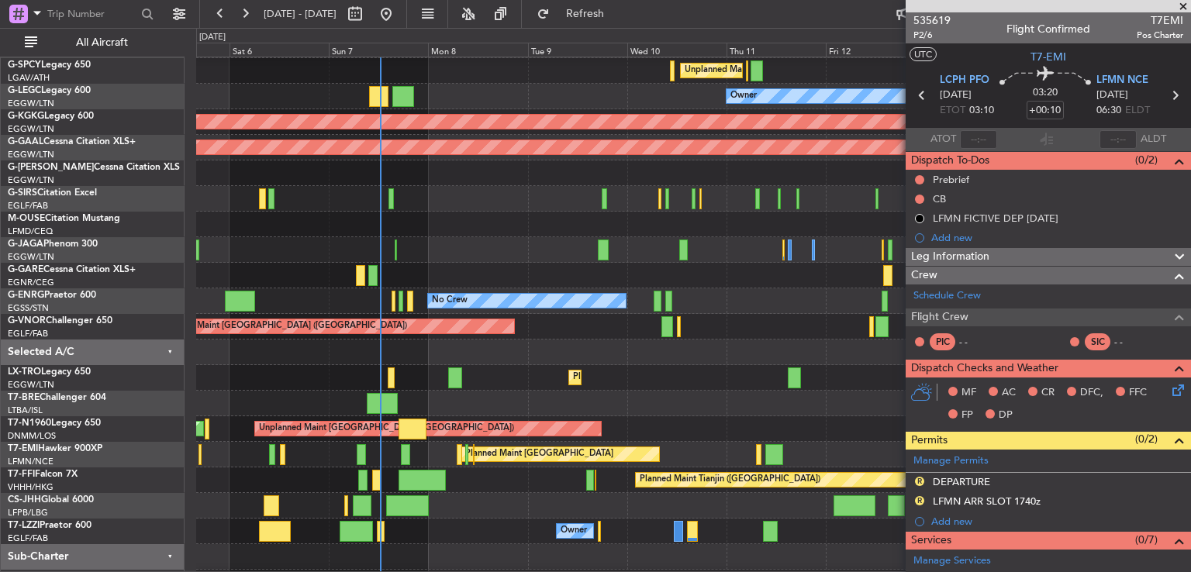
scroll to position [77, 0]
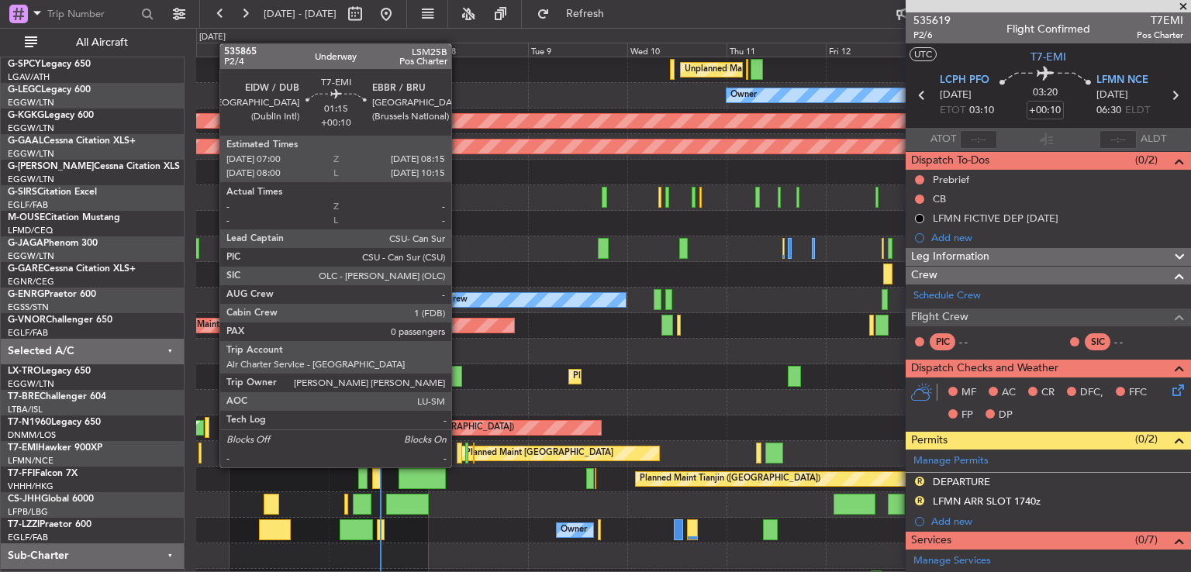
click at [458, 454] on div at bounding box center [459, 453] width 5 height 21
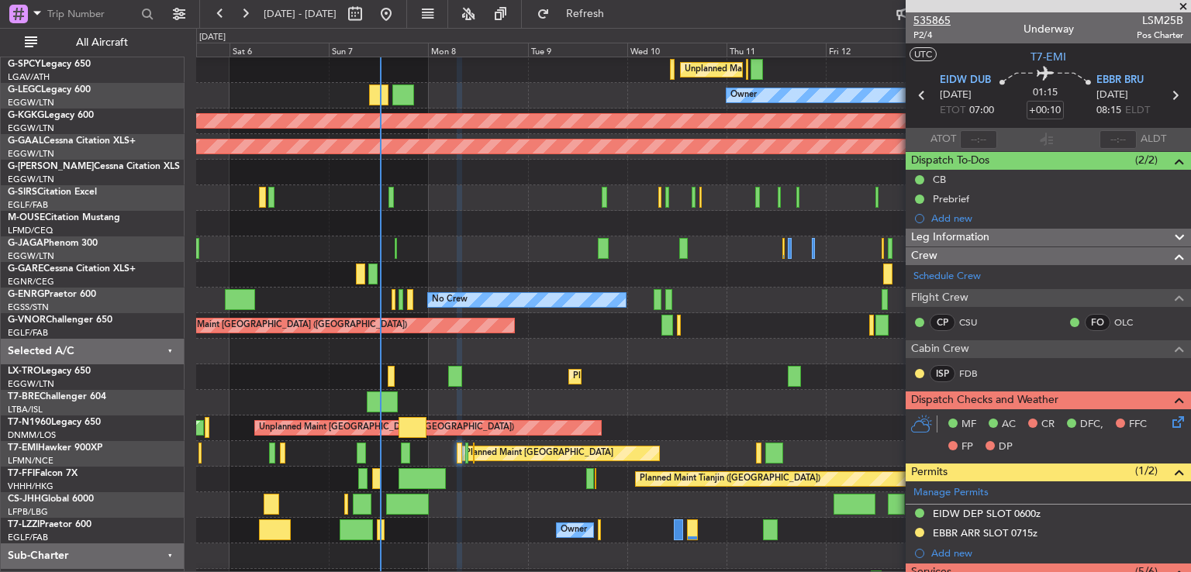
click at [924, 16] on span "535865" at bounding box center [931, 20] width 37 height 16
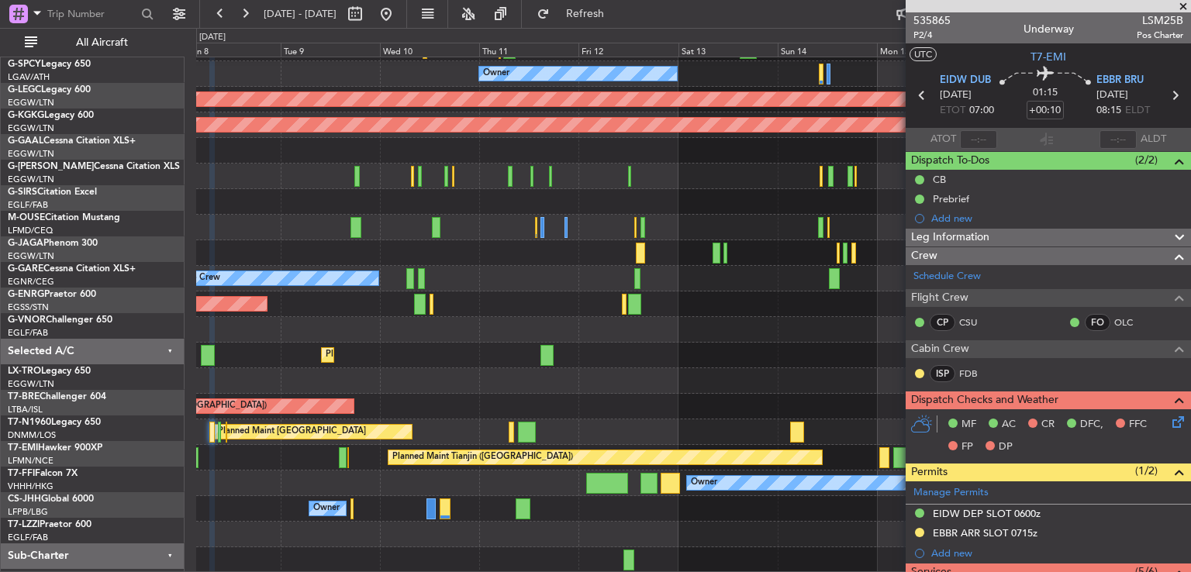
scroll to position [98, 0]
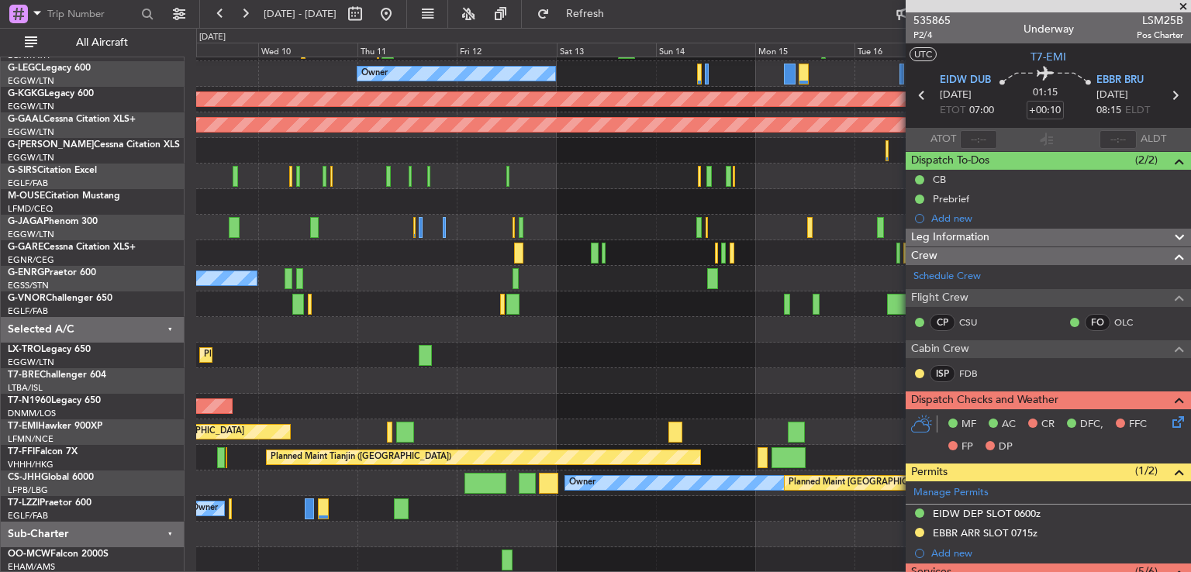
click at [393, 389] on div "Unplanned Maint Athens (Eleftherios Venizelos Intl) Owner AOG Maint Istanbul (A…" at bounding box center [693, 266] width 994 height 614
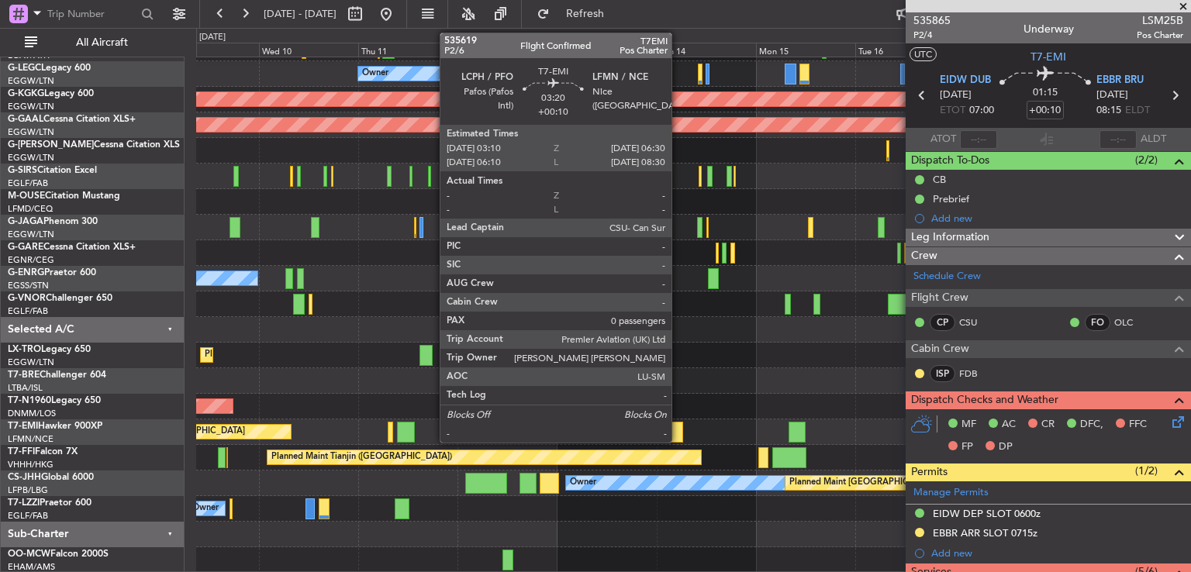
click at [679, 426] on div at bounding box center [676, 432] width 14 height 21
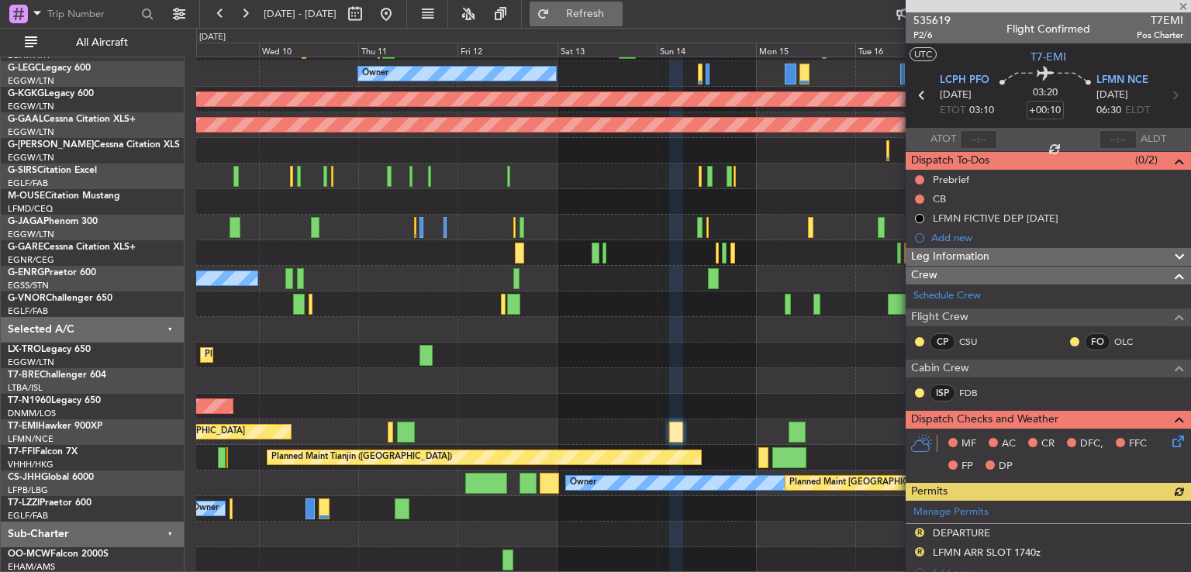
click at [602, 19] on button "Refresh" at bounding box center [576, 14] width 93 height 25
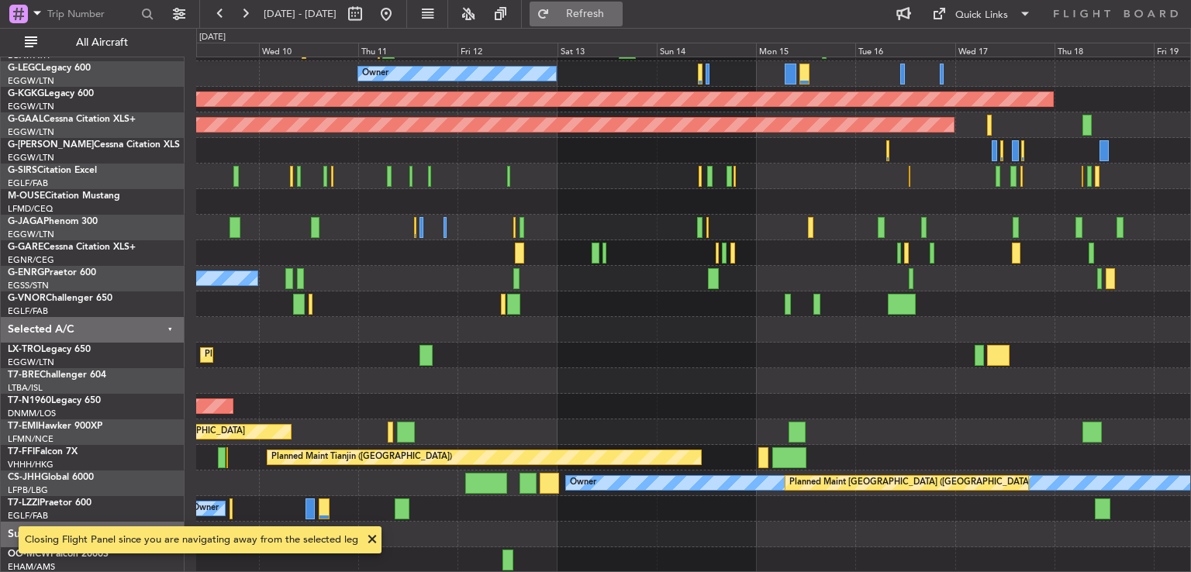
click at [599, 7] on button "Refresh" at bounding box center [576, 14] width 93 height 25
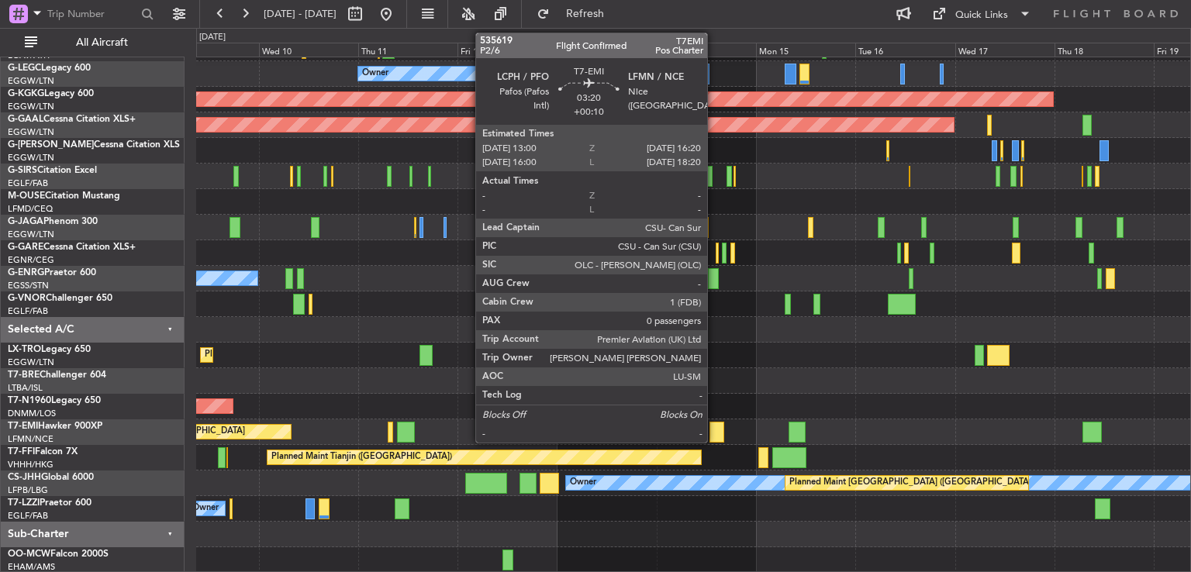
click at [714, 430] on div at bounding box center [717, 432] width 14 height 21
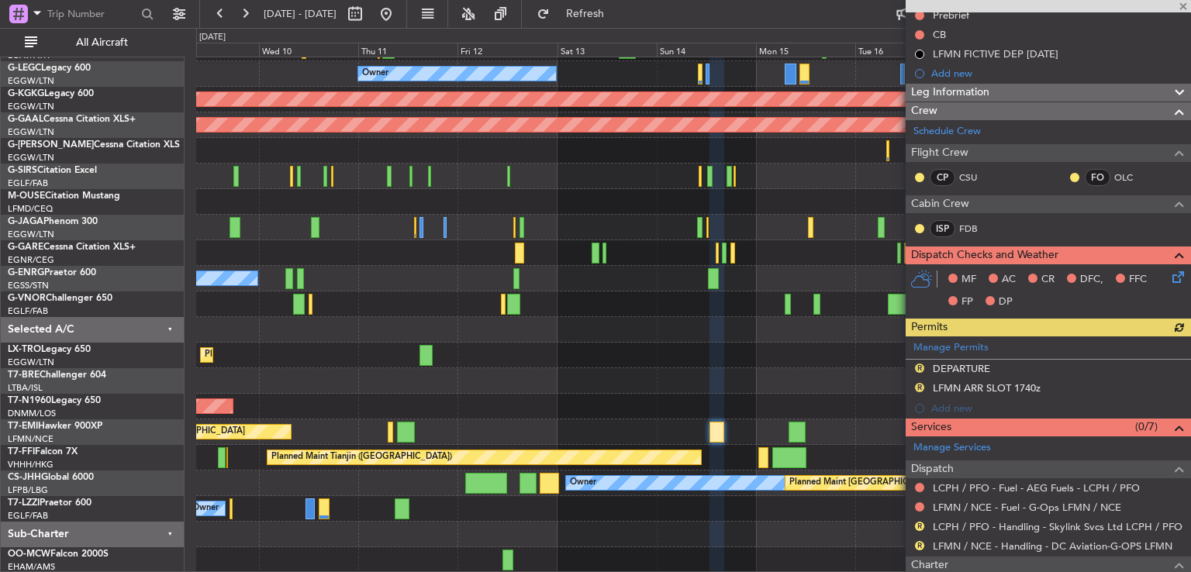
scroll to position [285, 0]
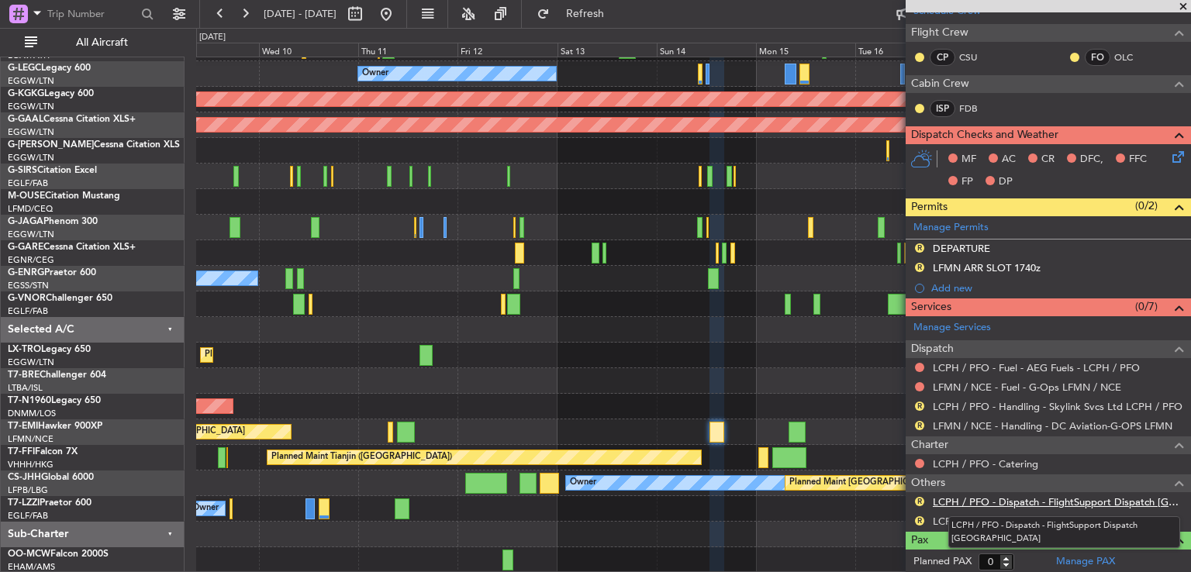
click at [1043, 503] on link "LCPH / PFO - Dispatch - FlightSupport Dispatch UK" at bounding box center [1058, 502] width 250 height 13
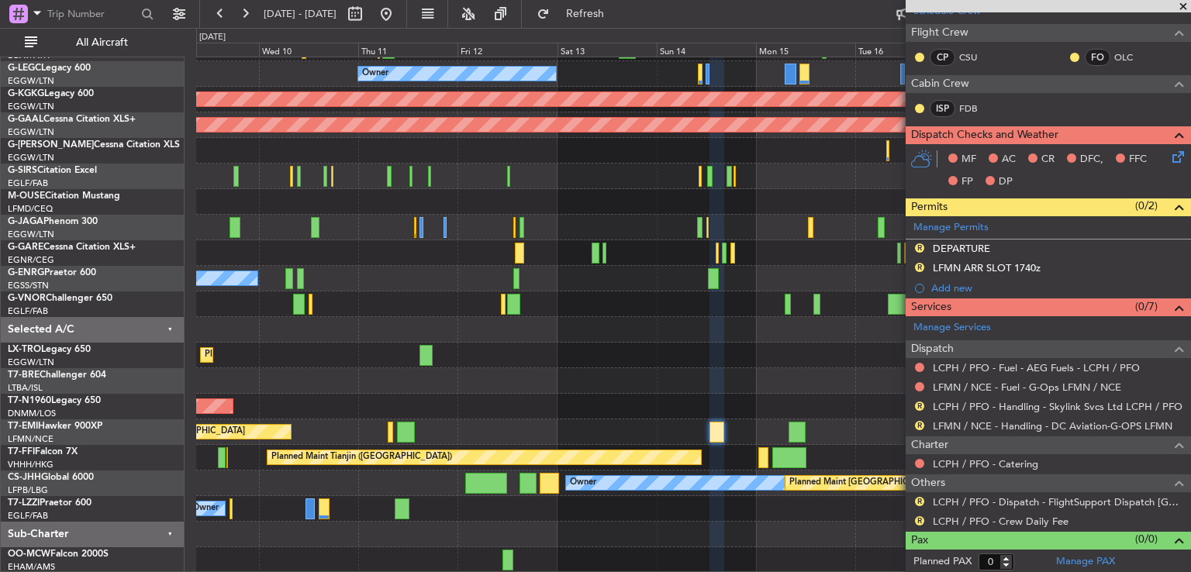
click at [654, 22] on fb-flight-board "09 Sep 2025 - 19 Sep 2025 Refresh Quick Links All Aircraft Unplanned Maint Athe…" at bounding box center [595, 292] width 1191 height 561
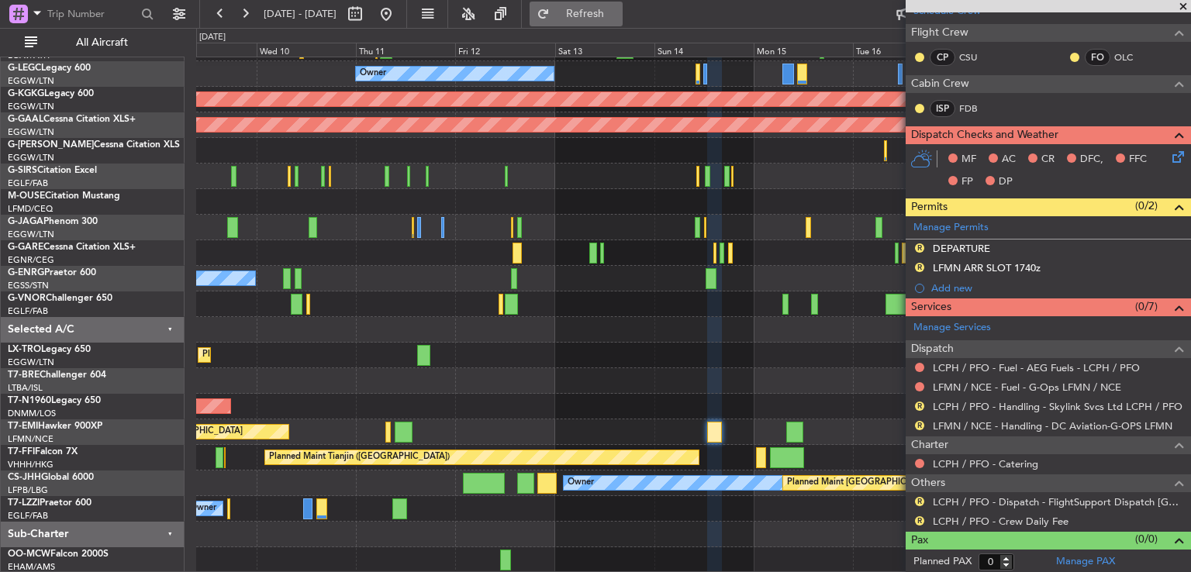
click at [618, 19] on span "Refresh" at bounding box center [585, 14] width 65 height 11
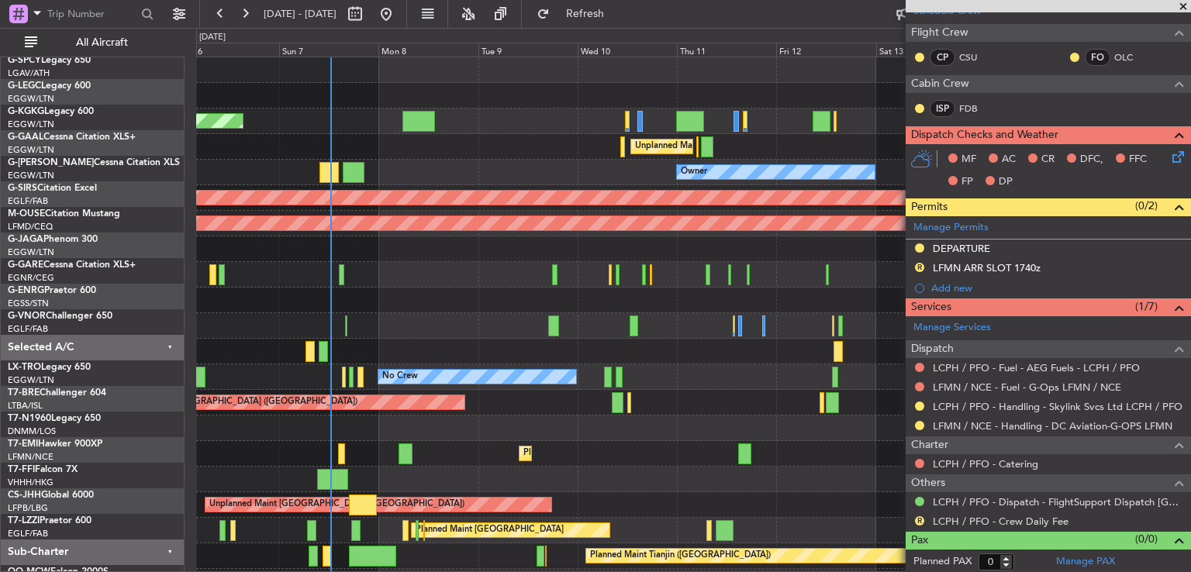
scroll to position [0, 0]
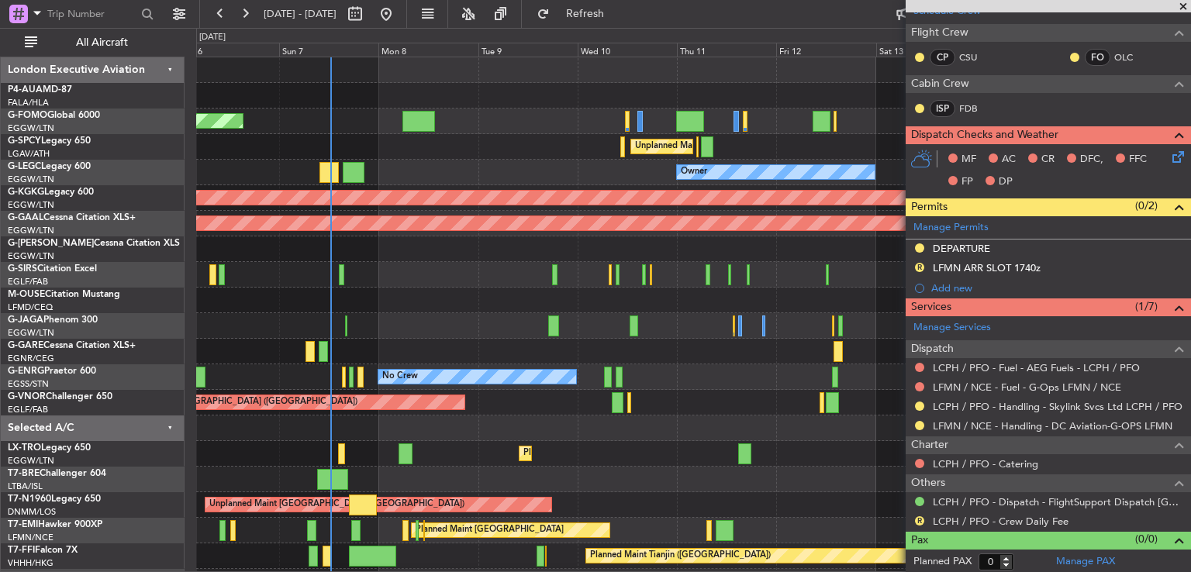
click at [648, 303] on div "Planned Maint London (Luton) Unplanned Maint Athens (Eleftherios Venizelos Intl…" at bounding box center [693, 364] width 994 height 614
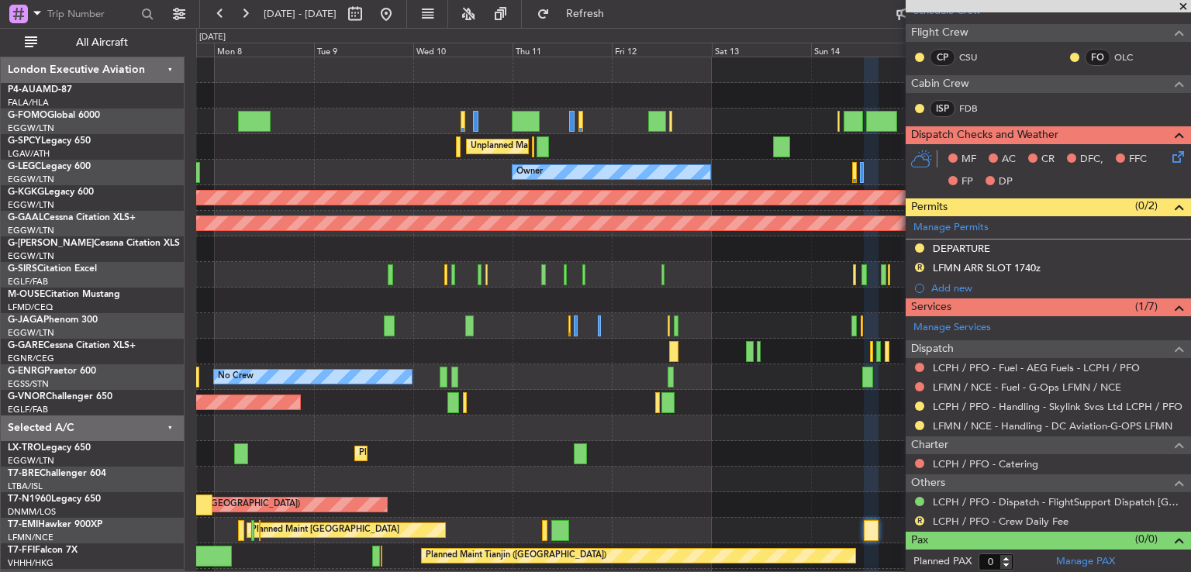
click at [245, 250] on div "Planned Maint London (Luton) Unplanned Maint Athens (Eleftherios Venizelos Intl…" at bounding box center [693, 364] width 994 height 614
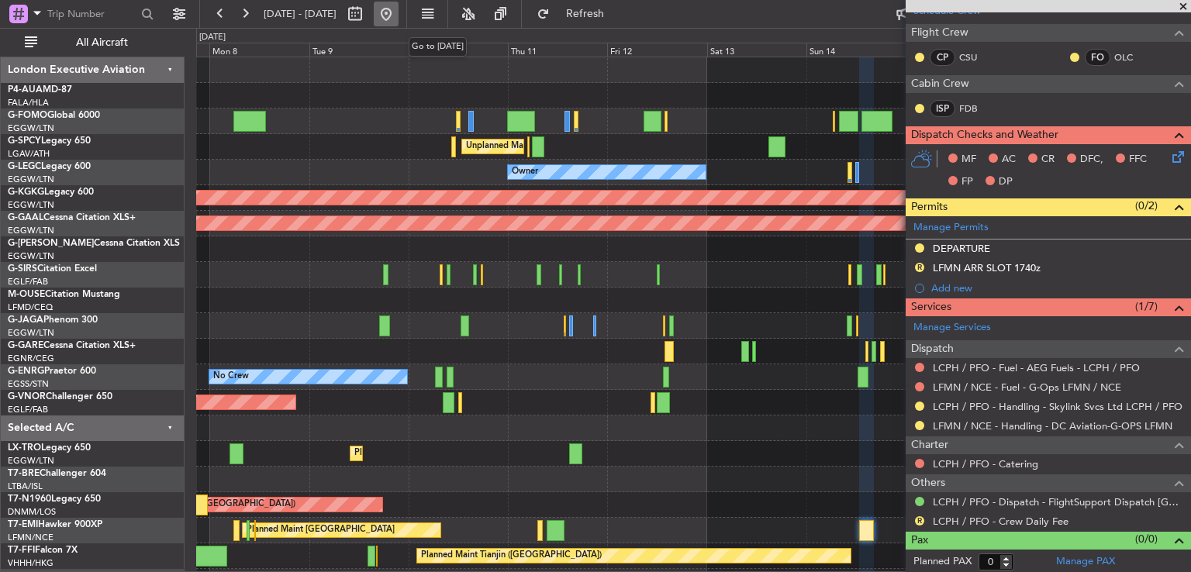
click at [399, 19] on button at bounding box center [386, 14] width 25 height 25
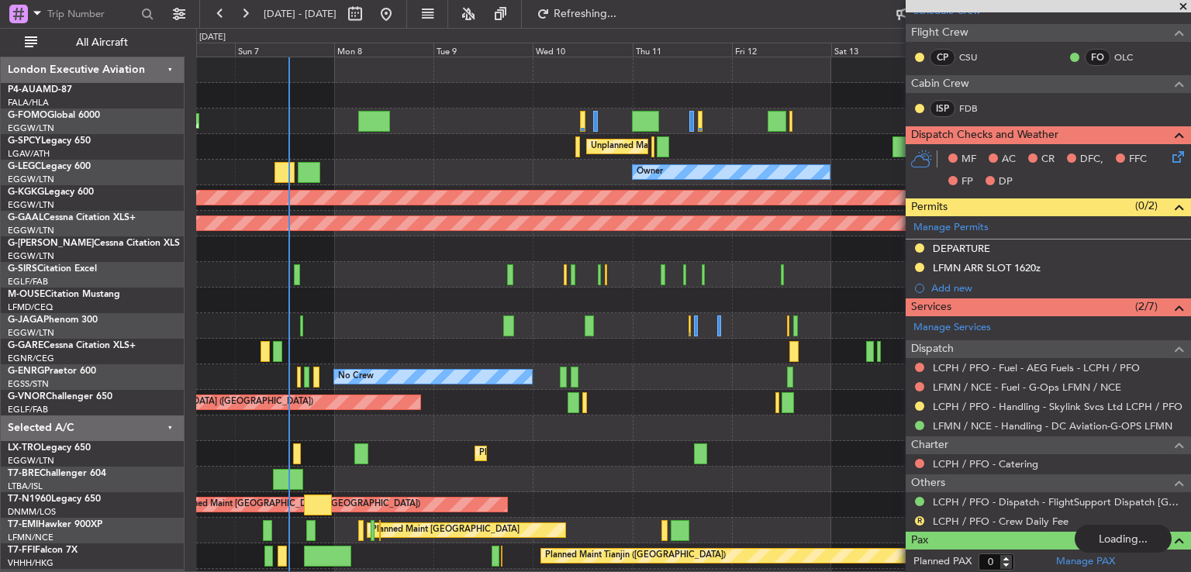
click at [350, 317] on div "Planned Maint London (Luton) Unplanned Maint Athens (Eleftherios Venizelos Intl…" at bounding box center [693, 364] width 994 height 614
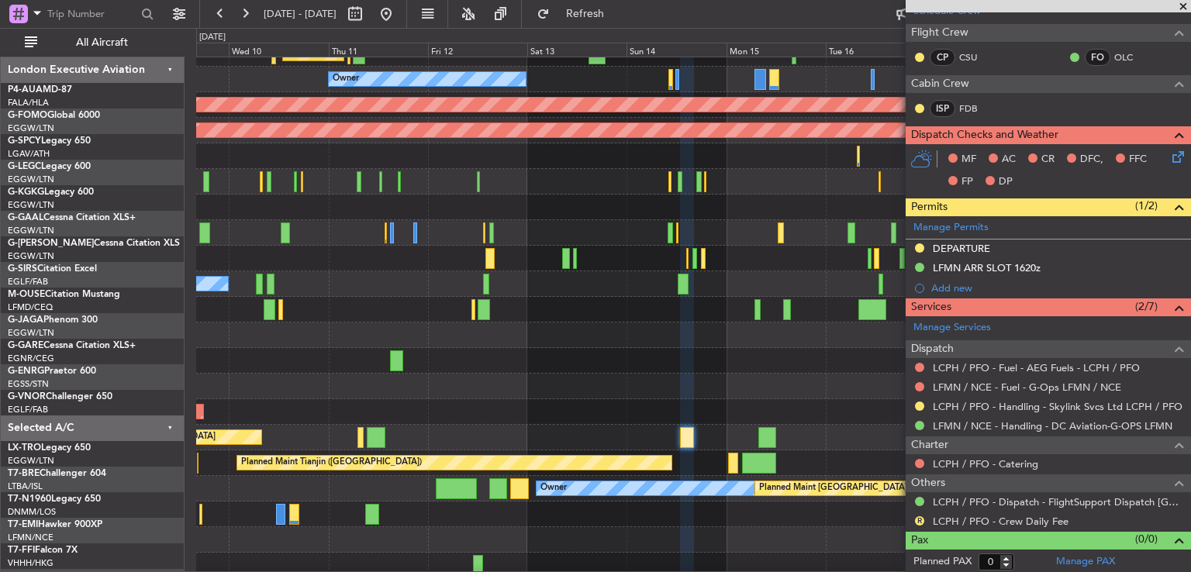
scroll to position [98, 0]
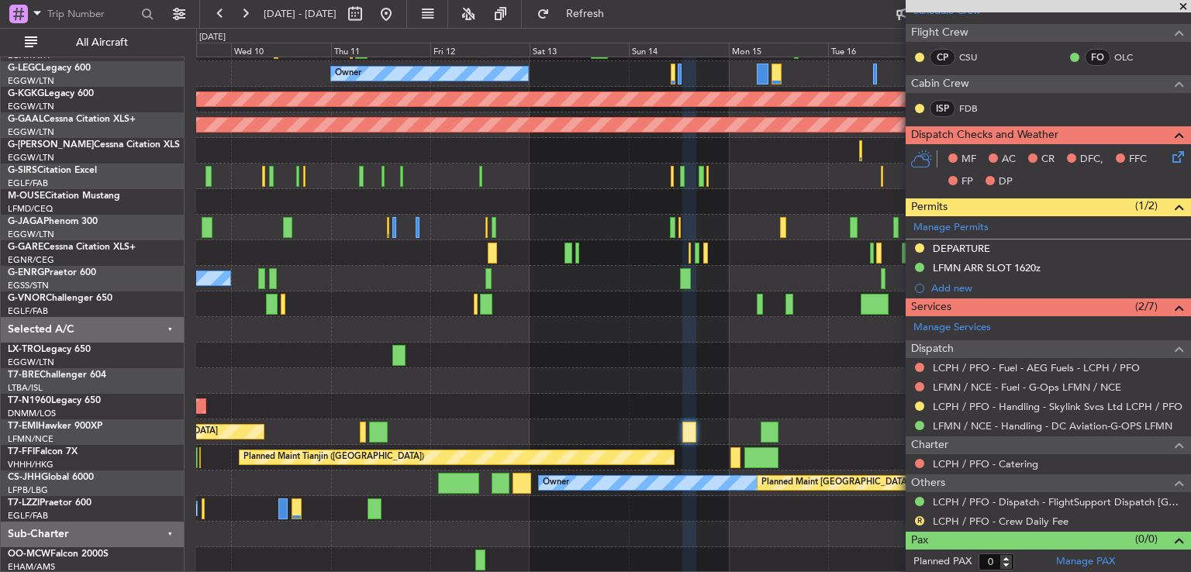
click at [620, 345] on div "Planned Maint Dusseldorf" at bounding box center [693, 356] width 994 height 26
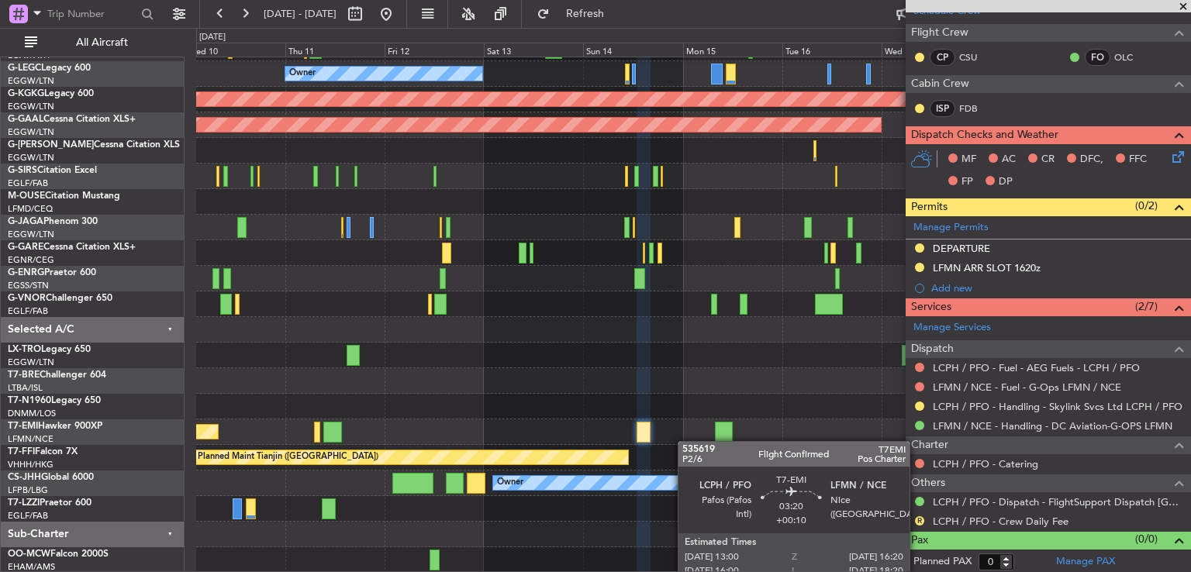
click at [649, 429] on div "Unplanned Maint Athens (Eleftherios Venizelos Intl) Owner AOG Maint Istanbul (A…" at bounding box center [693, 266] width 994 height 614
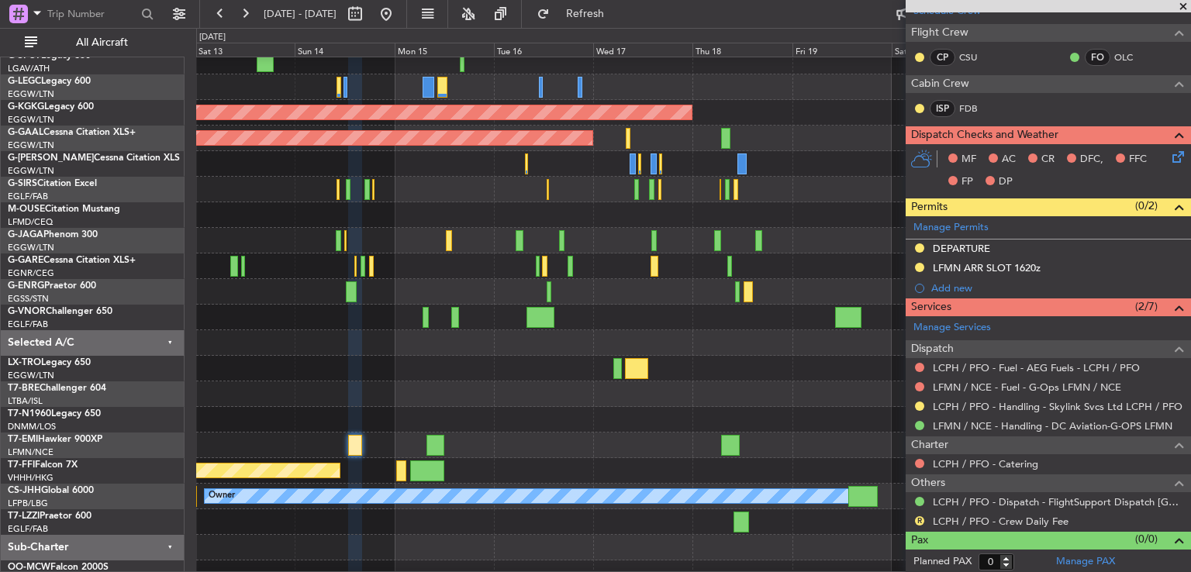
click at [472, 382] on div at bounding box center [693, 395] width 994 height 26
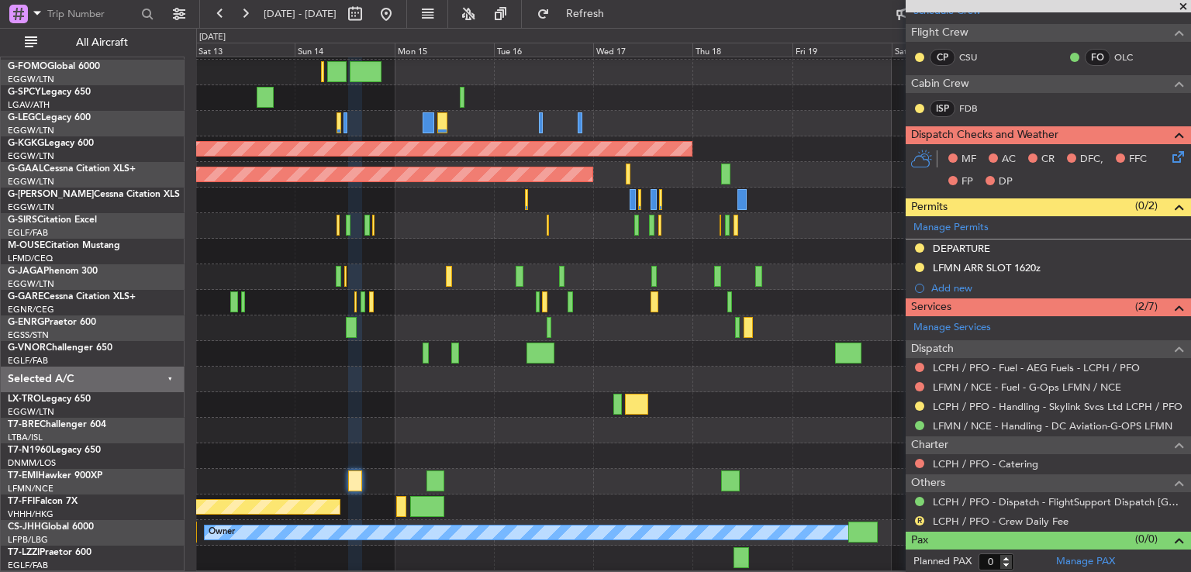
scroll to position [47, 0]
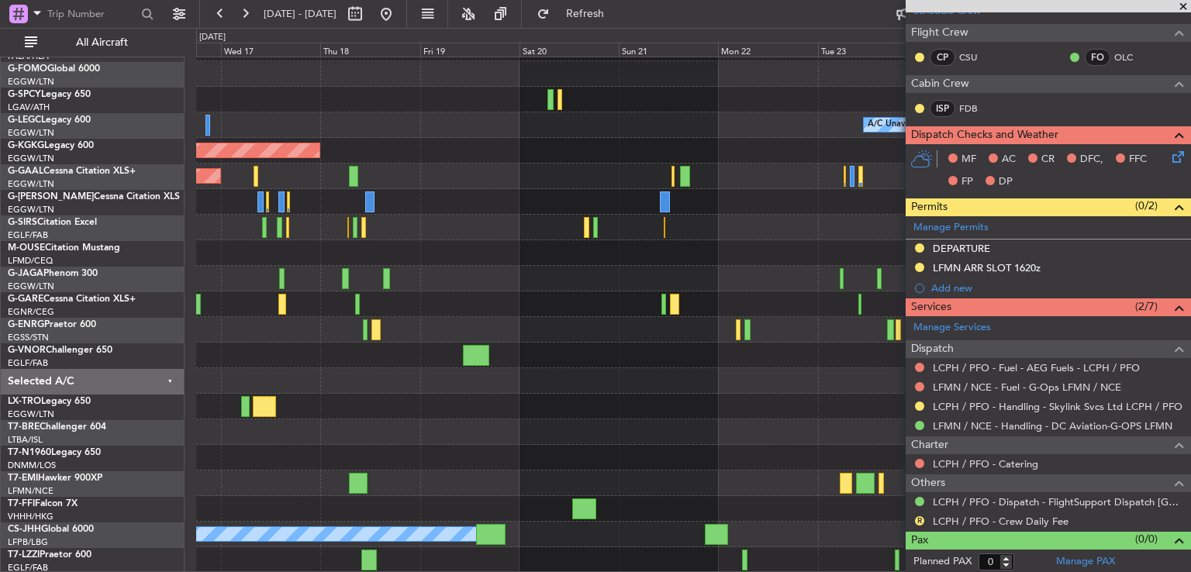
click at [391, 428] on div at bounding box center [693, 433] width 994 height 26
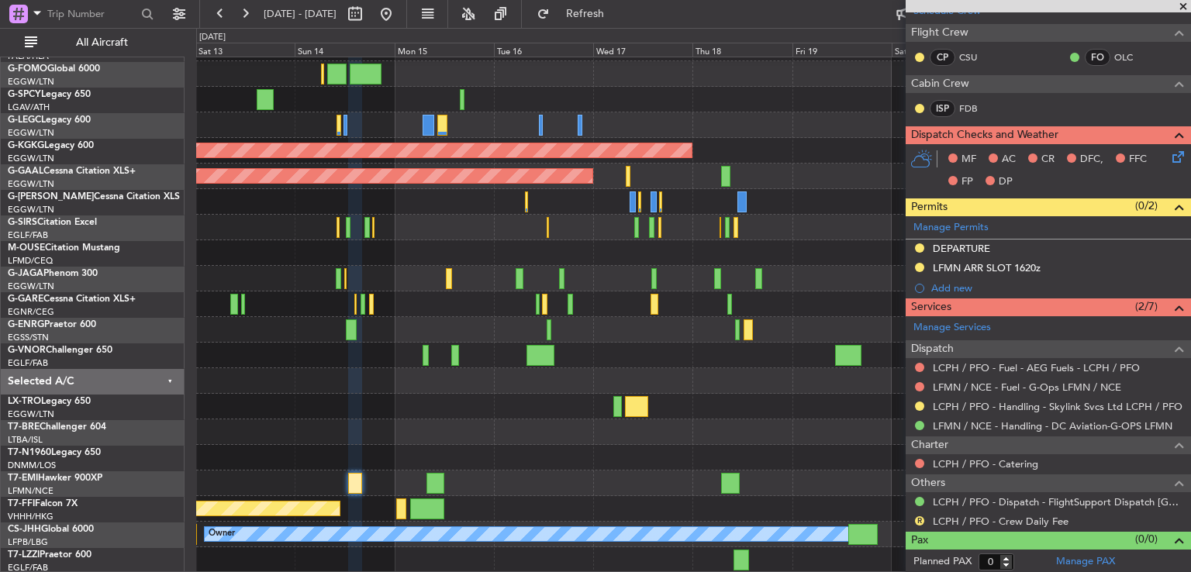
click at [844, 368] on div "Unplanned Maint Athens (Eleftherios Venizelos Intl) Owner A/C Unavailable Londo…" at bounding box center [693, 291] width 994 height 563
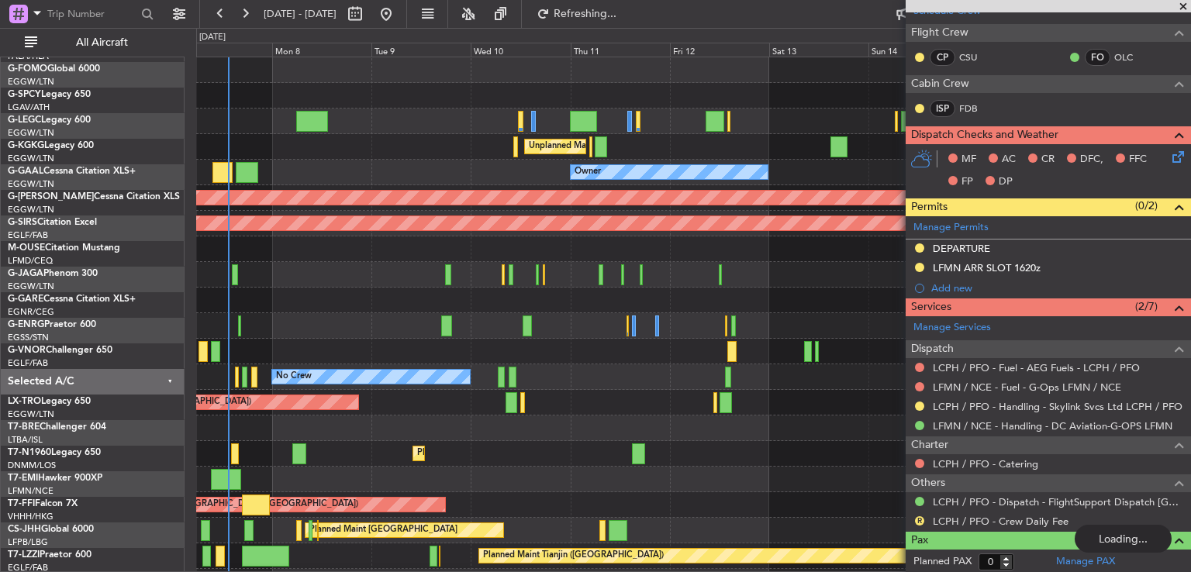
scroll to position [0, 0]
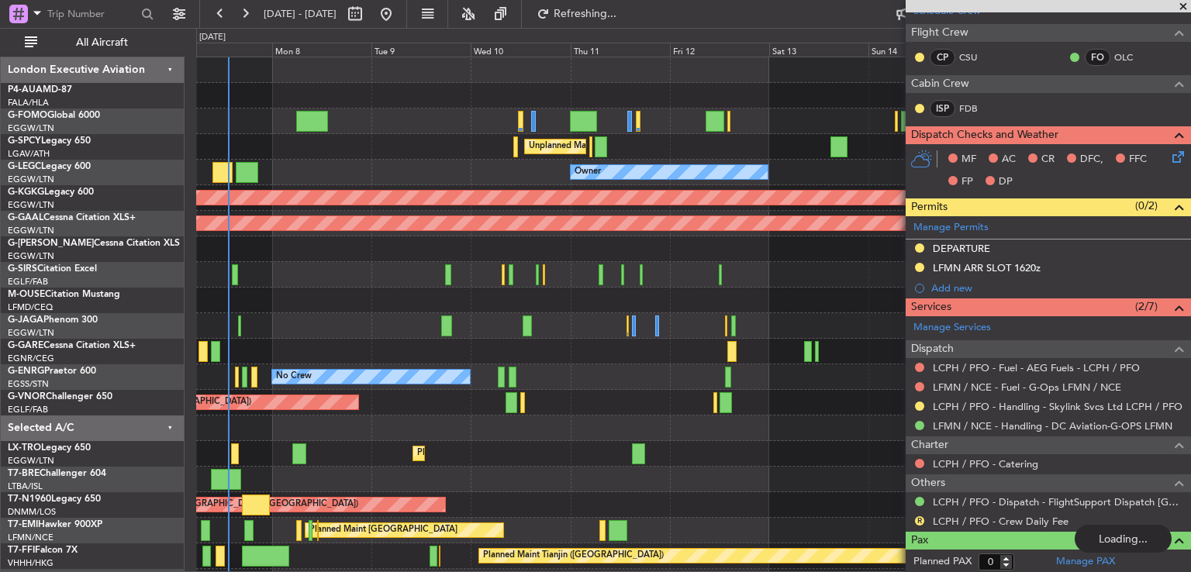
click at [621, 371] on div "Planned Maint London (Luton) Unplanned Maint Athens (Eleftherios Venizelos Intl…" at bounding box center [693, 364] width 994 height 614
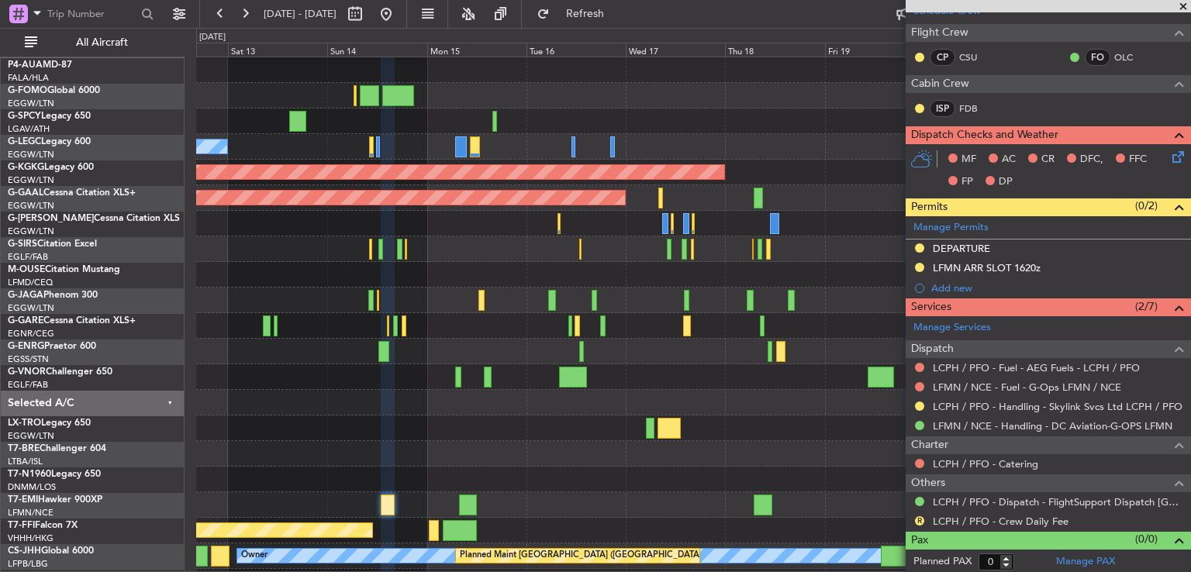
click at [226, 372] on div at bounding box center [693, 377] width 994 height 26
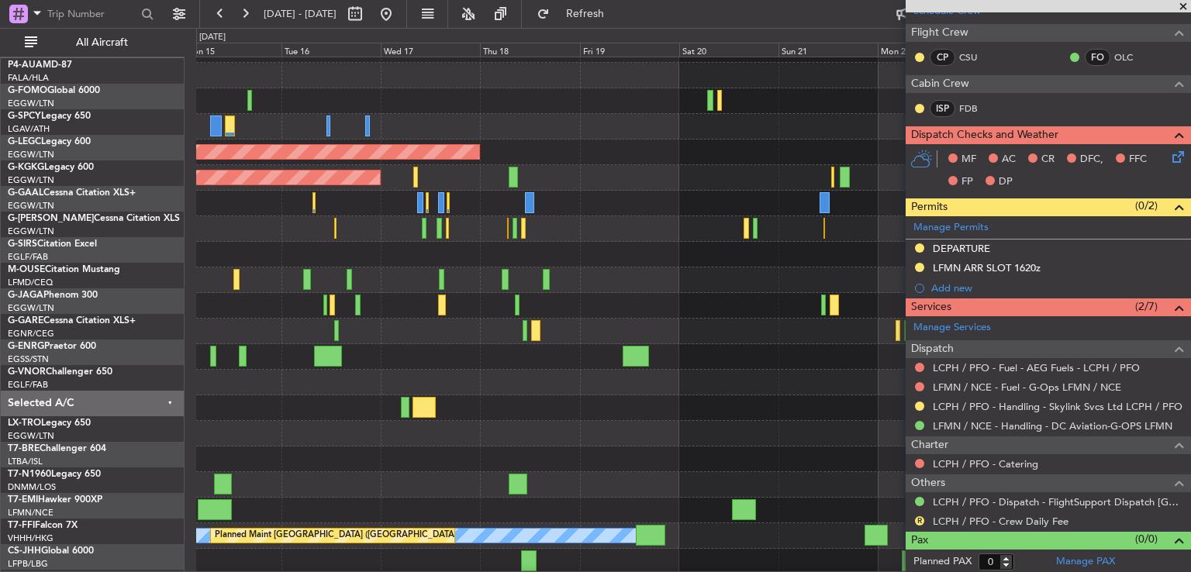
scroll to position [46, 0]
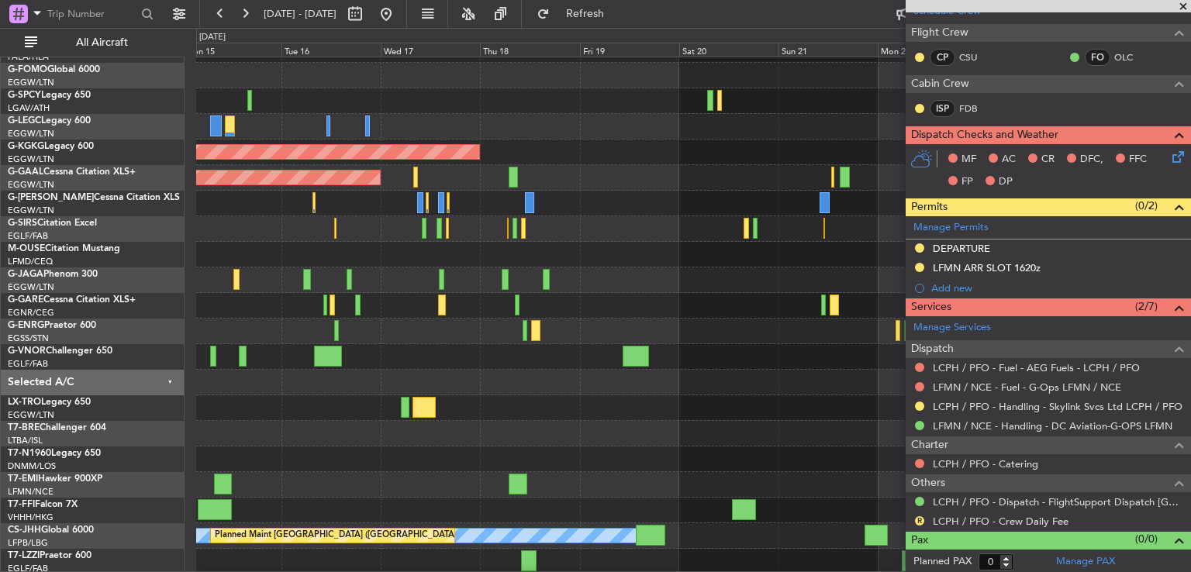
click at [349, 399] on div at bounding box center [693, 408] width 994 height 26
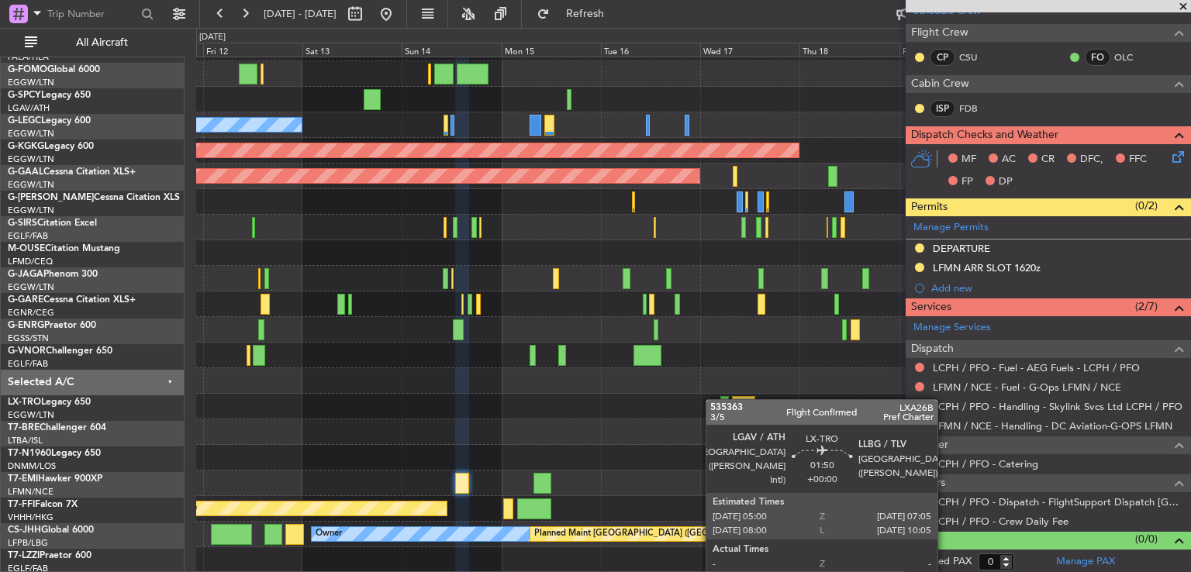
scroll to position [47, 0]
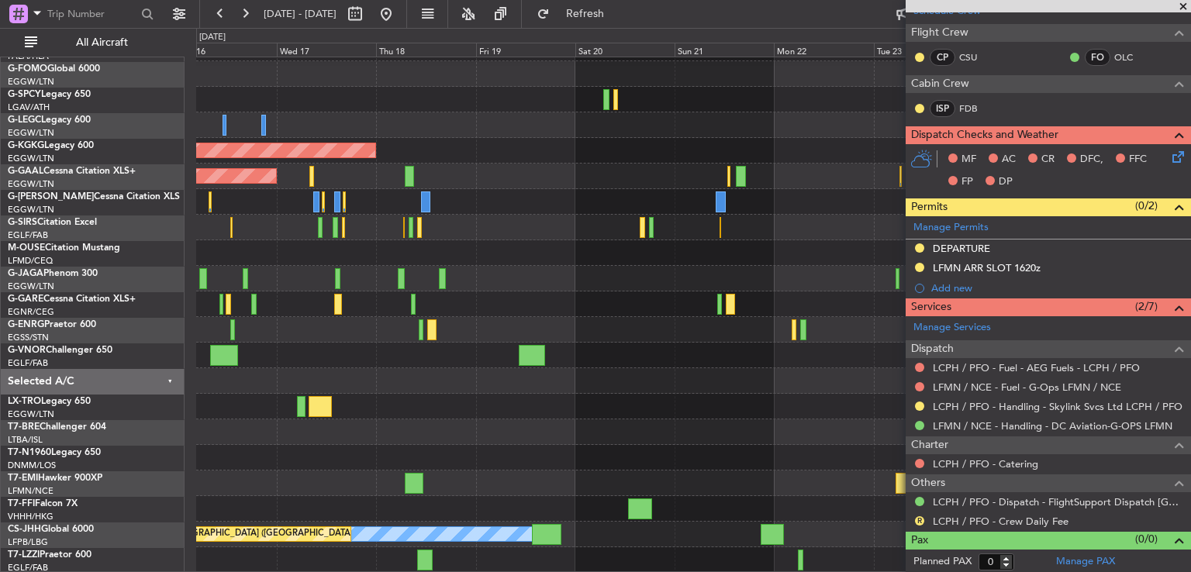
click at [290, 370] on div "A/C Unavailable London (Luton) AOG Maint Istanbul (Ataturk) Planned Maint Dusse…" at bounding box center [693, 291] width 994 height 563
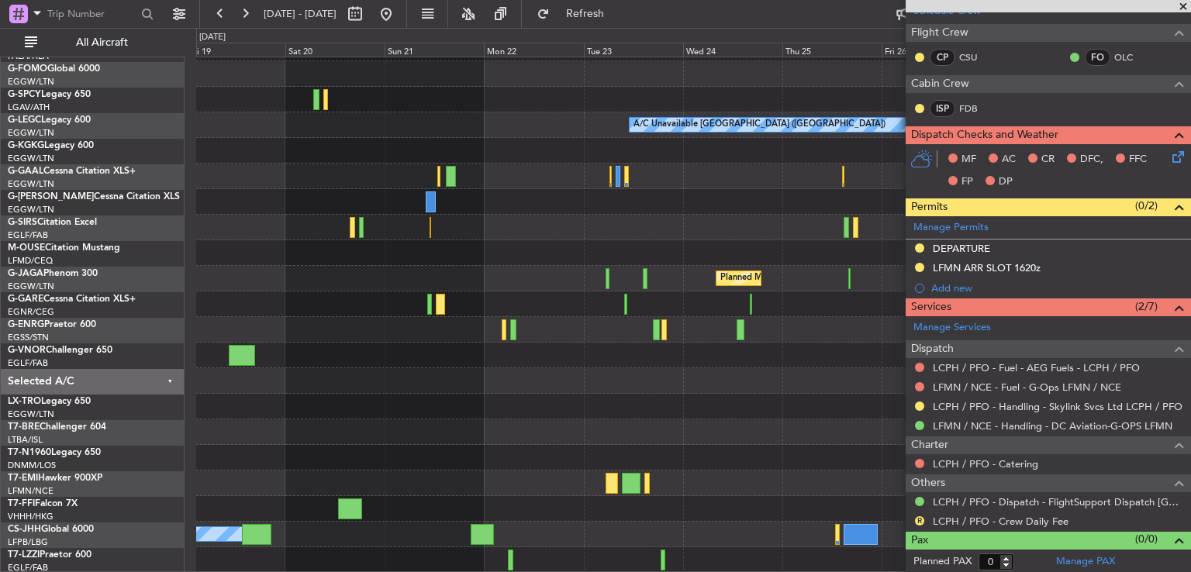
click at [383, 373] on div "A/C Unavailable London (Luton) AOG Maint Istanbul (Ataturk) Planned Maint Dusse…" at bounding box center [693, 291] width 994 height 563
click at [399, 16] on button at bounding box center [386, 14] width 25 height 25
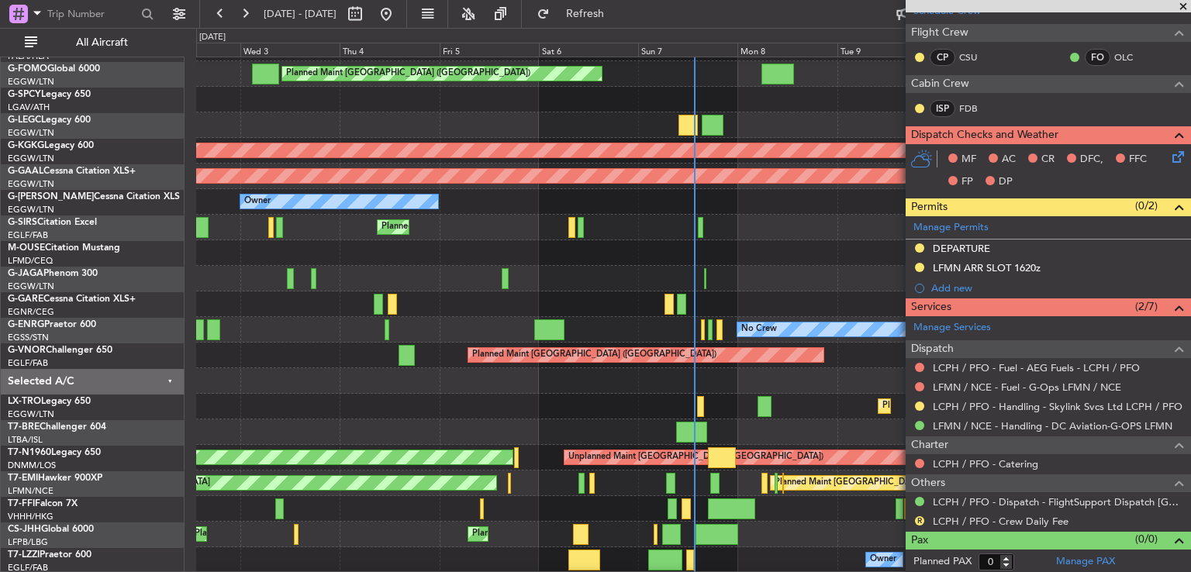
click at [1183, 5] on span at bounding box center [1184, 7] width 16 height 14
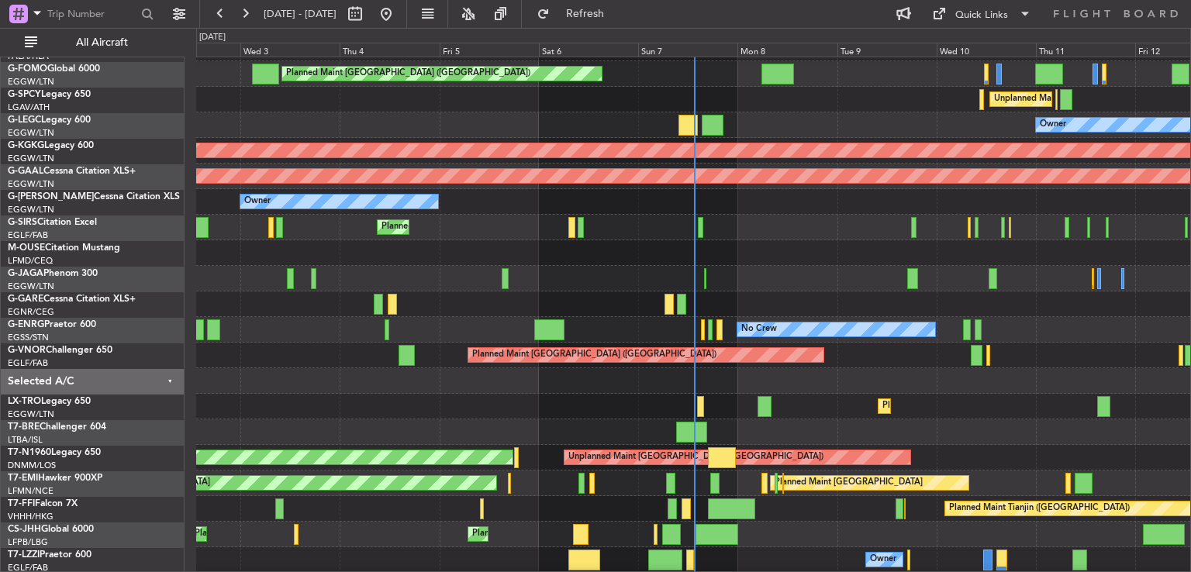
scroll to position [0, 0]
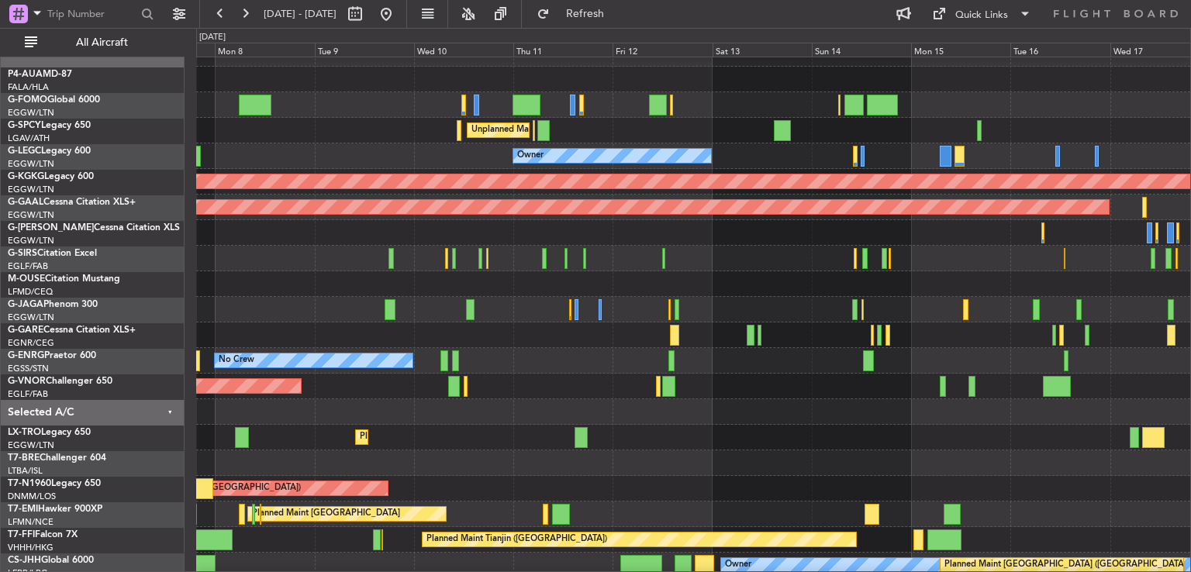
click at [546, 417] on div at bounding box center [693, 412] width 994 height 26
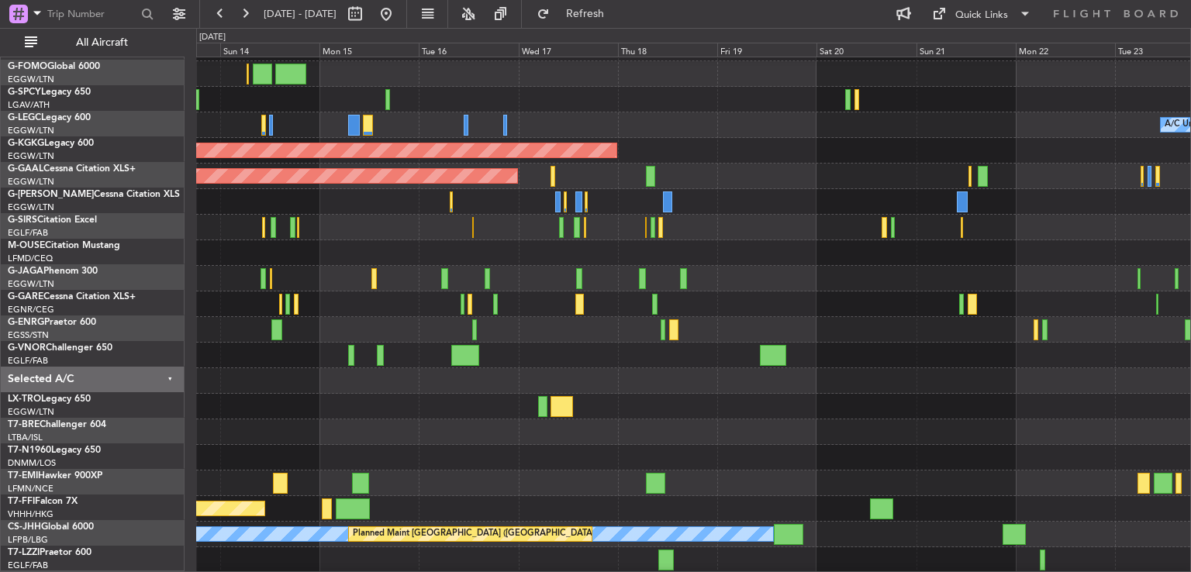
scroll to position [47, 0]
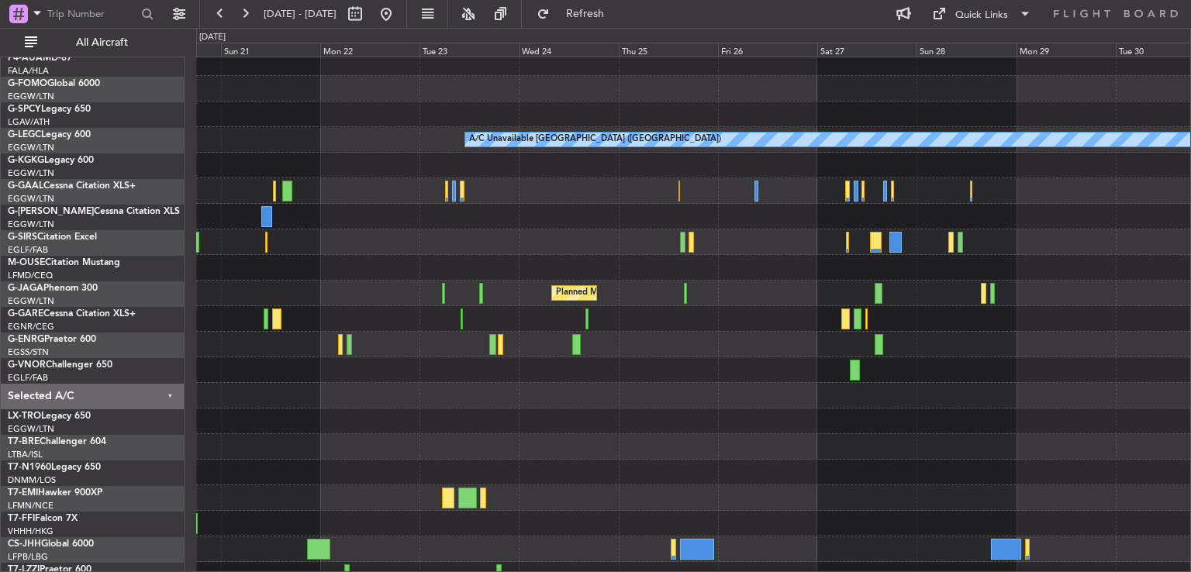
click at [289, 330] on div at bounding box center [693, 319] width 994 height 26
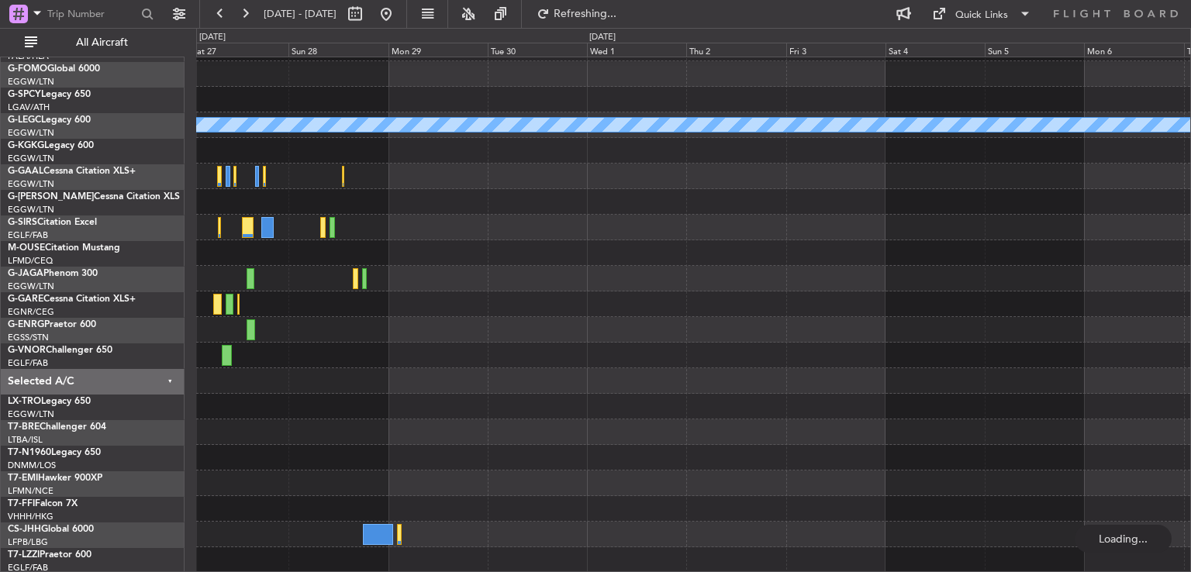
click at [286, 311] on div "A/C Unavailable London (Luton) Planned Maint London (Luton)" at bounding box center [693, 291] width 994 height 563
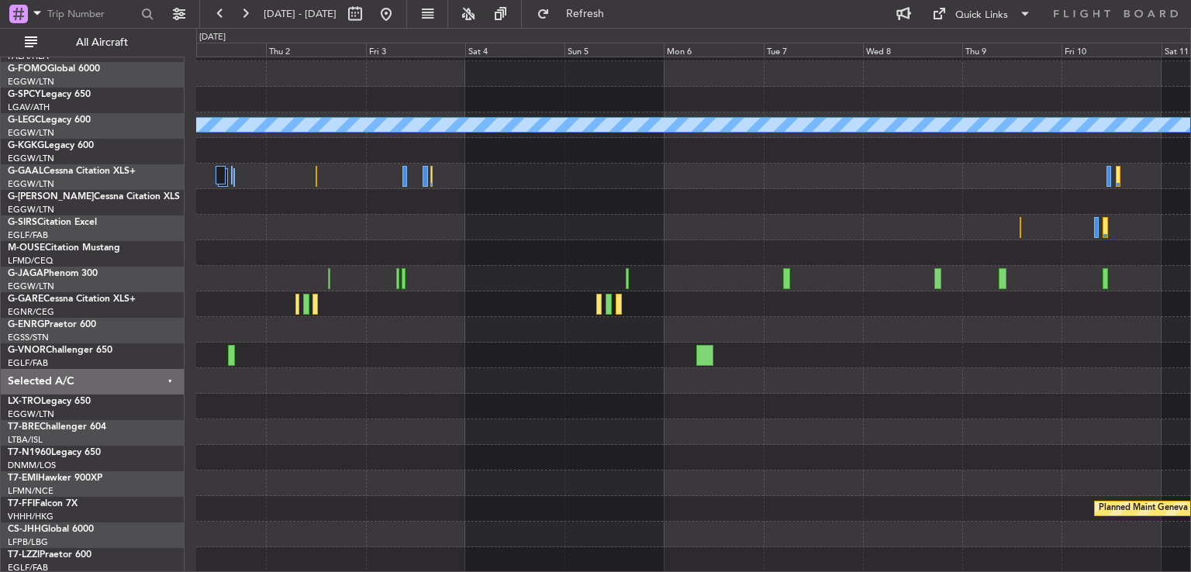
click at [439, 351] on div at bounding box center [693, 356] width 994 height 26
click at [399, 19] on button at bounding box center [386, 14] width 25 height 25
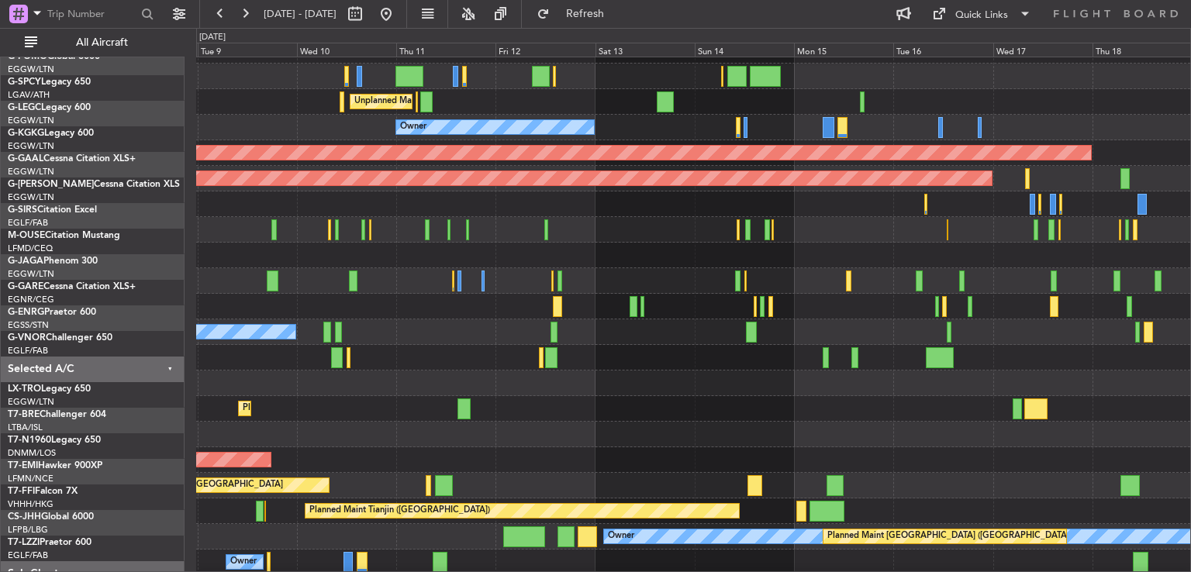
scroll to position [44, 0]
